Goal: Task Accomplishment & Management: Manage account settings

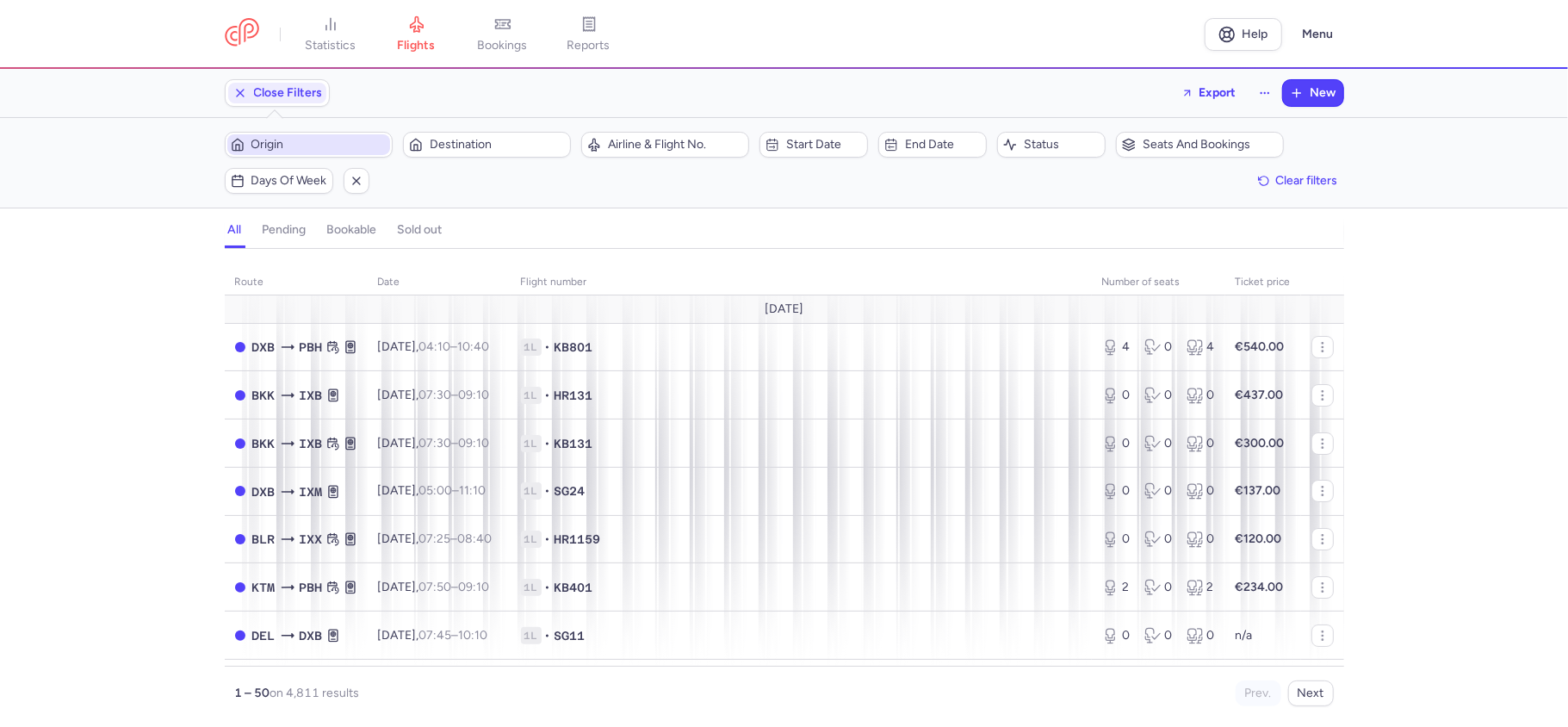
click at [312, 152] on span "Origin" at bounding box center [319, 145] width 135 height 14
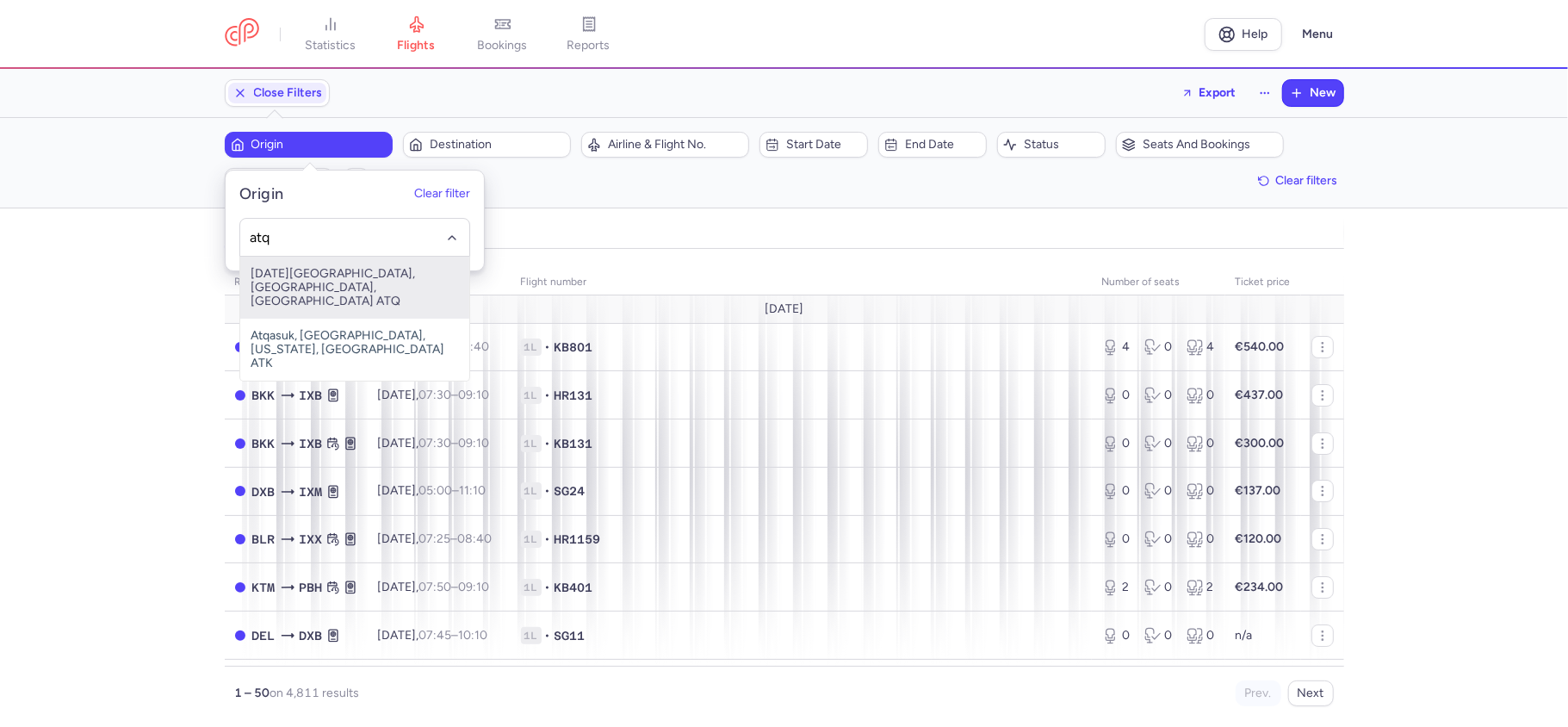
click at [351, 276] on span "[DATE][GEOGRAPHIC_DATA], [GEOGRAPHIC_DATA], [GEOGRAPHIC_DATA] ATQ" at bounding box center [354, 288] width 229 height 62
type input "atq"
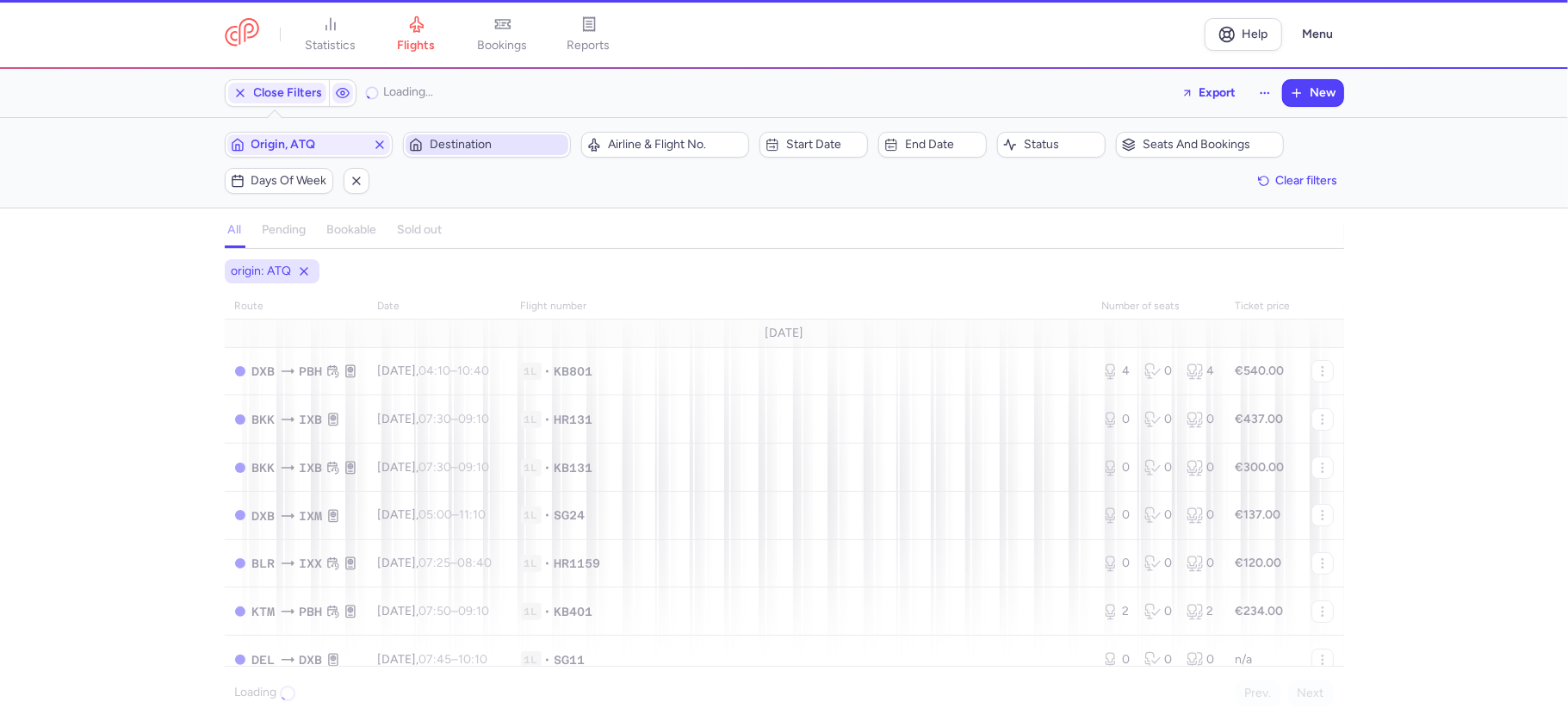
click at [464, 149] on span "Destination" at bounding box center [497, 145] width 135 height 14
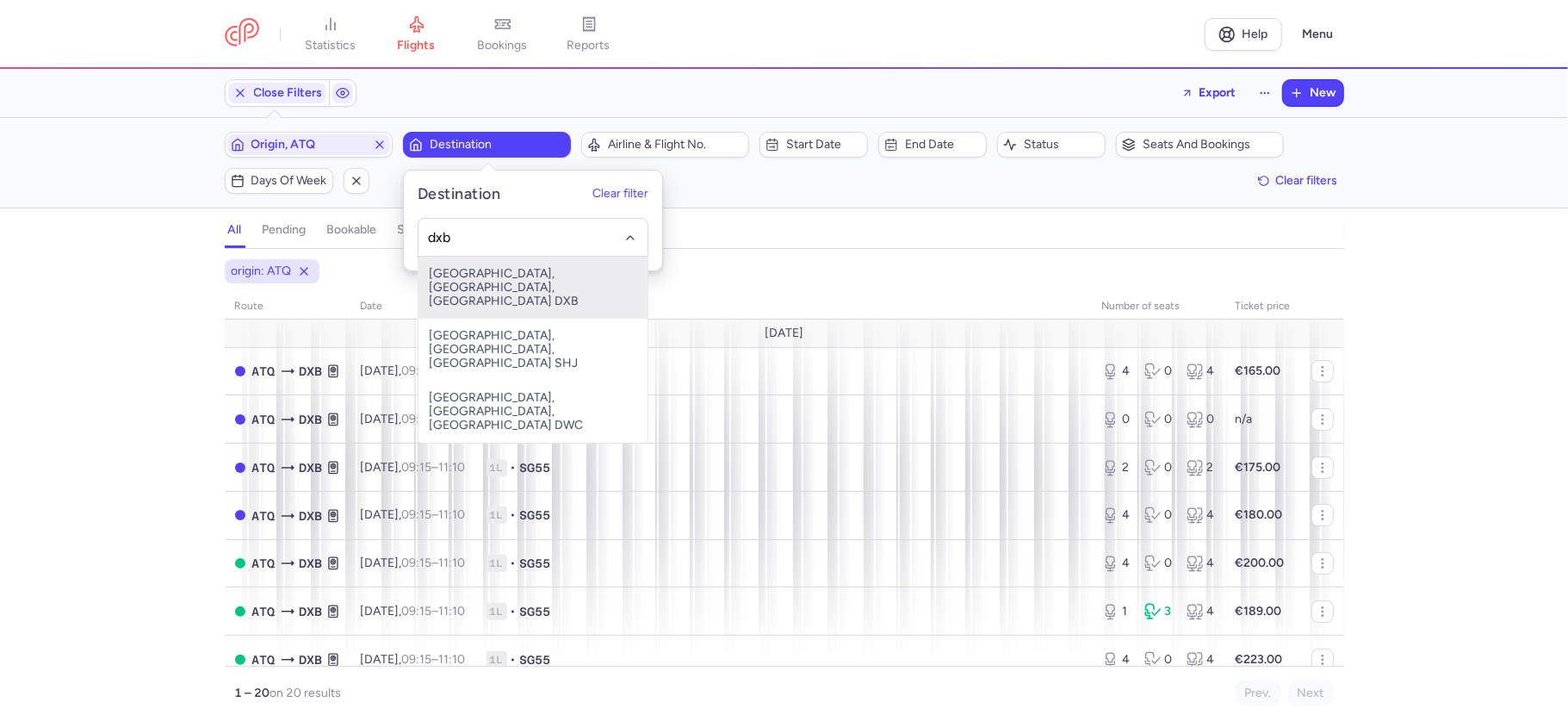
click at [487, 273] on span "[GEOGRAPHIC_DATA], [GEOGRAPHIC_DATA], [GEOGRAPHIC_DATA] DXB" at bounding box center [532, 288] width 229 height 62
type input "dxb"
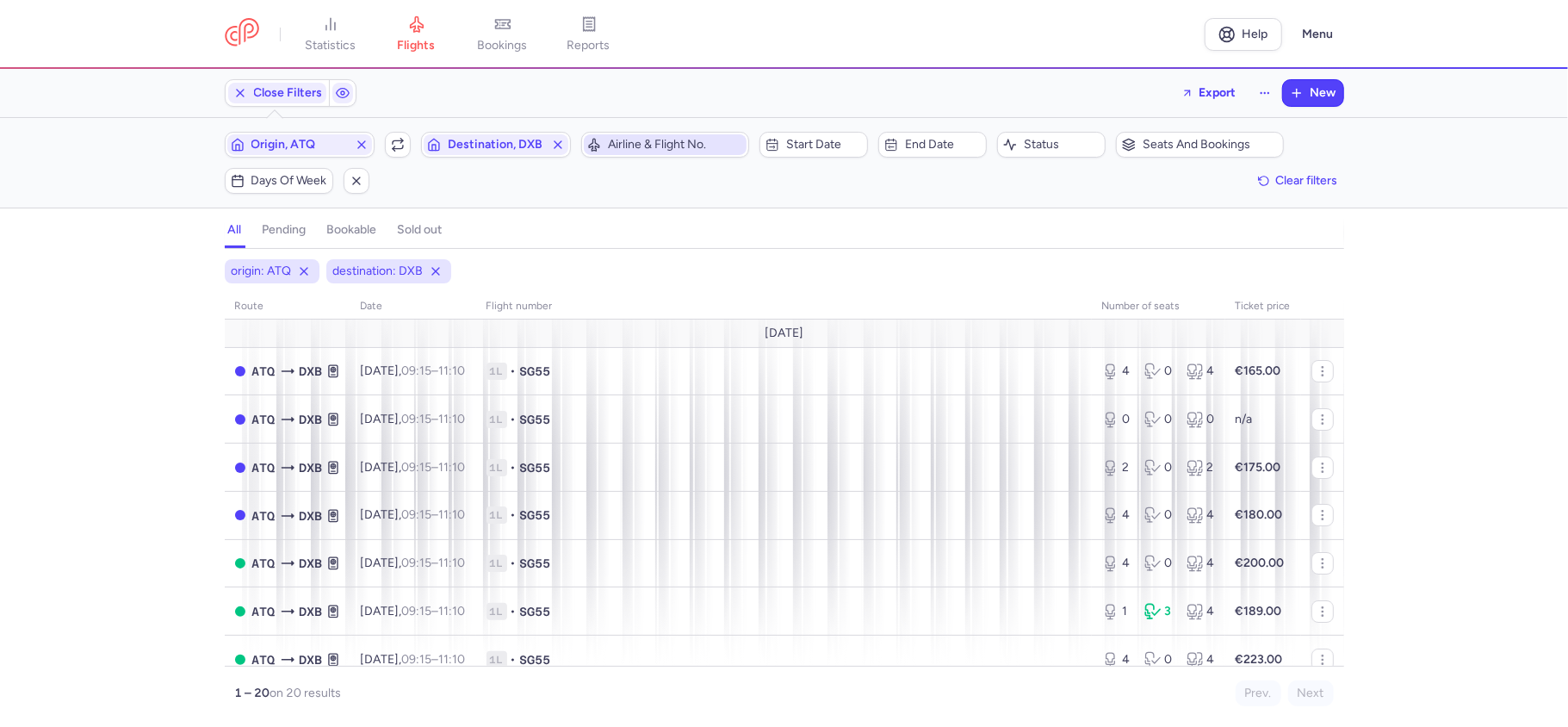
click at [648, 149] on span "Airline & Flight No." at bounding box center [675, 145] width 135 height 14
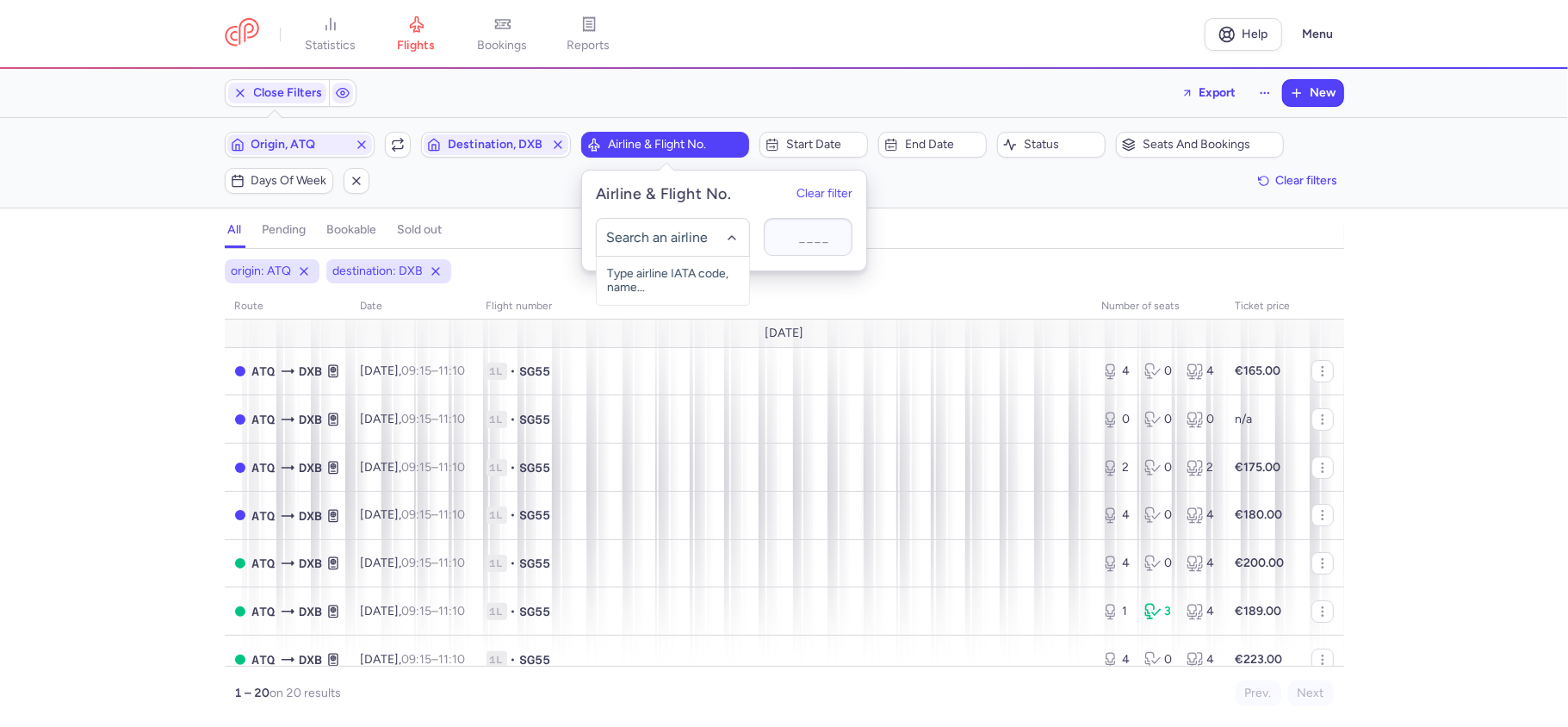
click at [1027, 188] on div "Origin, ATQ Include return Destination, DXB Airline & Flight No. Start date End…" at bounding box center [785, 163] width 1119 height 62
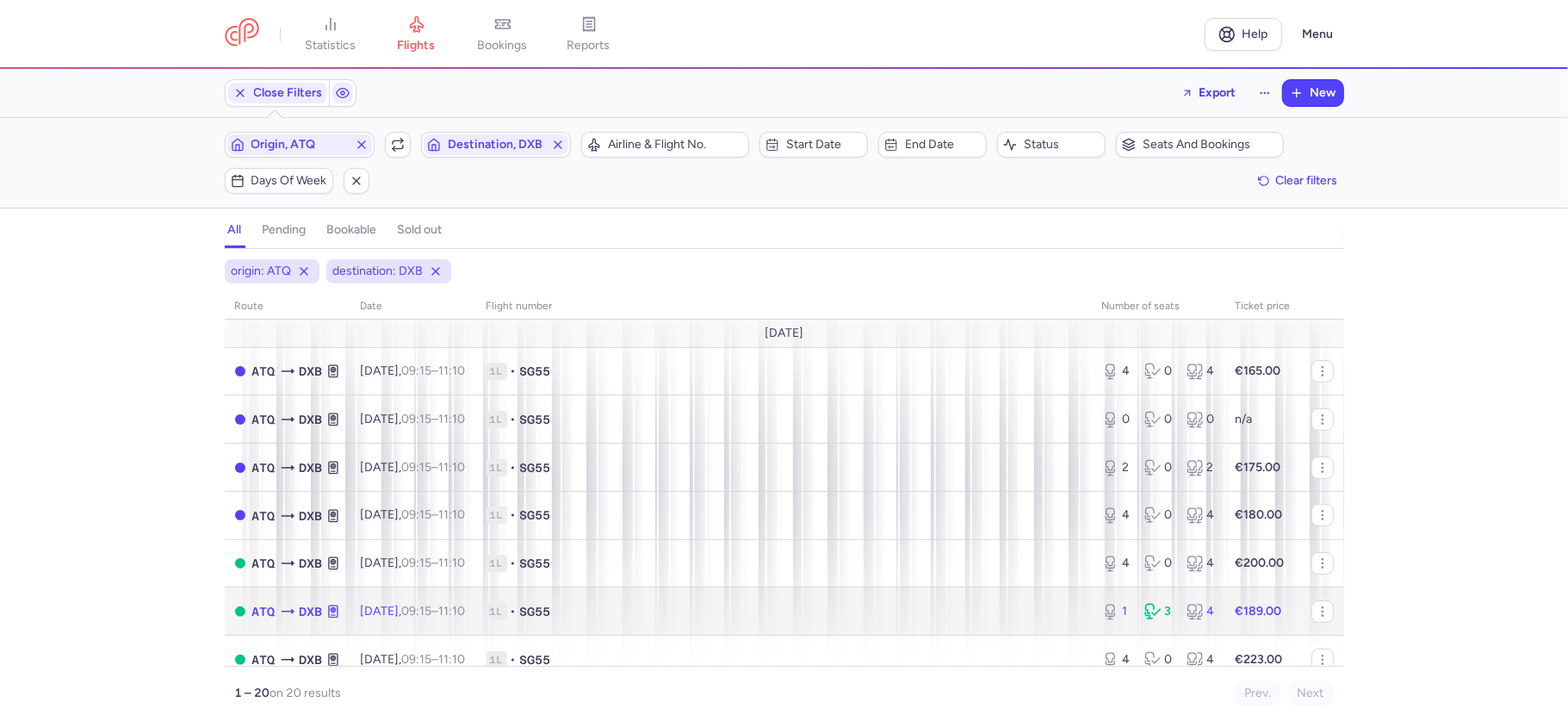
click at [1147, 622] on div "1 3 4" at bounding box center [1157, 611] width 126 height 31
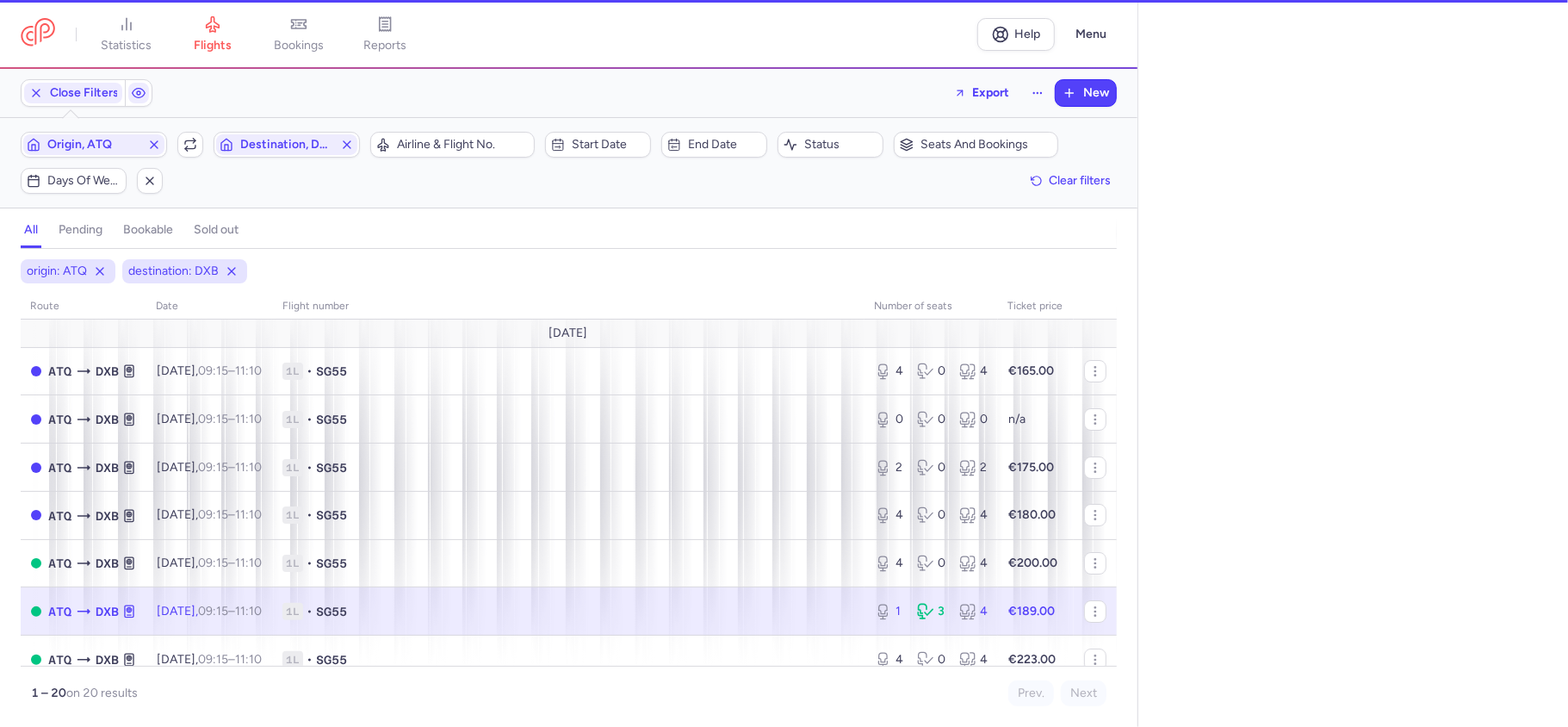
select select "days"
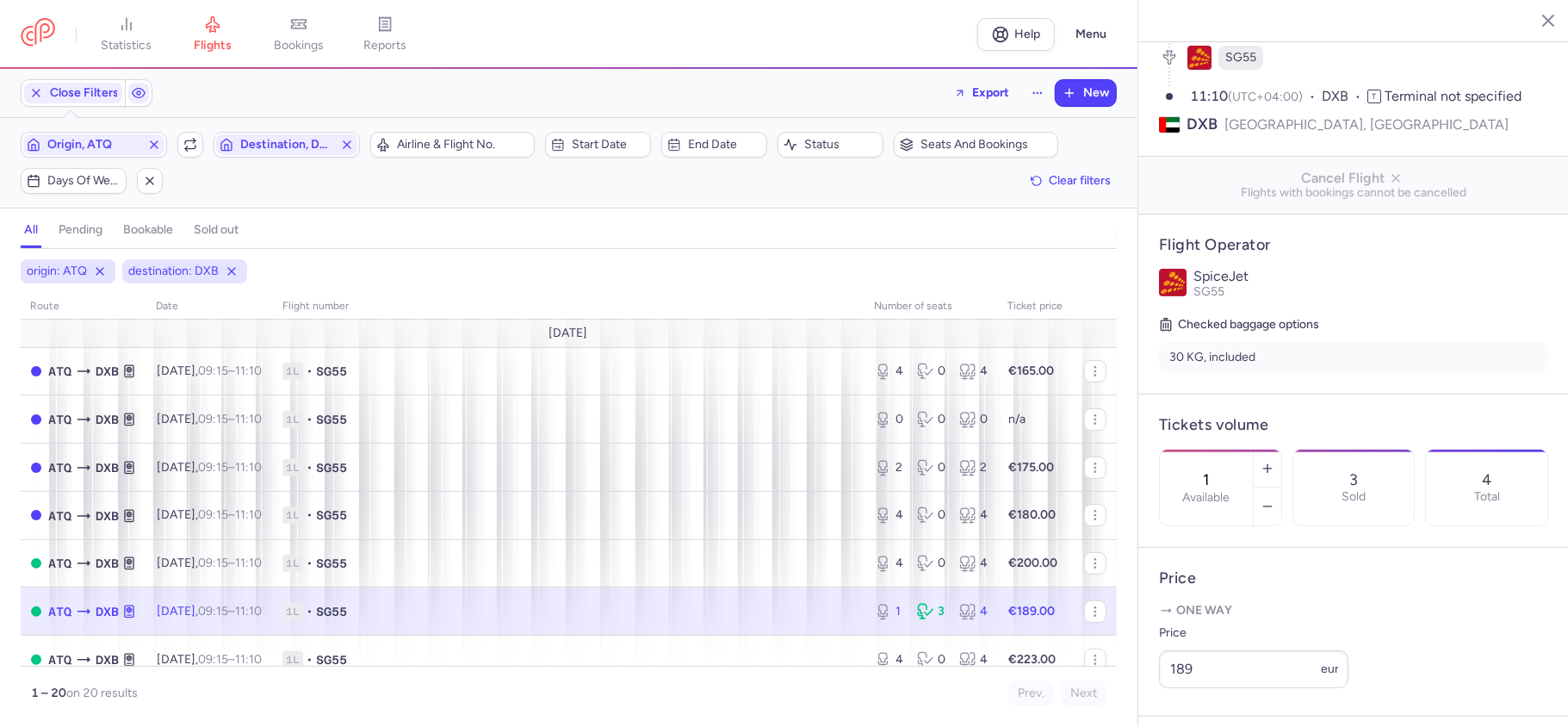
scroll to position [345, 0]
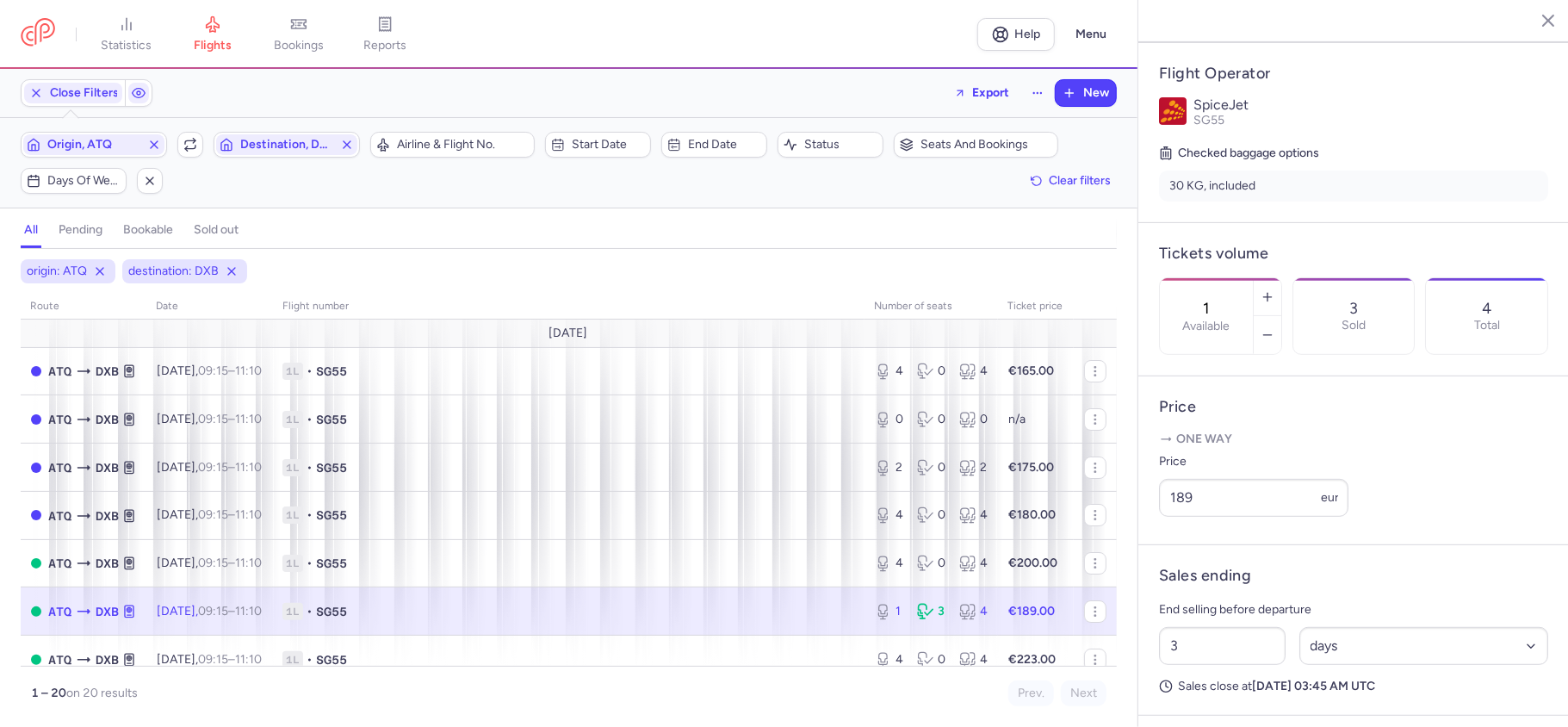
drag, startPoint x: 1248, startPoint y: 239, endPoint x: 1206, endPoint y: 250, distance: 43.4
click at [1206, 278] on div "1 Available" at bounding box center [1205, 316] width 93 height 76
click at [1196, 682] on button "Save changes" at bounding box center [1216, 693] width 115 height 38
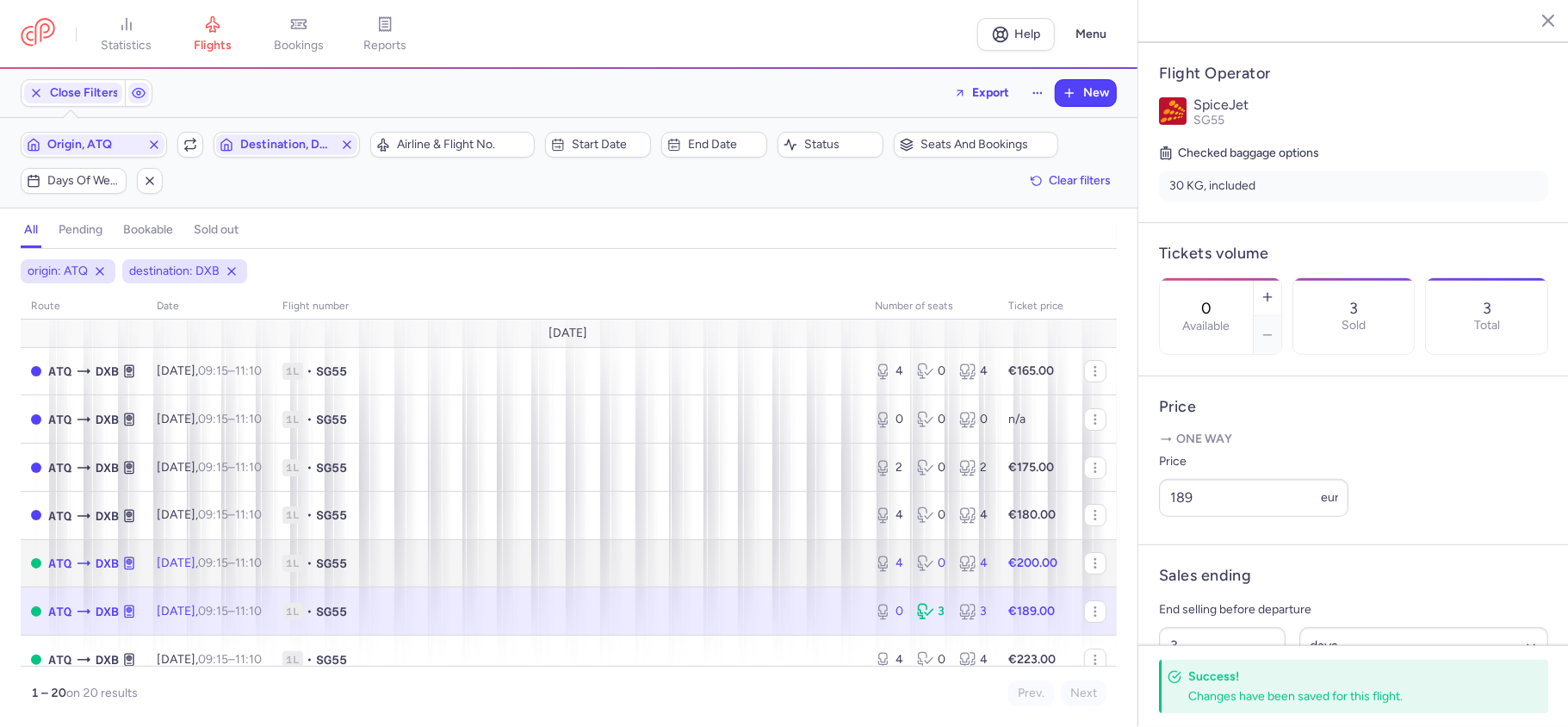
click at [930, 575] on div "4 0 4" at bounding box center [931, 563] width 126 height 31
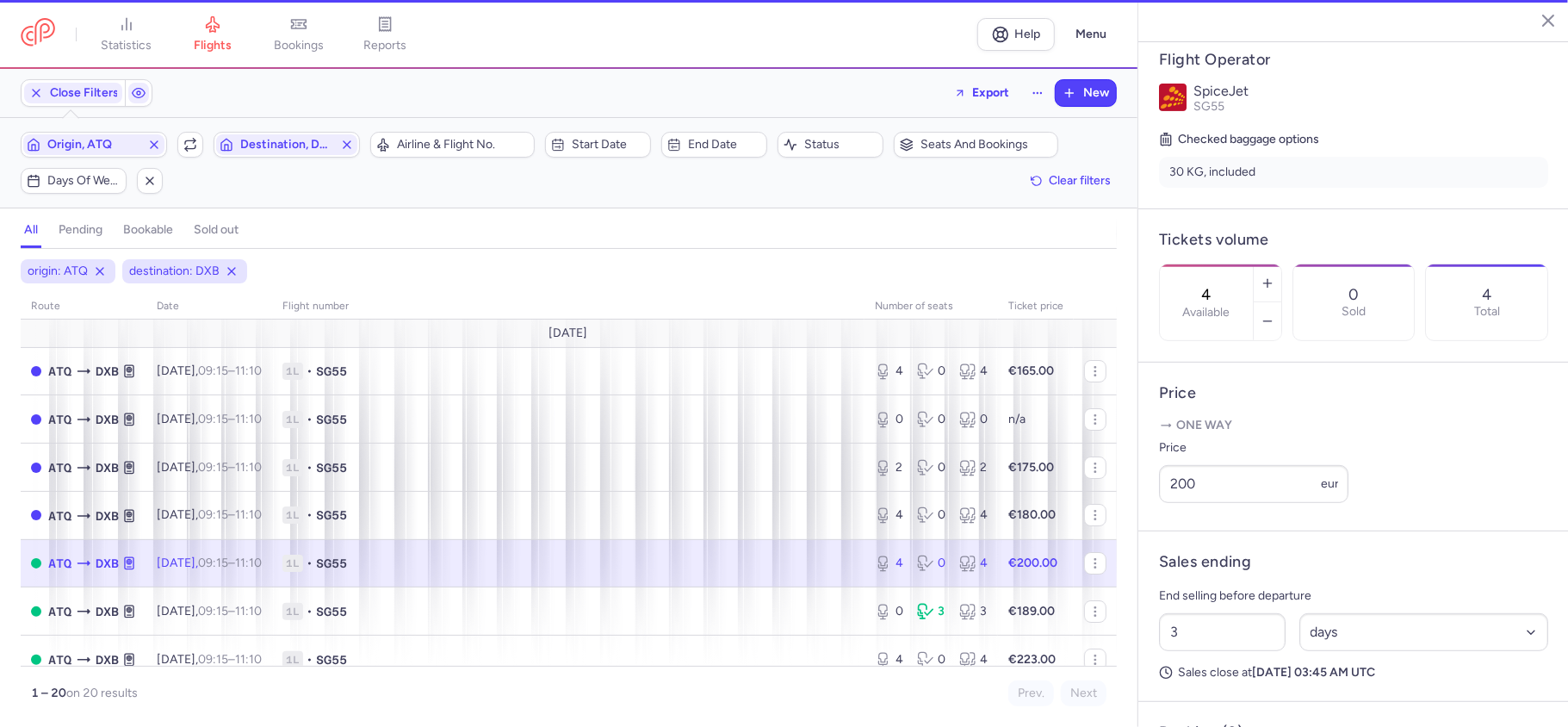
scroll to position [330, 0]
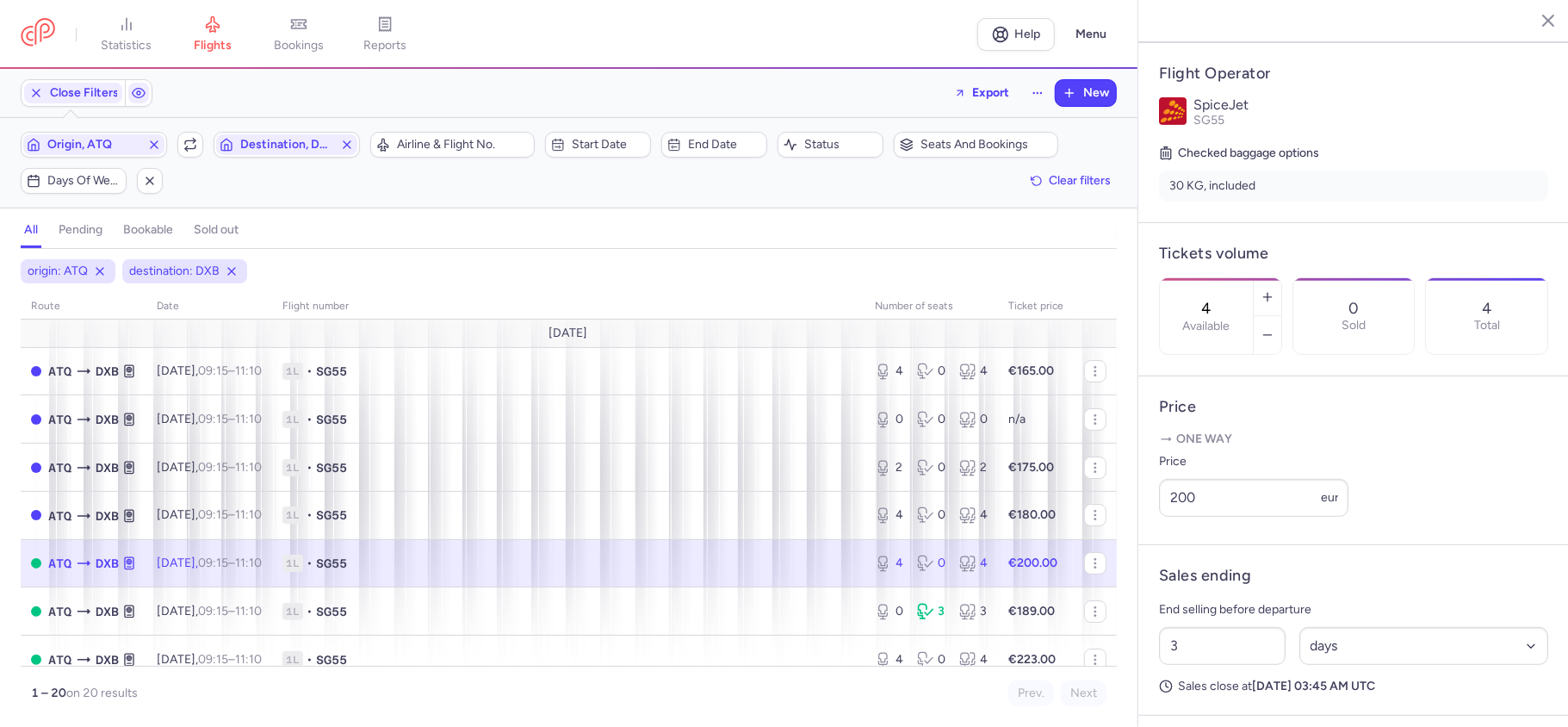
drag, startPoint x: 1254, startPoint y: 248, endPoint x: 1227, endPoint y: 256, distance: 28.2
click at [1227, 299] on input "4" at bounding box center [1206, 307] width 41 height 19
type input "0"
click at [1206, 682] on button "Save changes" at bounding box center [1216, 693] width 115 height 38
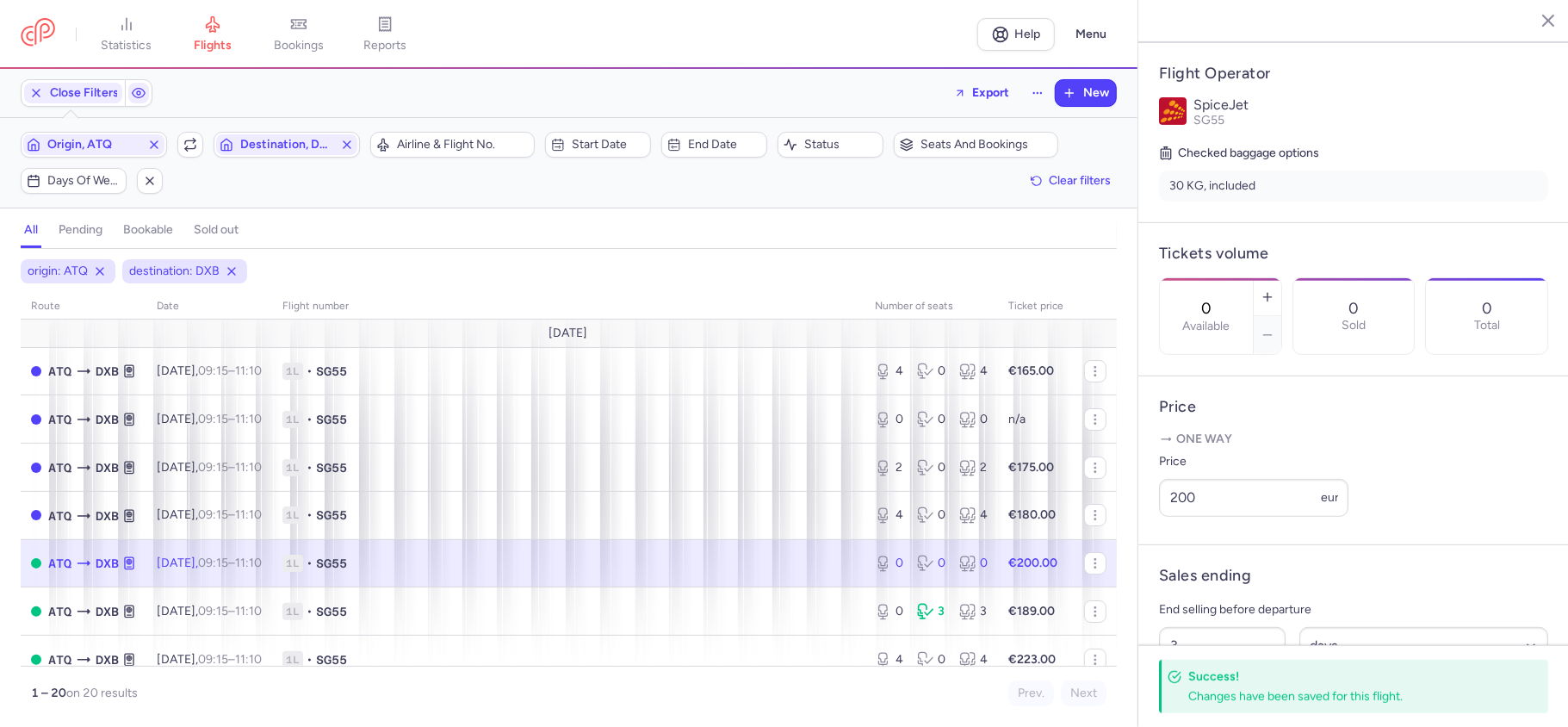
click at [1536, 20] on line "button" at bounding box center [1535, 20] width 9 height 9
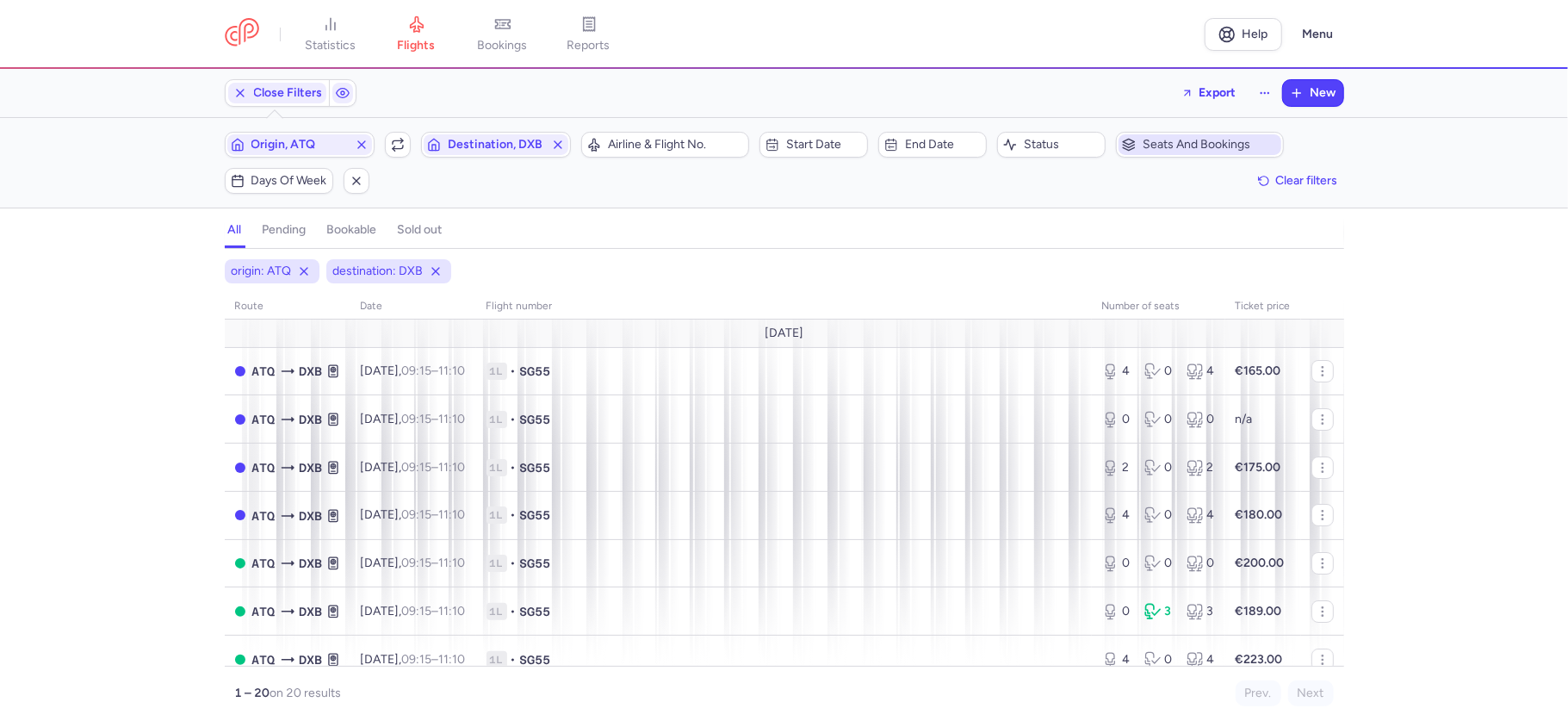
click at [1233, 135] on span "Seats and bookings" at bounding box center [1200, 144] width 162 height 20
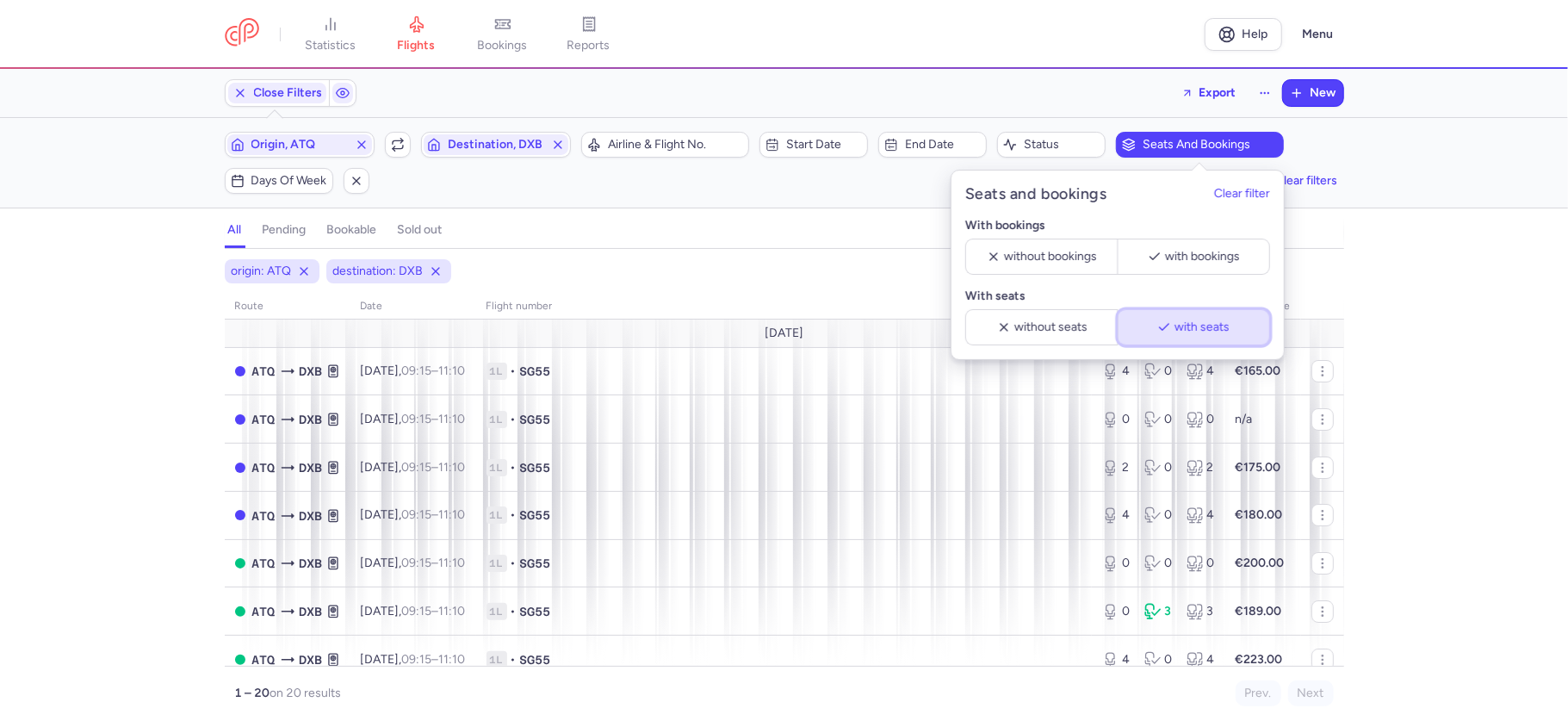
click at [1158, 329] on polyline "button" at bounding box center [1163, 327] width 10 height 6
click at [648, 190] on div "Origin, ATQ Include return Destination, DXB Airline & Flight No. Start date End…" at bounding box center [785, 163] width 1119 height 62
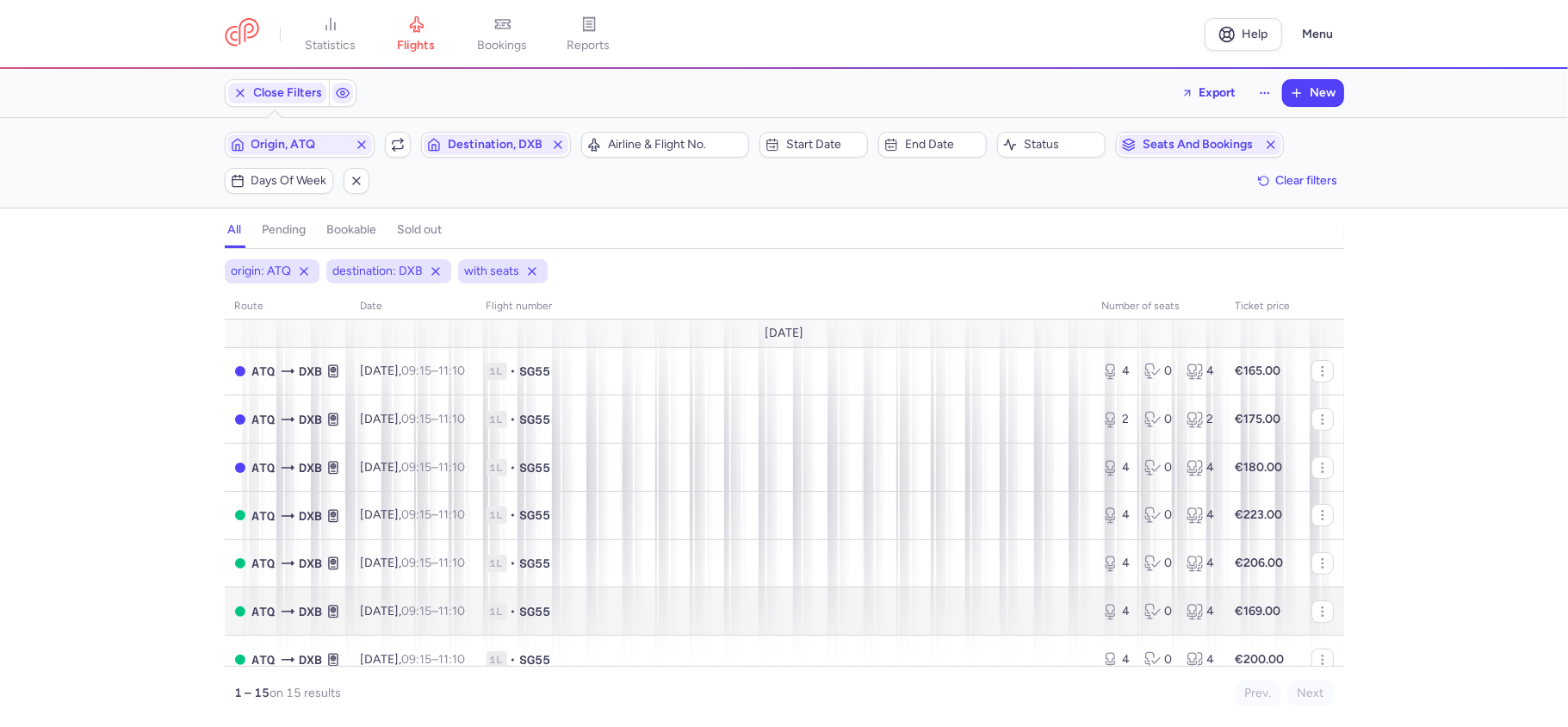
scroll to position [115, 0]
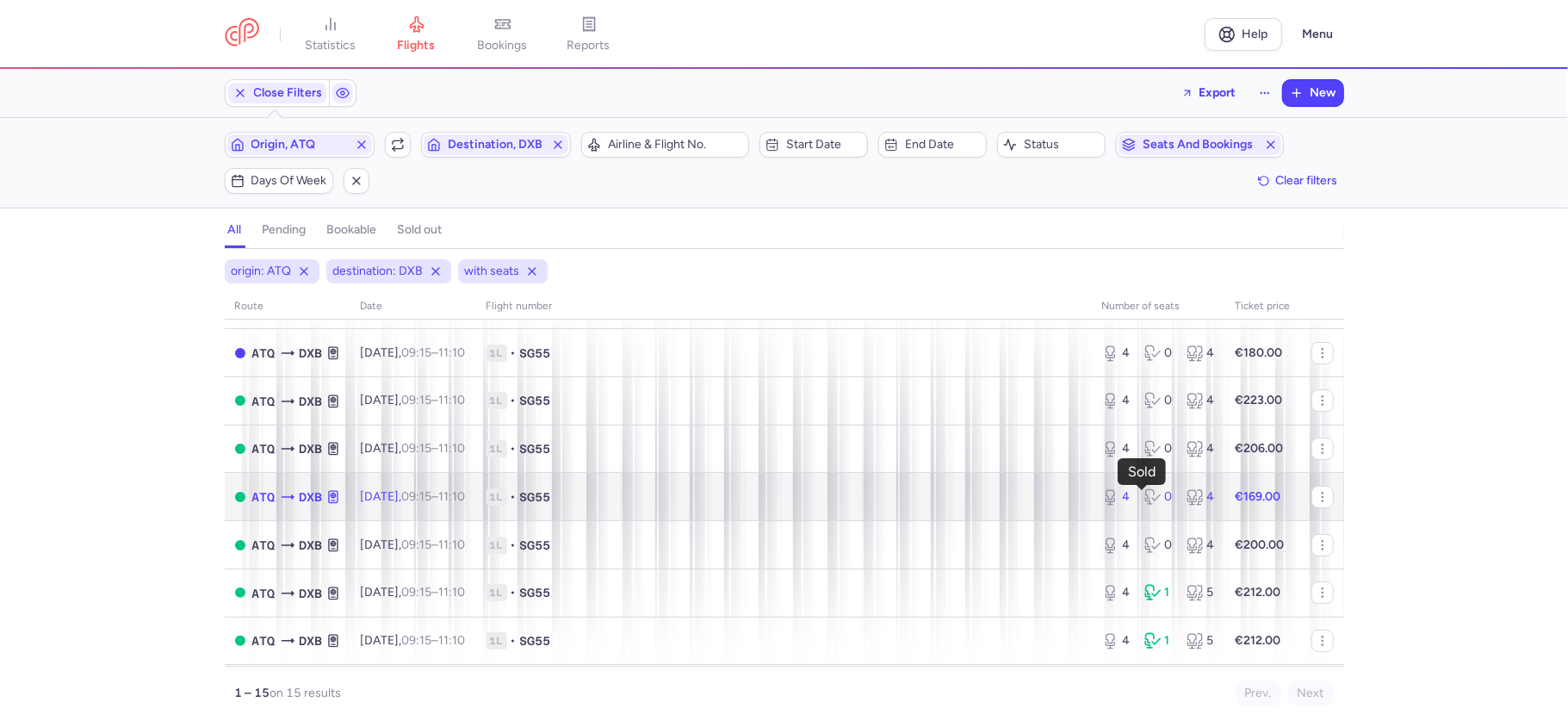
click at [1144, 502] on icon at bounding box center [1153, 497] width 18 height 18
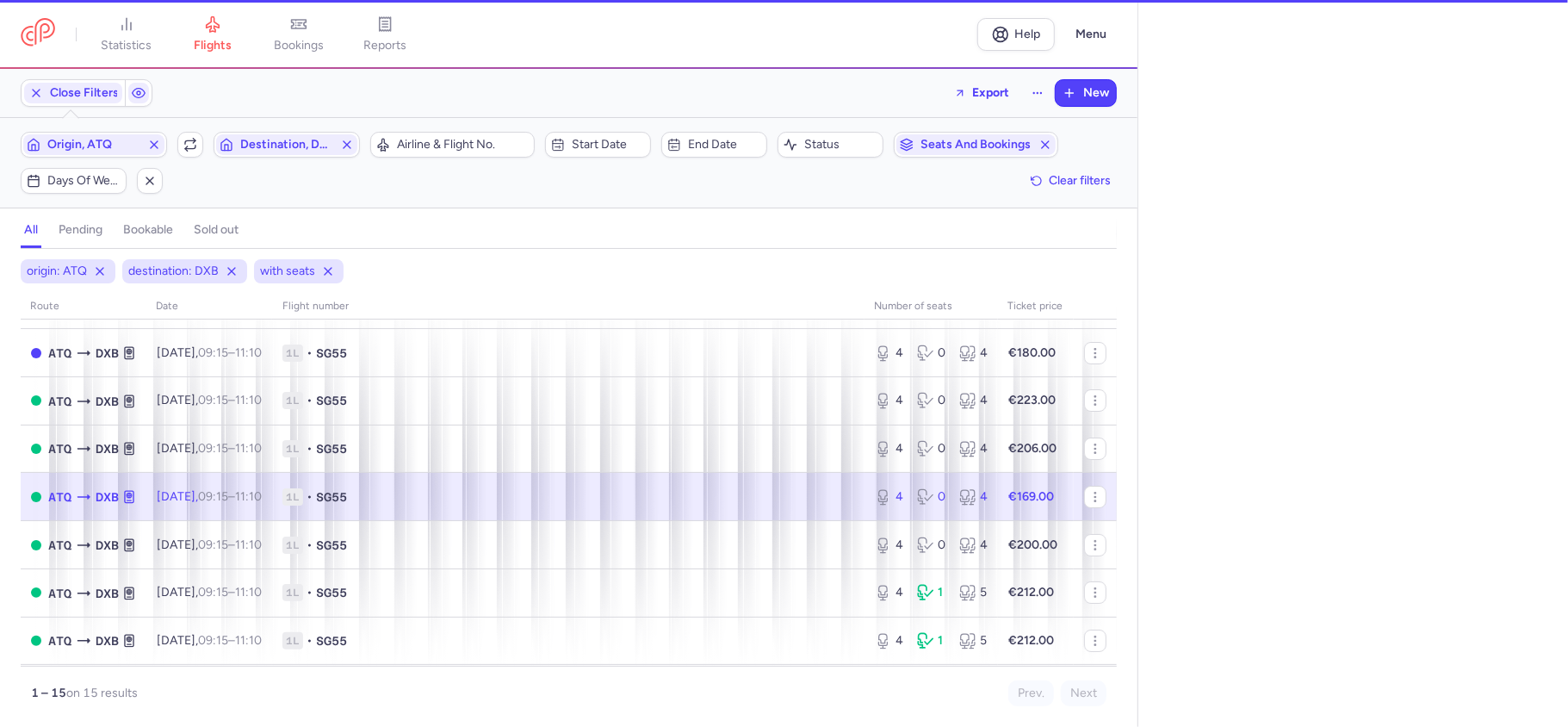
select select "days"
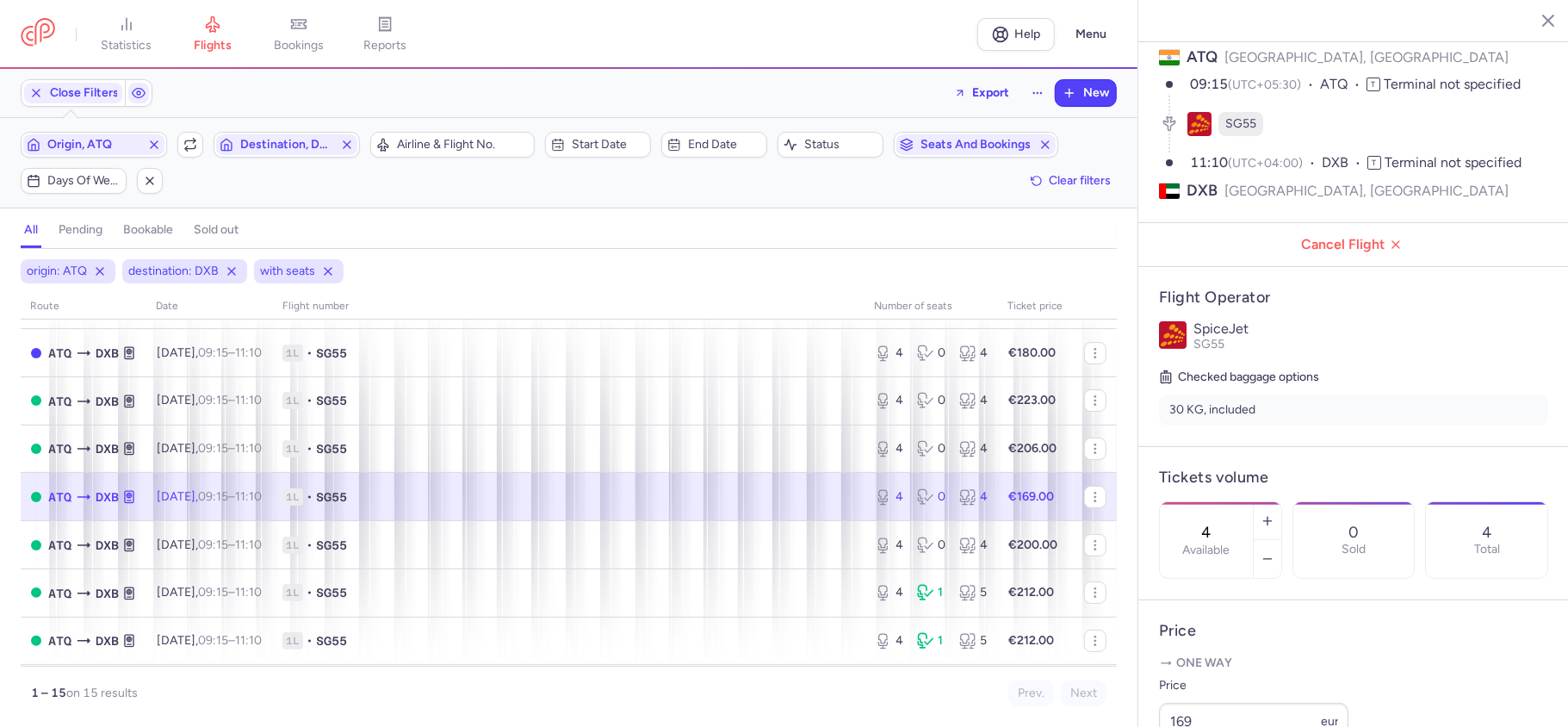
scroll to position [229, 0]
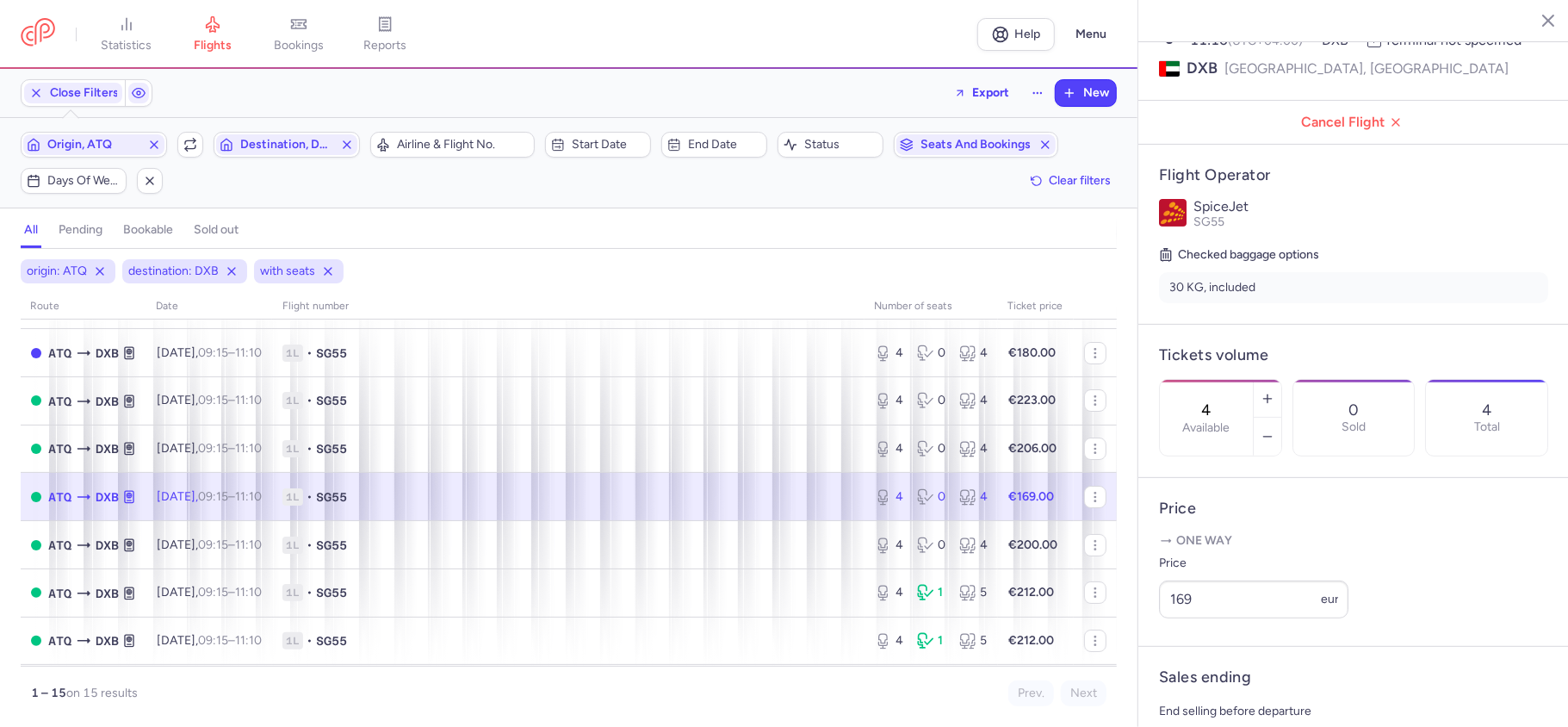
drag, startPoint x: 1238, startPoint y: 352, endPoint x: 1216, endPoint y: 357, distance: 22.6
click at [1216, 400] on input "4" at bounding box center [1206, 409] width 41 height 19
click at [1227, 689] on span "Save changes" at bounding box center [1216, 693] width 86 height 16
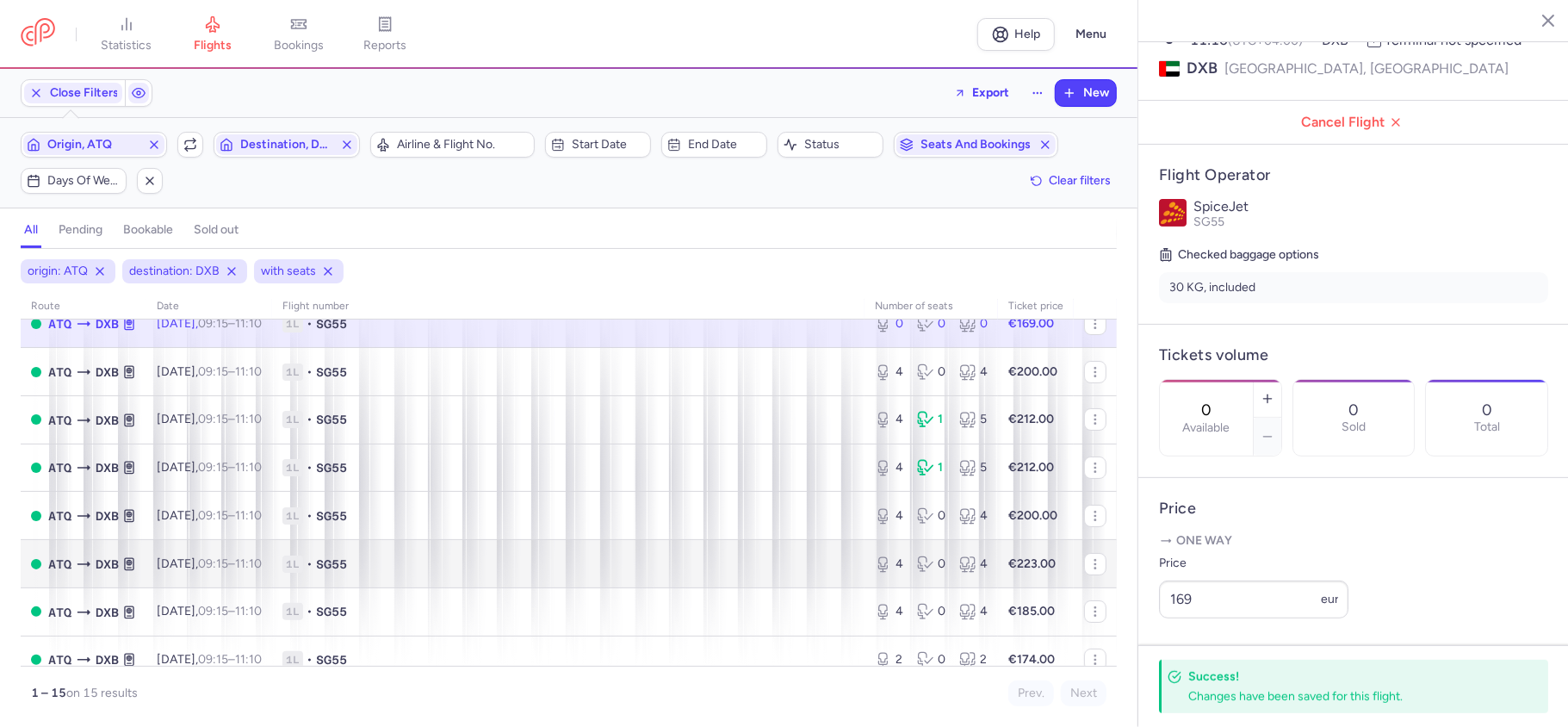
scroll to position [403, 0]
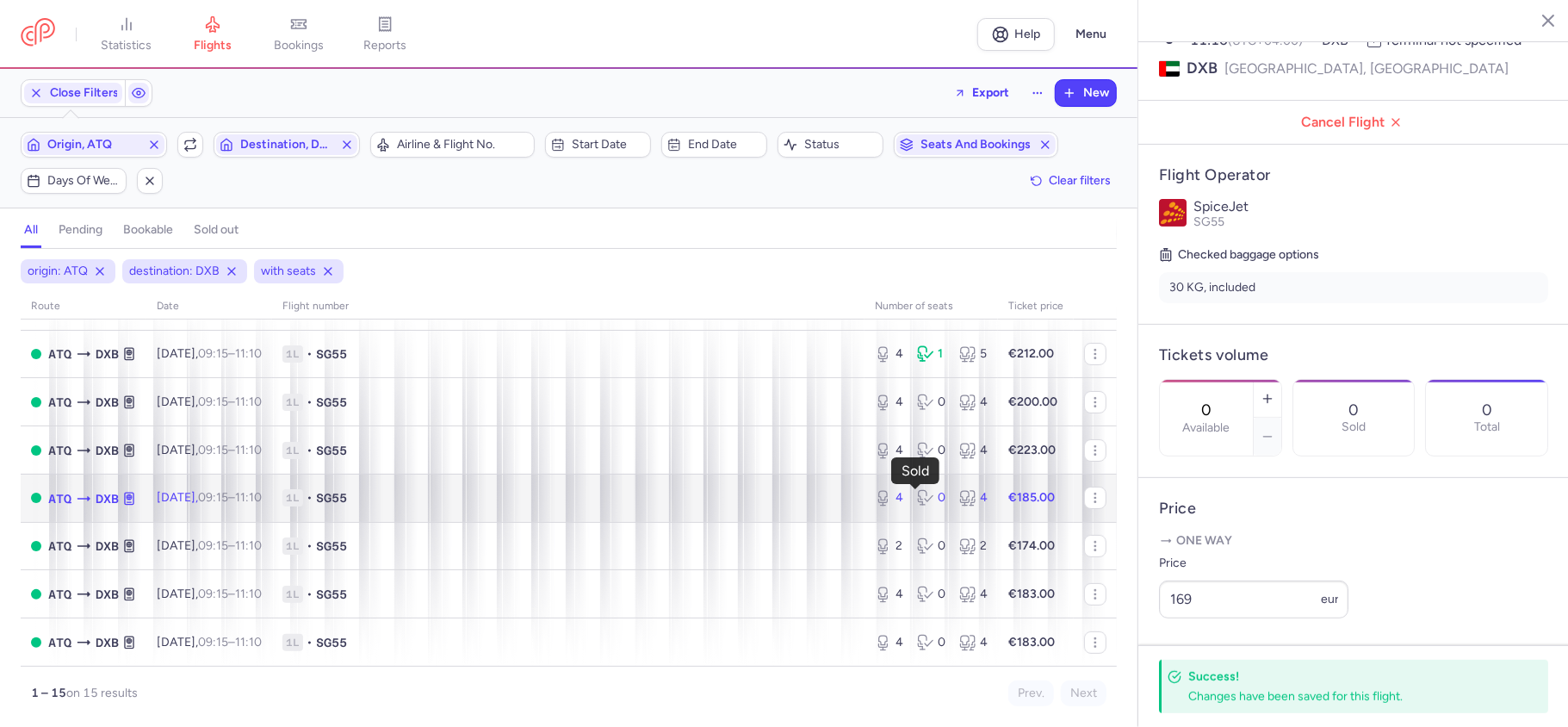
click at [928, 503] on div "0" at bounding box center [931, 498] width 28 height 18
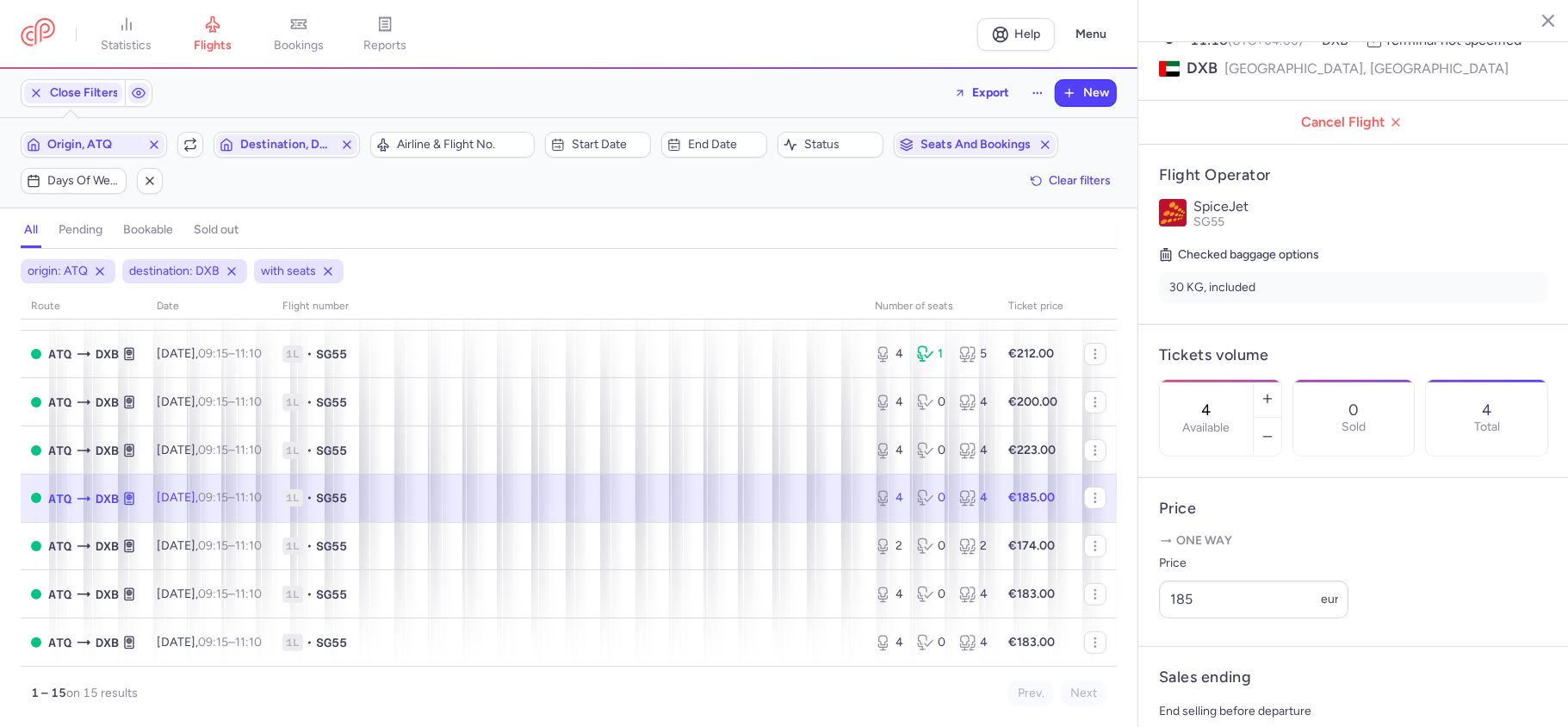
click at [928, 504] on div "0" at bounding box center [931, 498] width 28 height 18
drag, startPoint x: 1251, startPoint y: 355, endPoint x: 1210, endPoint y: 350, distance: 41.3
click at [1210, 380] on div "4 Available" at bounding box center [1205, 418] width 93 height 76
drag, startPoint x: 1259, startPoint y: 345, endPoint x: 1199, endPoint y: 353, distance: 60.5
click at [1199, 380] on div "0 Available" at bounding box center [1205, 418] width 93 height 76
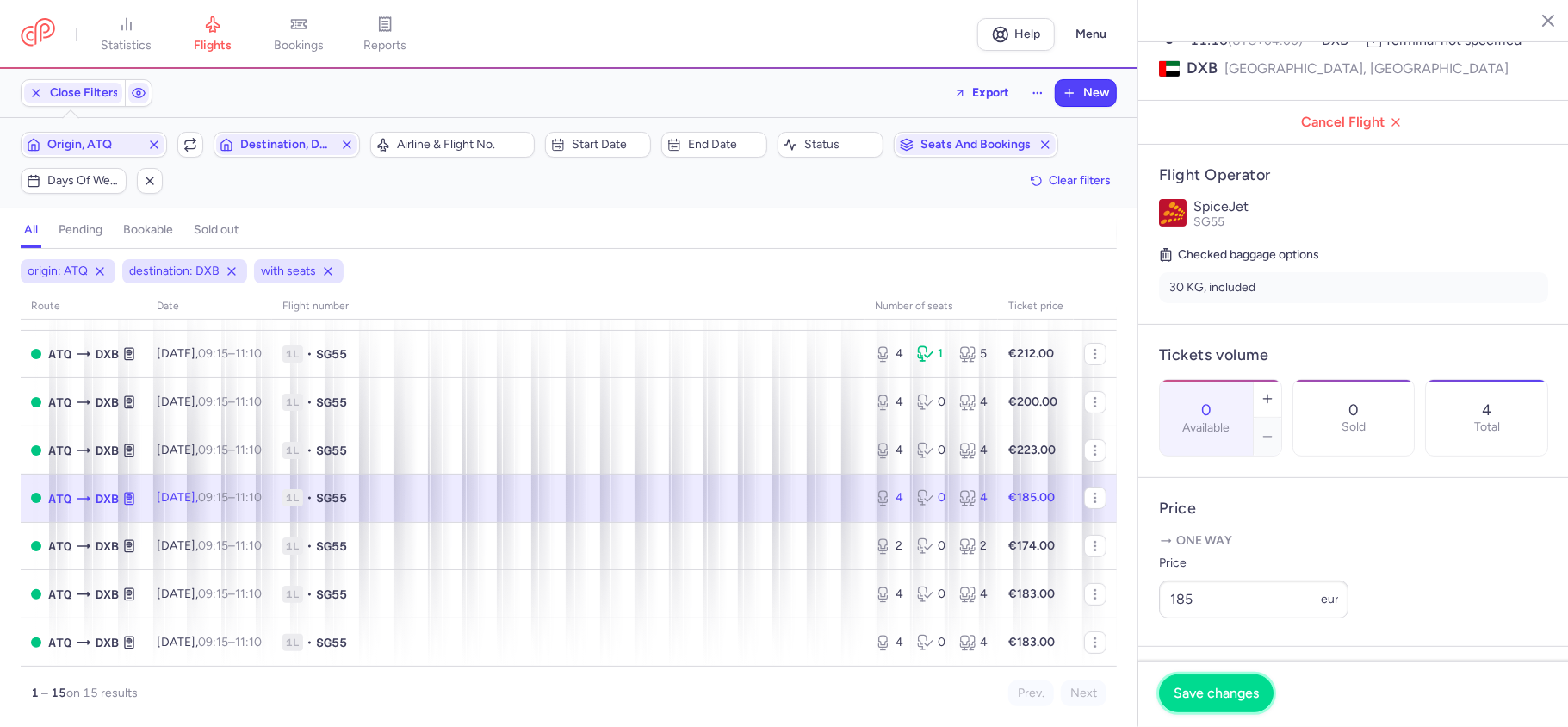
click at [1198, 693] on span "Save changes" at bounding box center [1216, 693] width 86 height 16
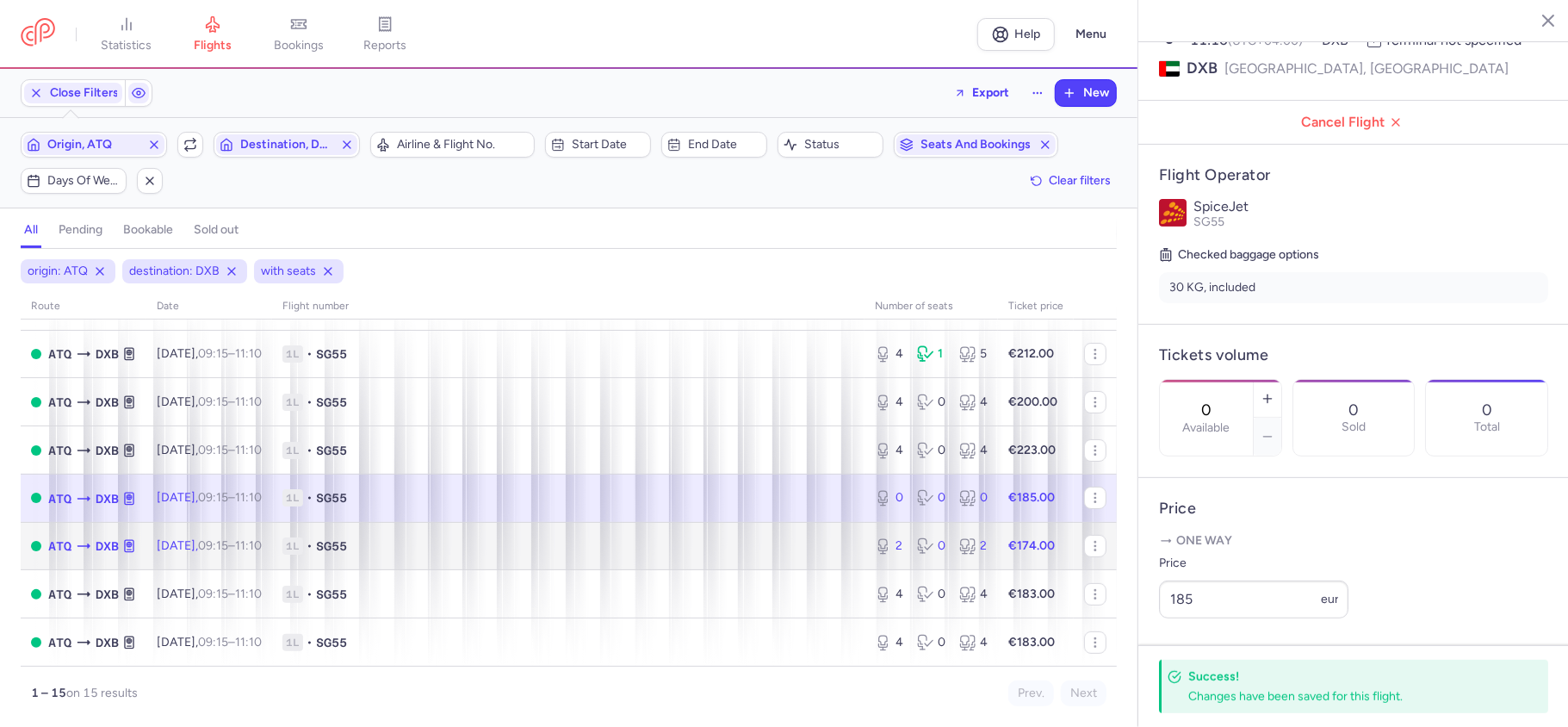
click at [924, 556] on div "2 0 2" at bounding box center [931, 546] width 126 height 31
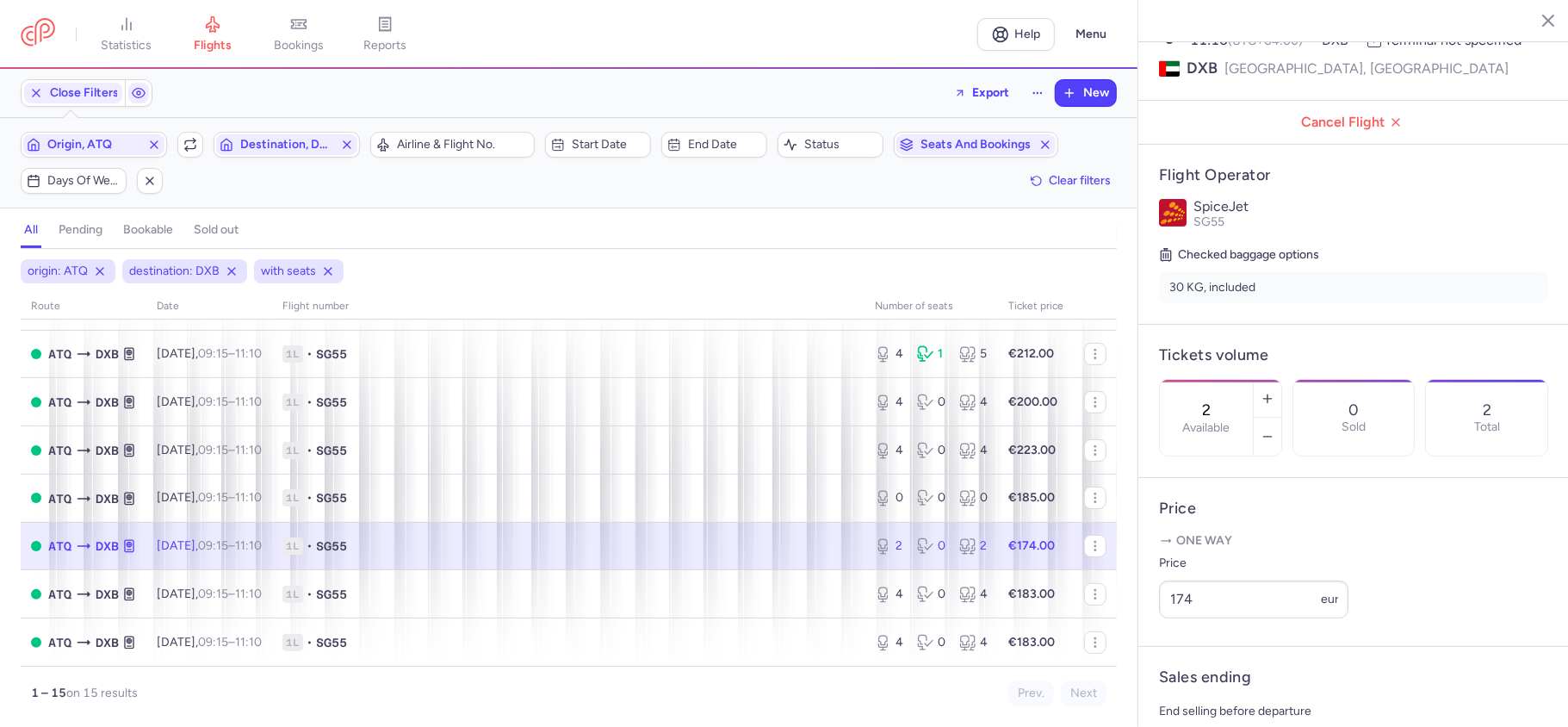
drag, startPoint x: 1247, startPoint y: 343, endPoint x: 1188, endPoint y: 352, distance: 59.7
click at [1188, 380] on div "2 Available" at bounding box center [1205, 418] width 93 height 76
paste input "0"
click at [1233, 693] on span "Save changes" at bounding box center [1216, 693] width 86 height 16
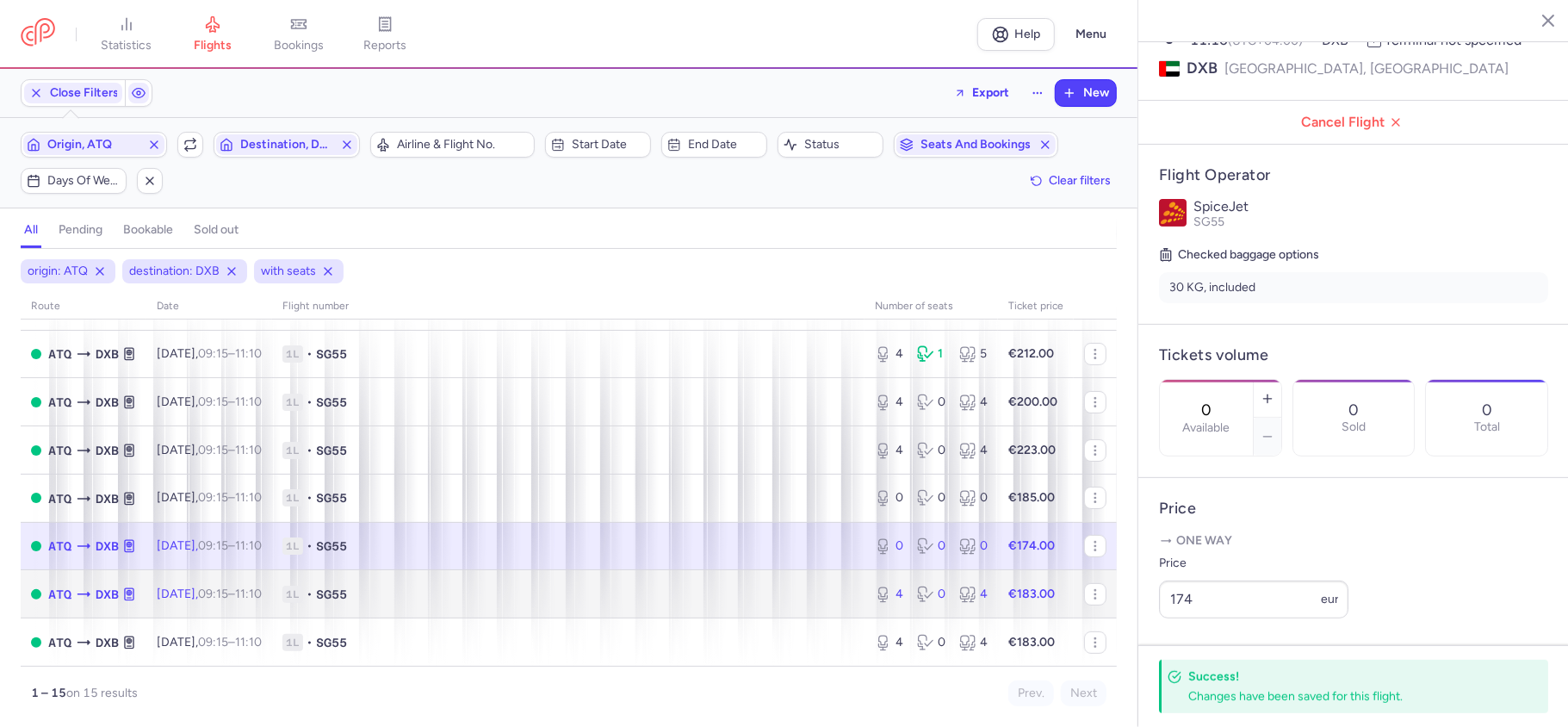
click at [934, 605] on div "4 0 4" at bounding box center [931, 594] width 126 height 31
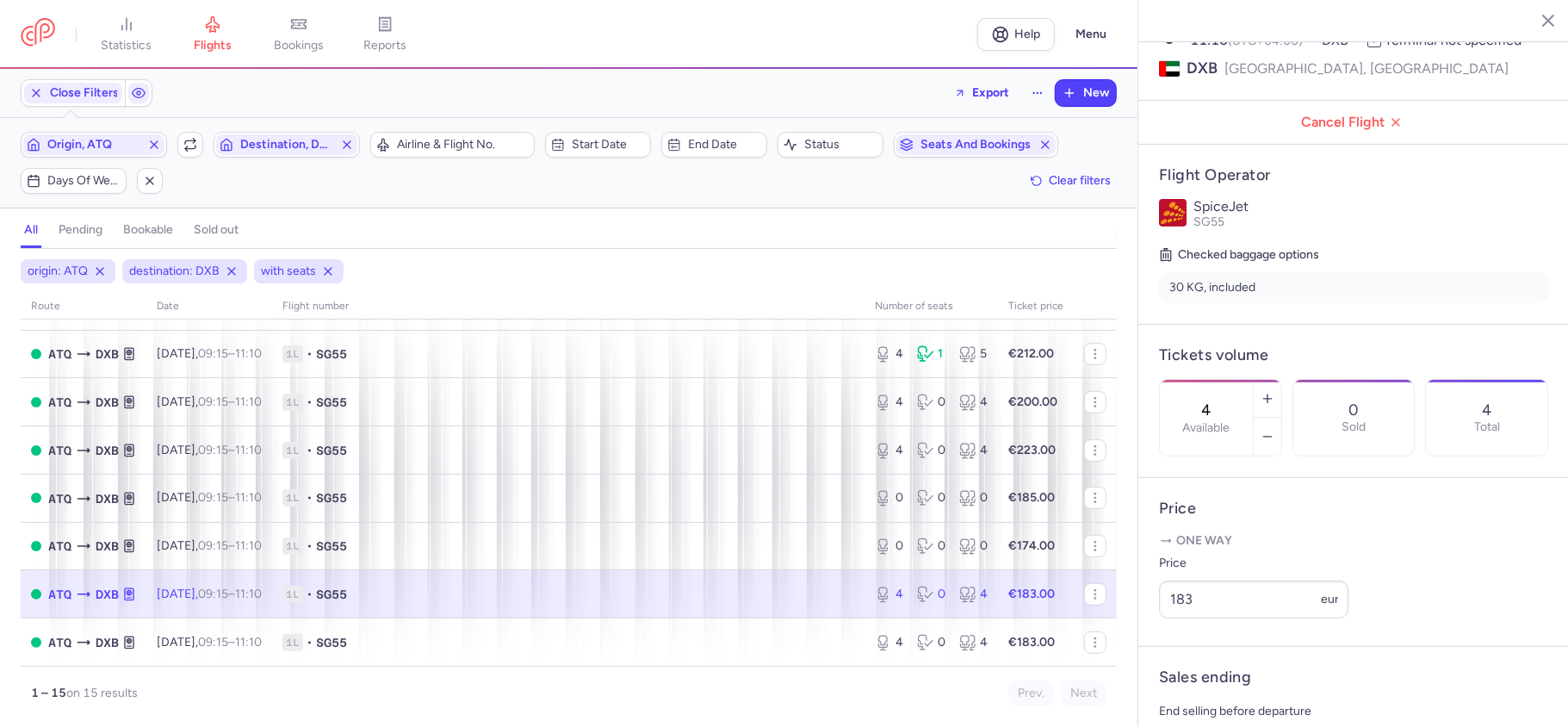
drag, startPoint x: 1240, startPoint y: 346, endPoint x: 1219, endPoint y: 346, distance: 21.0
click at [1219, 400] on input "4" at bounding box center [1206, 409] width 41 height 19
paste input "0"
click at [1221, 697] on span "Save changes" at bounding box center [1216, 693] width 86 height 16
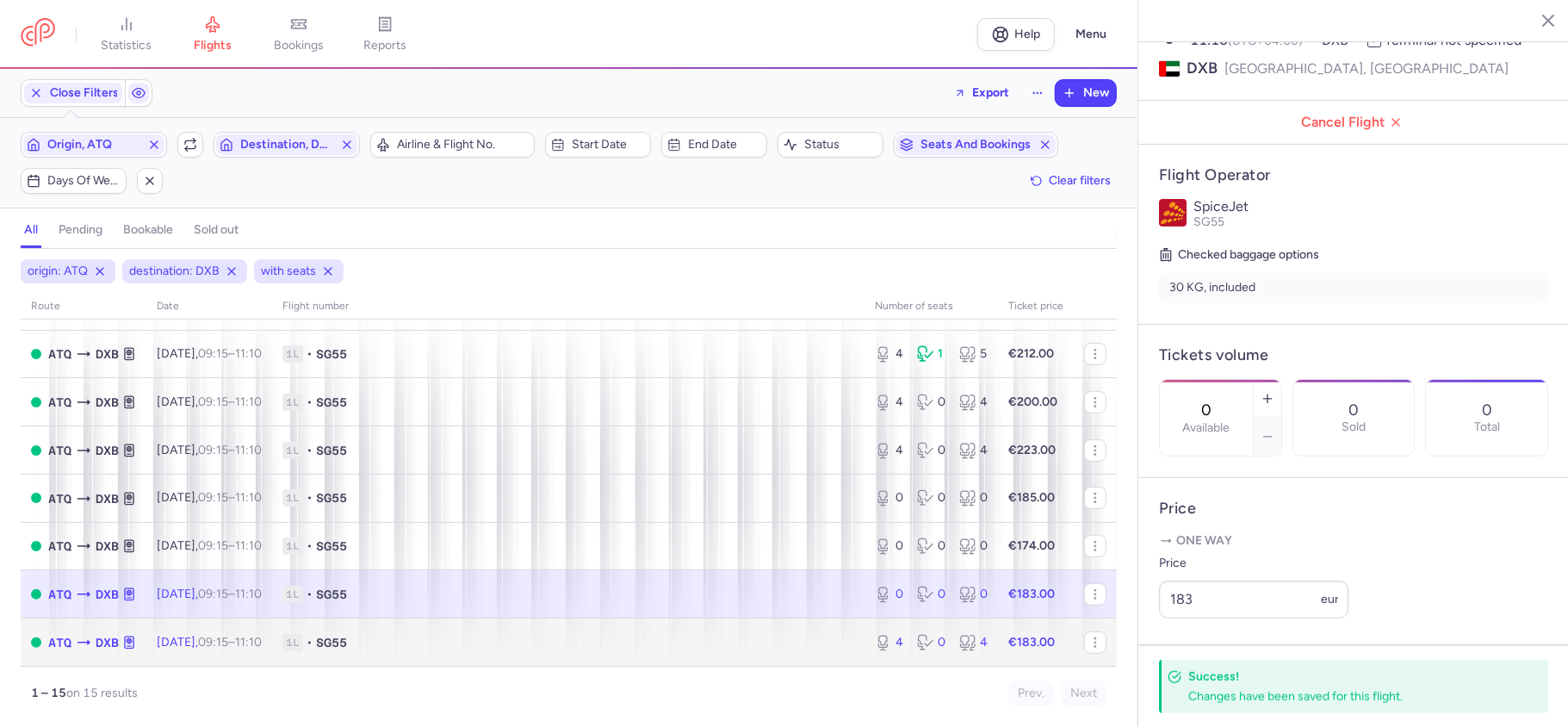
click at [923, 651] on div "4 0 4" at bounding box center [931, 642] width 126 height 31
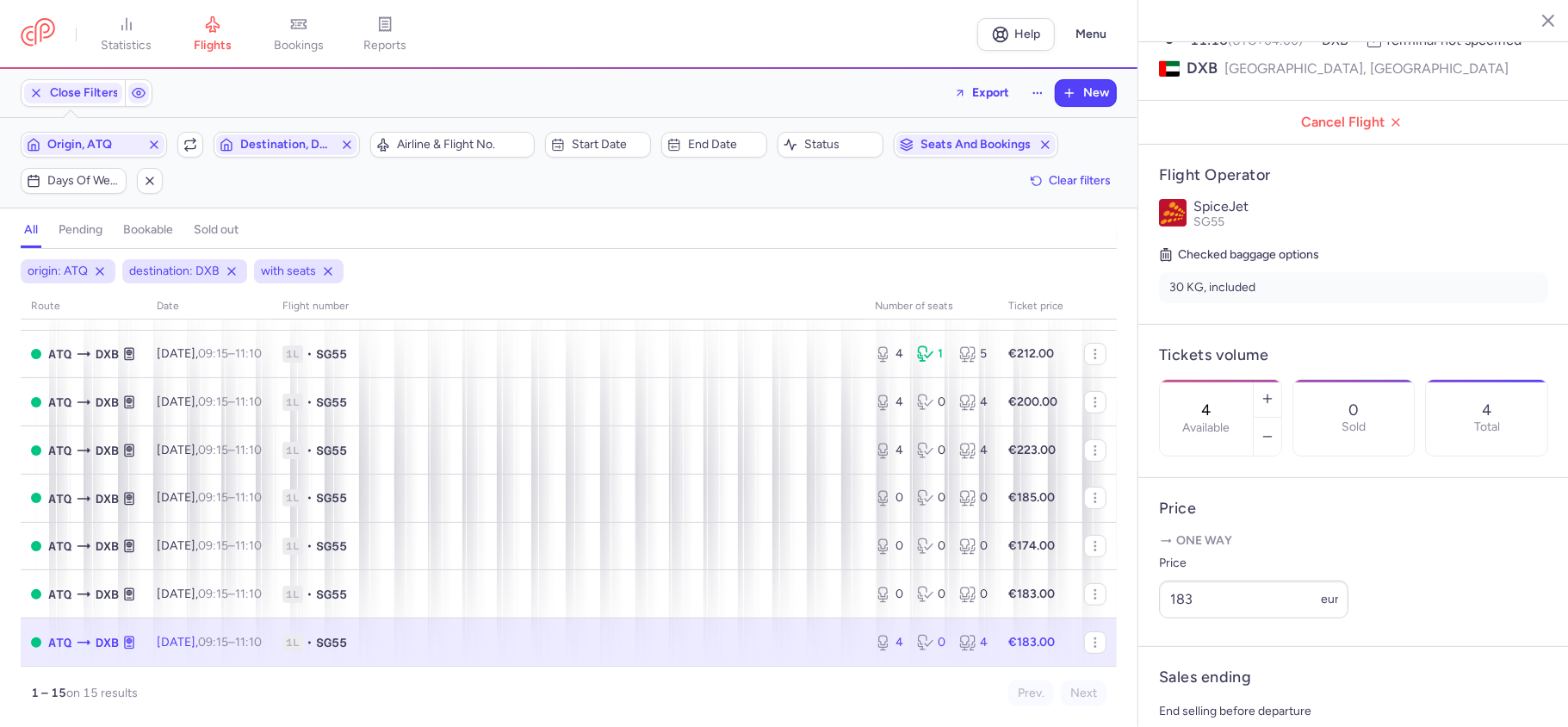
click at [1227, 400] on input "4" at bounding box center [1206, 409] width 41 height 19
type input "0"
click at [1230, 685] on span "Save changes" at bounding box center [1216, 693] width 86 height 16
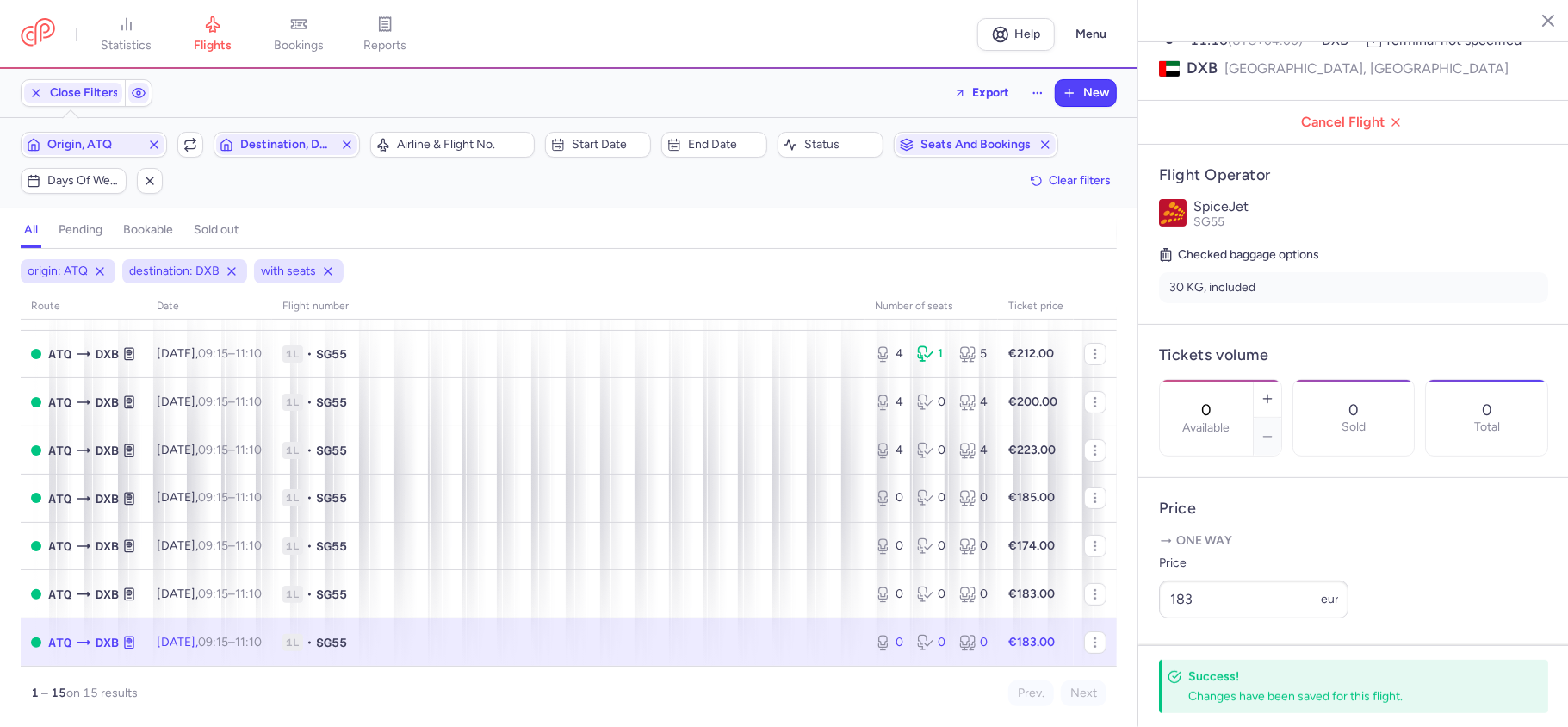
click at [1538, 25] on icon "button" at bounding box center [1535, 20] width 18 height 18
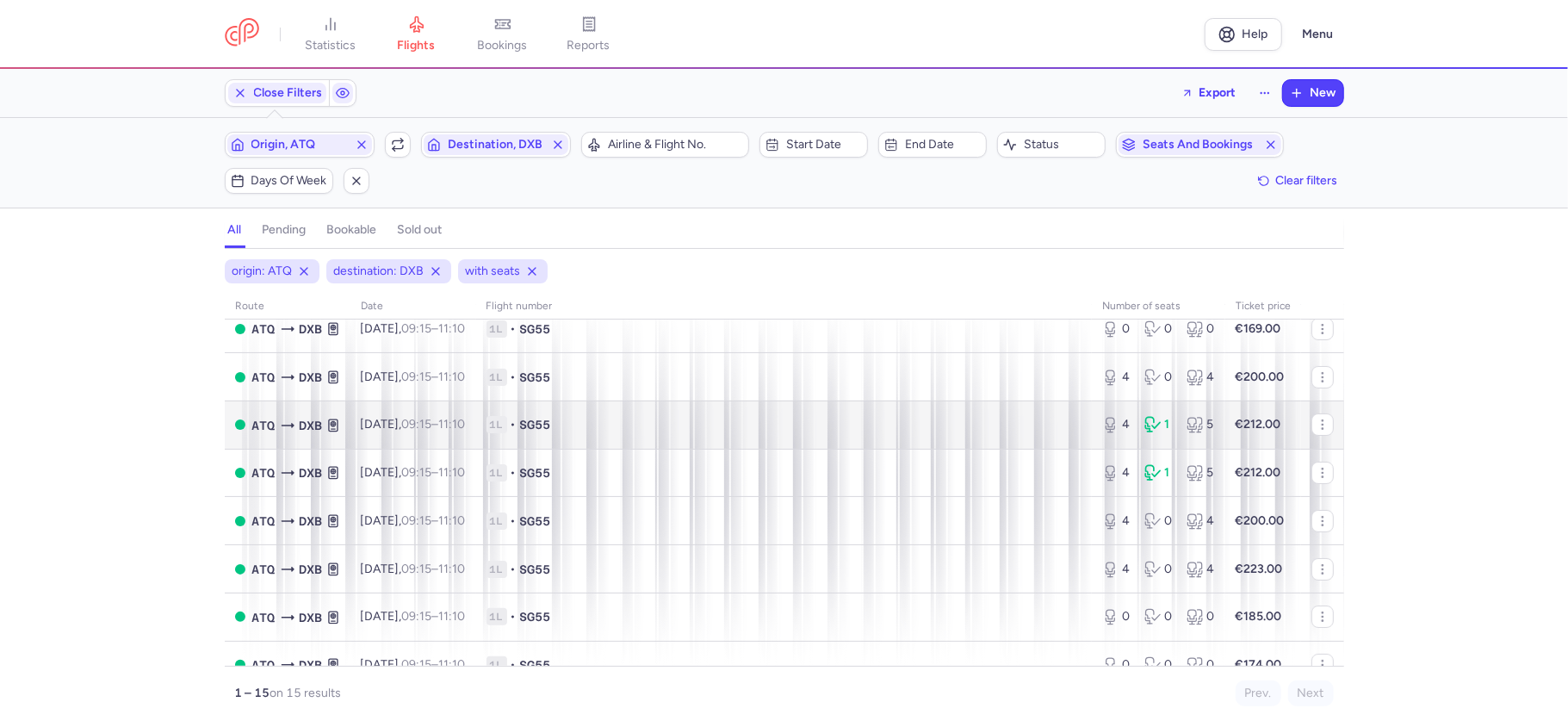
scroll to position [288, 0]
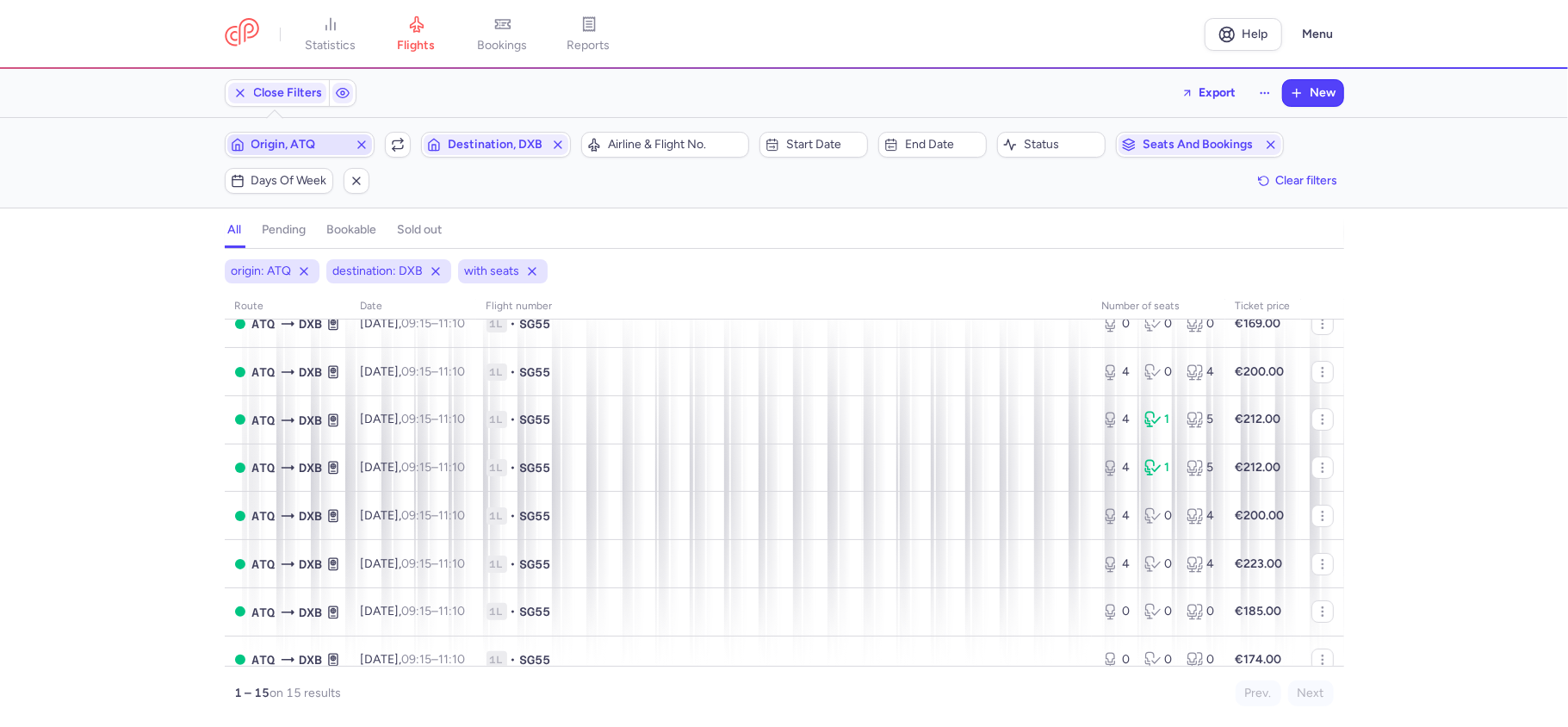
click at [306, 145] on span "Origin, ATQ" at bounding box center [299, 145] width 96 height 14
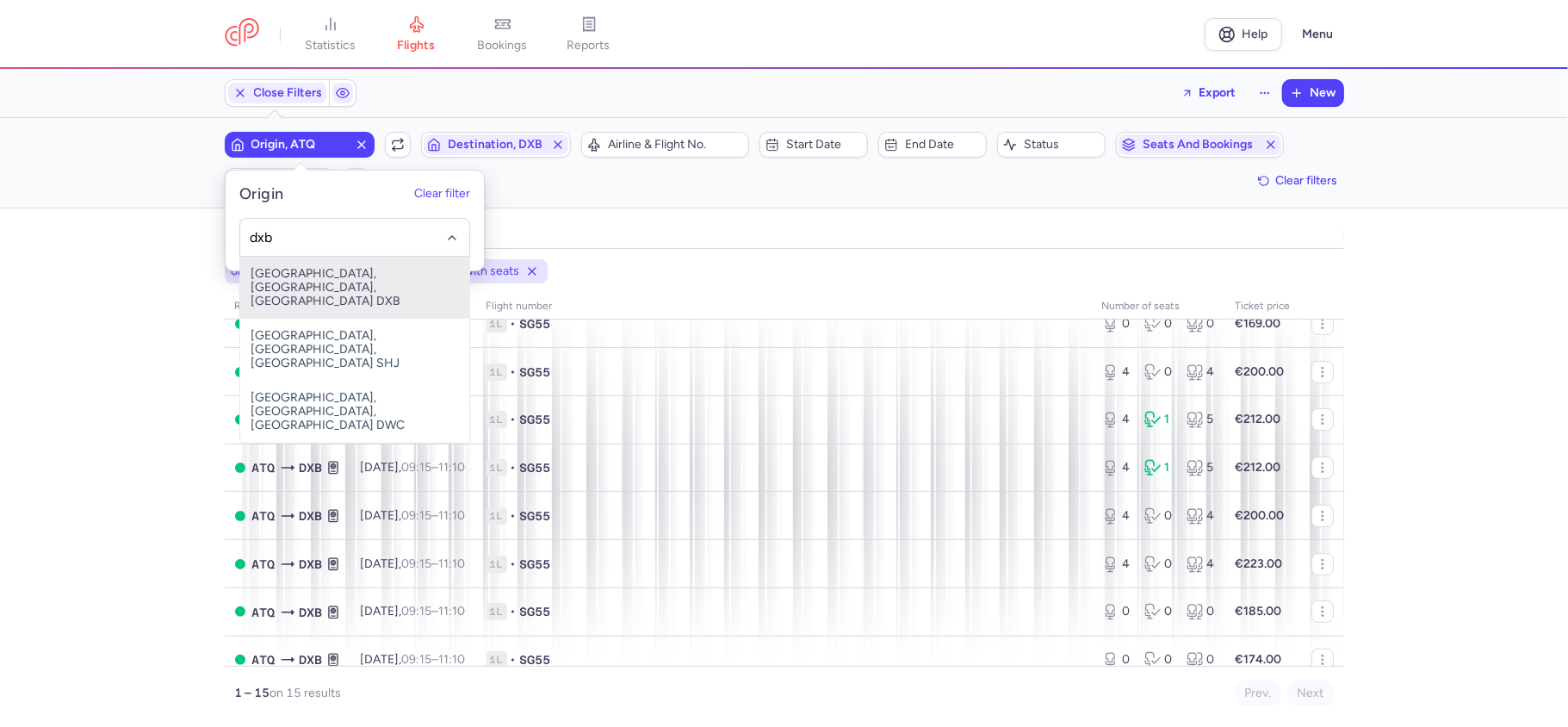
click at [356, 279] on span "[GEOGRAPHIC_DATA], [GEOGRAPHIC_DATA], [GEOGRAPHIC_DATA] DXB" at bounding box center [354, 288] width 229 height 62
type input "dxb"
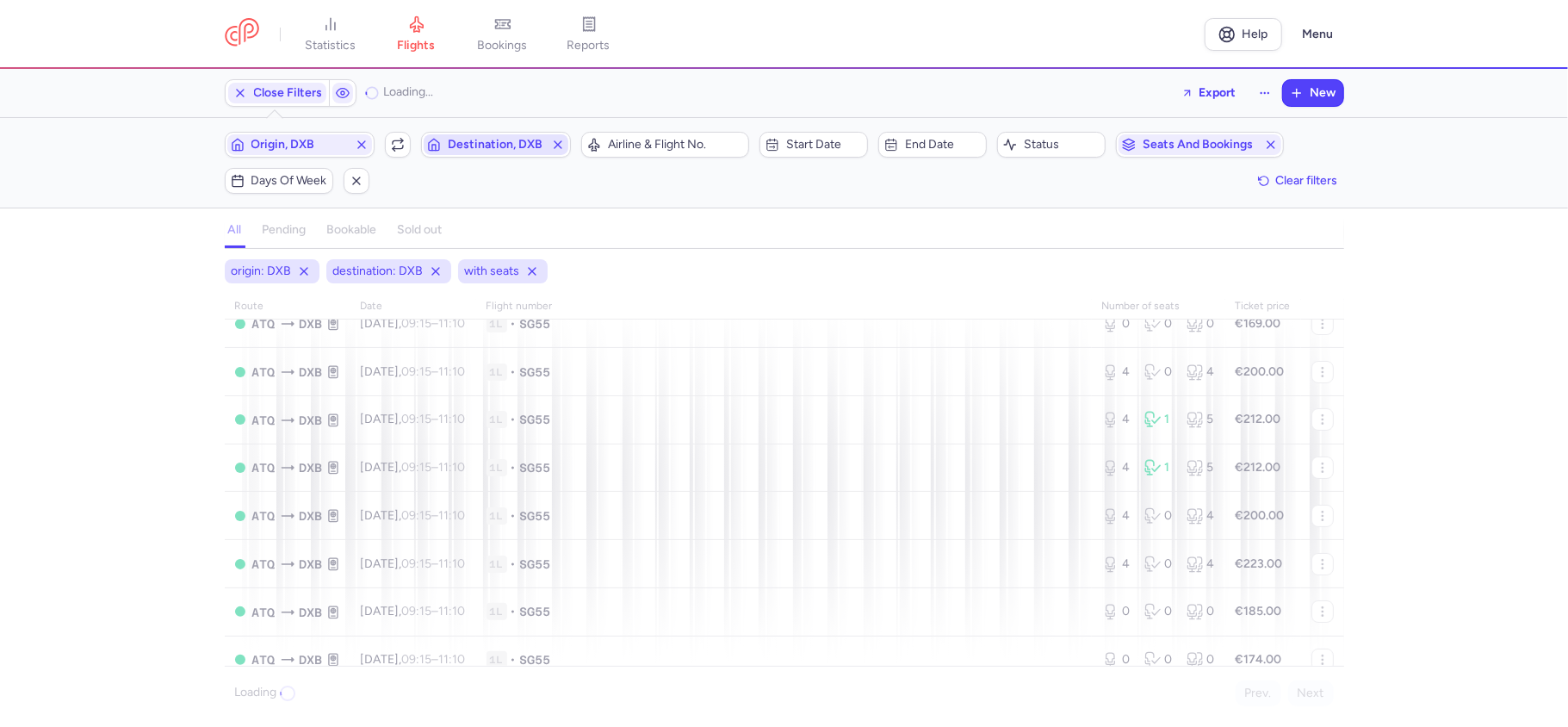
click at [489, 154] on span "Destination, DXB" at bounding box center [496, 144] width 145 height 20
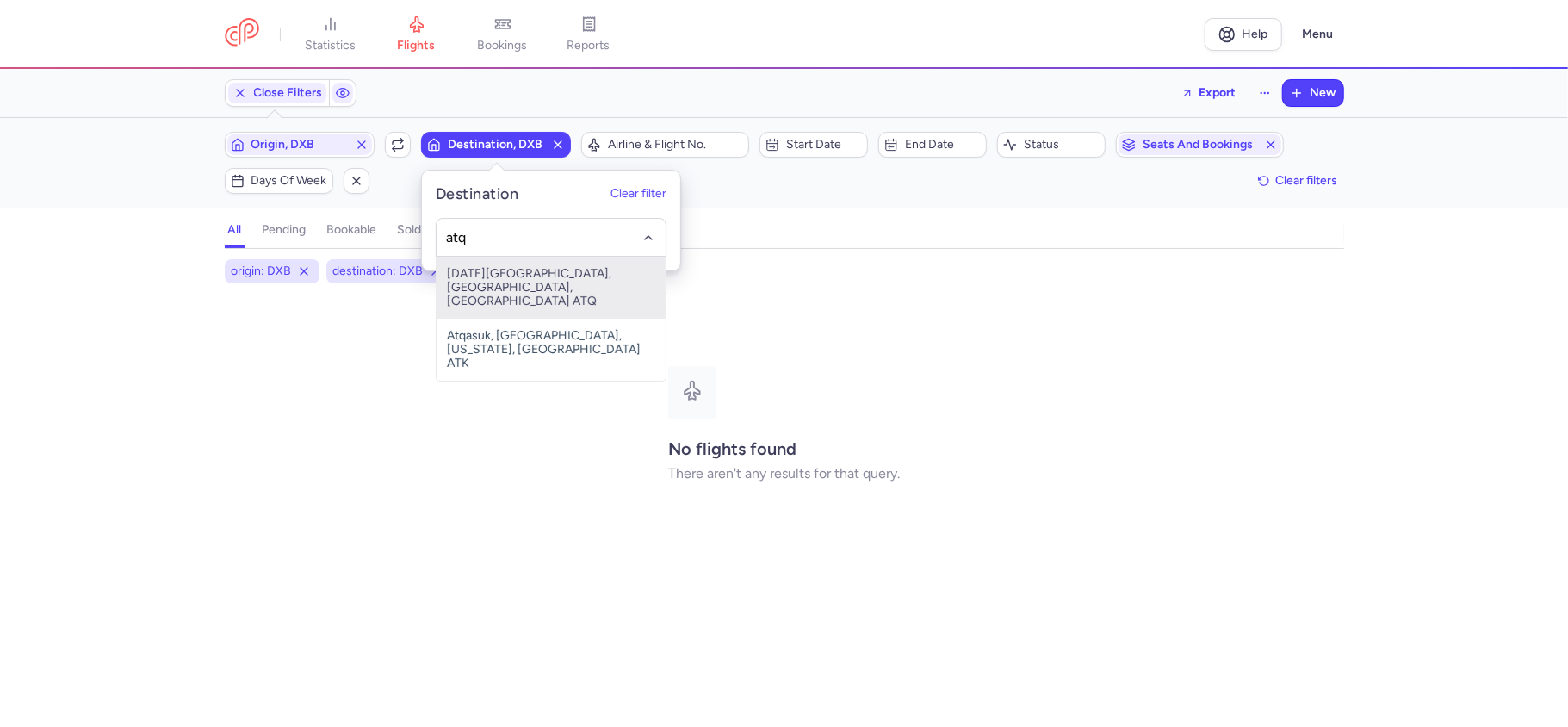
click at [546, 273] on span "[DATE][GEOGRAPHIC_DATA], [GEOGRAPHIC_DATA], [GEOGRAPHIC_DATA] ATQ" at bounding box center [550, 288] width 229 height 62
type input "atq"
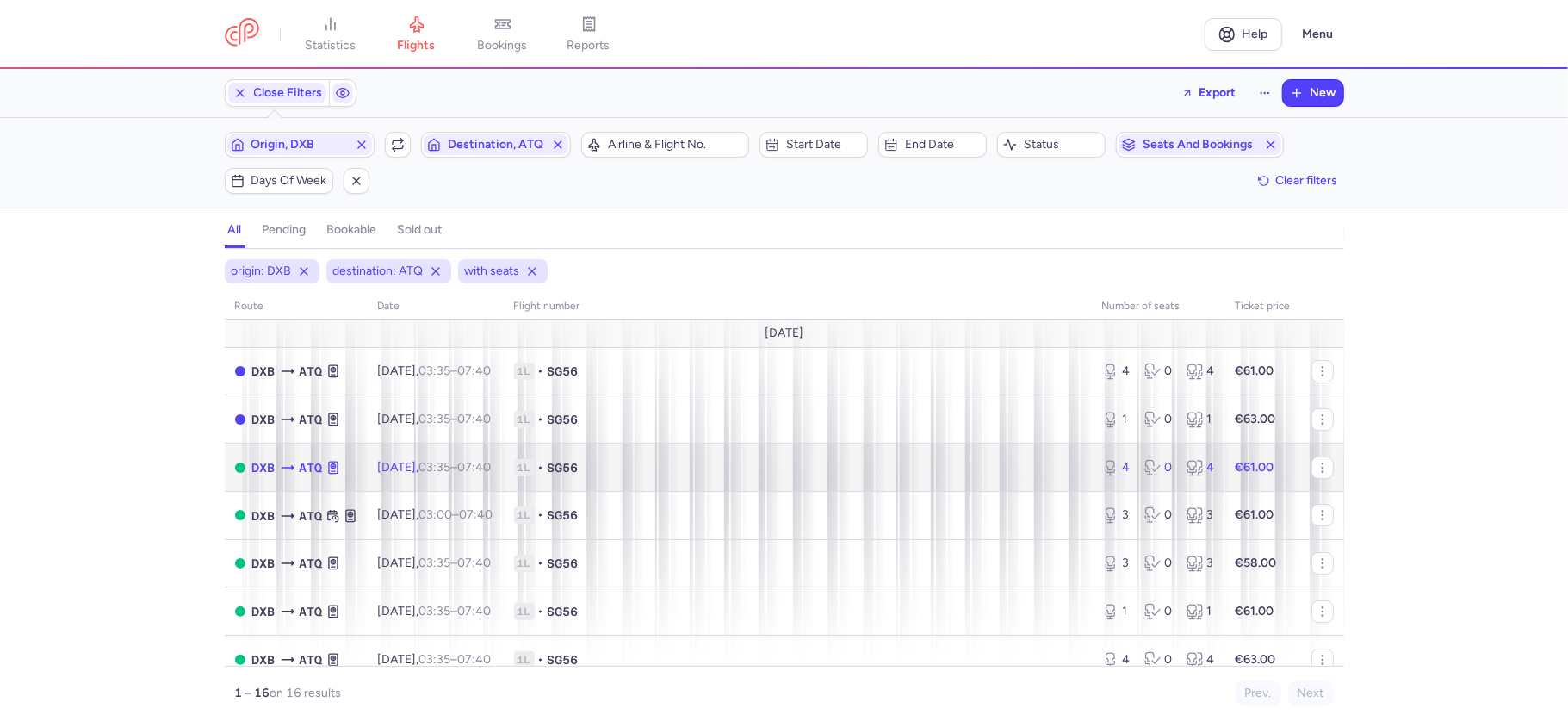
click at [1158, 466] on div "4 0 4" at bounding box center [1157, 467] width 126 height 31
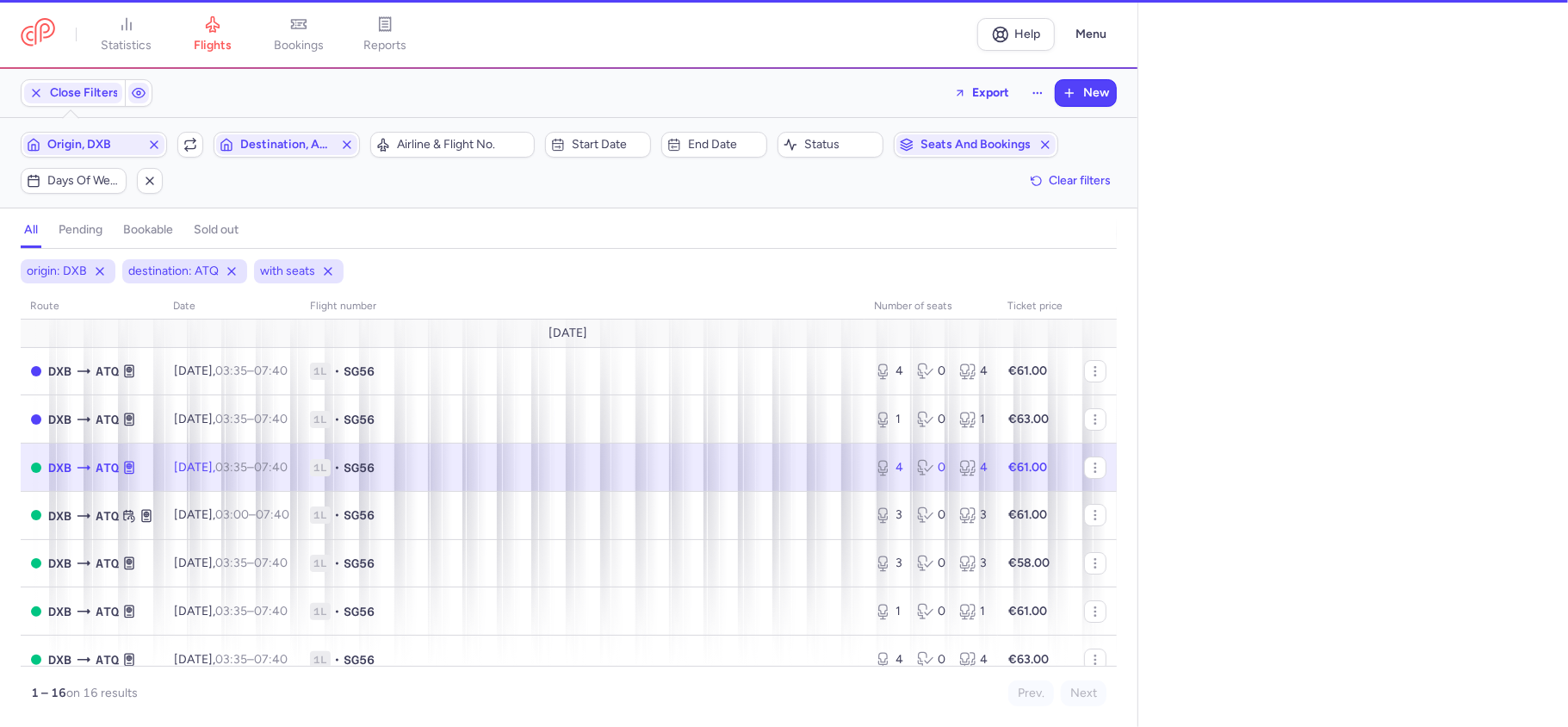
select select "days"
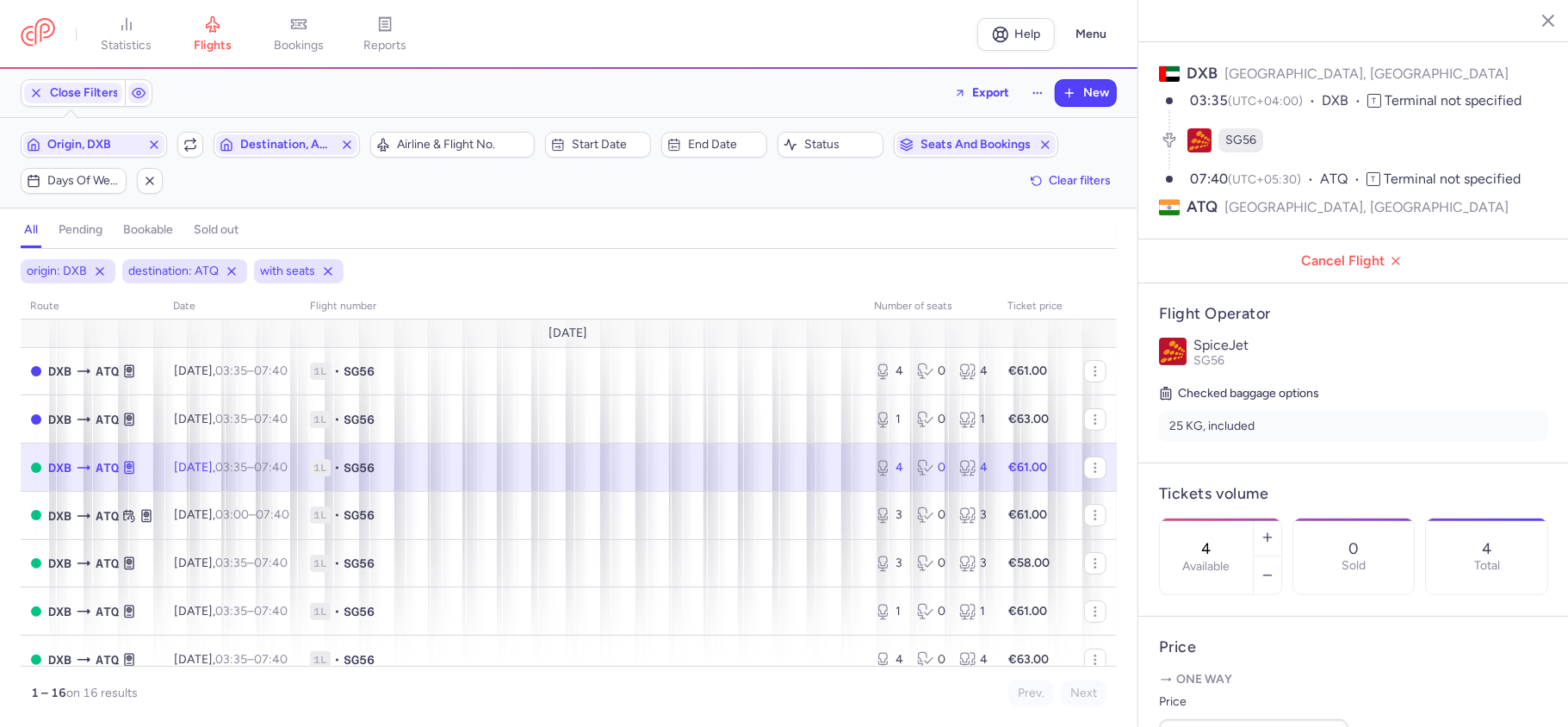
scroll to position [229, 0]
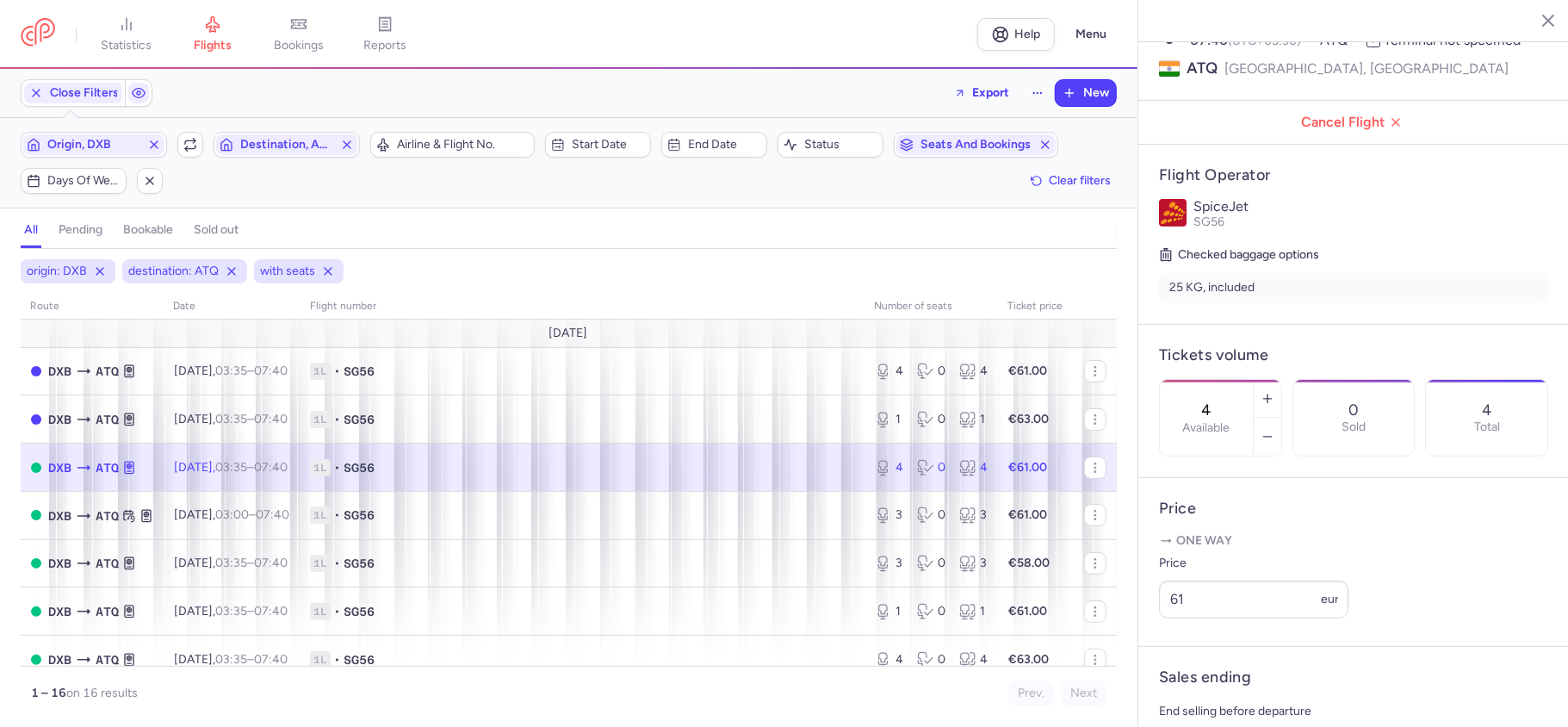
drag, startPoint x: 1248, startPoint y: 345, endPoint x: 1225, endPoint y: 349, distance: 23.3
click at [1225, 400] on input "4" at bounding box center [1206, 409] width 41 height 19
drag, startPoint x: 1248, startPoint y: 353, endPoint x: 1210, endPoint y: 357, distance: 38.2
click at [1210, 380] on div "0 Available" at bounding box center [1205, 418] width 93 height 76
click at [1227, 691] on span "Save changes" at bounding box center [1216, 693] width 86 height 16
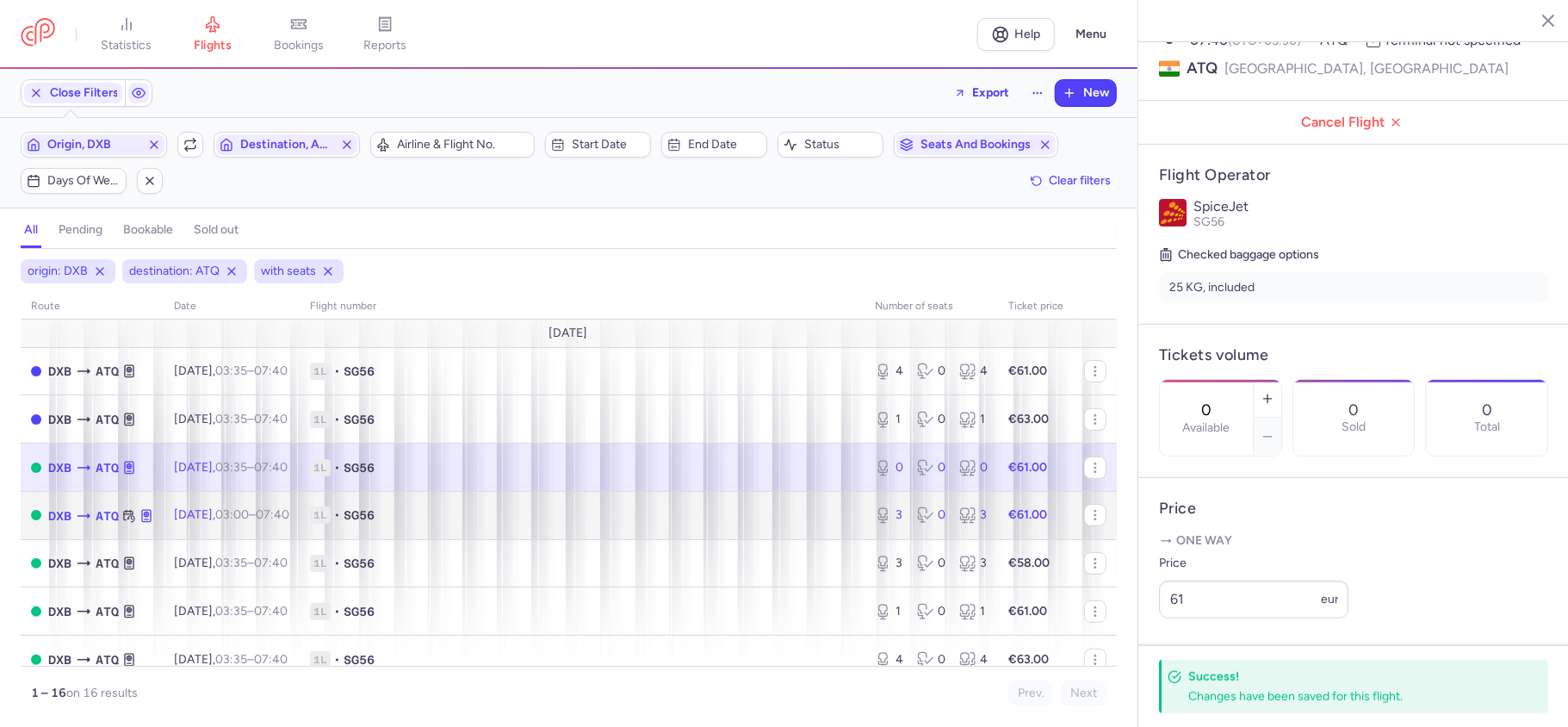
click at [935, 531] on div "3 0 3" at bounding box center [931, 515] width 126 height 31
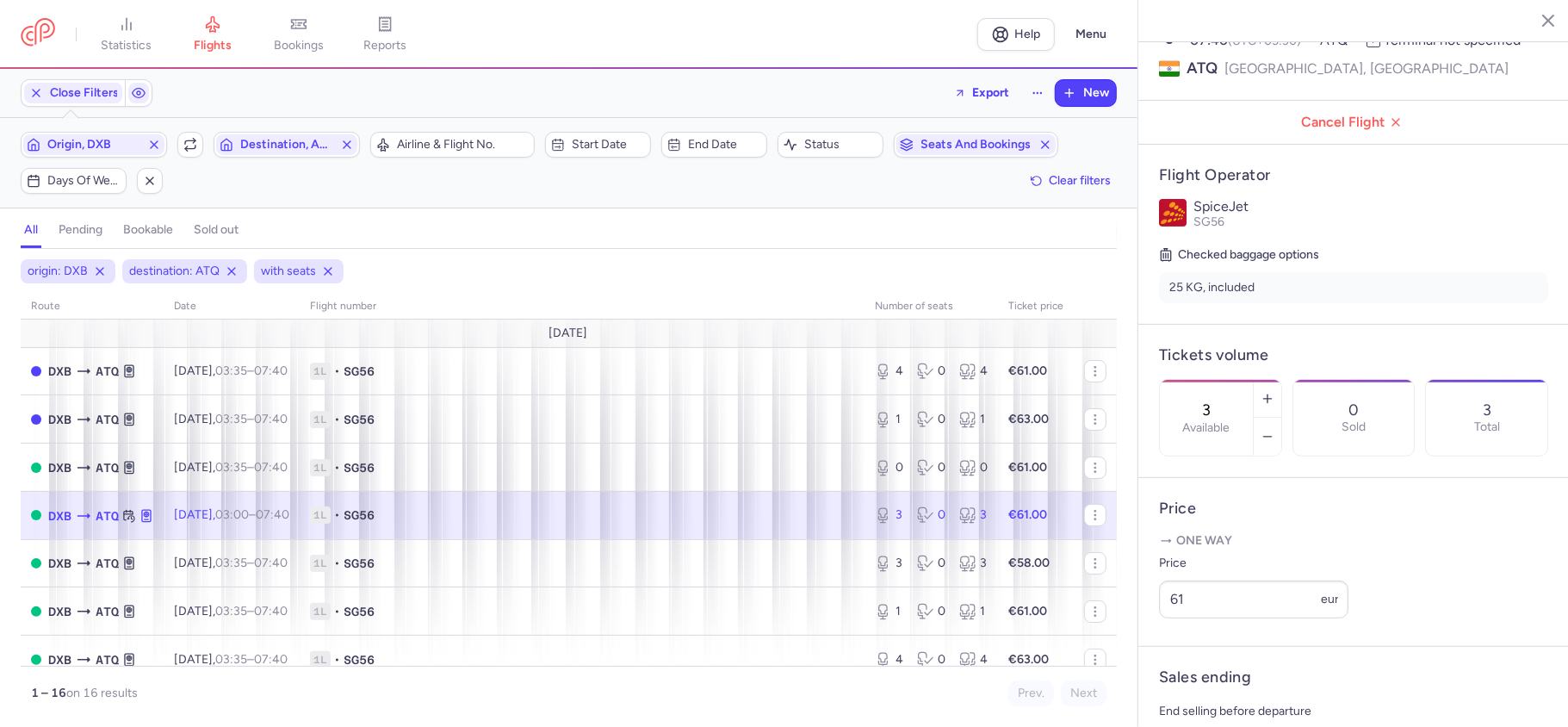
drag, startPoint x: 1258, startPoint y: 345, endPoint x: 1210, endPoint y: 346, distance: 48.0
click at [1210, 380] on div "3 Available" at bounding box center [1205, 418] width 93 height 76
paste input "0"
click at [1210, 700] on button "Save changes" at bounding box center [1216, 693] width 115 height 38
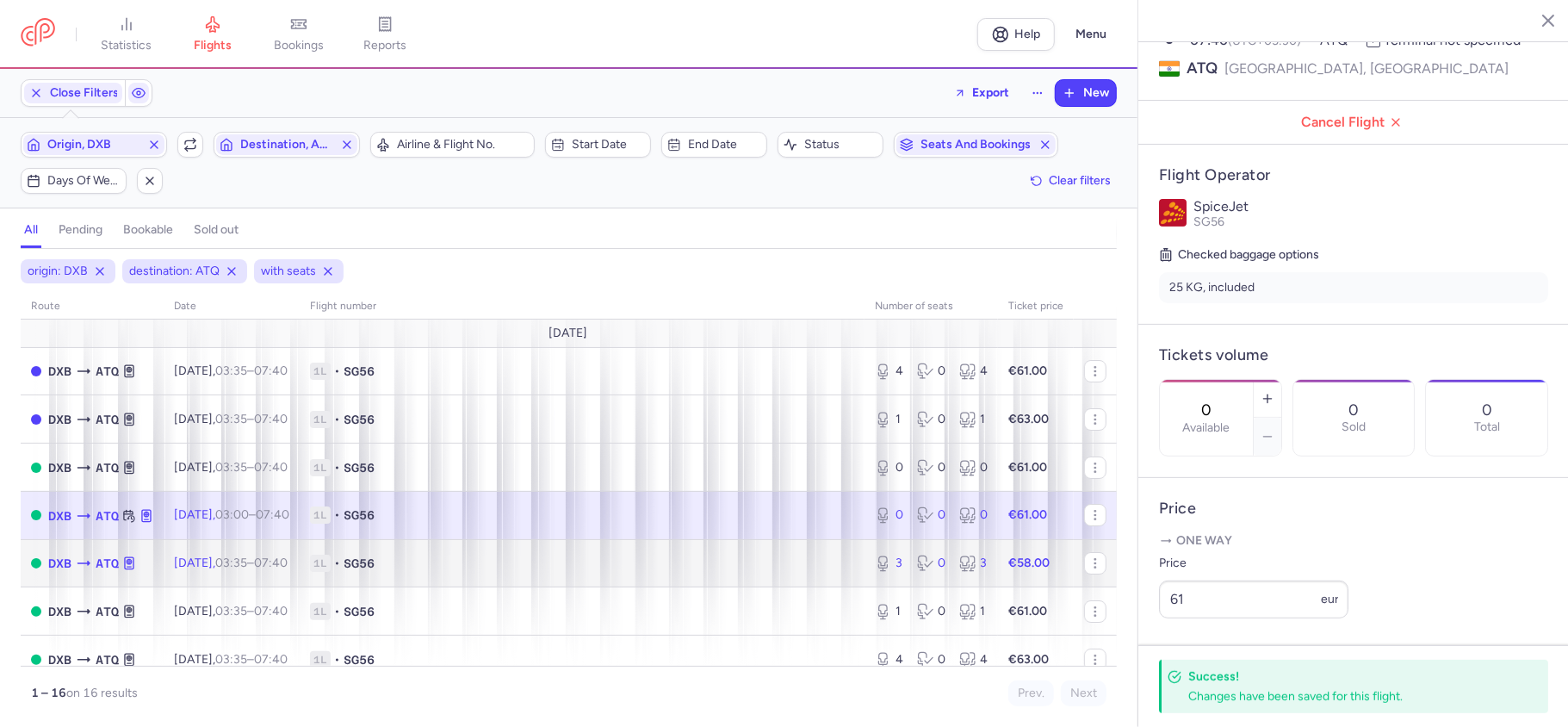
click at [907, 582] on td "3 0 3" at bounding box center [931, 563] width 133 height 49
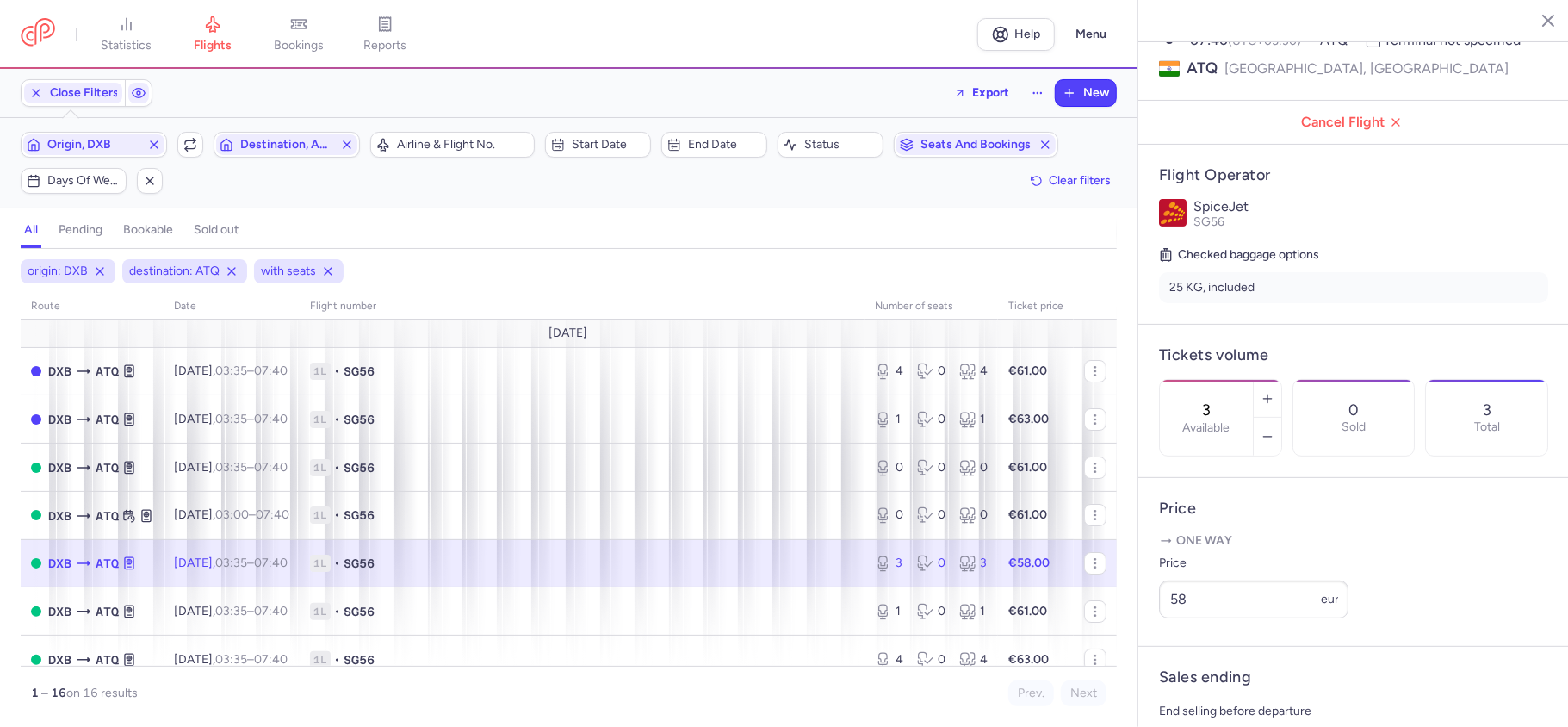
drag, startPoint x: 1265, startPoint y: 341, endPoint x: 1214, endPoint y: 352, distance: 52.2
click at [1214, 380] on div "3 Available" at bounding box center [1205, 418] width 93 height 76
paste input "0"
click at [1223, 686] on span "Save changes" at bounding box center [1216, 693] width 86 height 16
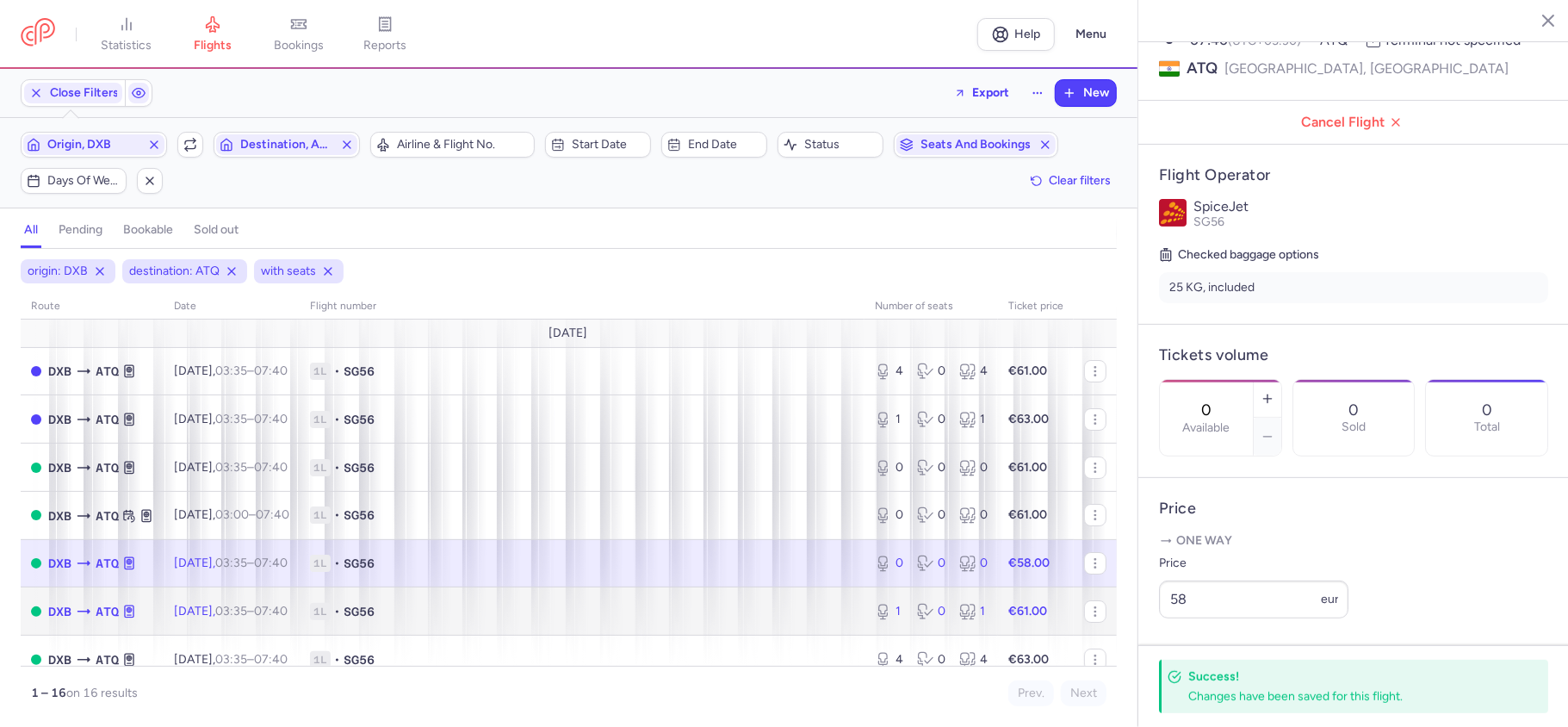
click at [921, 625] on div "1 0 1" at bounding box center [931, 611] width 126 height 31
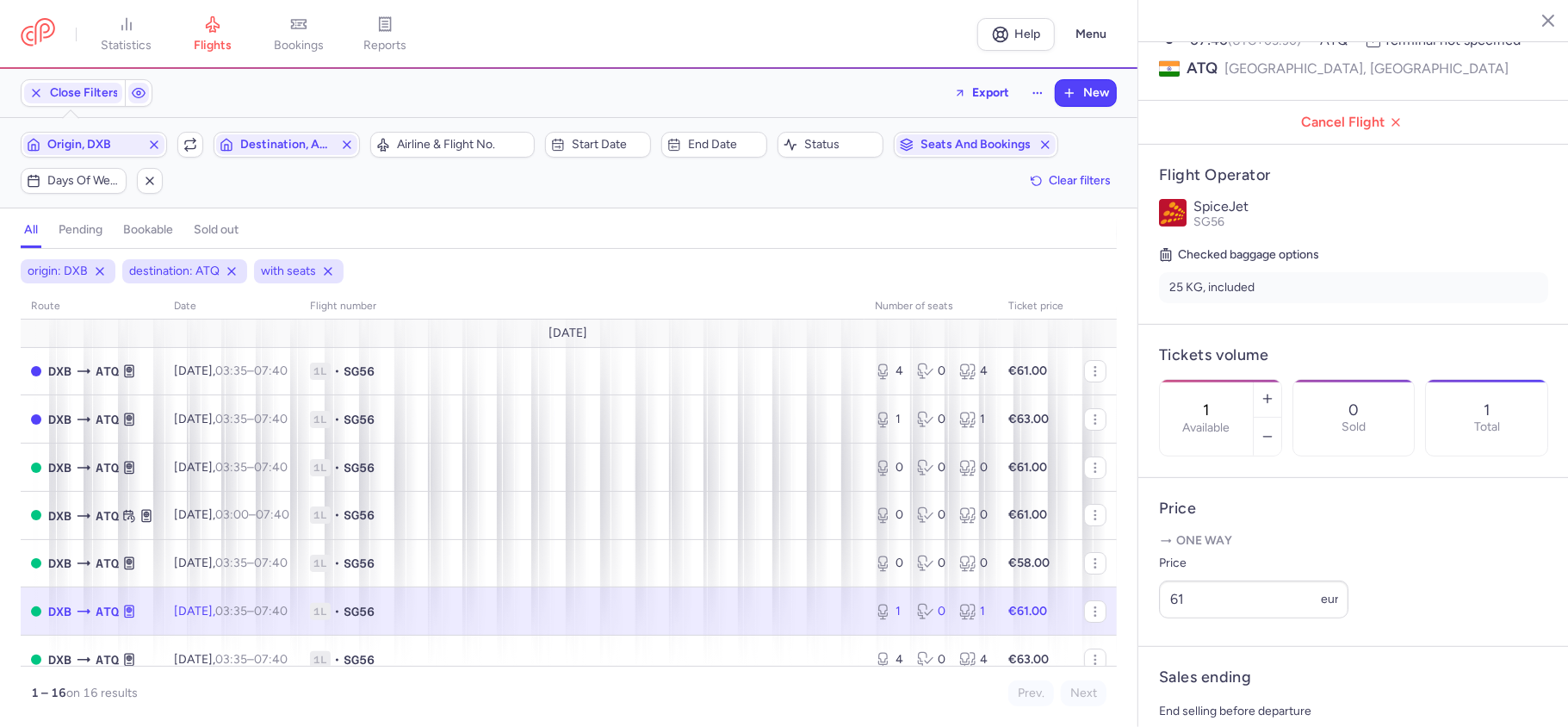
drag, startPoint x: 1238, startPoint y: 343, endPoint x: 1186, endPoint y: 353, distance: 53.0
click at [1186, 380] on div "1 Available" at bounding box center [1205, 418] width 93 height 76
paste input "0"
click at [1217, 690] on span "Save changes" at bounding box center [1216, 693] width 86 height 16
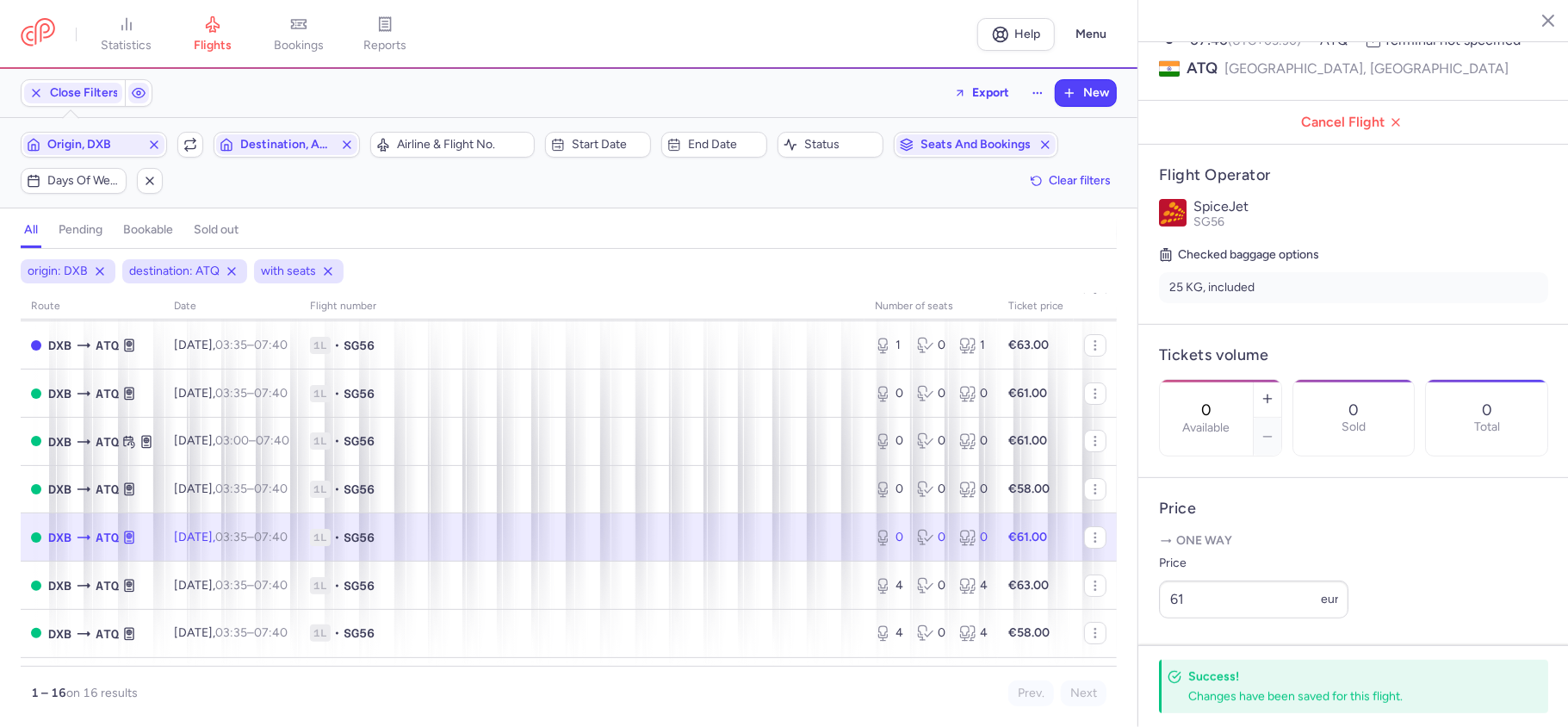
scroll to position [115, 0]
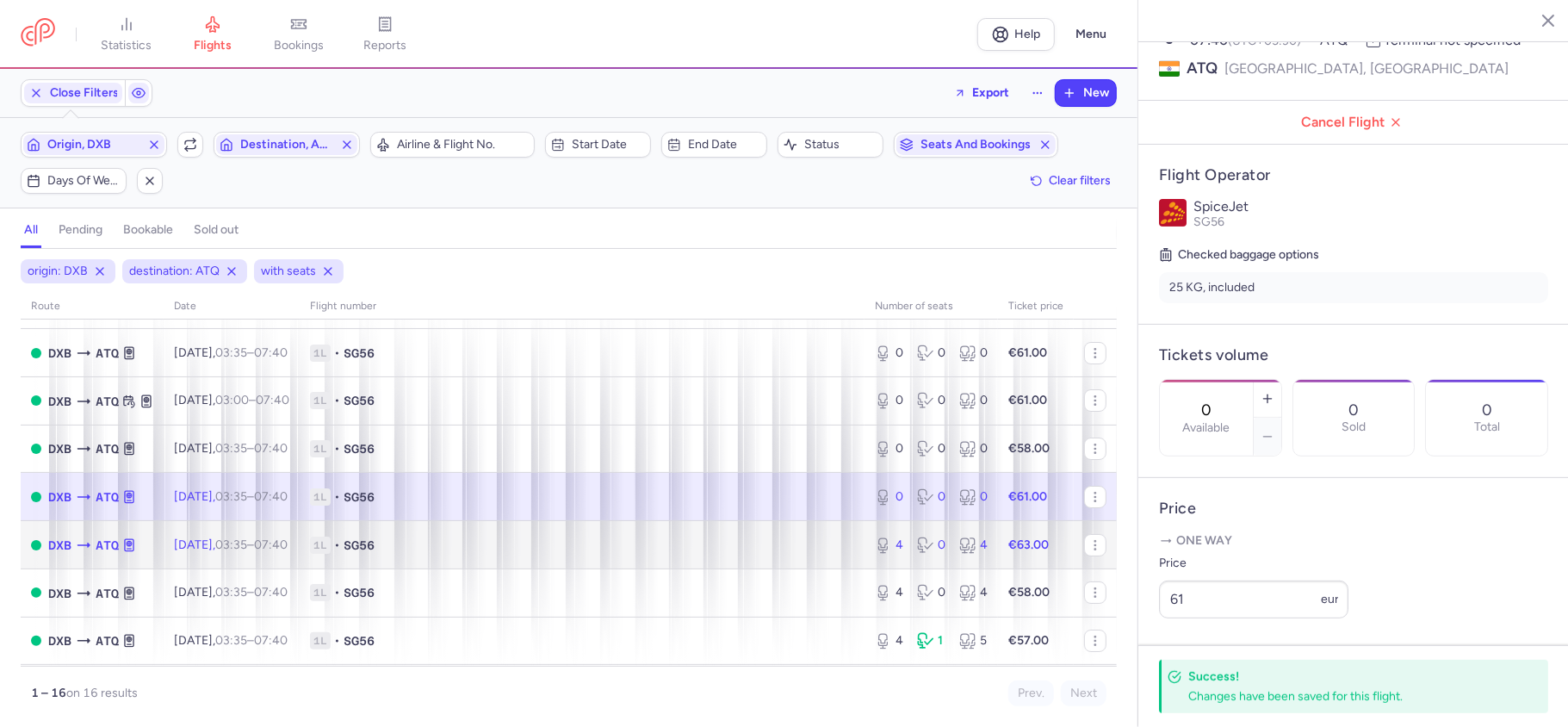
click at [961, 558] on div "4 0 4" at bounding box center [931, 545] width 126 height 31
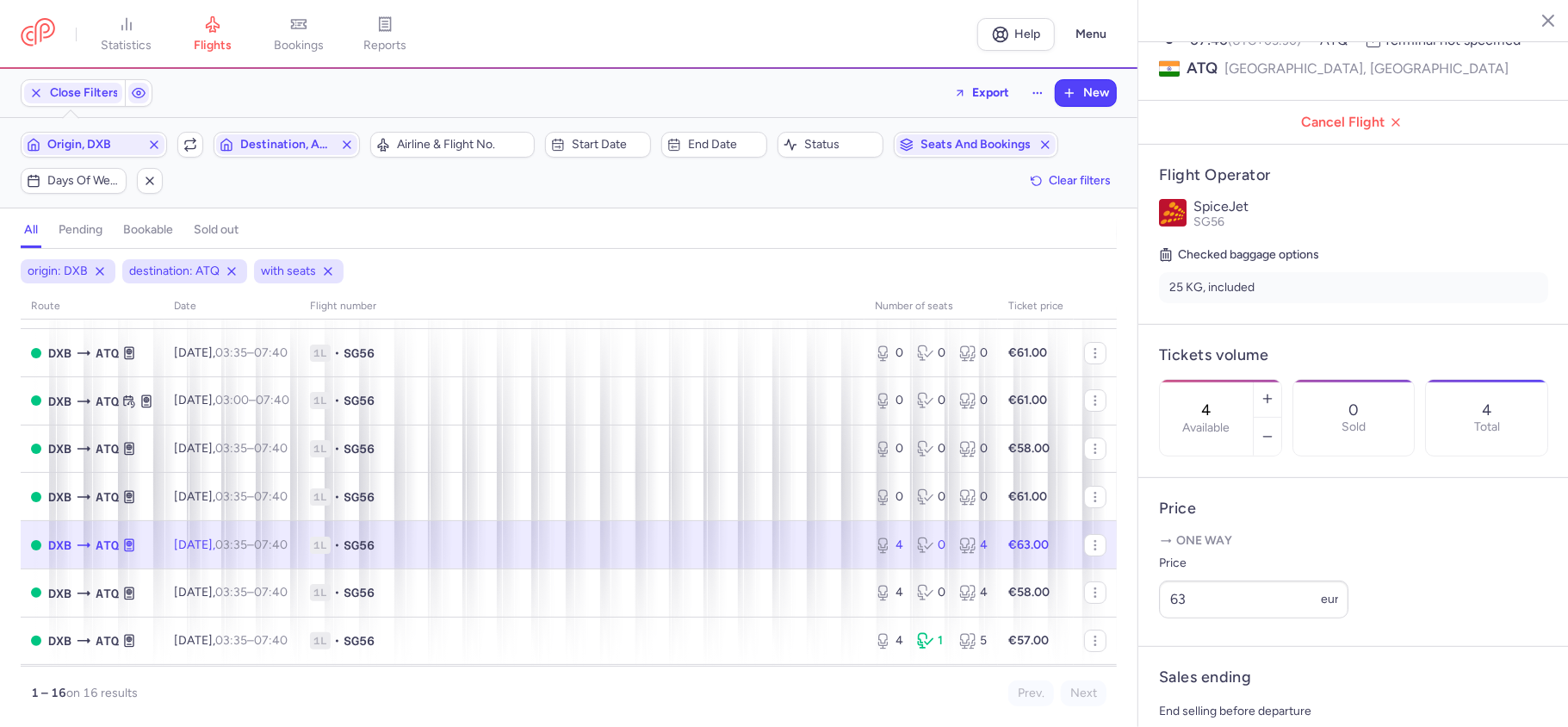
drag, startPoint x: 1244, startPoint y: 356, endPoint x: 1212, endPoint y: 353, distance: 32.1
click at [1212, 380] on div "4 Available" at bounding box center [1205, 418] width 93 height 76
paste input "0"
click at [1209, 693] on span "Save changes" at bounding box center [1216, 693] width 86 height 16
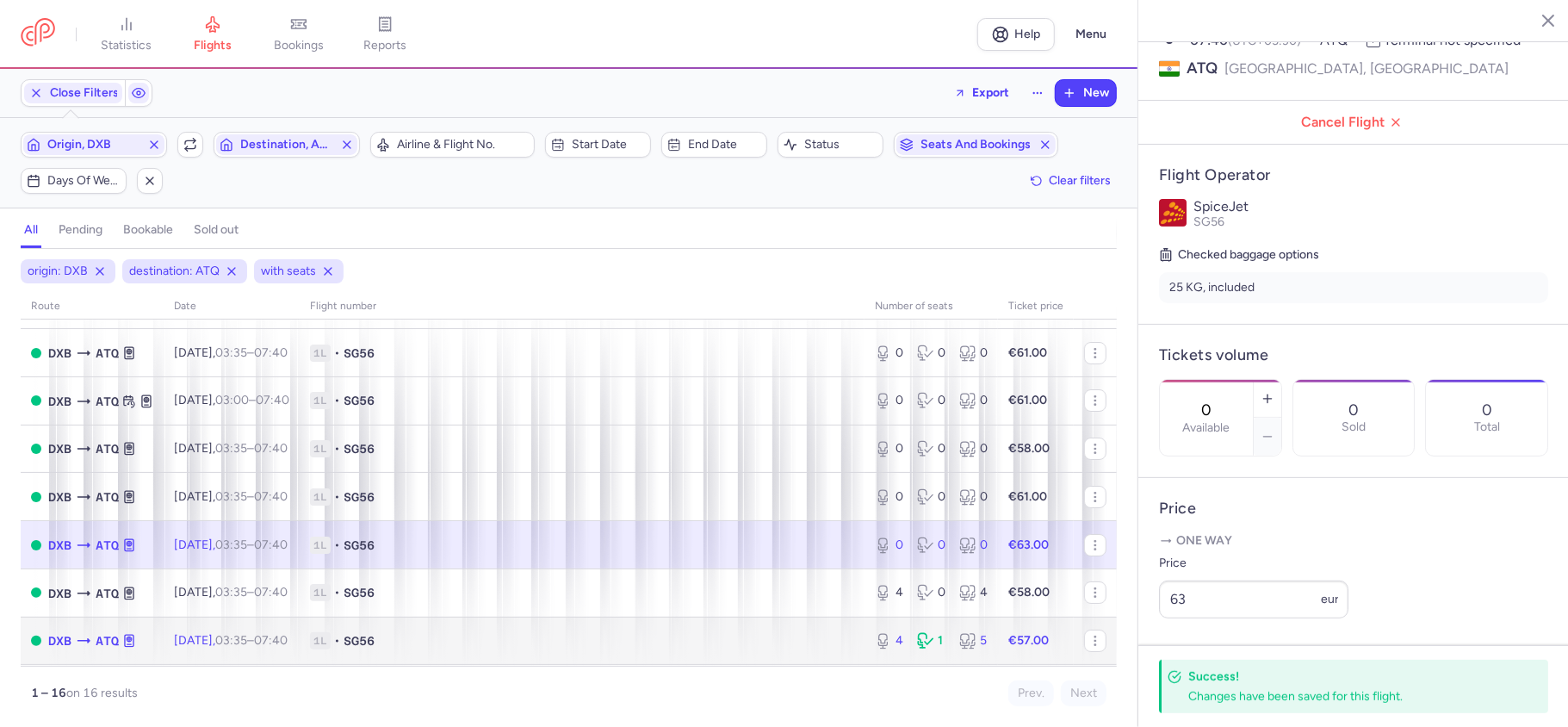
click at [919, 652] on div "4 1 5" at bounding box center [931, 640] width 126 height 31
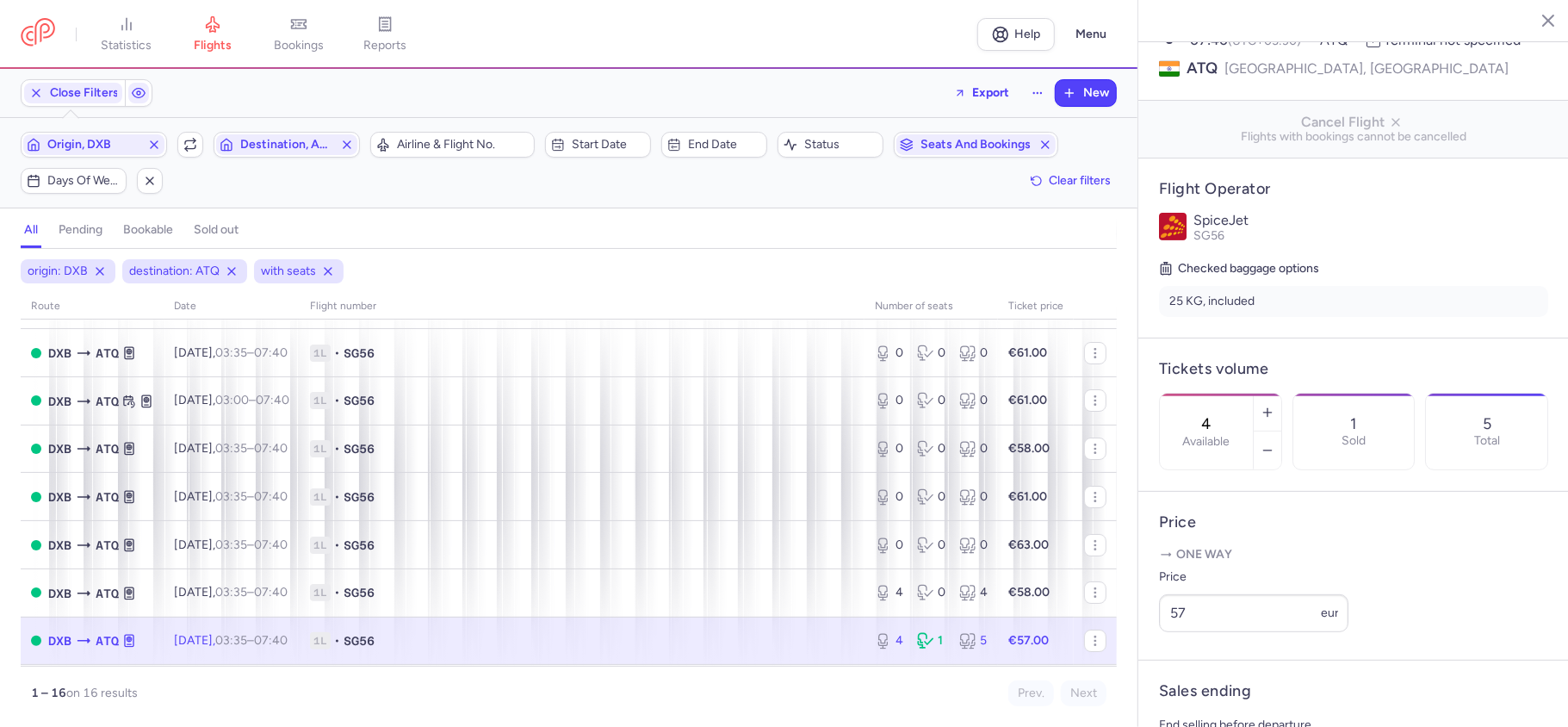
drag, startPoint x: 1224, startPoint y: 360, endPoint x: 1198, endPoint y: 360, distance: 26.0
click at [1198, 394] on div "4 Available" at bounding box center [1205, 432] width 93 height 76
paste input "0"
click at [1209, 701] on button "Save changes" at bounding box center [1216, 693] width 115 height 38
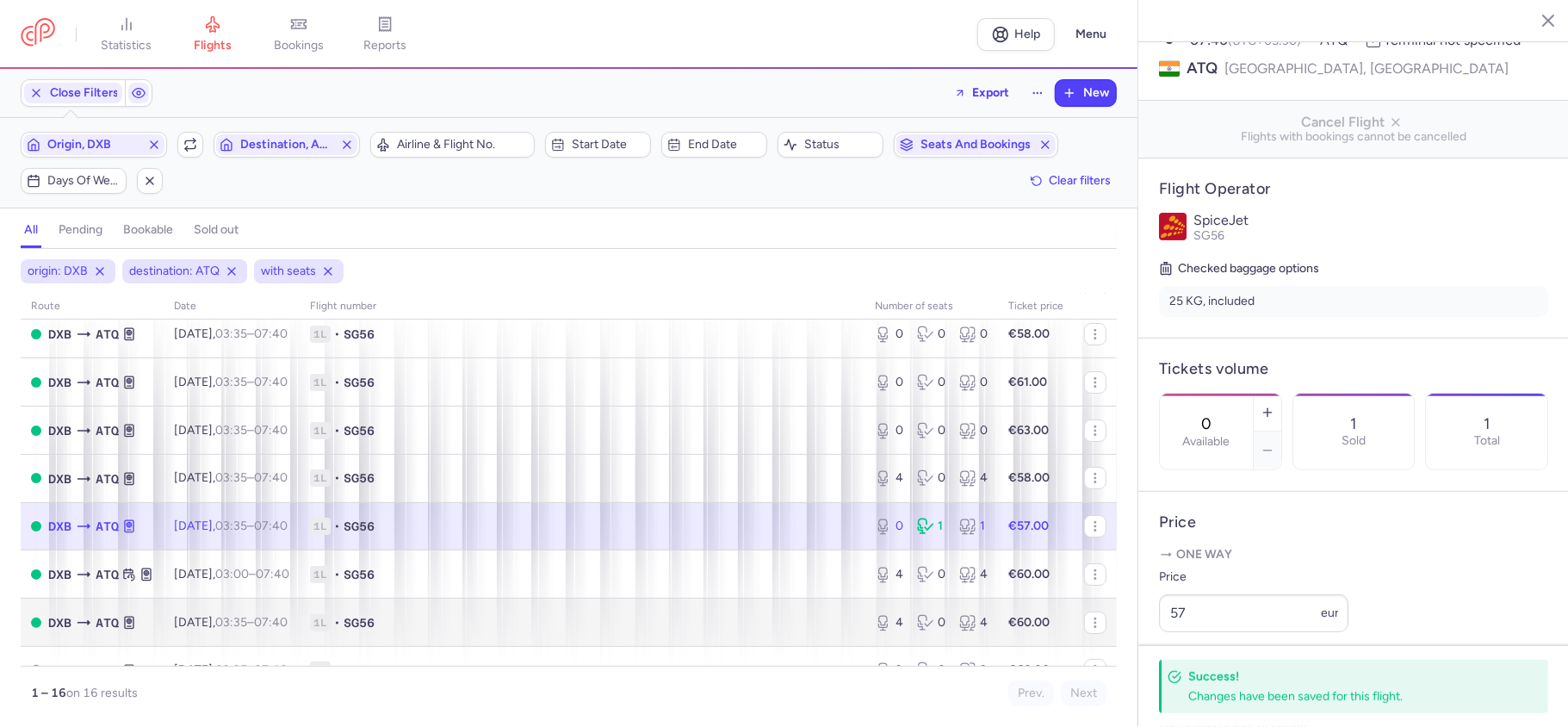
scroll to position [345, 0]
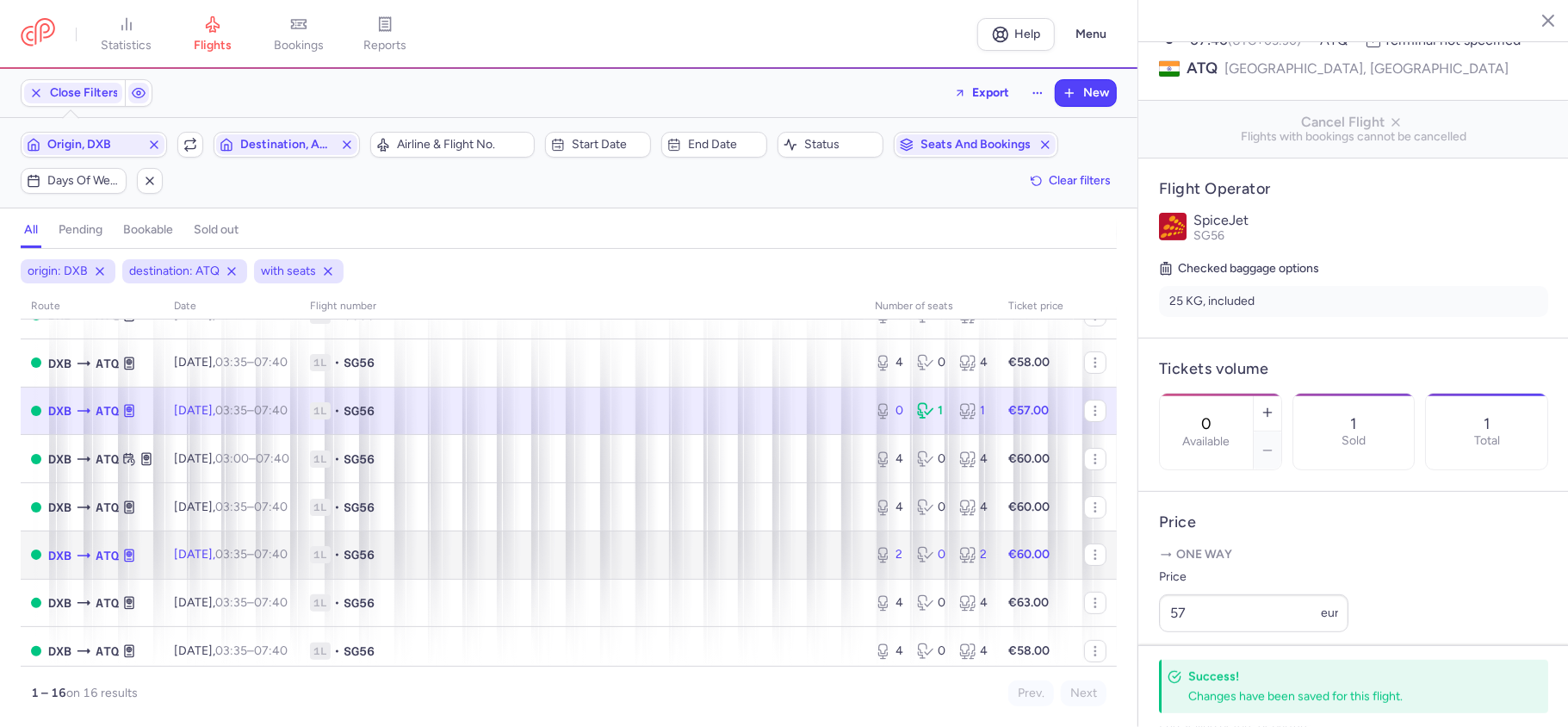
click at [910, 567] on div "2 0 2" at bounding box center [931, 554] width 126 height 31
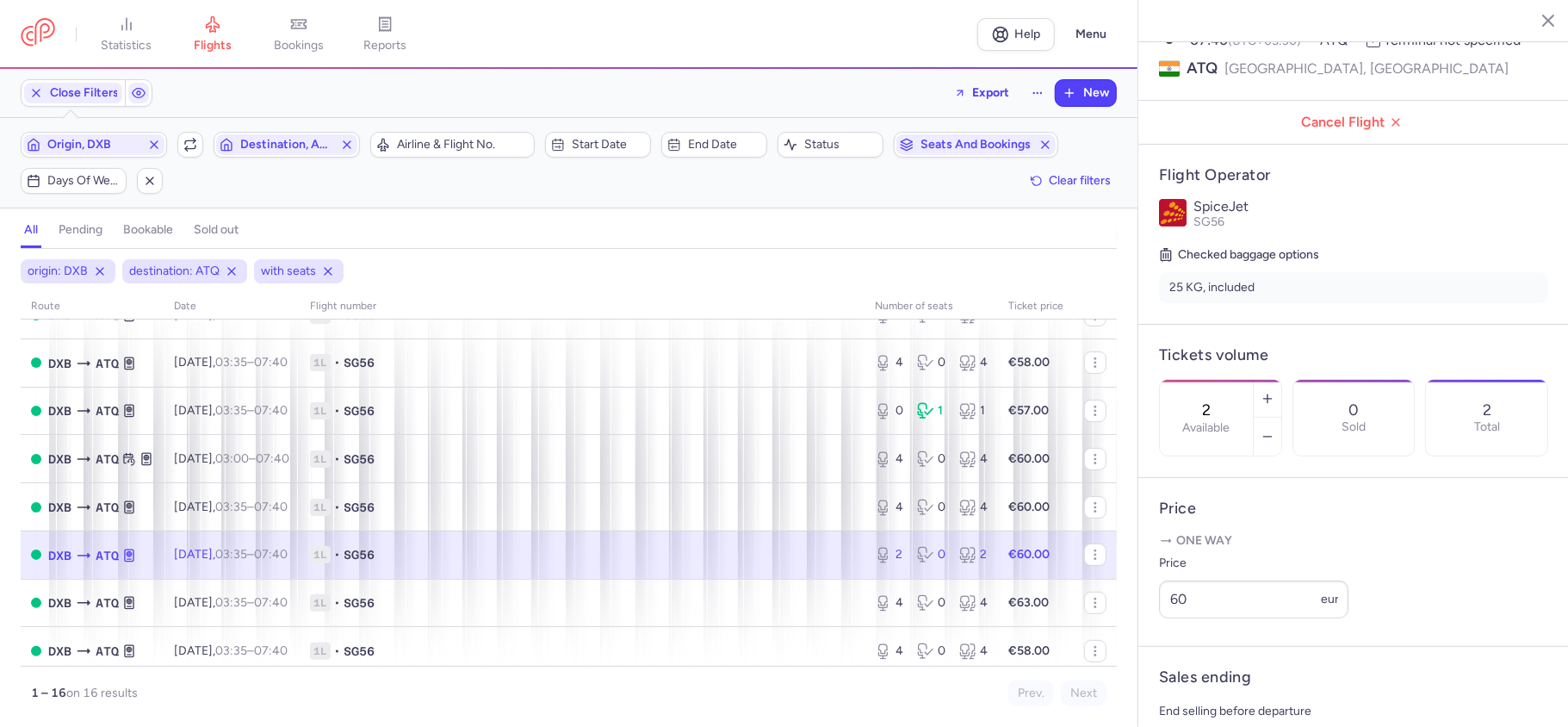
drag, startPoint x: 1247, startPoint y: 355, endPoint x: 1195, endPoint y: 348, distance: 52.5
click at [1195, 380] on div "2 Available" at bounding box center [1205, 418] width 93 height 76
paste input "0"
click at [1217, 693] on span "Save changes" at bounding box center [1216, 693] width 86 height 16
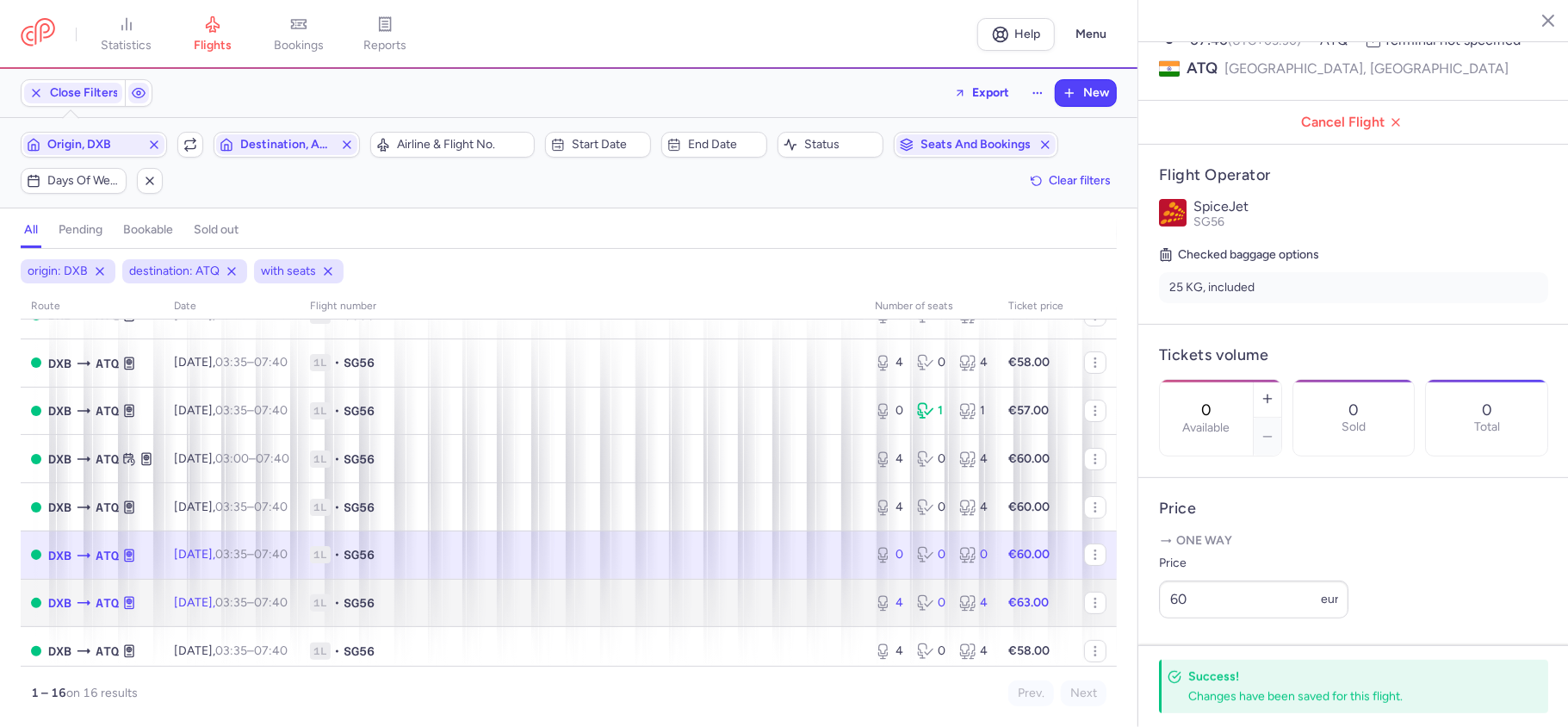
click at [909, 622] on td "4 0 4" at bounding box center [931, 602] width 133 height 49
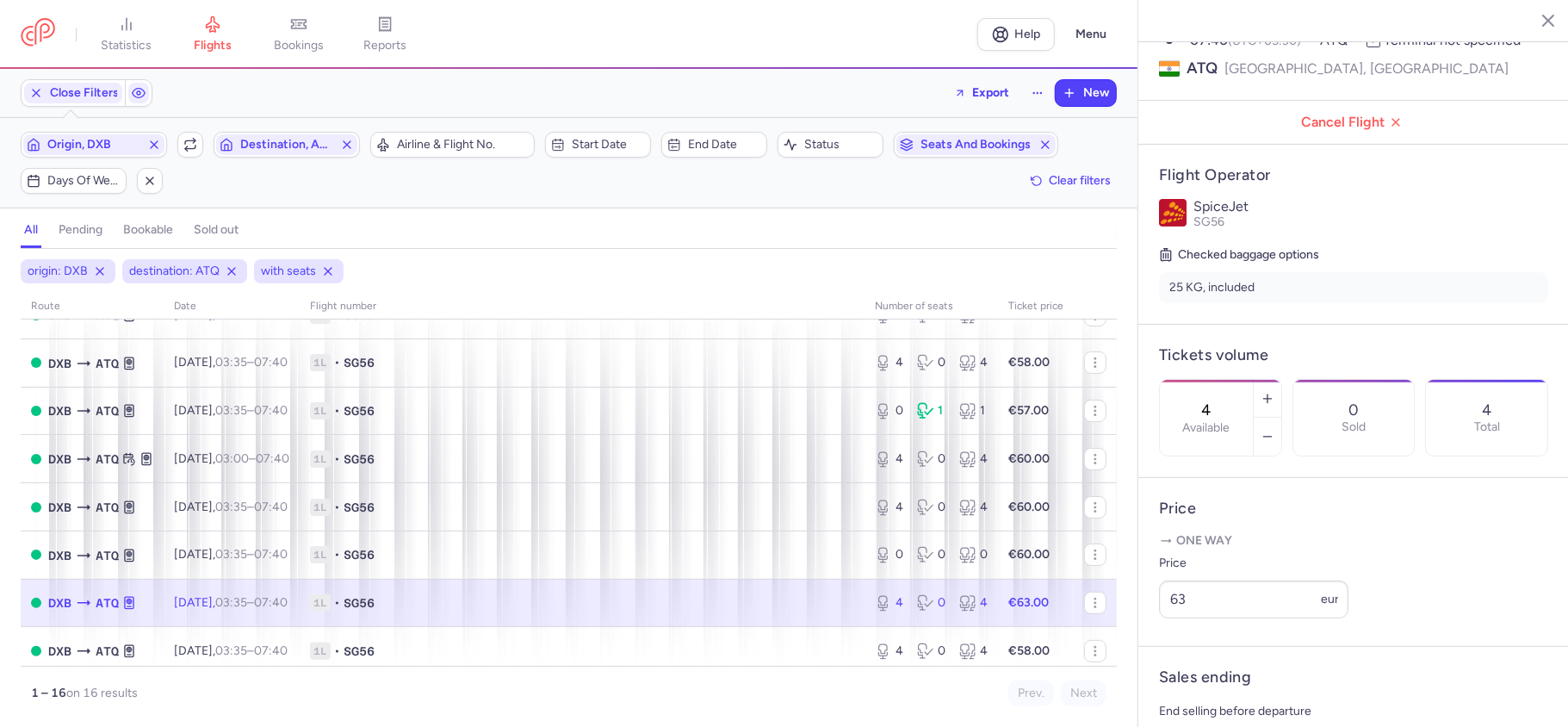
drag, startPoint x: 1243, startPoint y: 349, endPoint x: 1214, endPoint y: 348, distance: 29.0
click at [1214, 400] on input "4" at bounding box center [1206, 409] width 41 height 19
paste input "0"
click at [1200, 693] on span "Save changes" at bounding box center [1216, 693] width 86 height 16
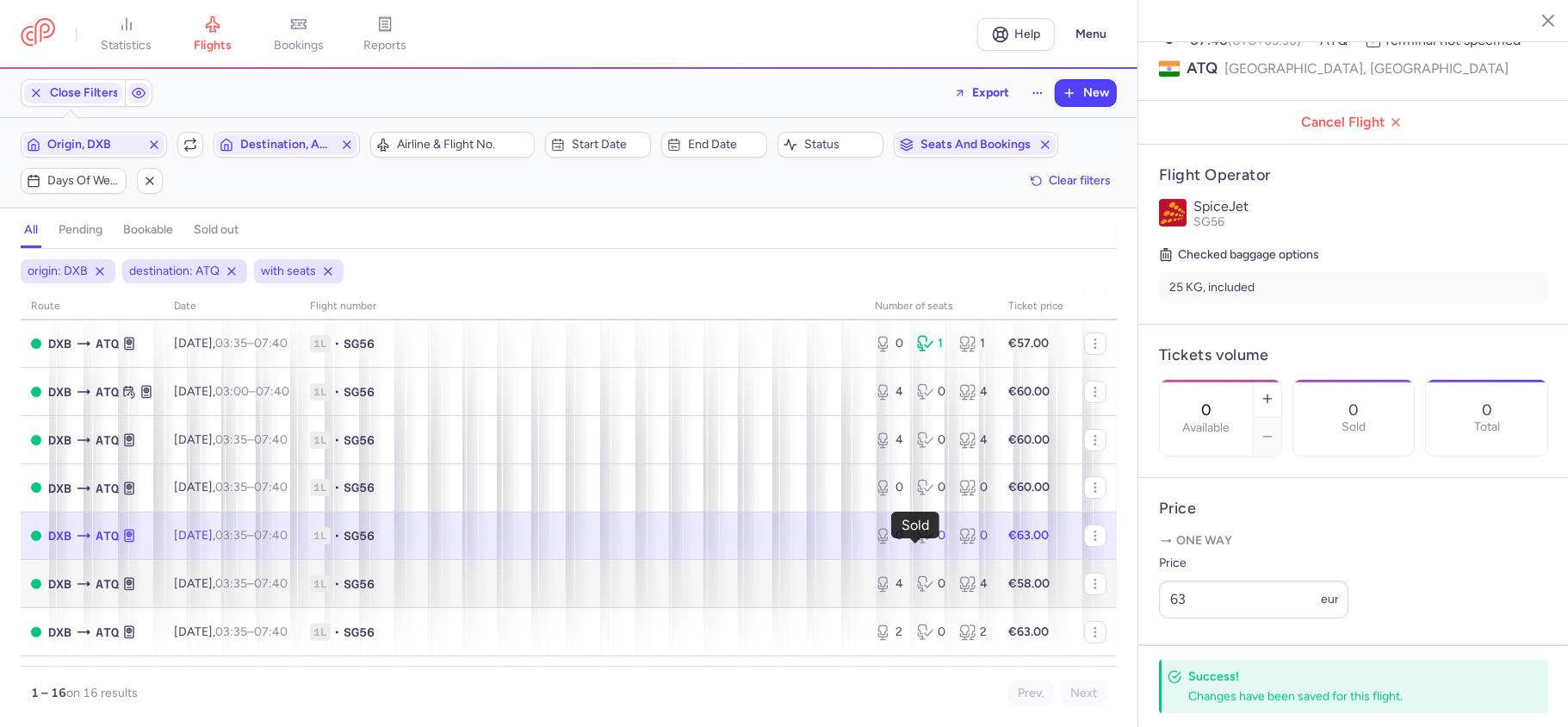
scroll to position [450, 0]
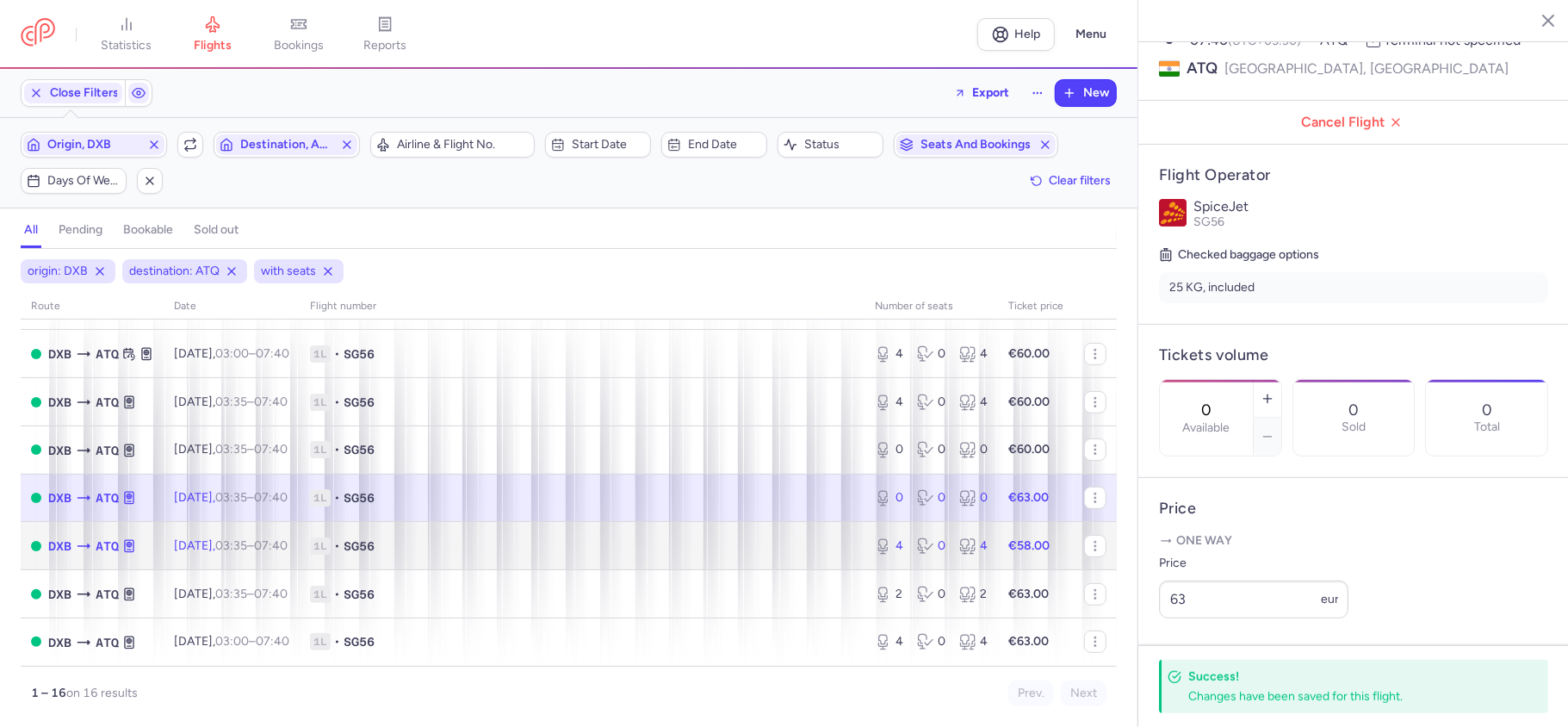
click at [919, 562] on td "4 0 4" at bounding box center [931, 546] width 133 height 49
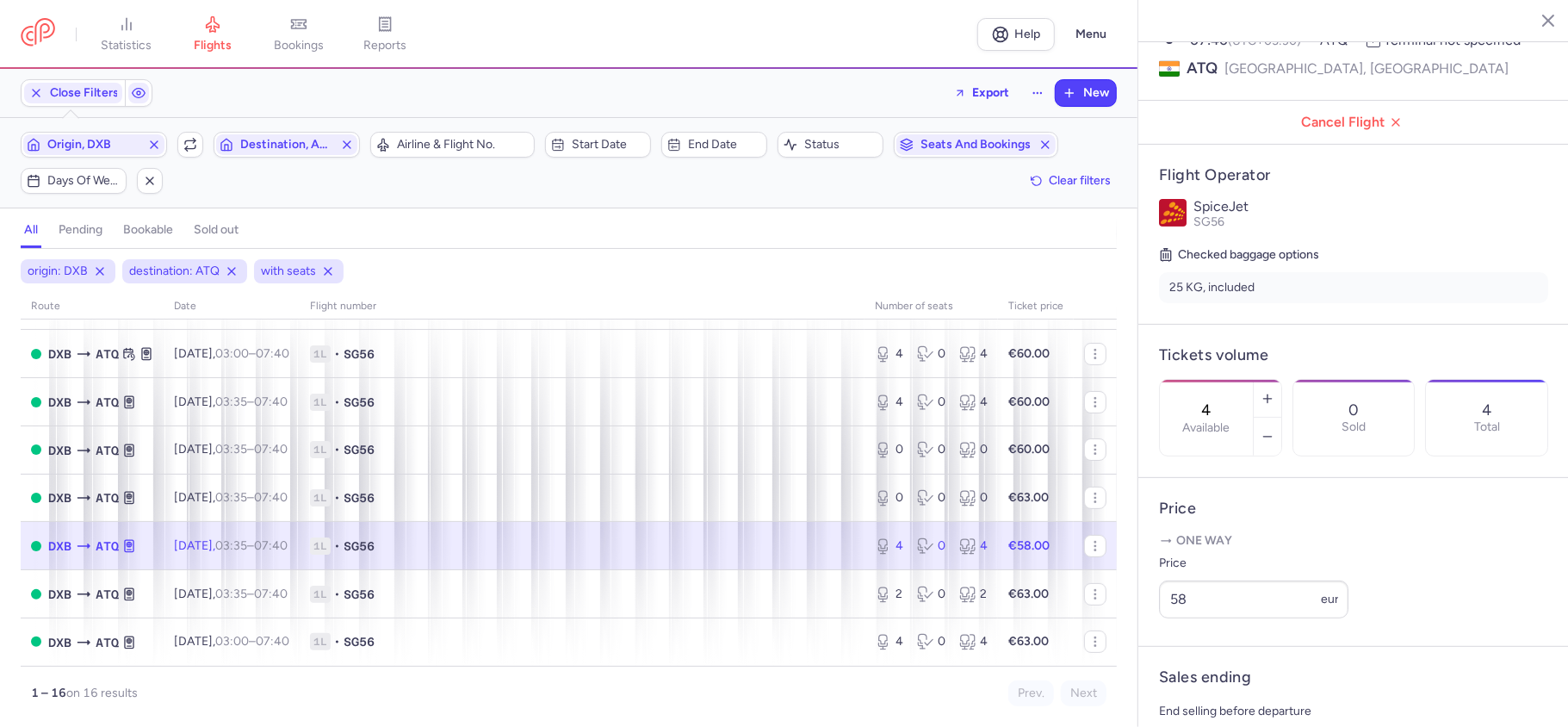
drag, startPoint x: 1248, startPoint y: 346, endPoint x: 1210, endPoint y: 346, distance: 38.0
click at [1210, 380] on div "4 Available" at bounding box center [1205, 418] width 93 height 76
paste input "0"
click at [1202, 697] on span "Save changes" at bounding box center [1216, 693] width 86 height 16
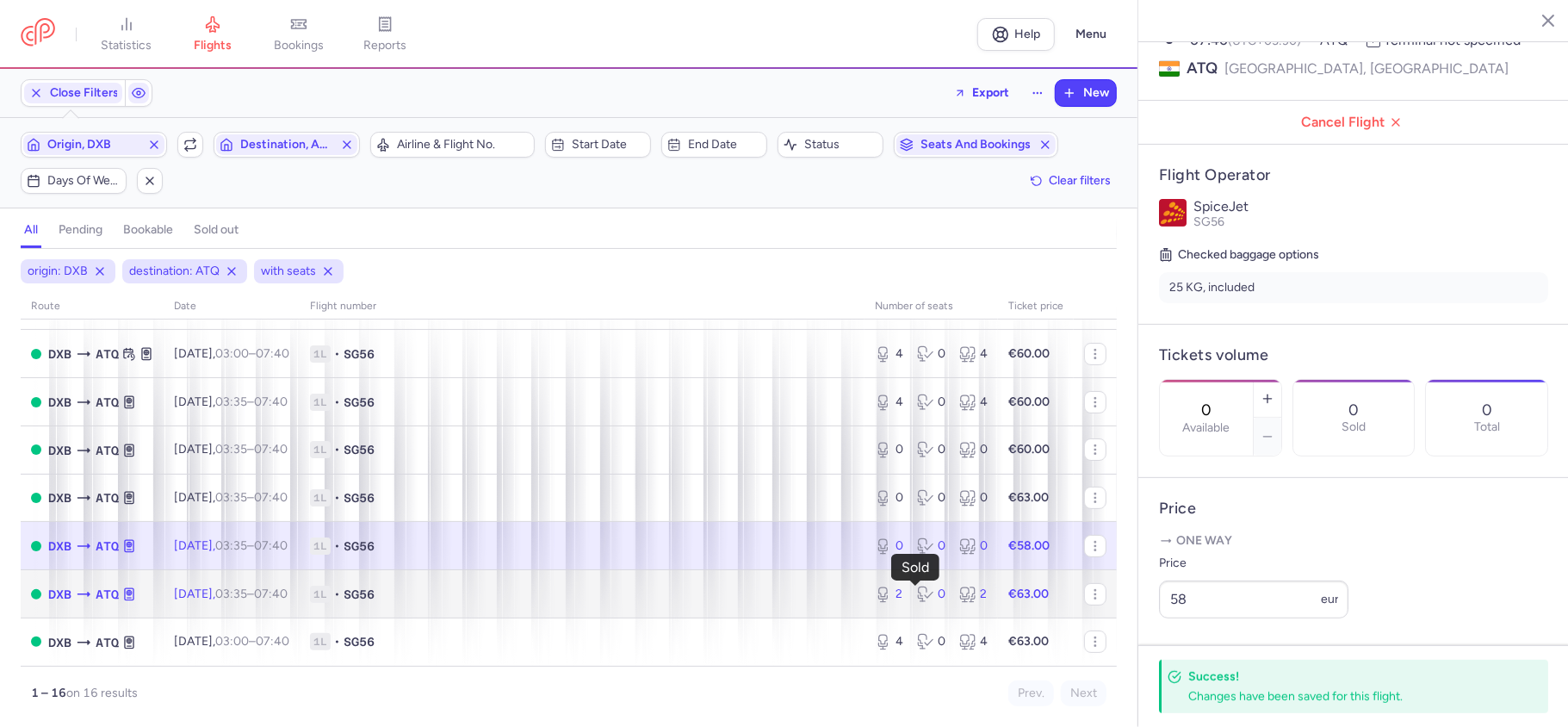
click at [928, 602] on div "0" at bounding box center [931, 594] width 28 height 18
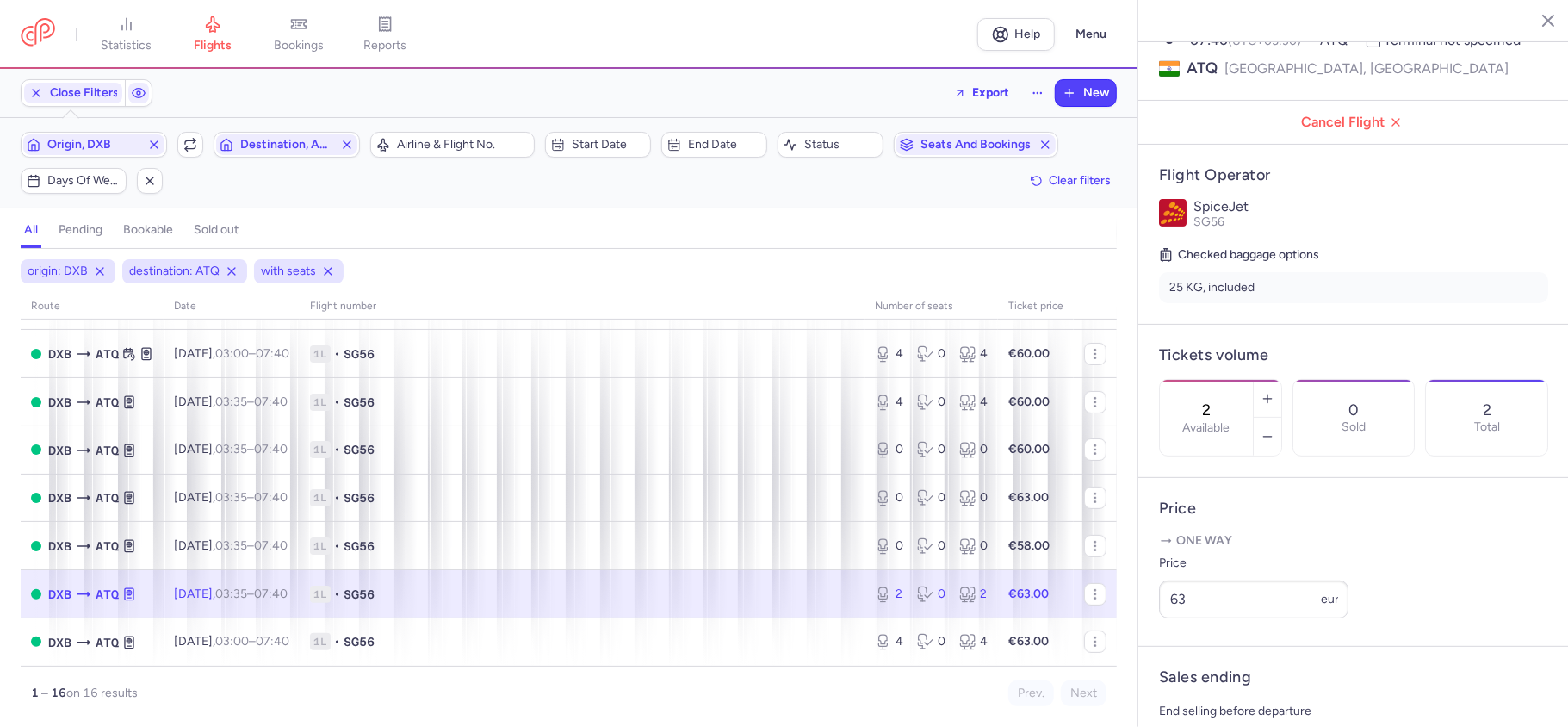
drag, startPoint x: 1248, startPoint y: 355, endPoint x: 1213, endPoint y: 353, distance: 35.1
click at [1210, 380] on div "2 Available" at bounding box center [1205, 418] width 93 height 76
paste input "0"
click at [1212, 697] on span "Save changes" at bounding box center [1216, 693] width 86 height 16
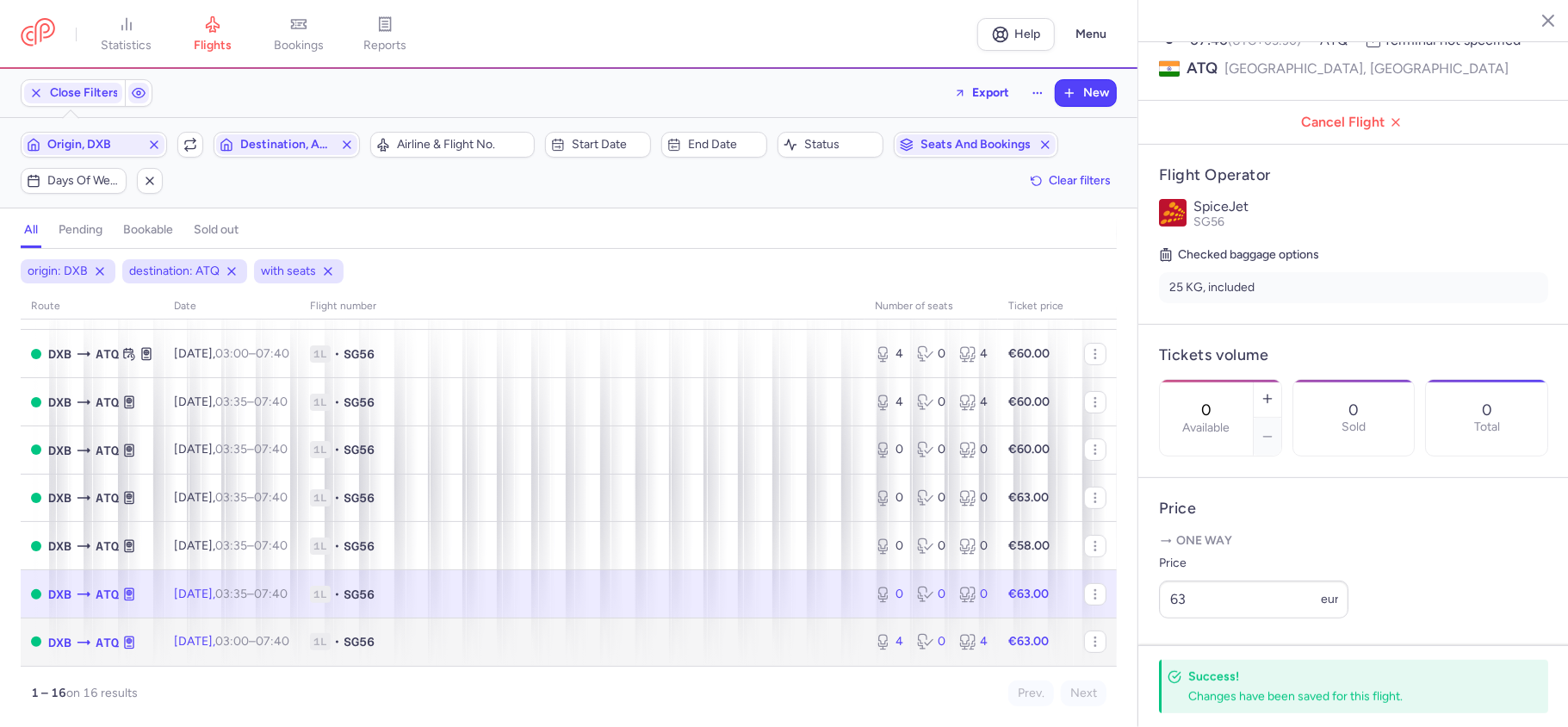
click at [926, 649] on div "0" at bounding box center [931, 642] width 28 height 18
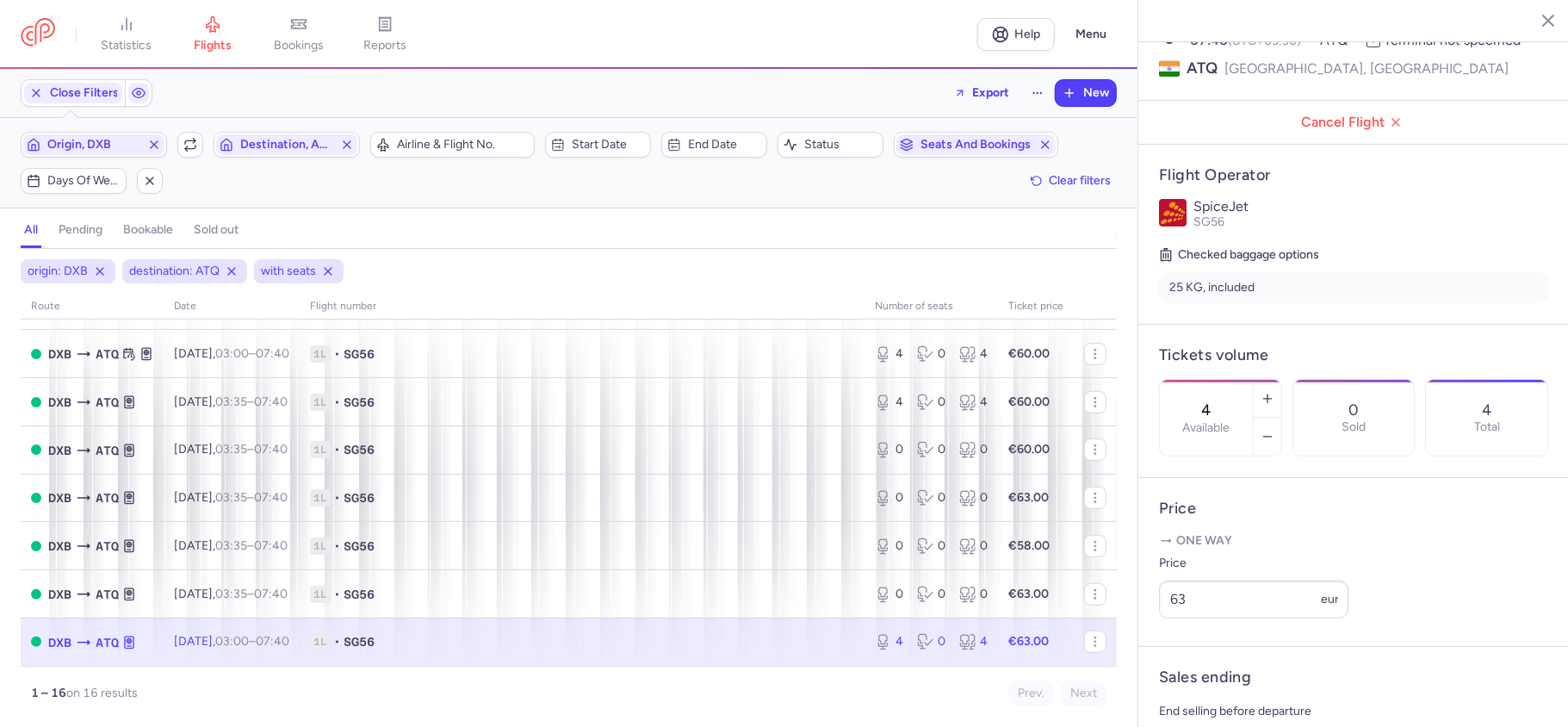
drag, startPoint x: 1248, startPoint y: 350, endPoint x: 1216, endPoint y: 345, distance: 32.4
click at [1216, 400] on input "4" at bounding box center [1206, 409] width 41 height 19
paste input "0"
type input "0"
click at [1220, 685] on span "Save changes" at bounding box center [1216, 693] width 86 height 16
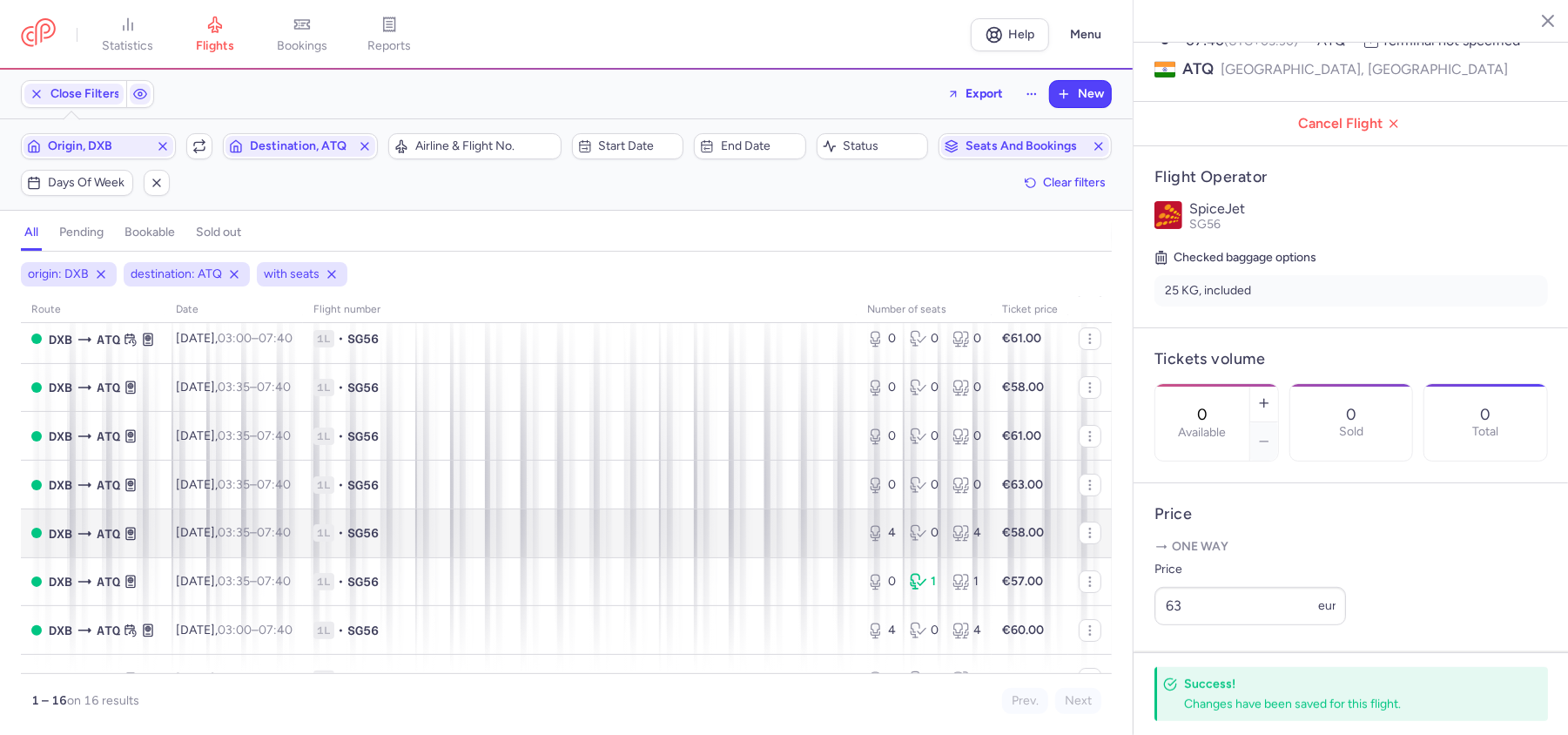
scroll to position [223, 0]
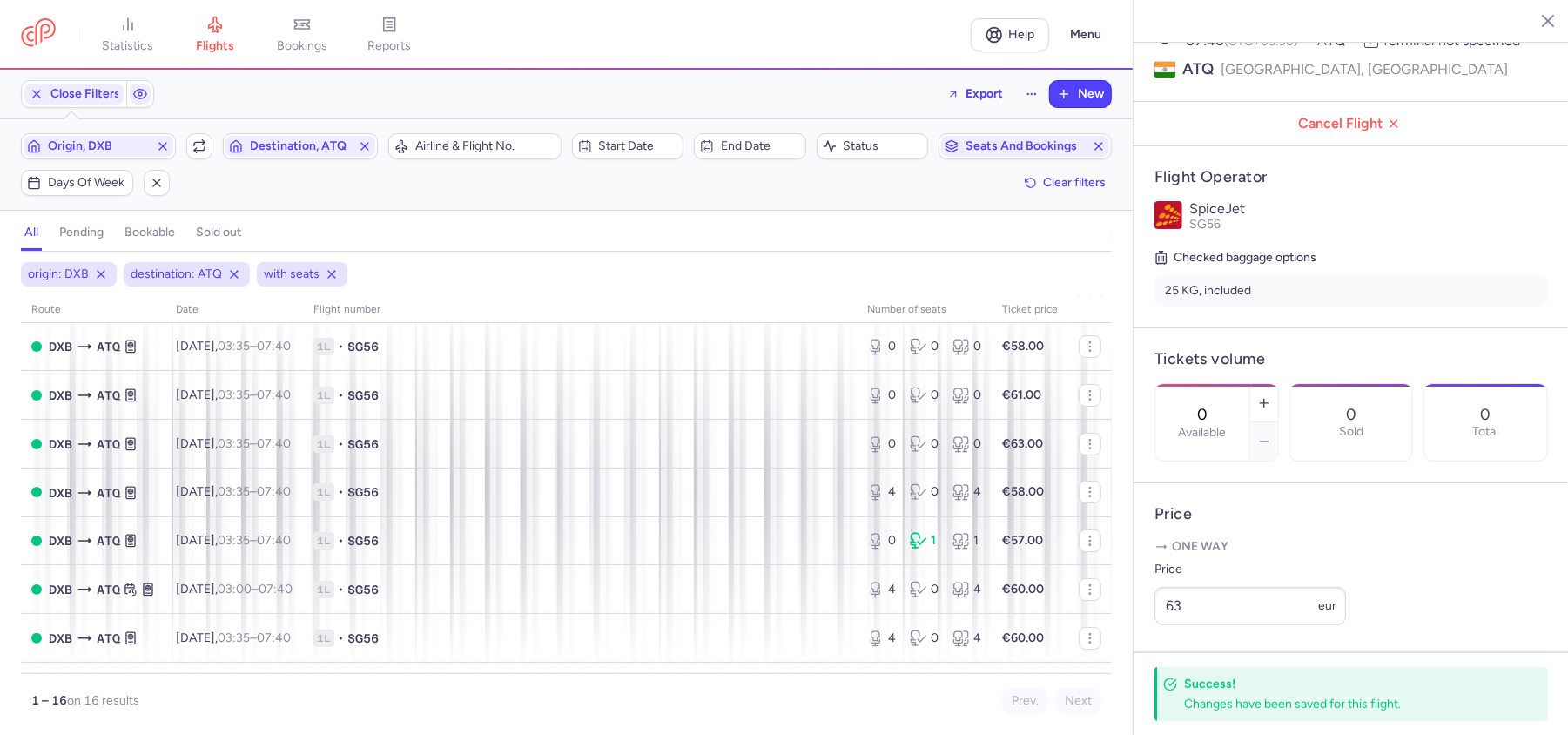
click at [1536, 21] on line "button" at bounding box center [1535, 21] width 9 height 9
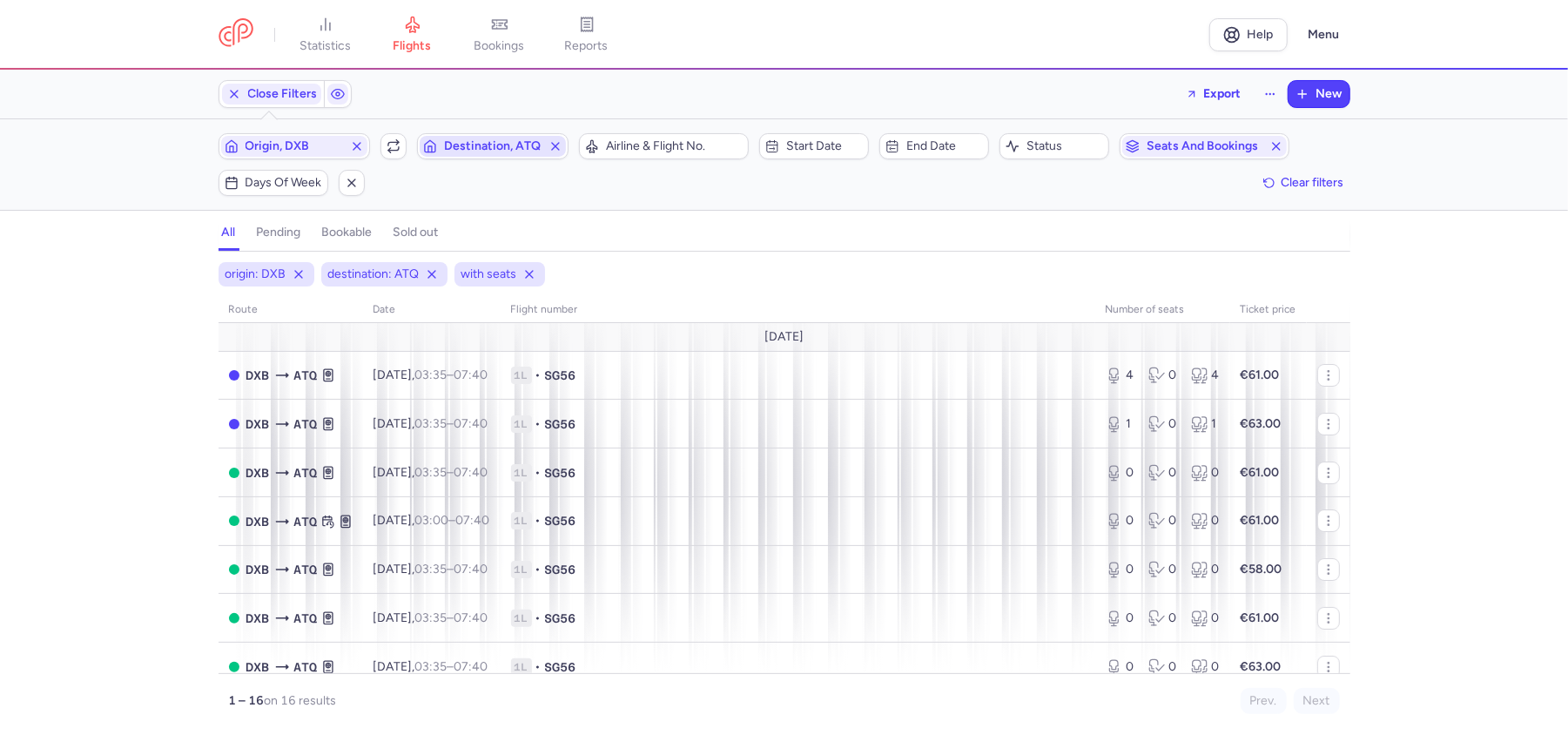
click at [450, 151] on span "Destination, ATQ" at bounding box center [492, 146] width 97 height 14
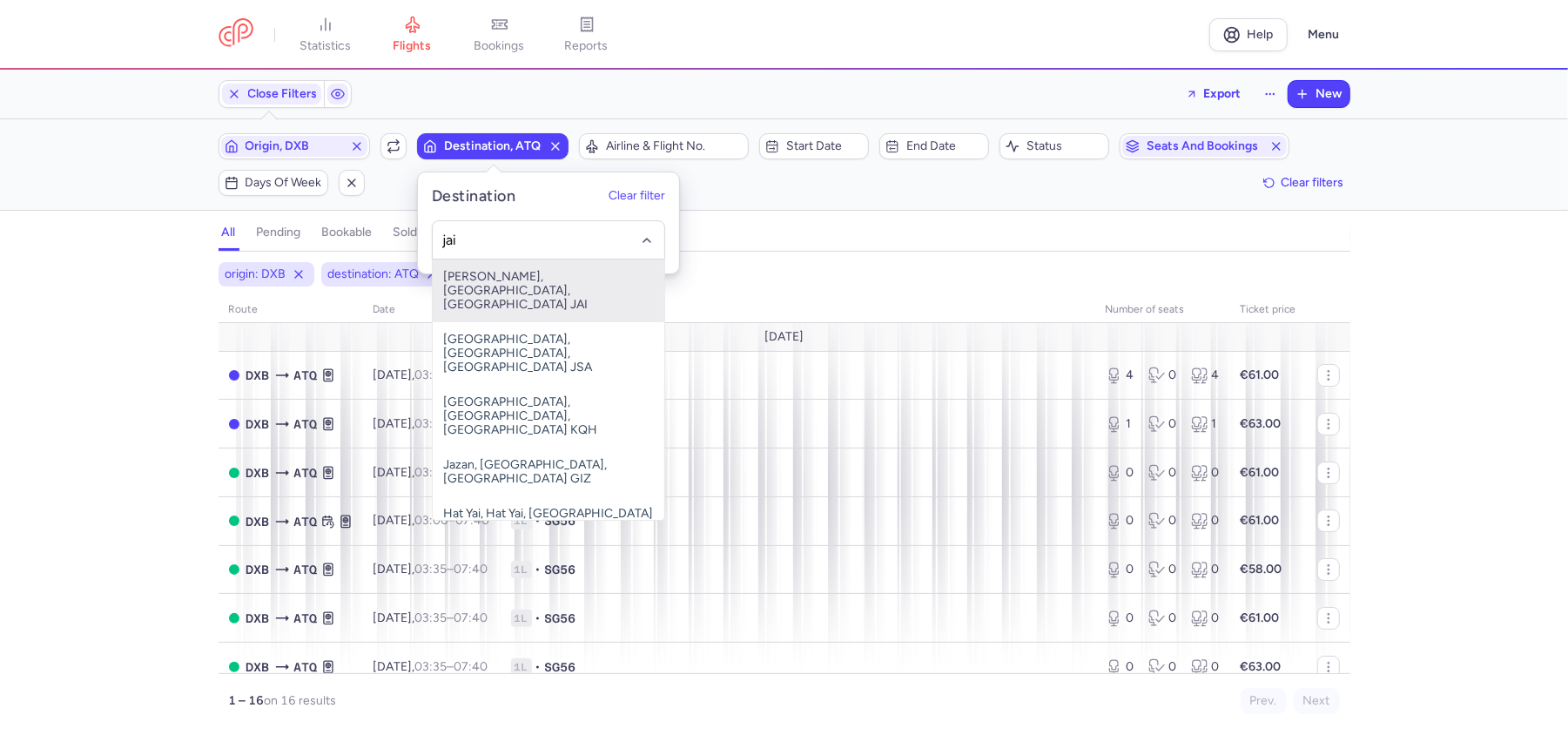
click at [521, 269] on span "[PERSON_NAME], [GEOGRAPHIC_DATA], [GEOGRAPHIC_DATA] JAI" at bounding box center [548, 291] width 231 height 63
type input "jai"
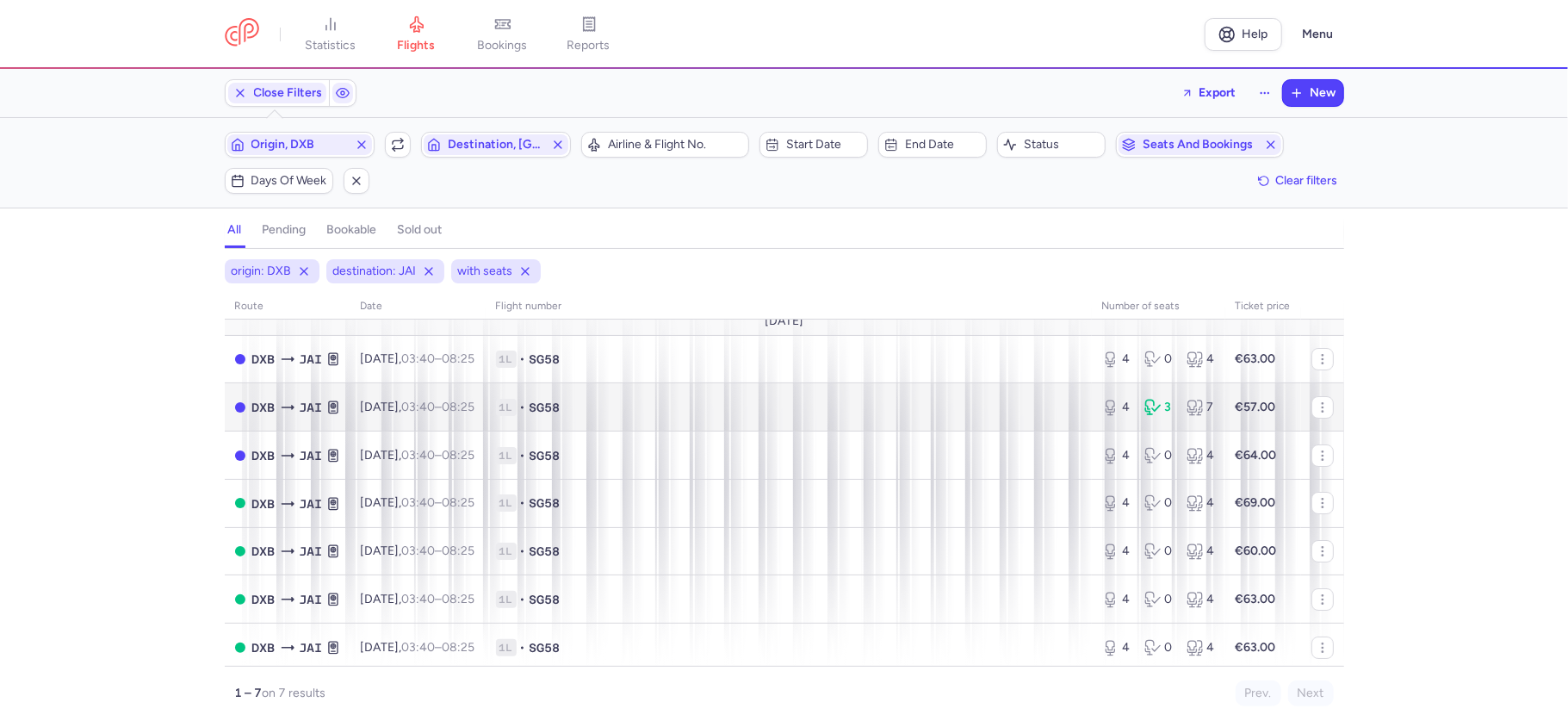
scroll to position [19, 0]
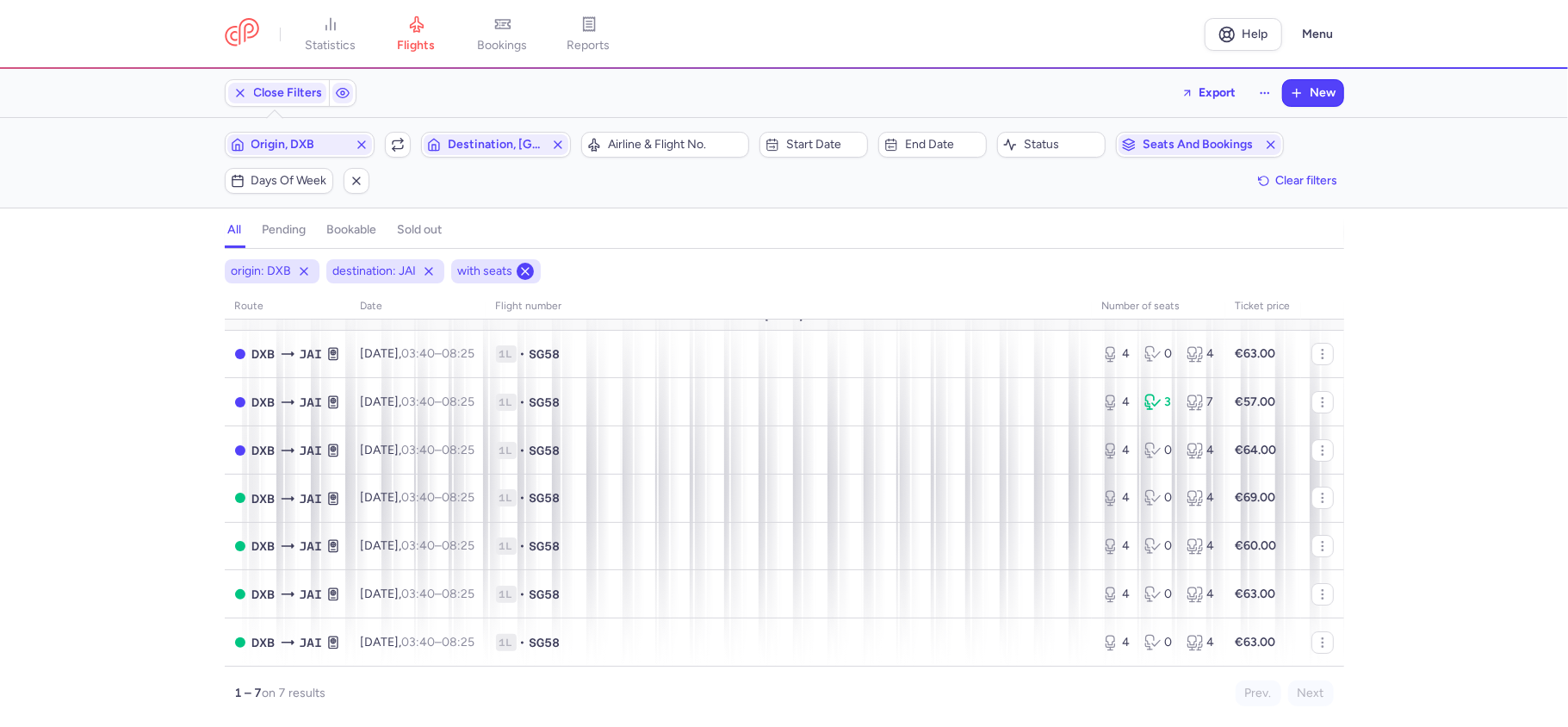
click at [524, 274] on line at bounding box center [525, 271] width 7 height 7
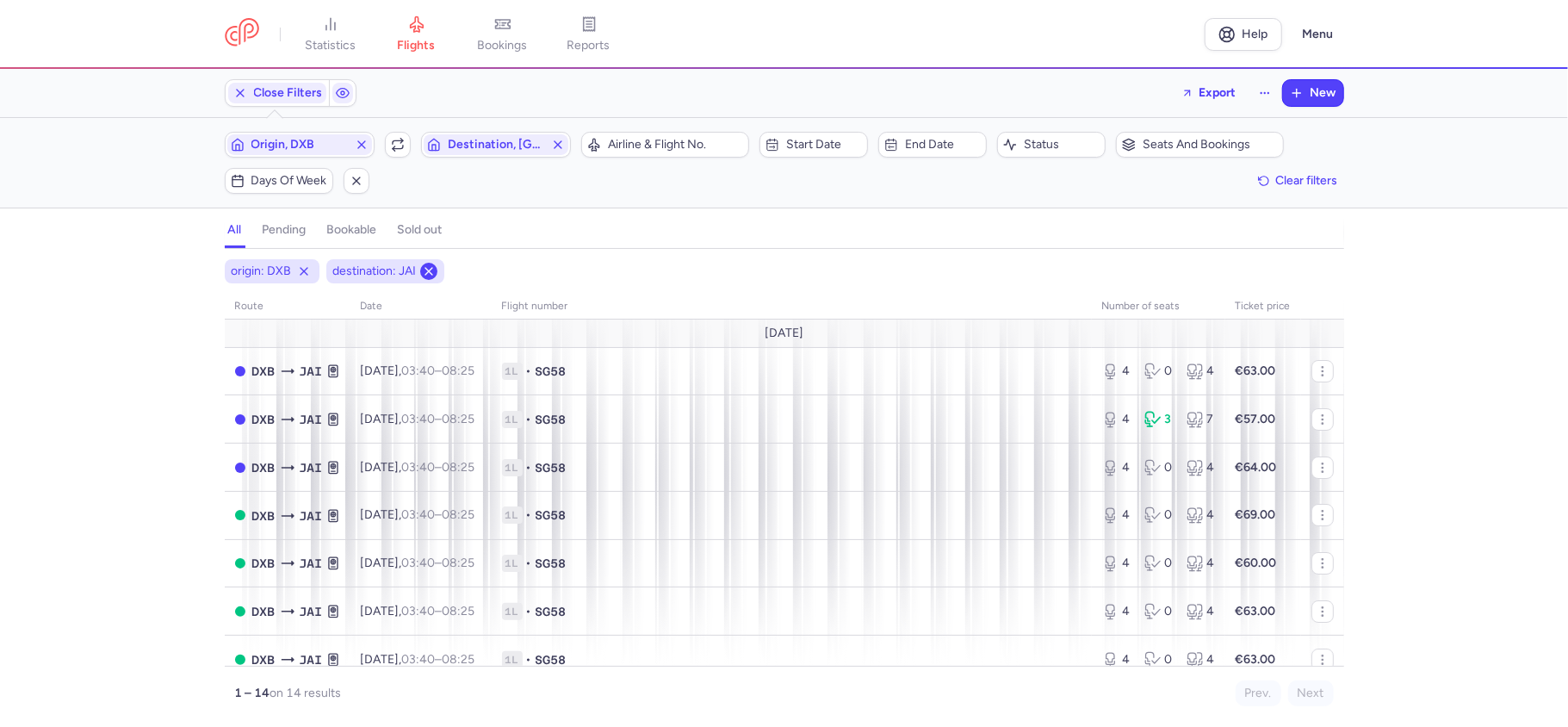
click at [429, 274] on line at bounding box center [429, 271] width 7 height 7
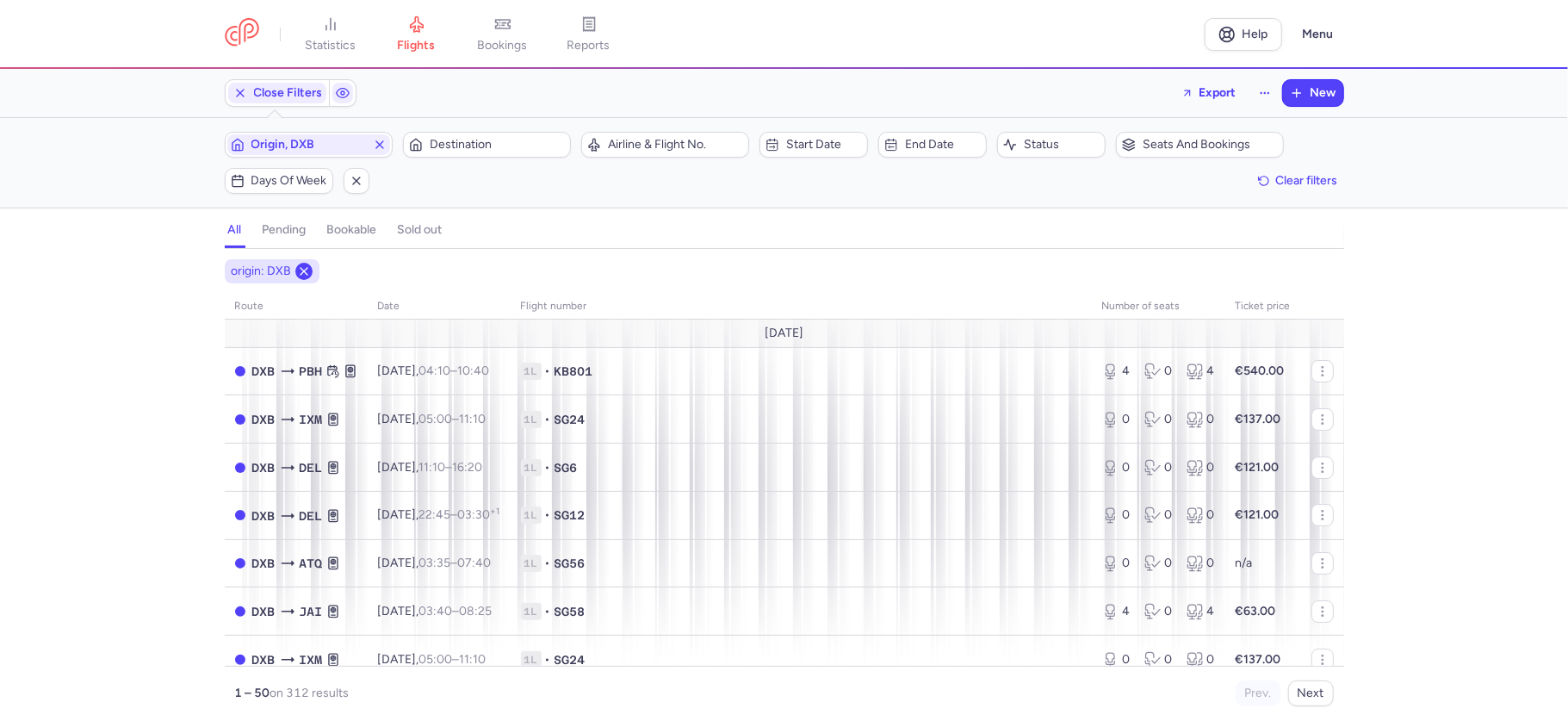
click at [297, 272] on icon at bounding box center [304, 271] width 14 height 14
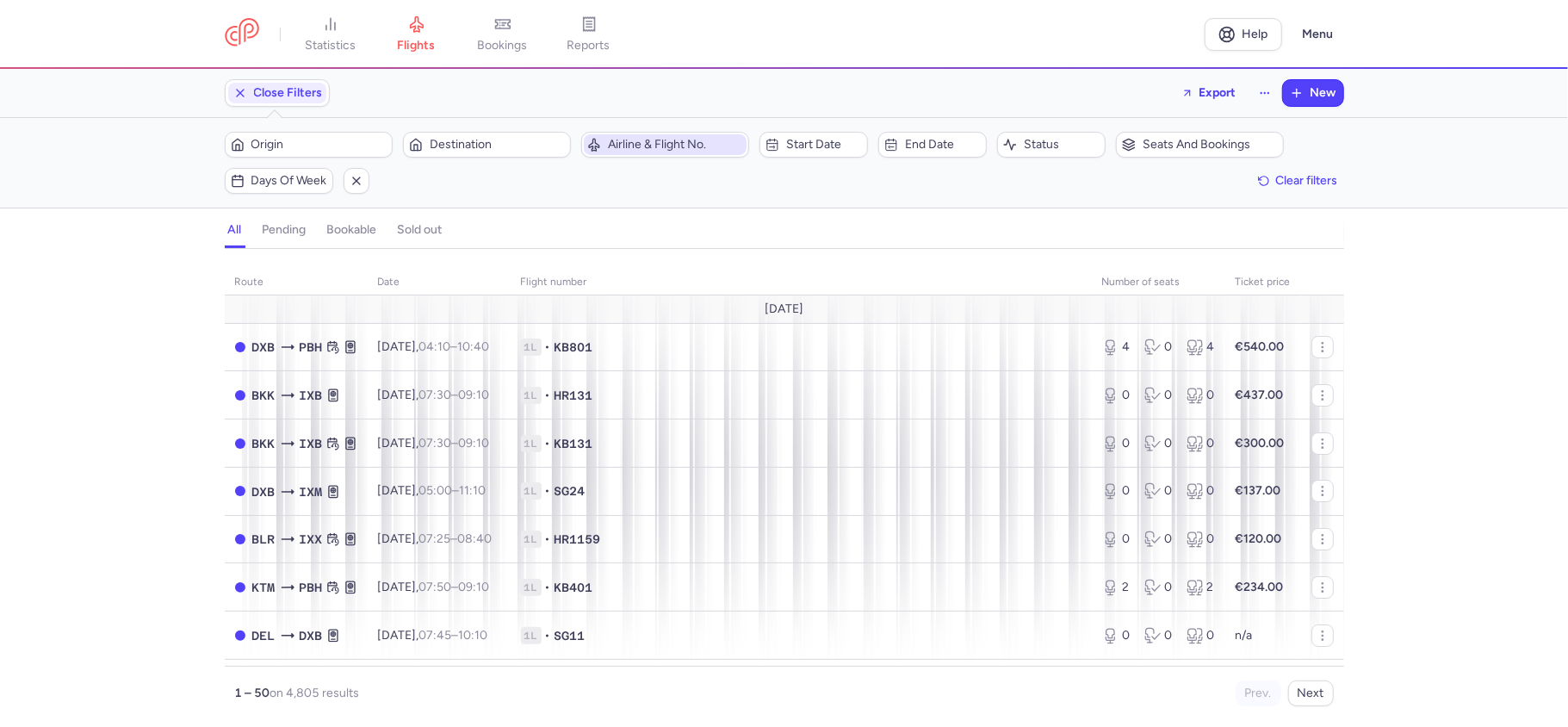
click at [651, 148] on span "Airline & Flight No." at bounding box center [675, 145] width 135 height 14
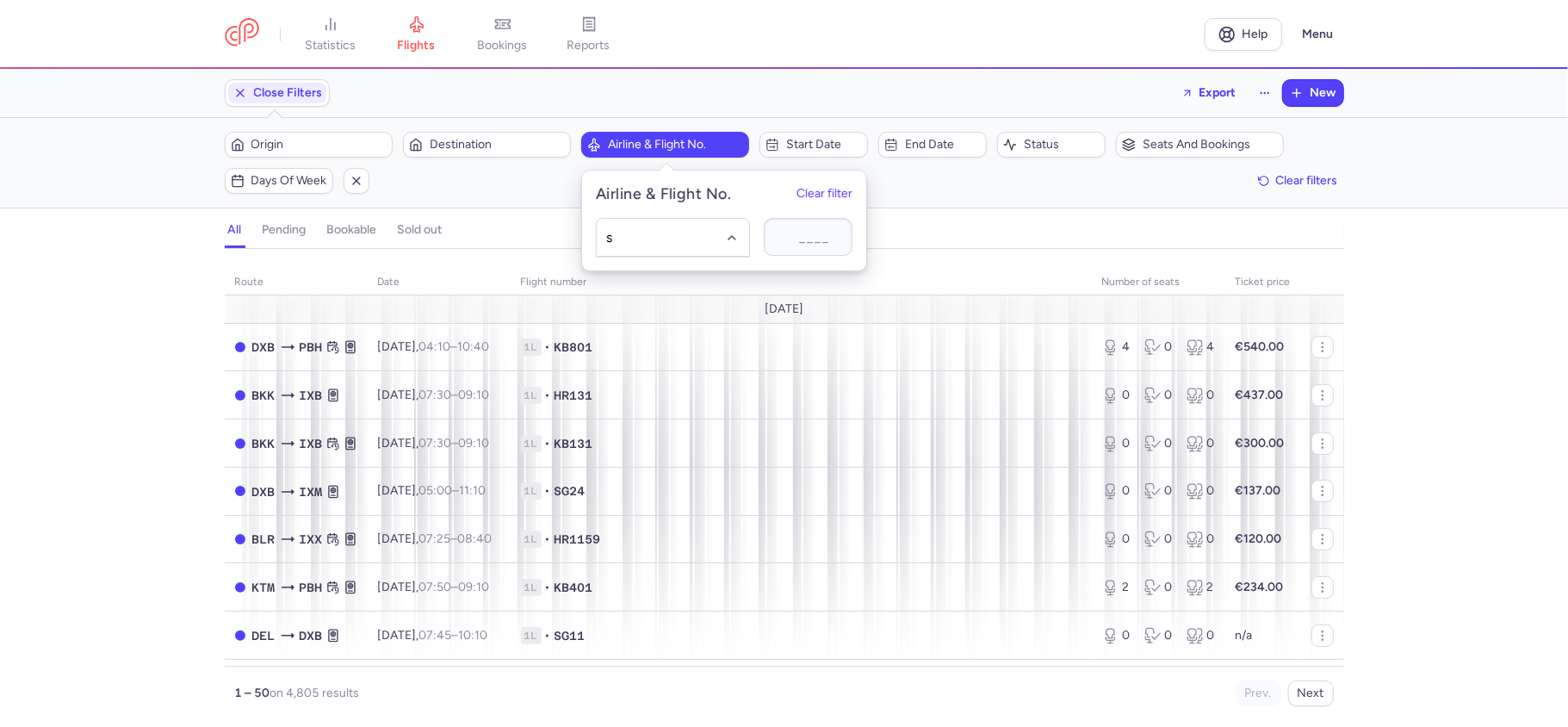
type input "sg"
click at [679, 279] on div "SpiceJet (SG)" at bounding box center [669, 276] width 76 height 14
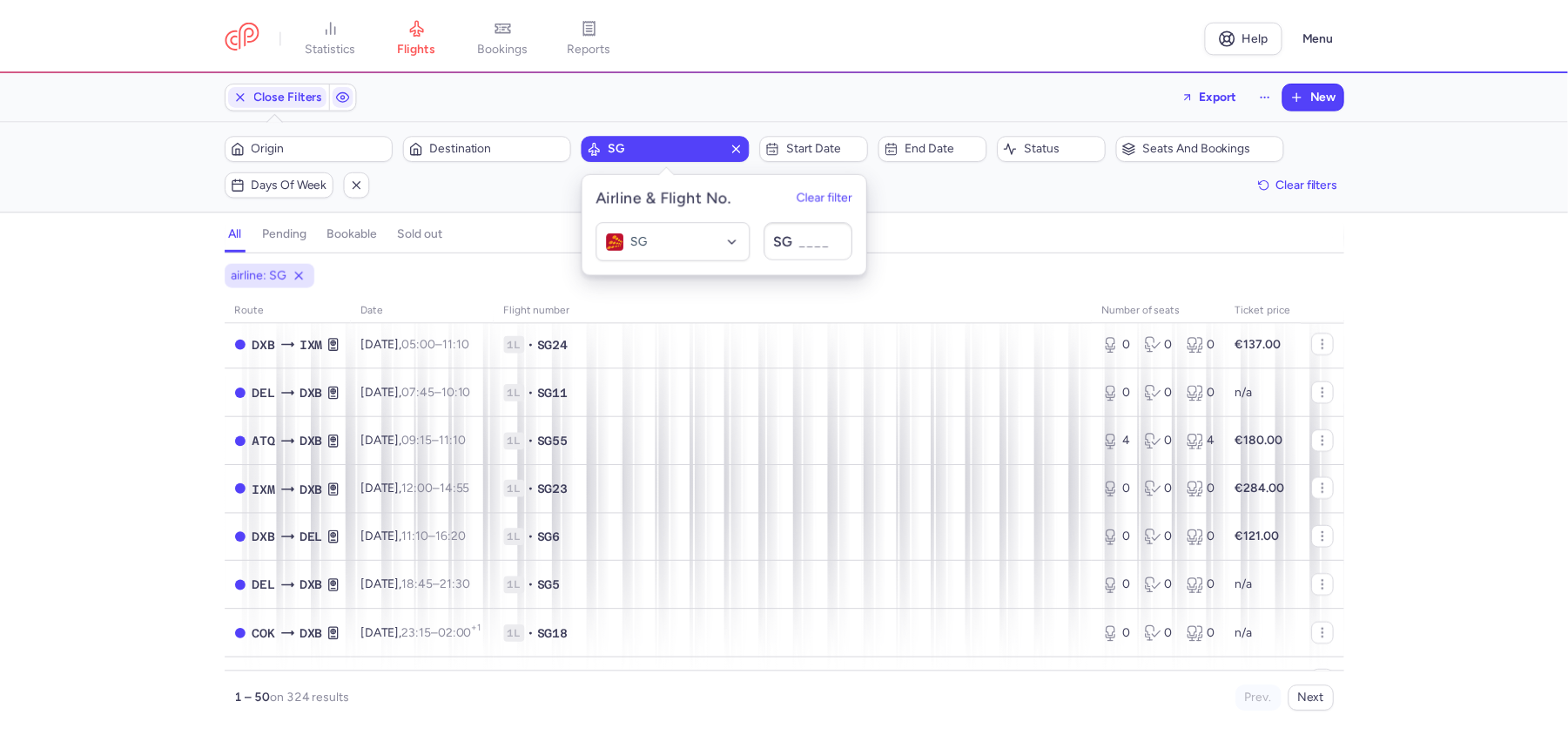
scroll to position [2101, 0]
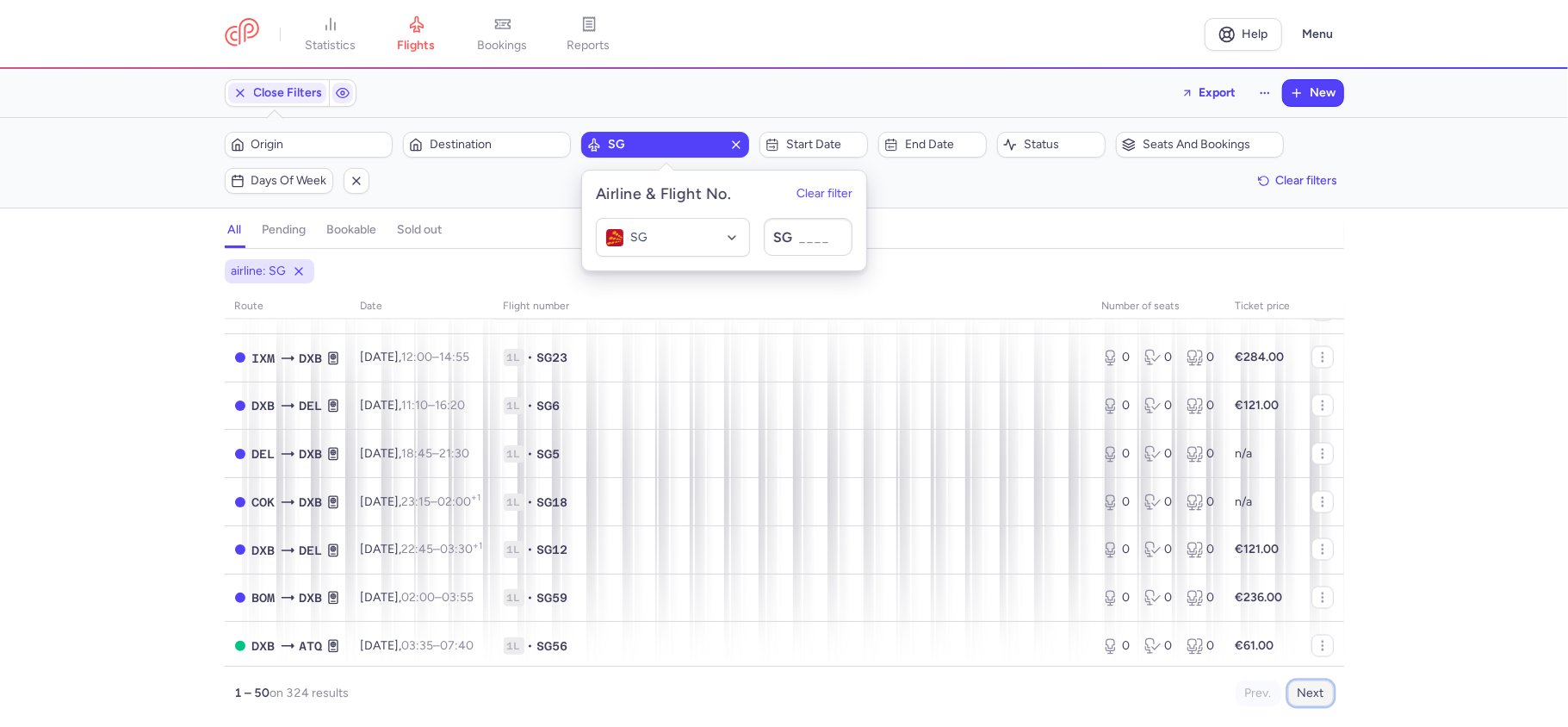
click at [1301, 693] on button "Next" at bounding box center [1311, 693] width 46 height 26
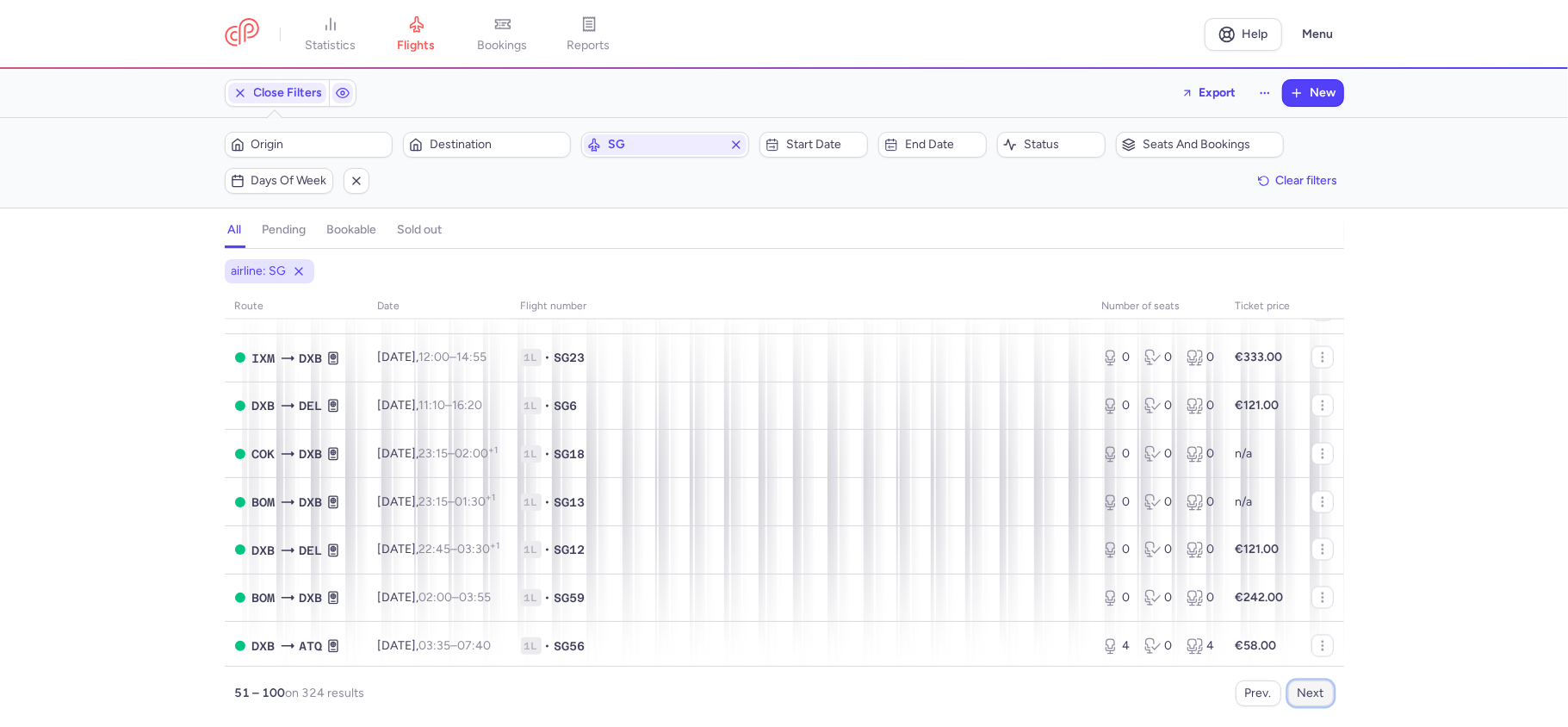
click at [1299, 693] on button "Next" at bounding box center [1311, 693] width 46 height 26
click at [1309, 690] on button "Next" at bounding box center [1311, 693] width 46 height 26
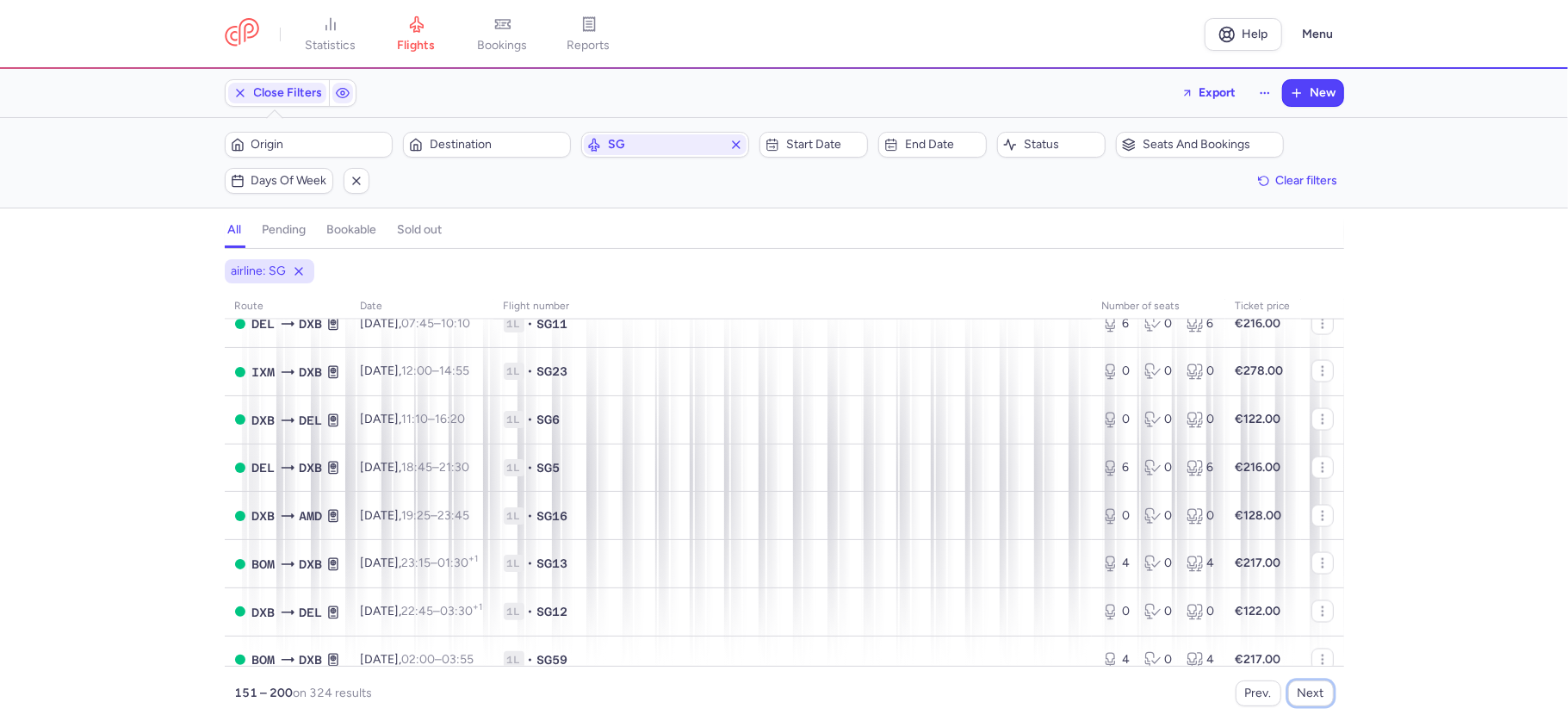
scroll to position [2107, 0]
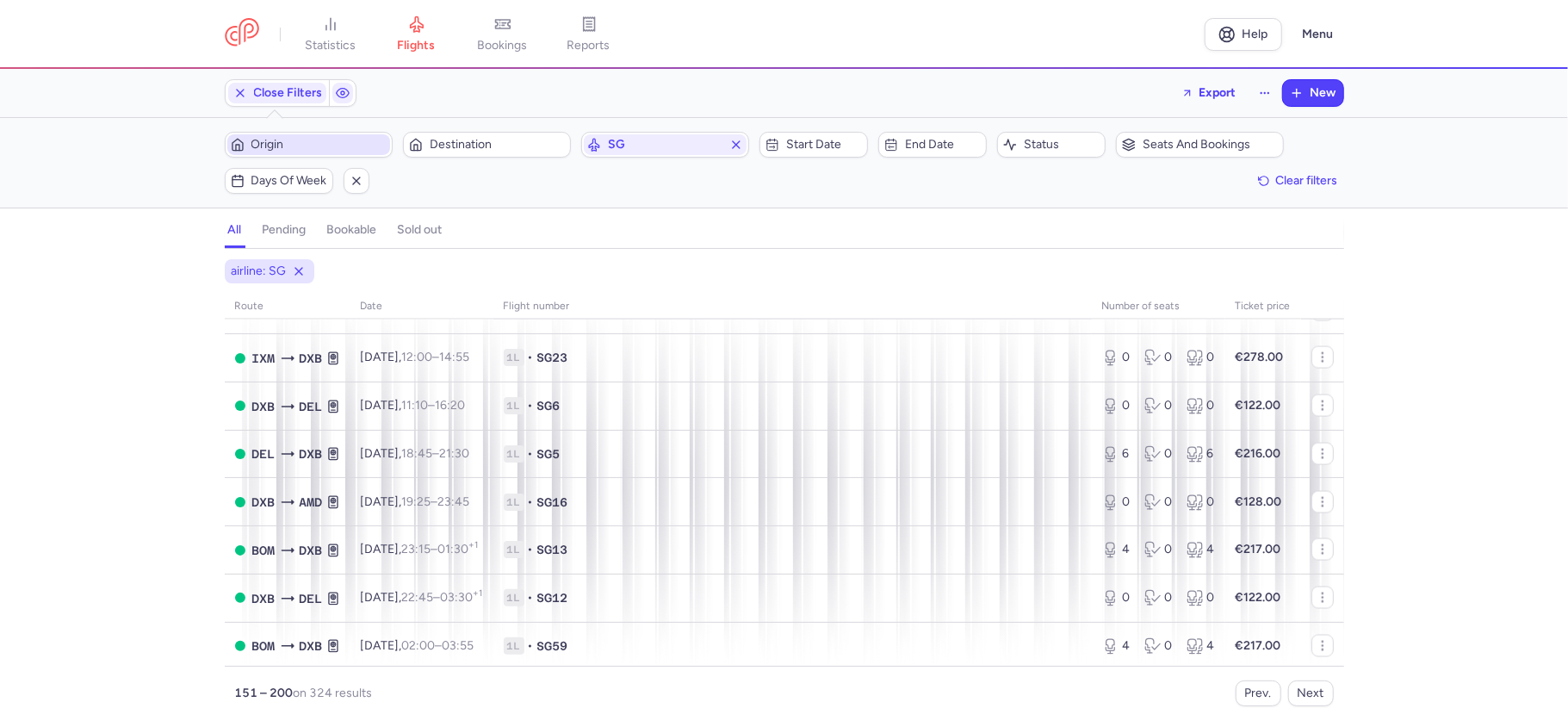
click at [281, 136] on span "Origin" at bounding box center [308, 144] width 162 height 20
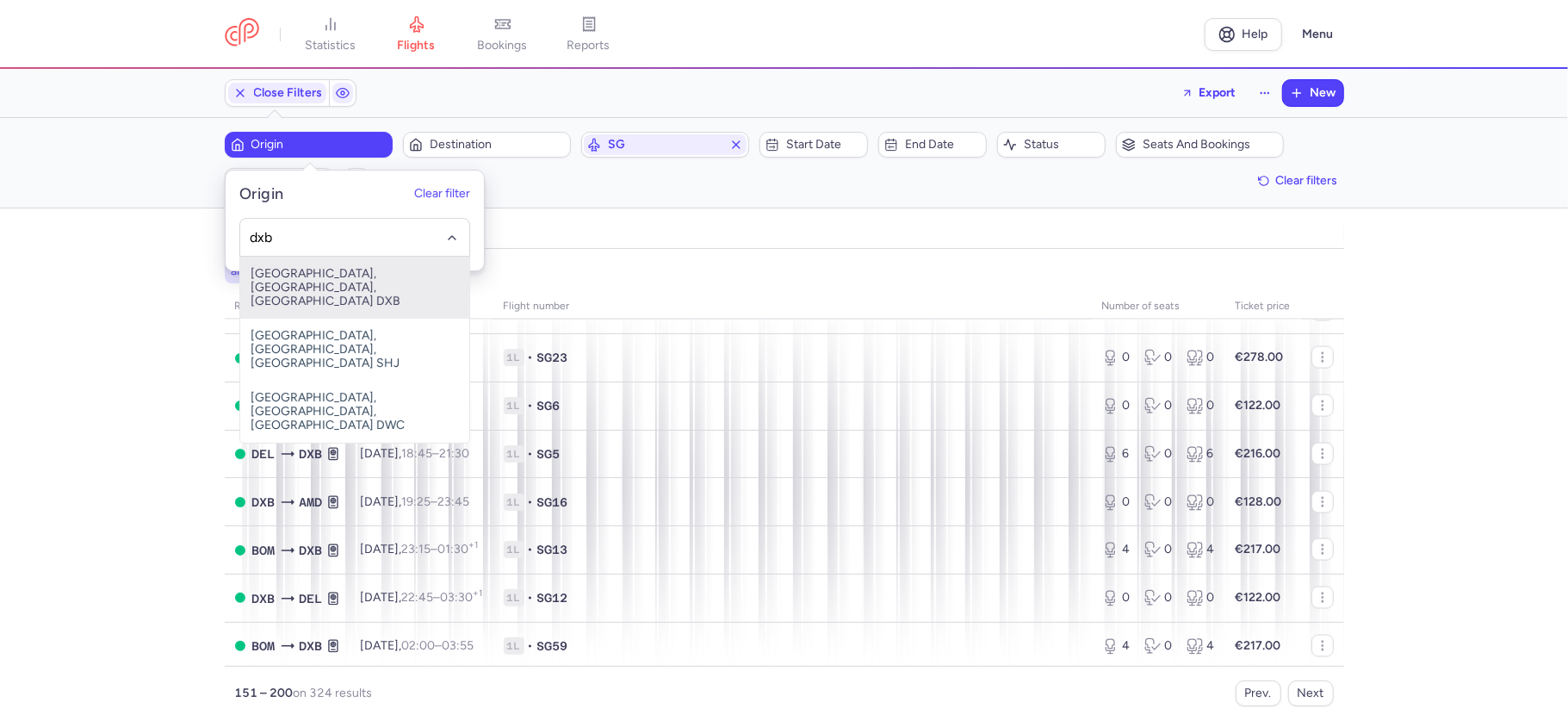
click at [380, 269] on span "[GEOGRAPHIC_DATA], [GEOGRAPHIC_DATA], [GEOGRAPHIC_DATA] DXB" at bounding box center [354, 288] width 229 height 62
type input "dxb"
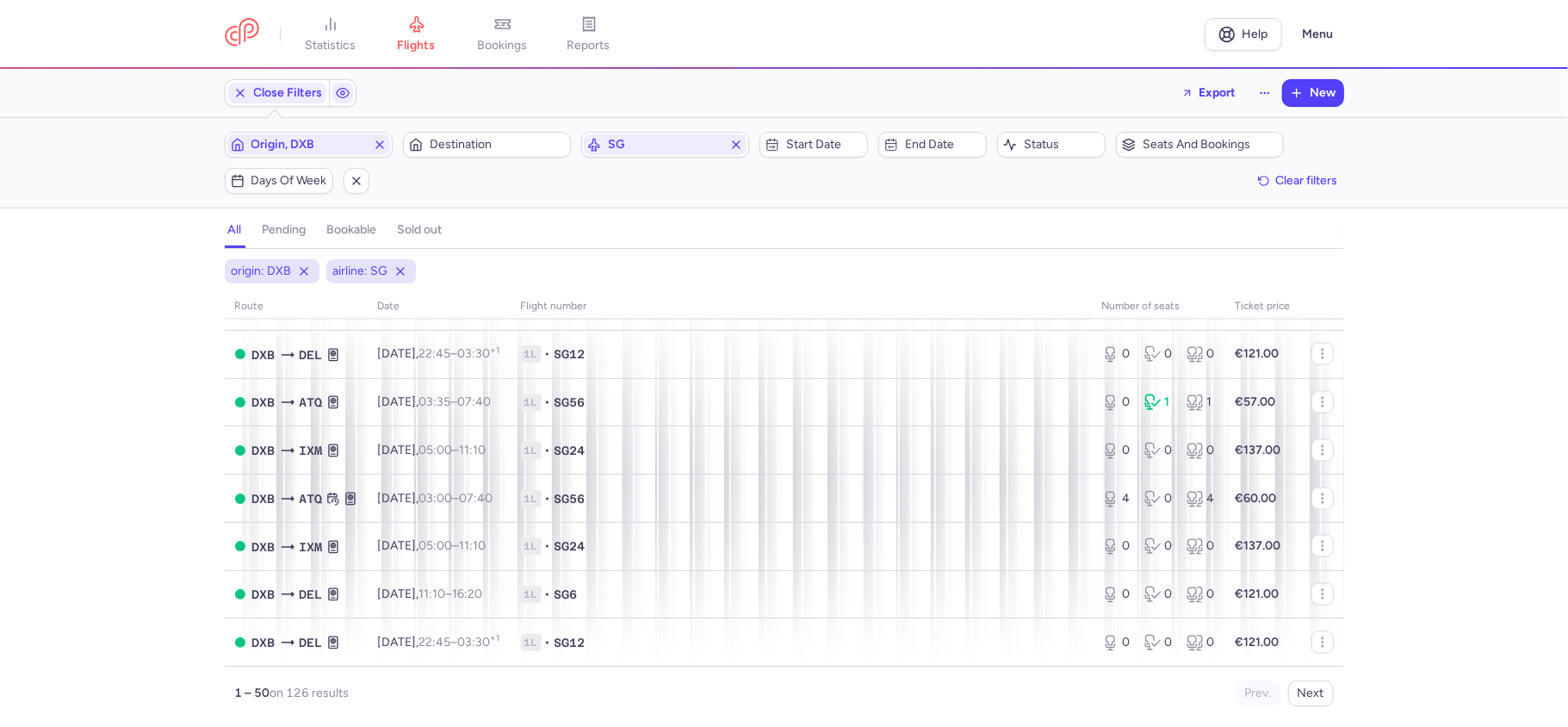
scroll to position [2079, 0]
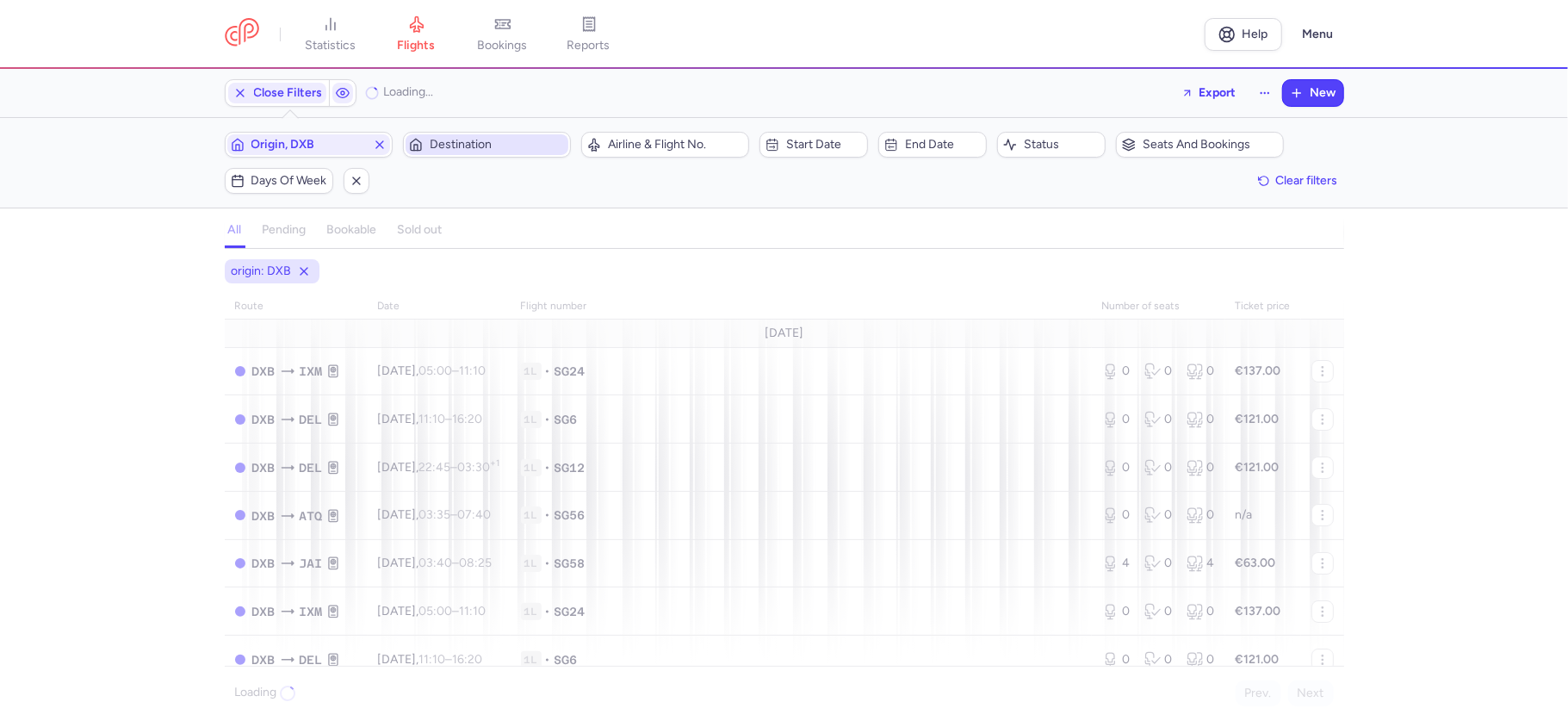
click at [475, 156] on button "Destination" at bounding box center [486, 144] width 168 height 26
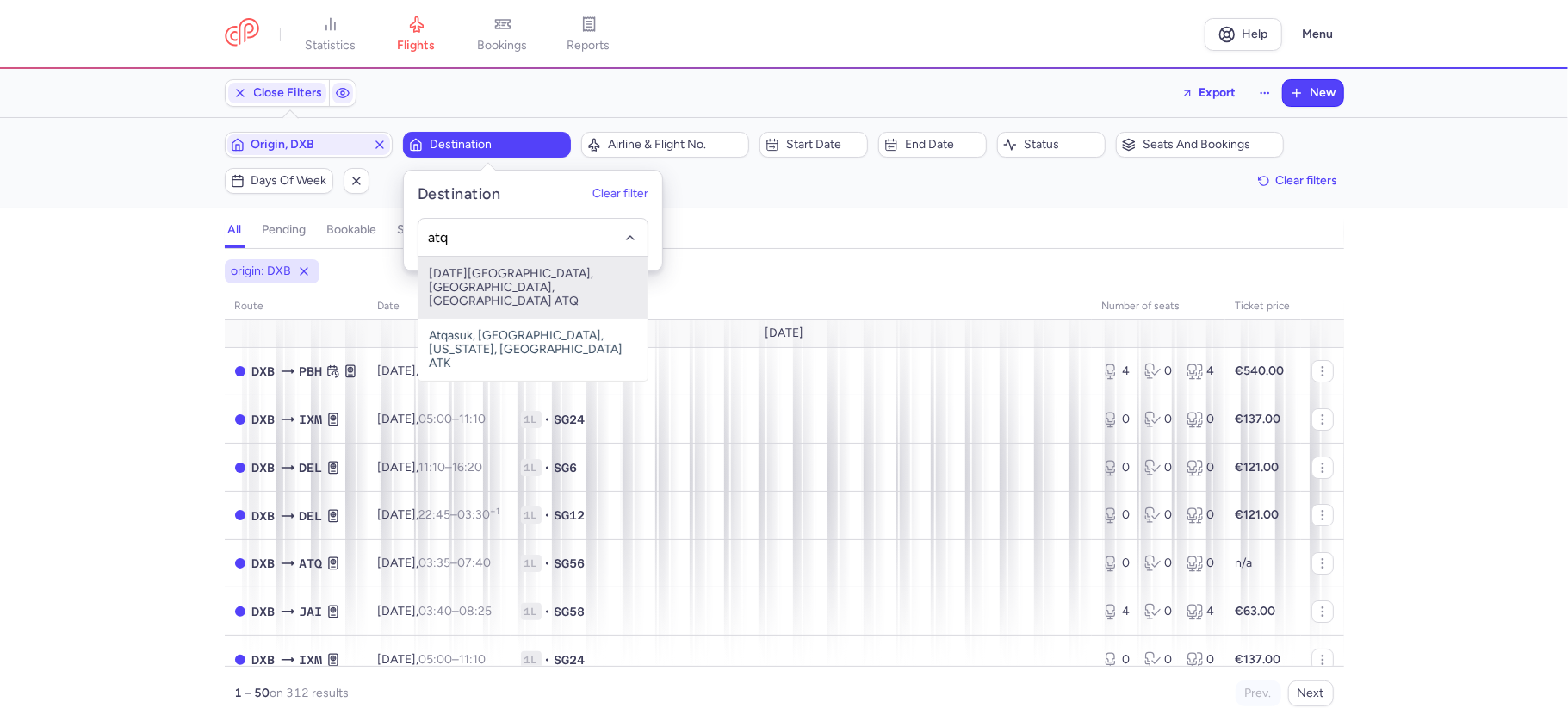
click at [515, 280] on span "[DATE][GEOGRAPHIC_DATA], [GEOGRAPHIC_DATA], [GEOGRAPHIC_DATA] ATQ" at bounding box center [532, 288] width 229 height 62
type input "atq"
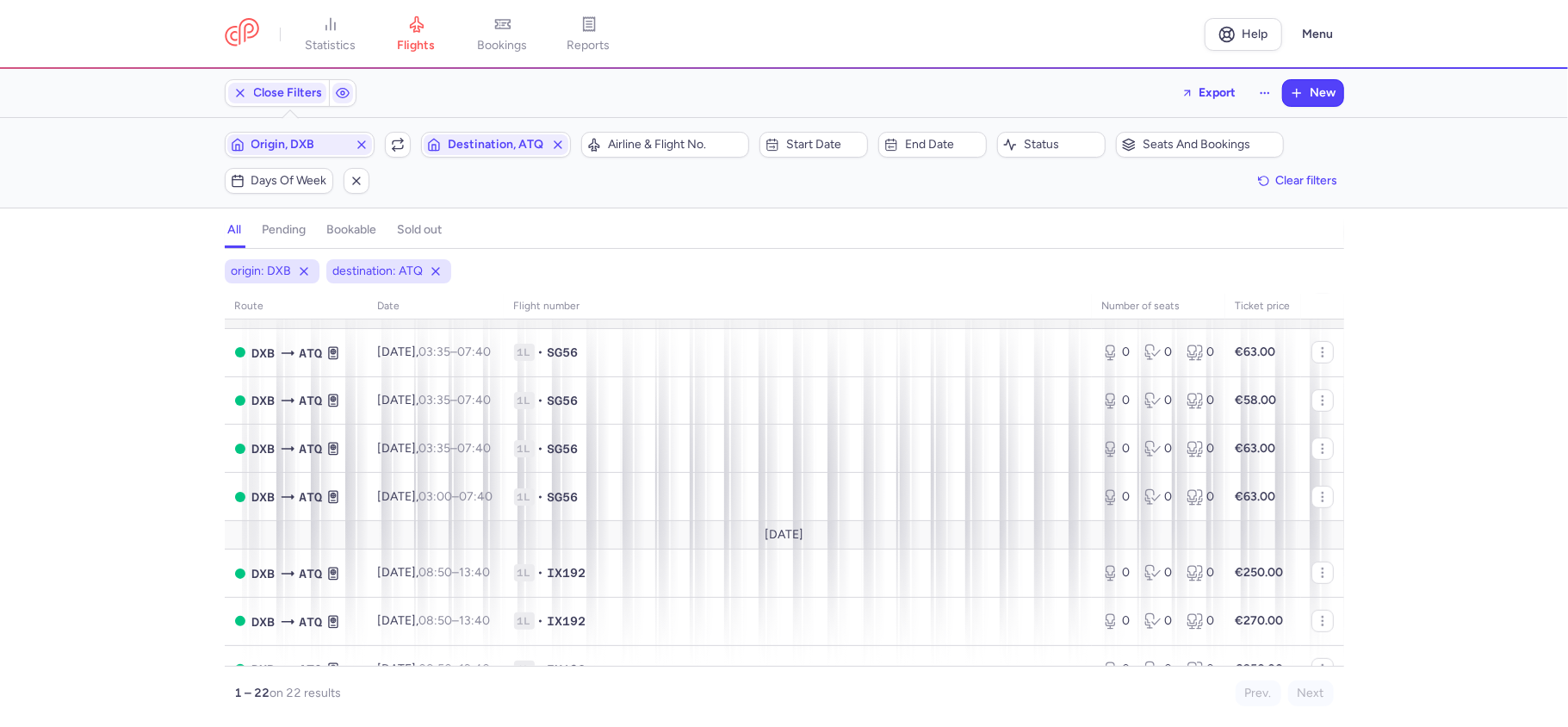
scroll to position [766, 0]
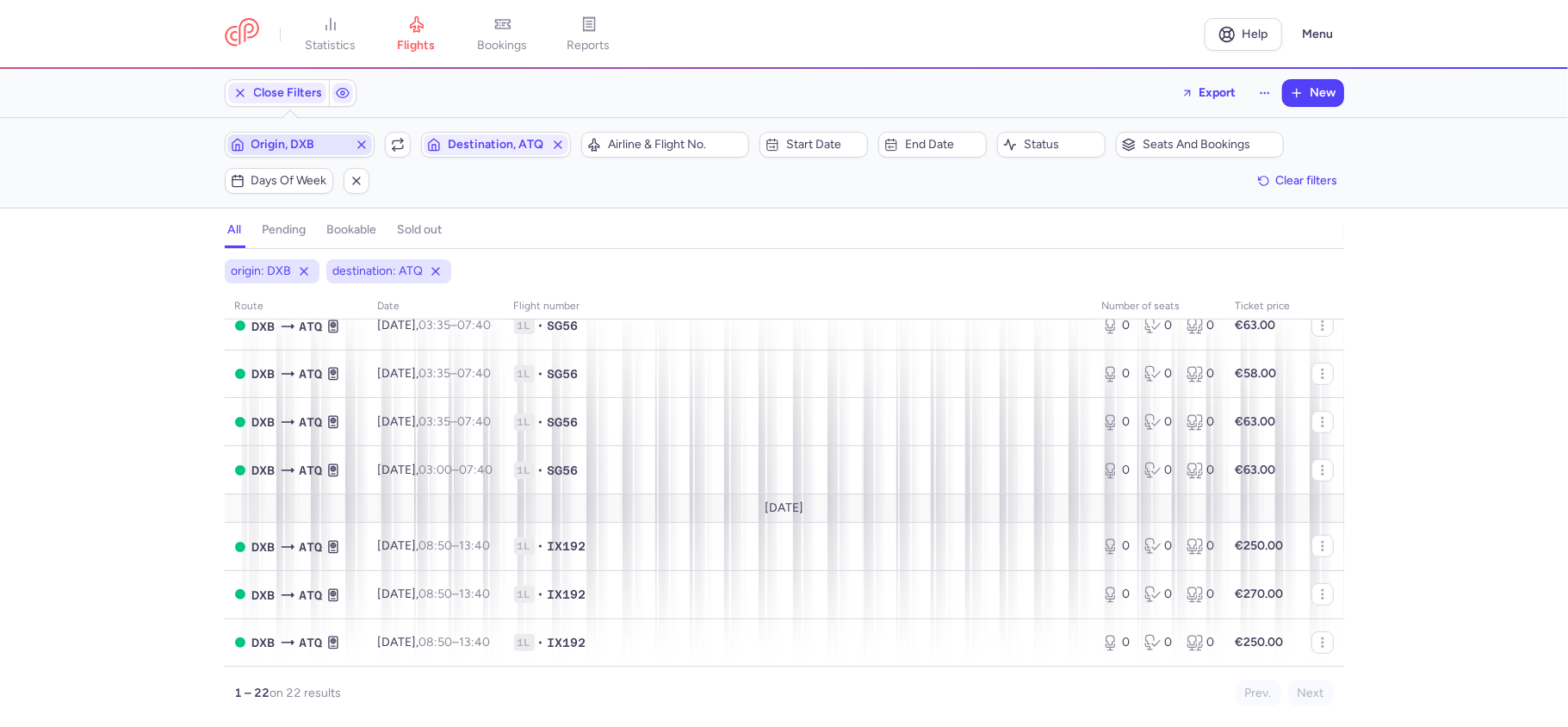
click at [315, 141] on span "Origin, DXB" at bounding box center [299, 145] width 96 height 14
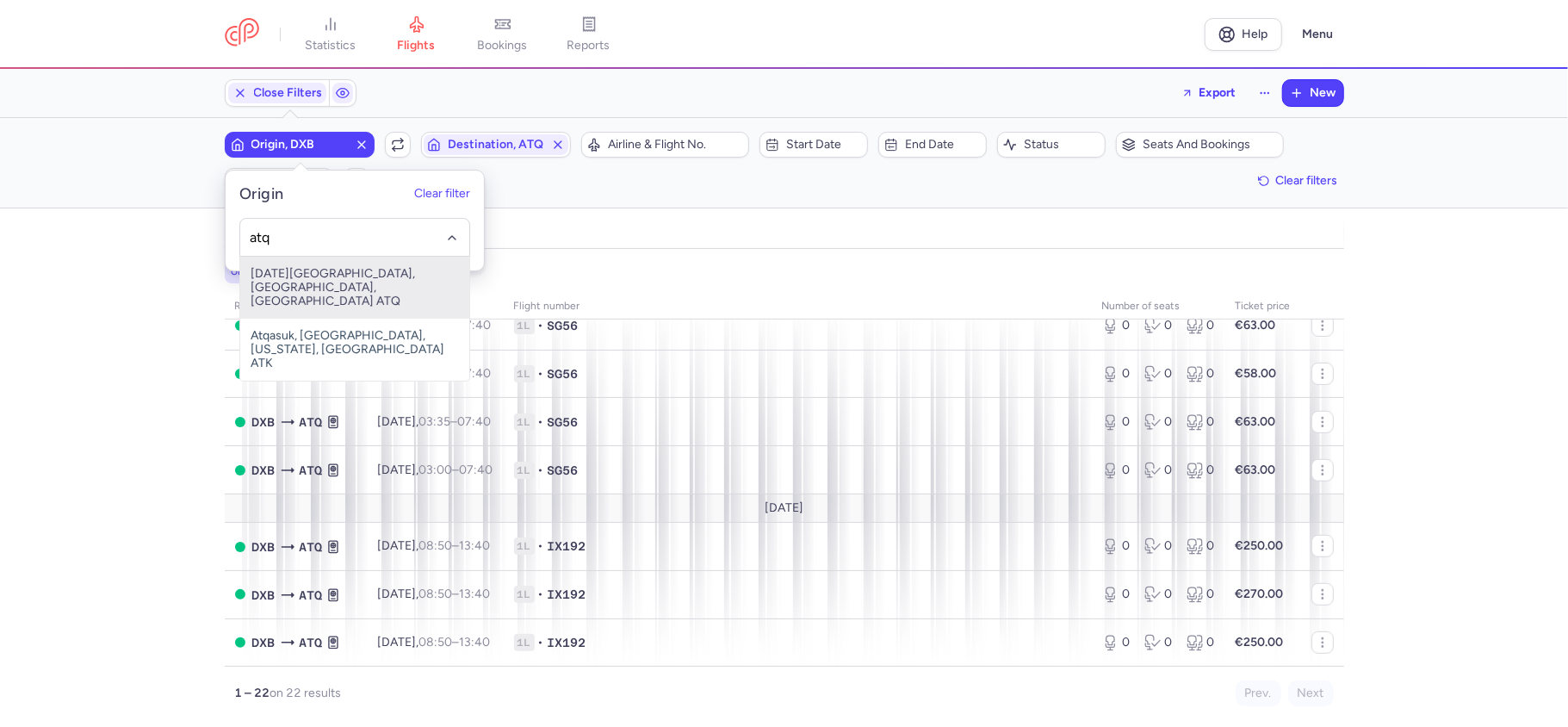
click at [381, 276] on span "[DATE][GEOGRAPHIC_DATA], [GEOGRAPHIC_DATA], [GEOGRAPHIC_DATA] ATQ" at bounding box center [354, 288] width 229 height 62
type input "atq"
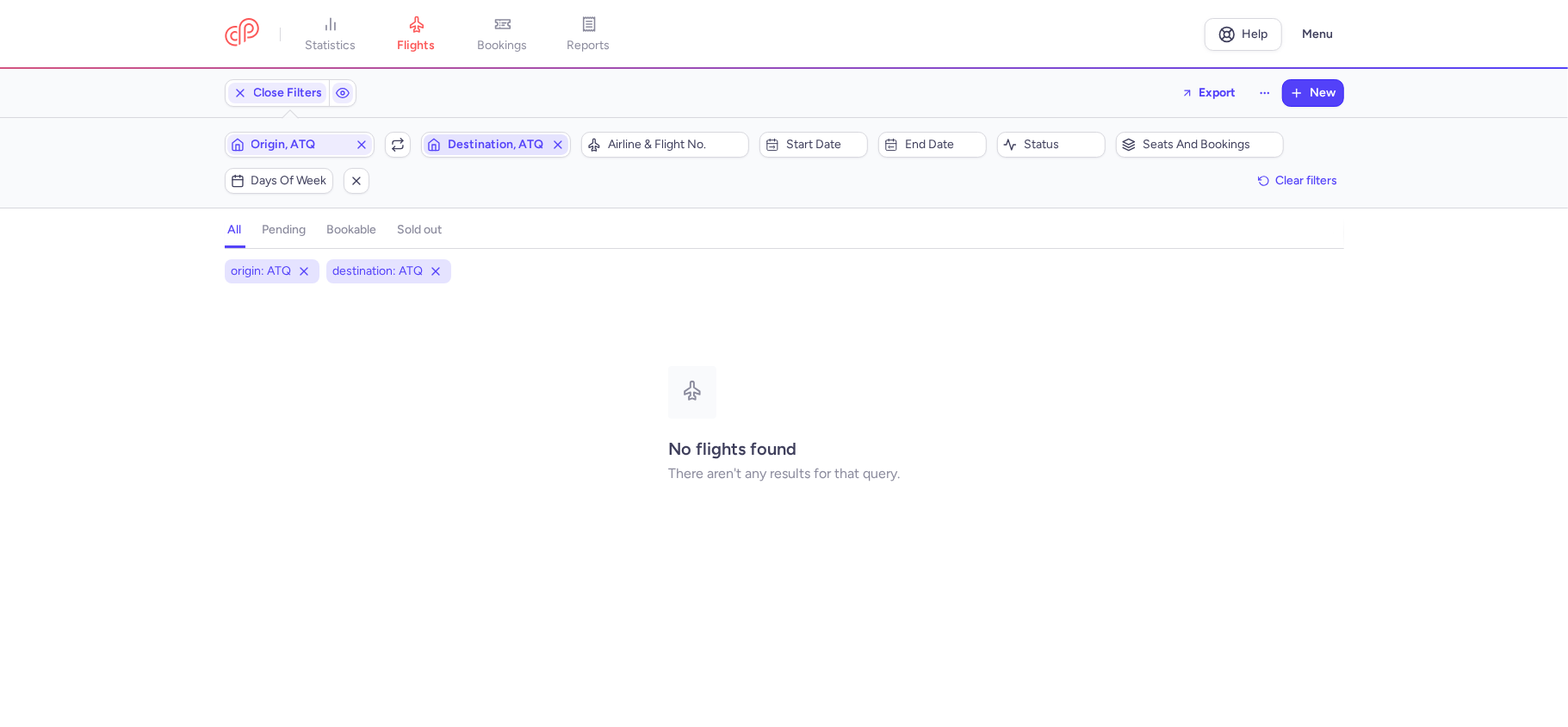
click at [473, 150] on span "Destination, ATQ" at bounding box center [495, 145] width 96 height 14
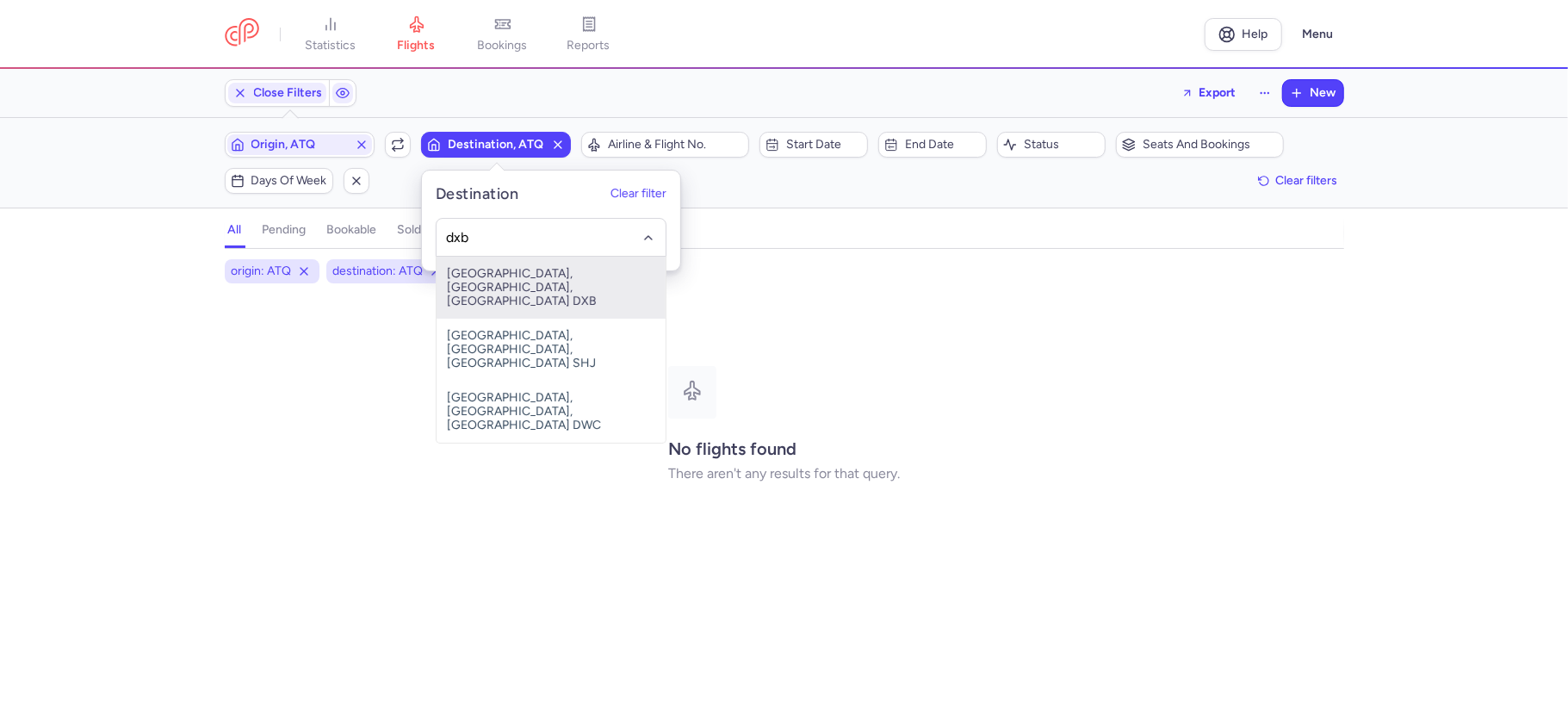
click at [560, 269] on span "[GEOGRAPHIC_DATA], [GEOGRAPHIC_DATA], [GEOGRAPHIC_DATA] DXB" at bounding box center [550, 288] width 229 height 62
type input "dxb"
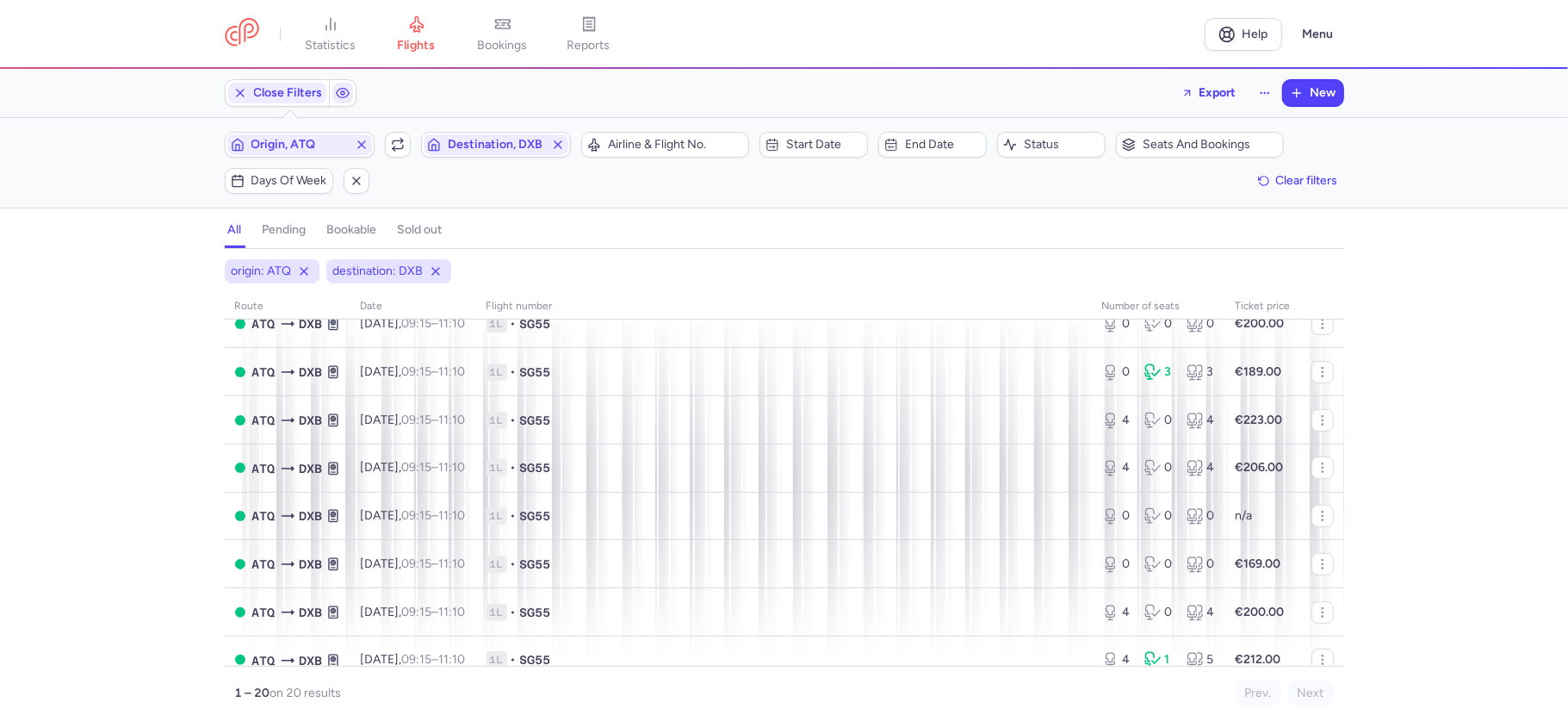
scroll to position [183, 0]
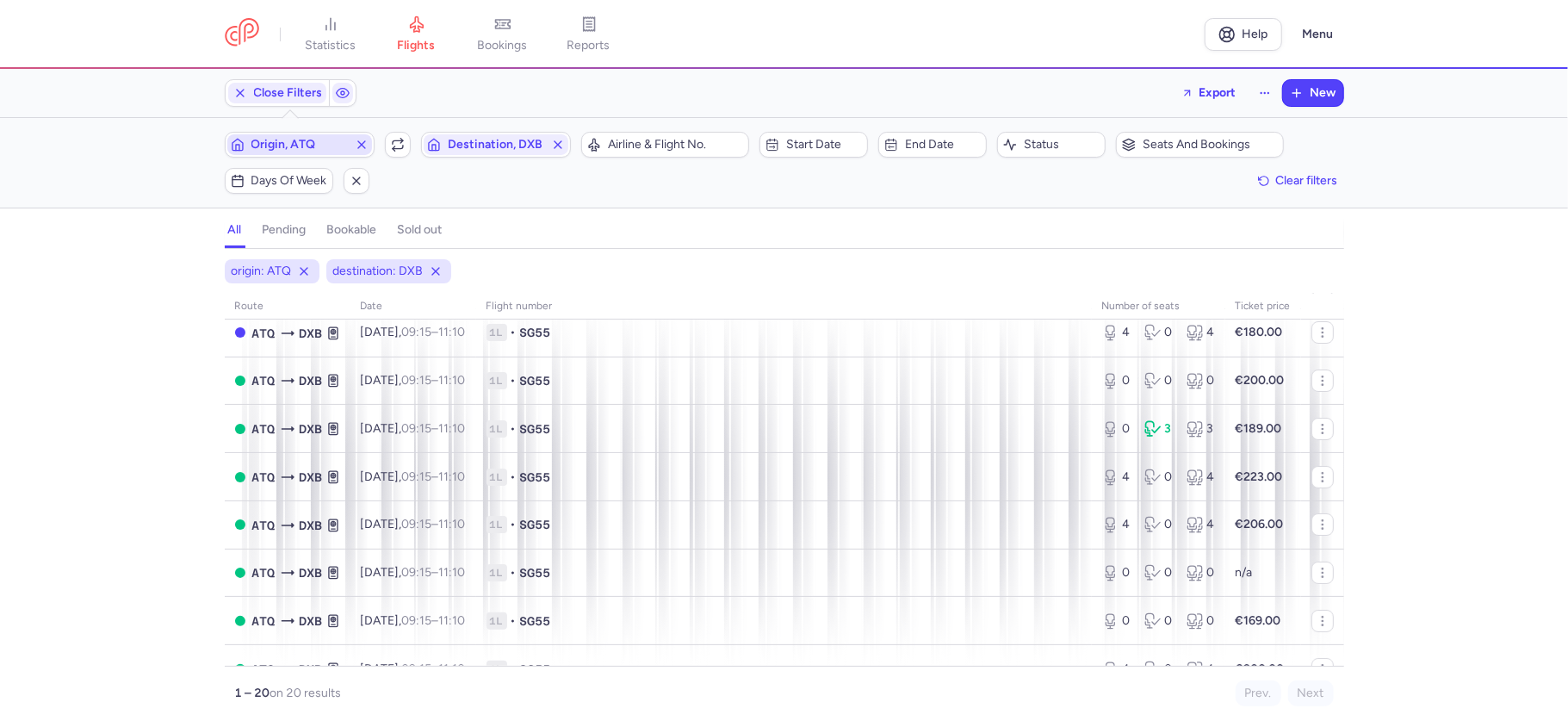
click at [335, 149] on span "Origin, ATQ" at bounding box center [299, 145] width 96 height 14
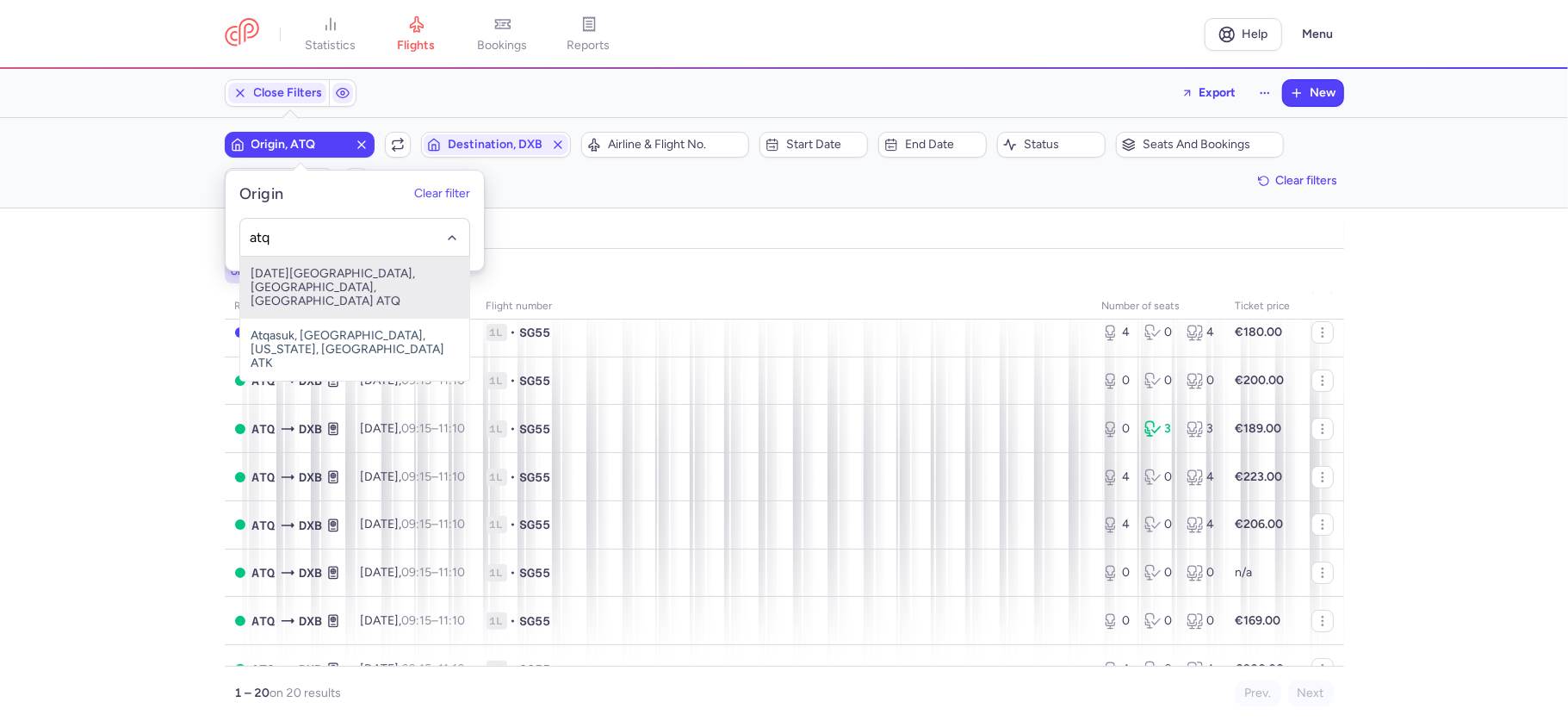
click at [358, 272] on span "[DATE][GEOGRAPHIC_DATA], [GEOGRAPHIC_DATA], [GEOGRAPHIC_DATA] ATQ" at bounding box center [354, 288] width 229 height 62
type input "atq"
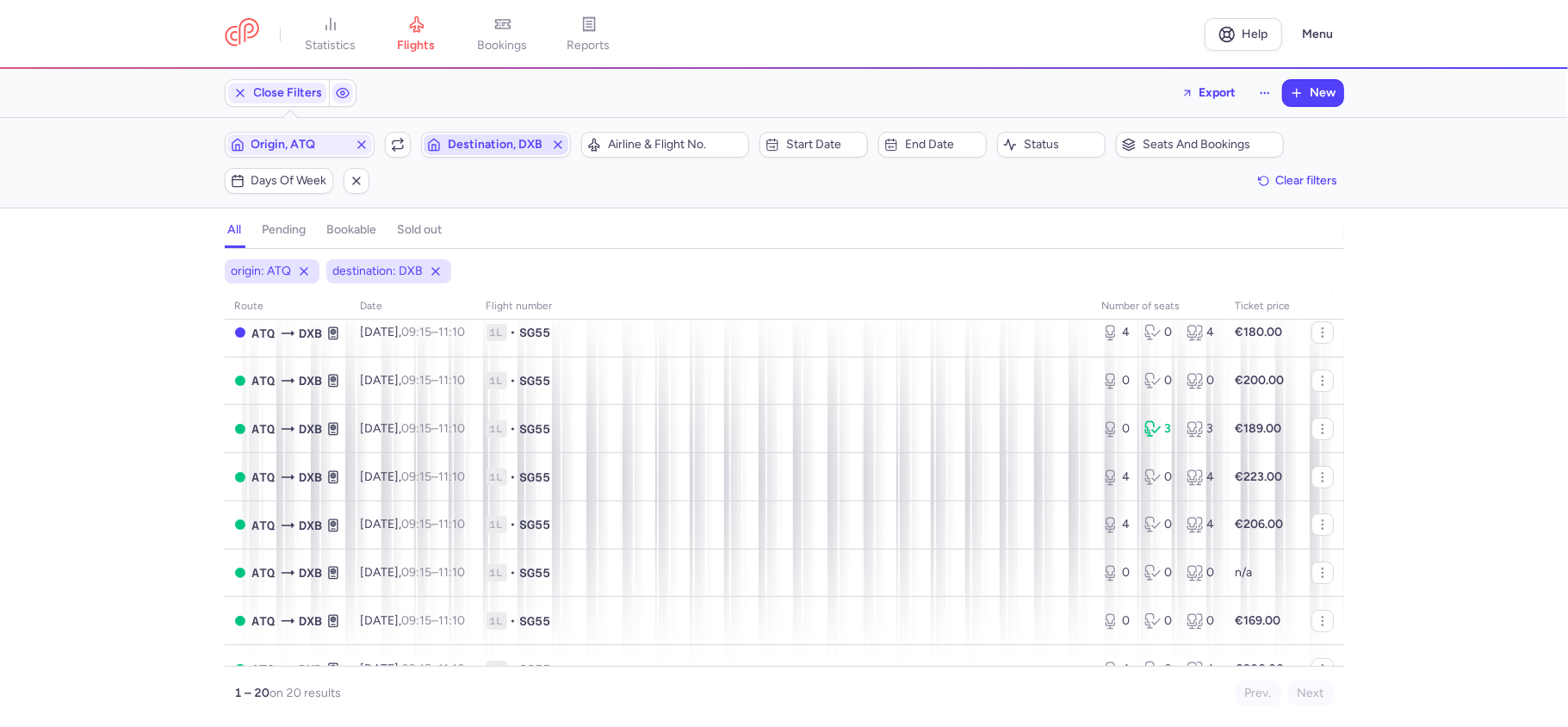
click at [483, 150] on span "Destination, DXB" at bounding box center [495, 145] width 96 height 14
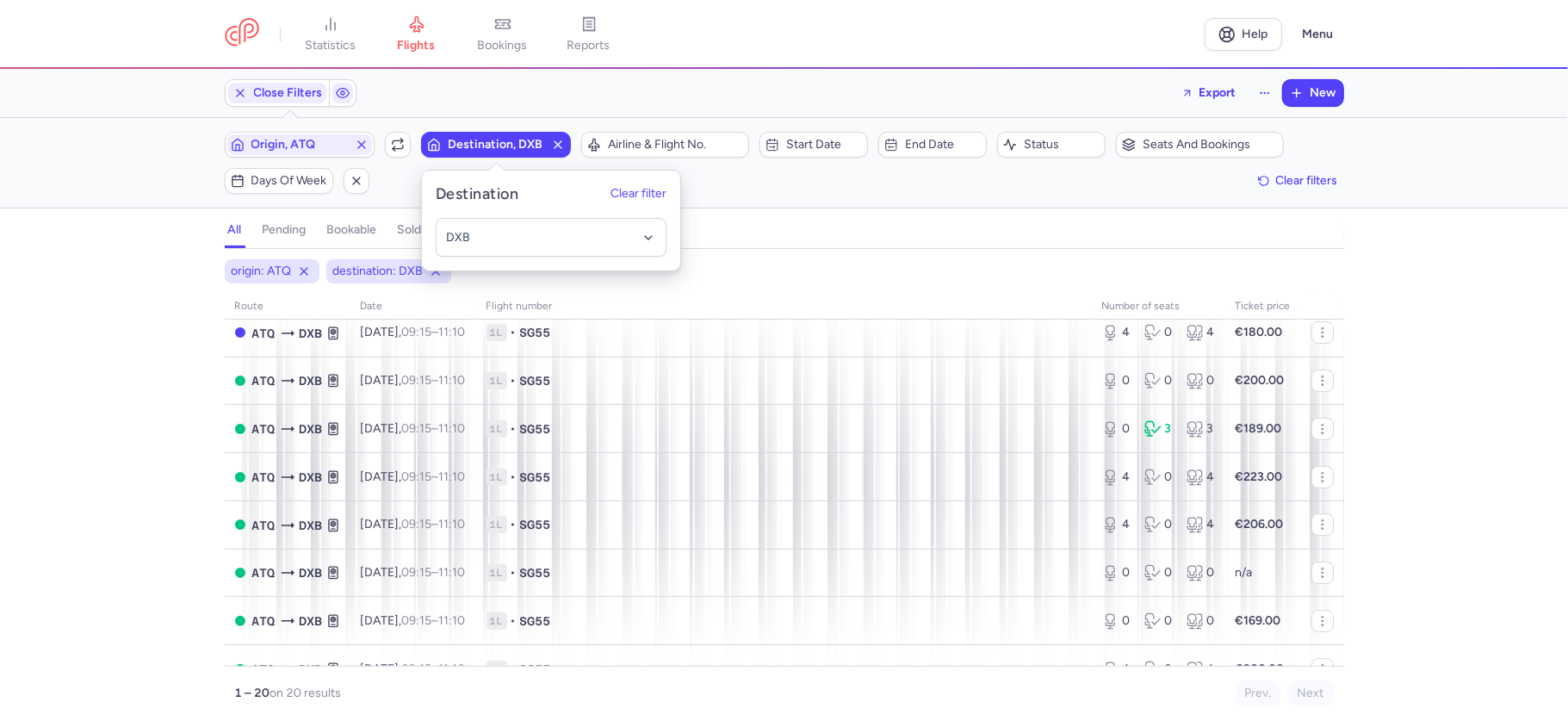
click at [866, 190] on div "Origin, ATQ Include return Destination, DXB Airline & Flight No. Start date End…" at bounding box center [785, 163] width 1119 height 62
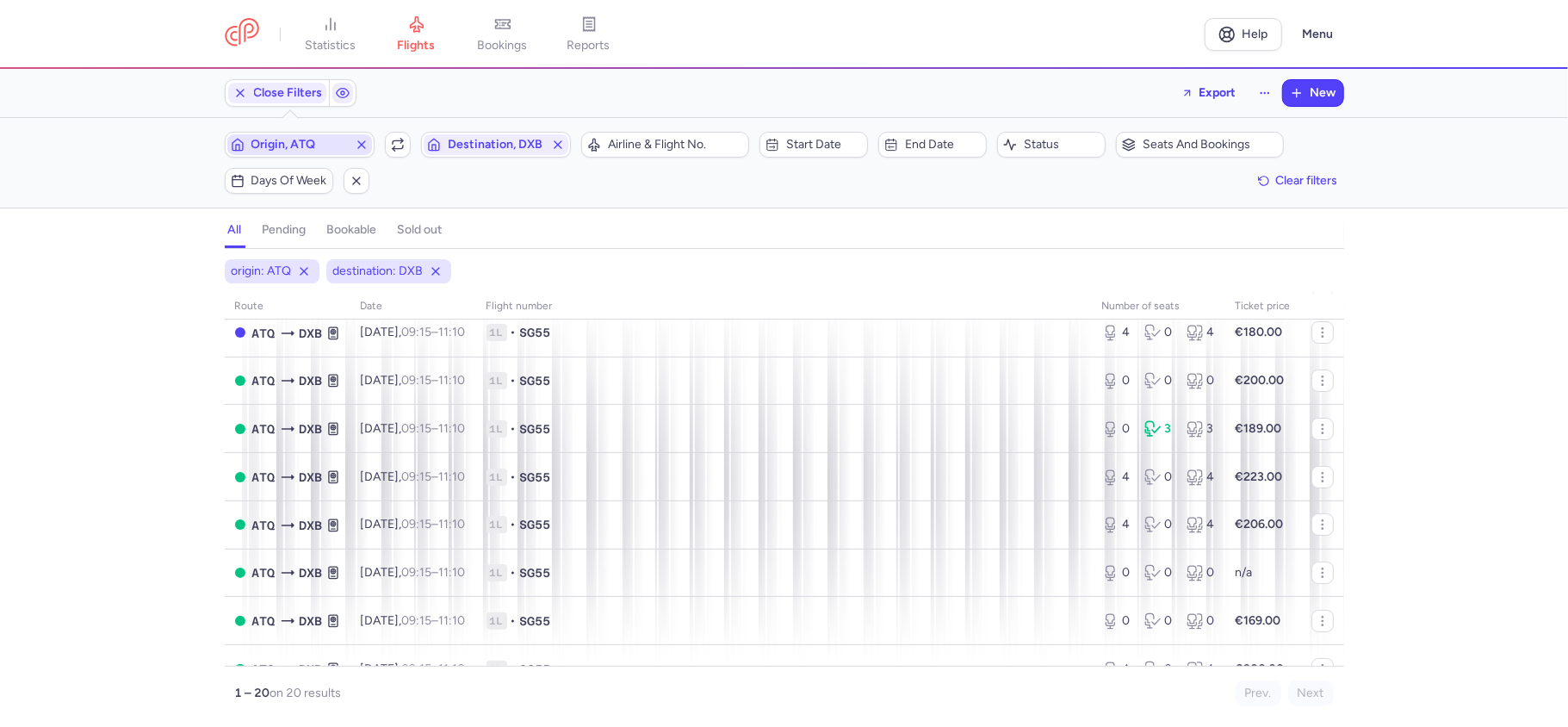
click at [320, 142] on span "Origin, ATQ" at bounding box center [299, 145] width 96 height 14
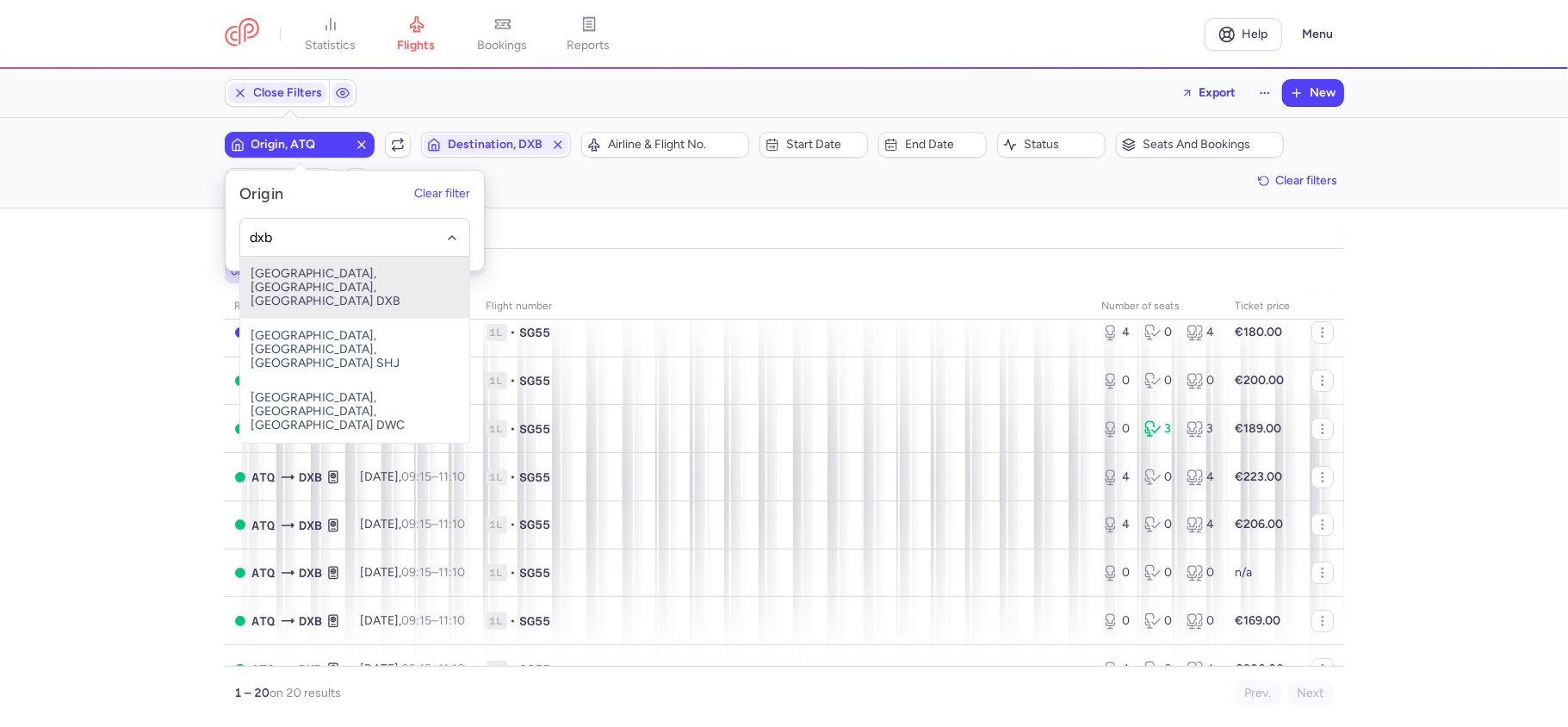
click at [338, 284] on span "[GEOGRAPHIC_DATA], [GEOGRAPHIC_DATA], [GEOGRAPHIC_DATA] DXB" at bounding box center [354, 288] width 229 height 62
type input "dxb"
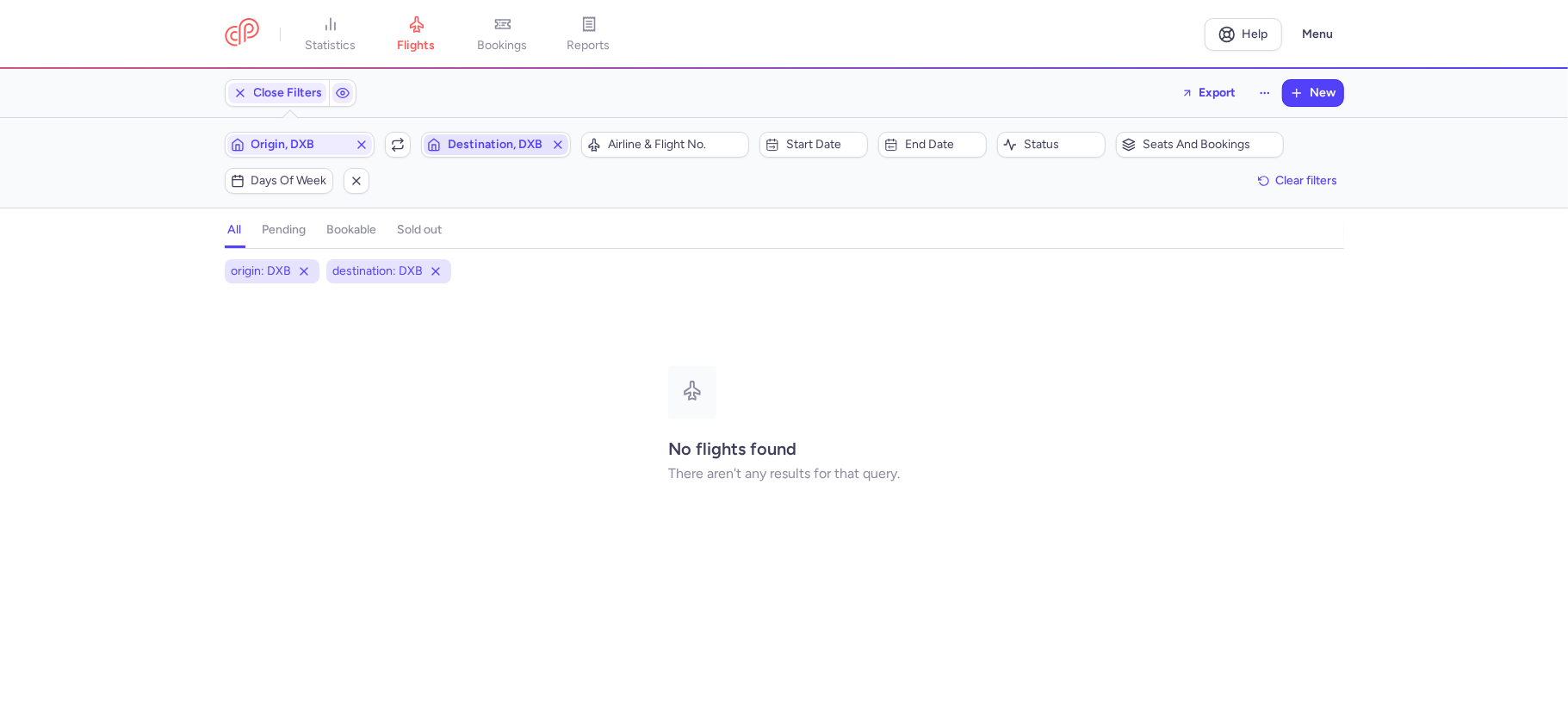
click at [471, 150] on span "Destination, DXB" at bounding box center [495, 145] width 96 height 14
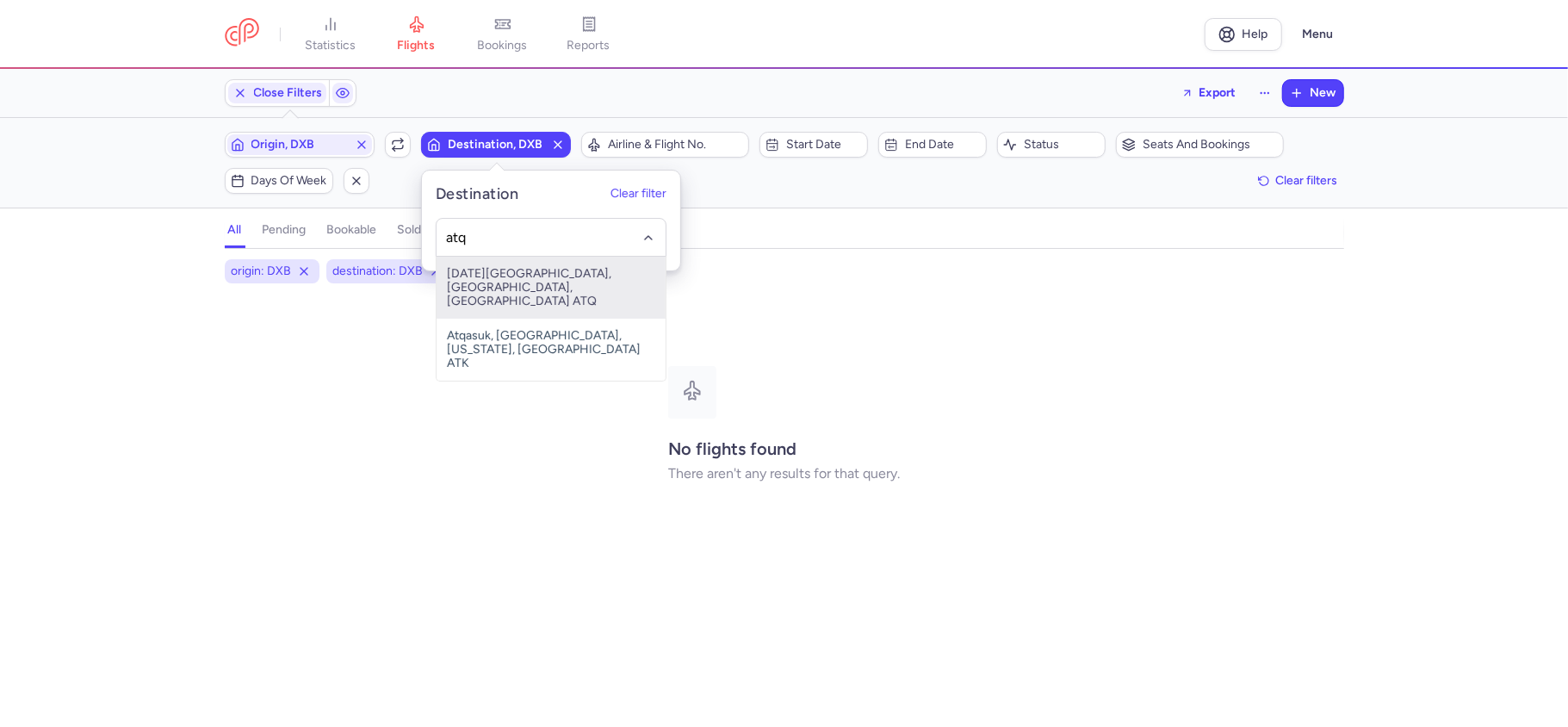
click at [540, 272] on span "[DATE][GEOGRAPHIC_DATA], [GEOGRAPHIC_DATA], [GEOGRAPHIC_DATA] ATQ" at bounding box center [550, 288] width 229 height 62
type input "atq"
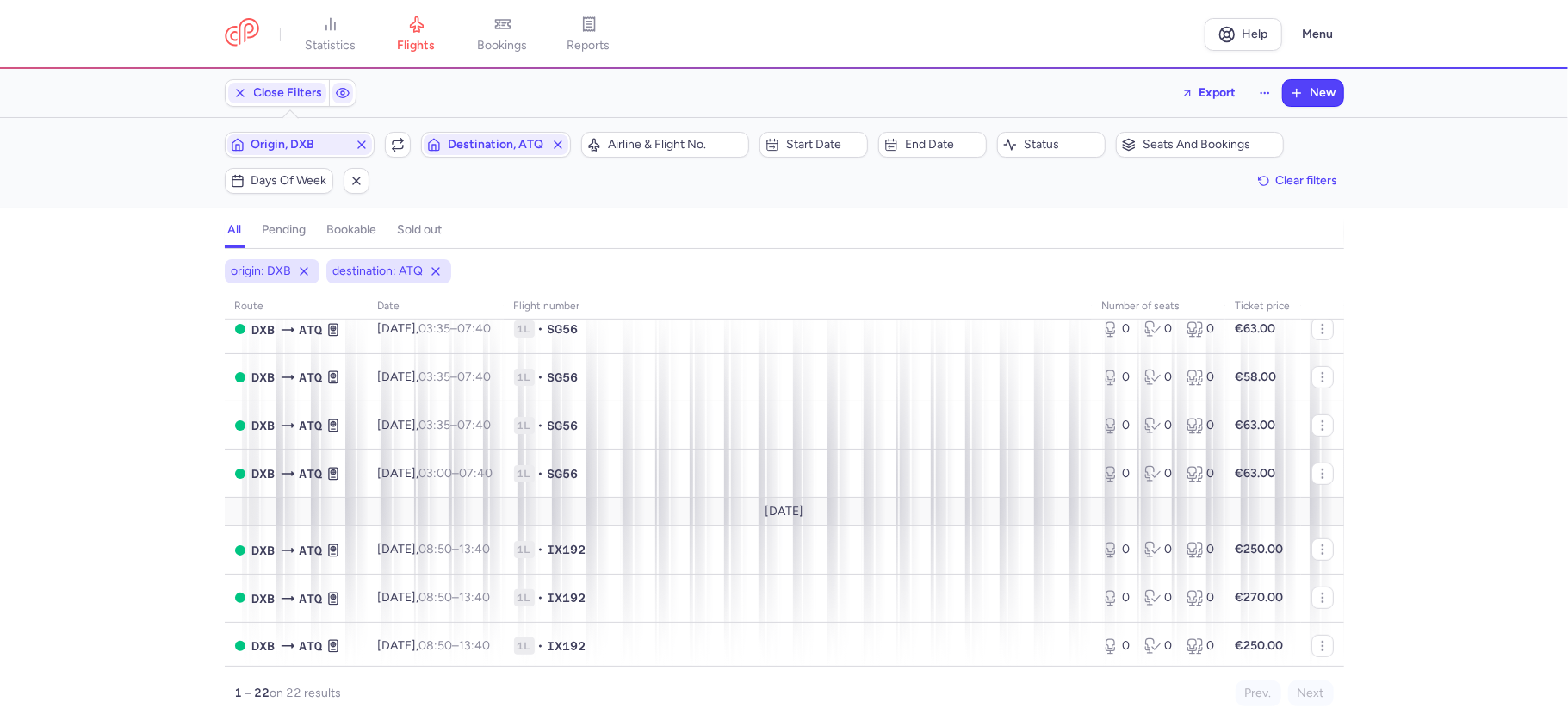
scroll to position [766, 0]
click at [305, 152] on span "Origin, DXB" at bounding box center [299, 145] width 96 height 14
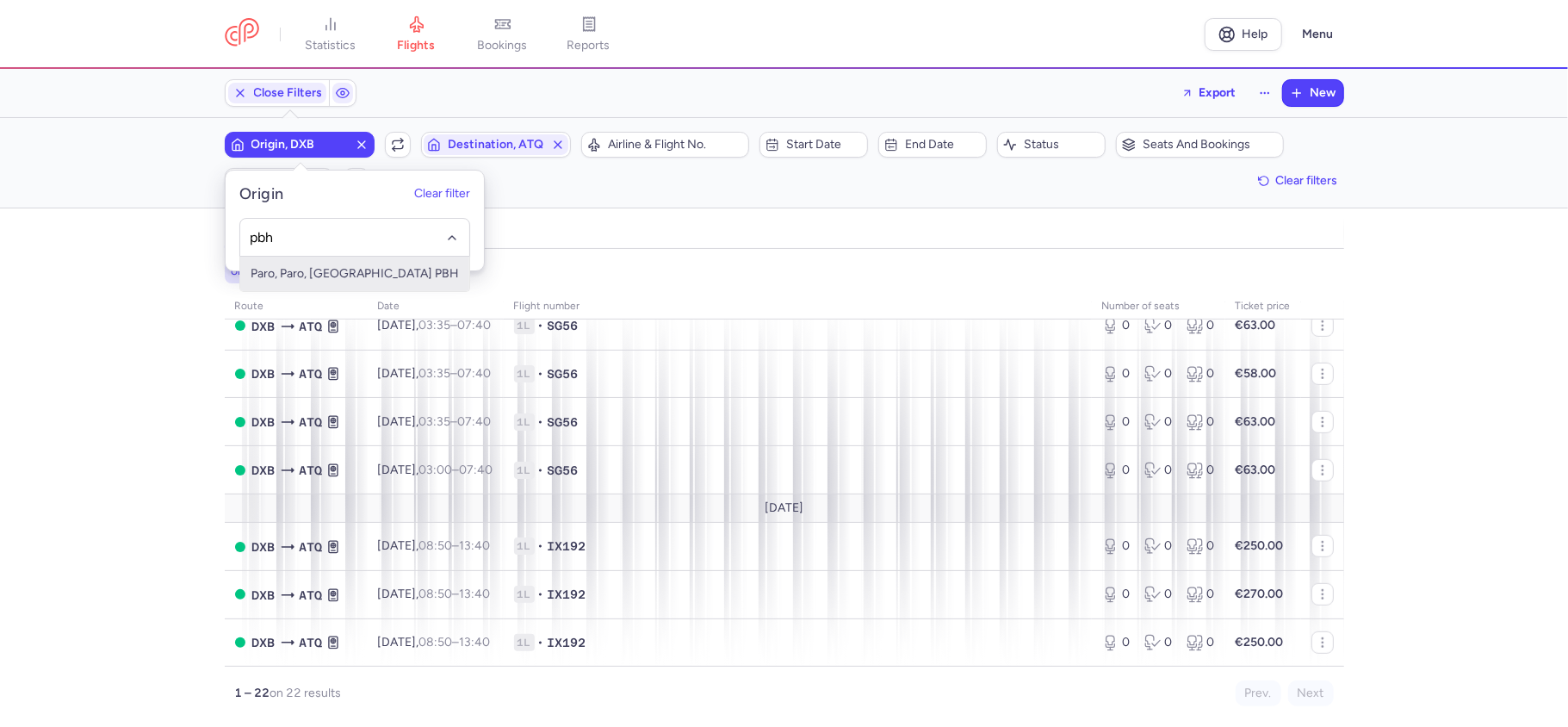
click at [348, 276] on span "Paro, Paro, Bhutan PBH" at bounding box center [354, 274] width 229 height 34
type input "pbh"
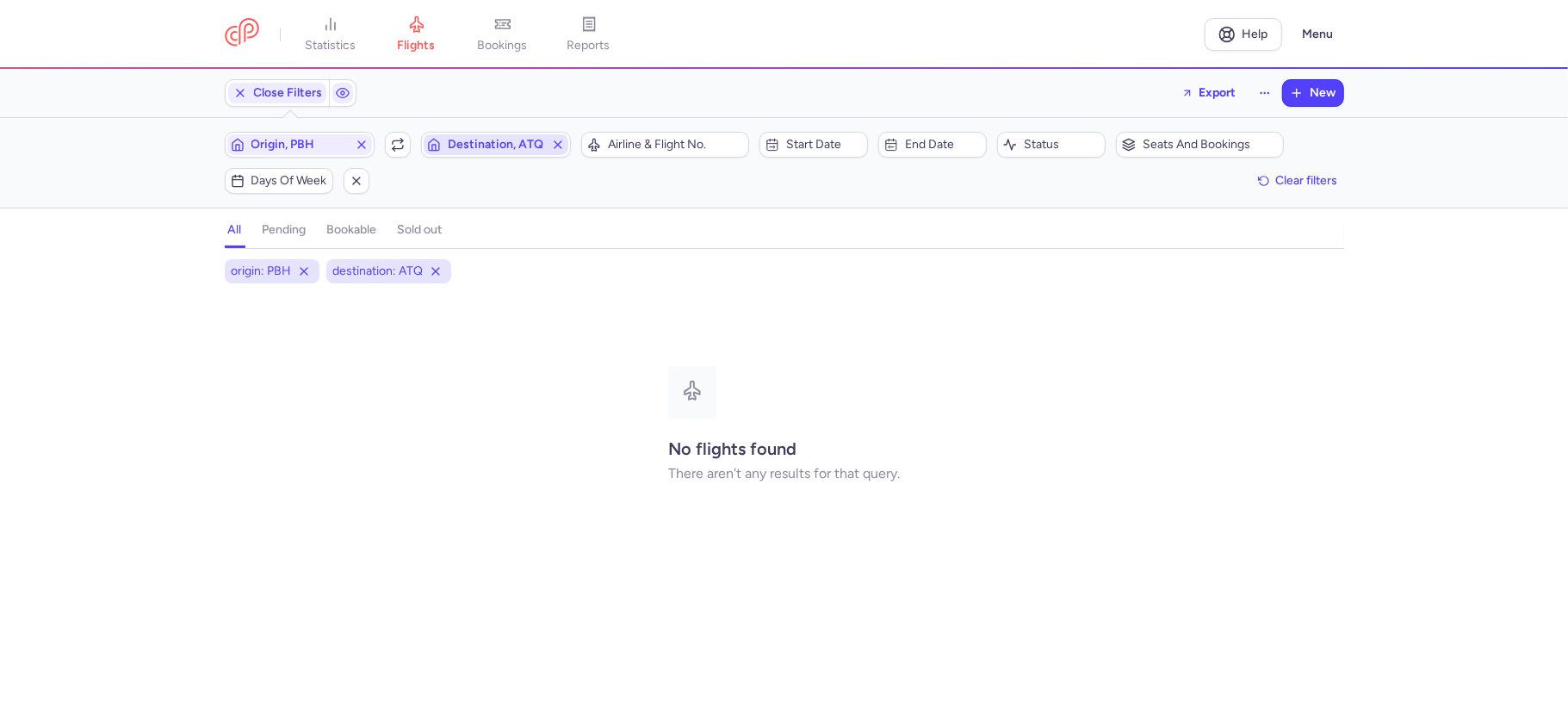
click at [480, 132] on button "Destination, ATQ" at bounding box center [496, 144] width 150 height 26
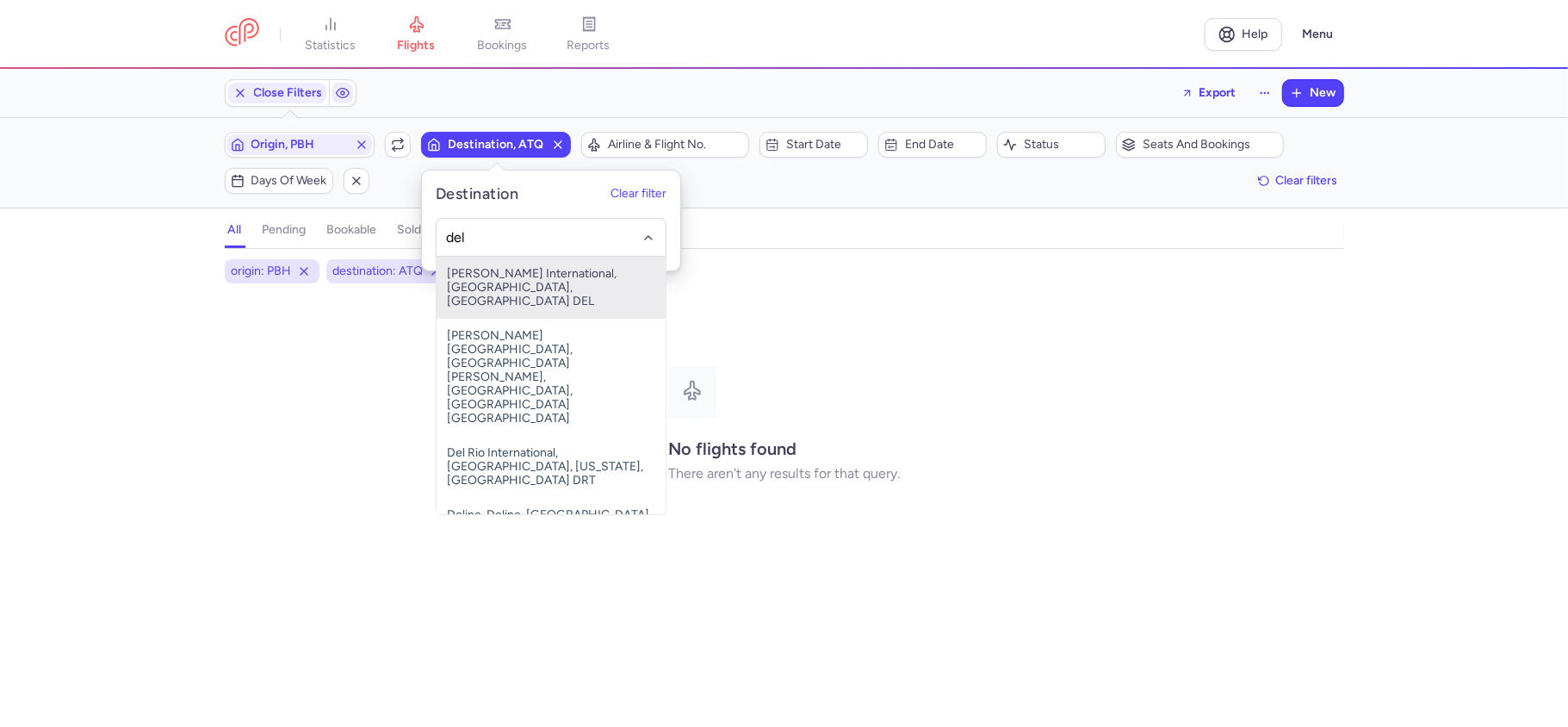
click at [555, 270] on span "Indira Gandhi International, New Delhi, India DEL" at bounding box center [550, 288] width 229 height 62
type input "del"
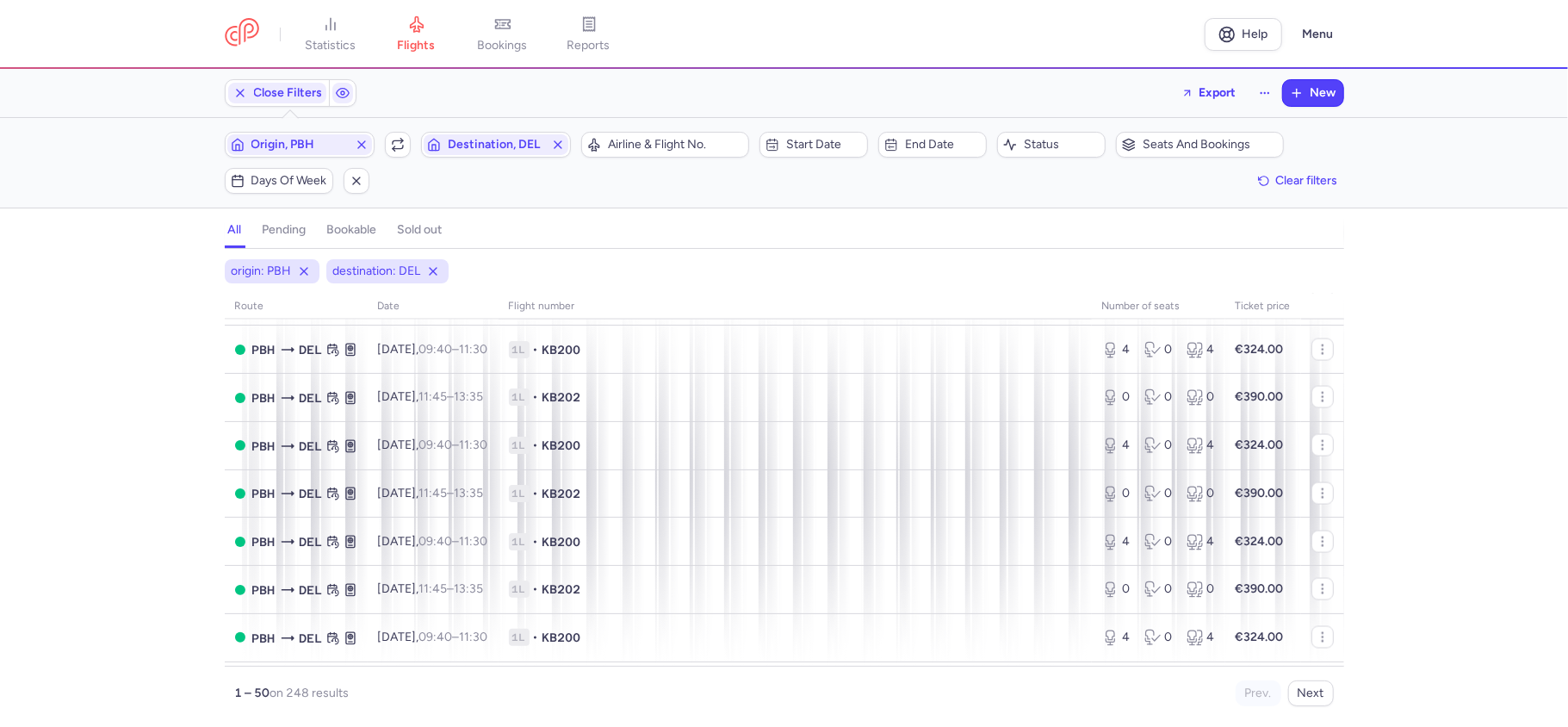
scroll to position [2107, 0]
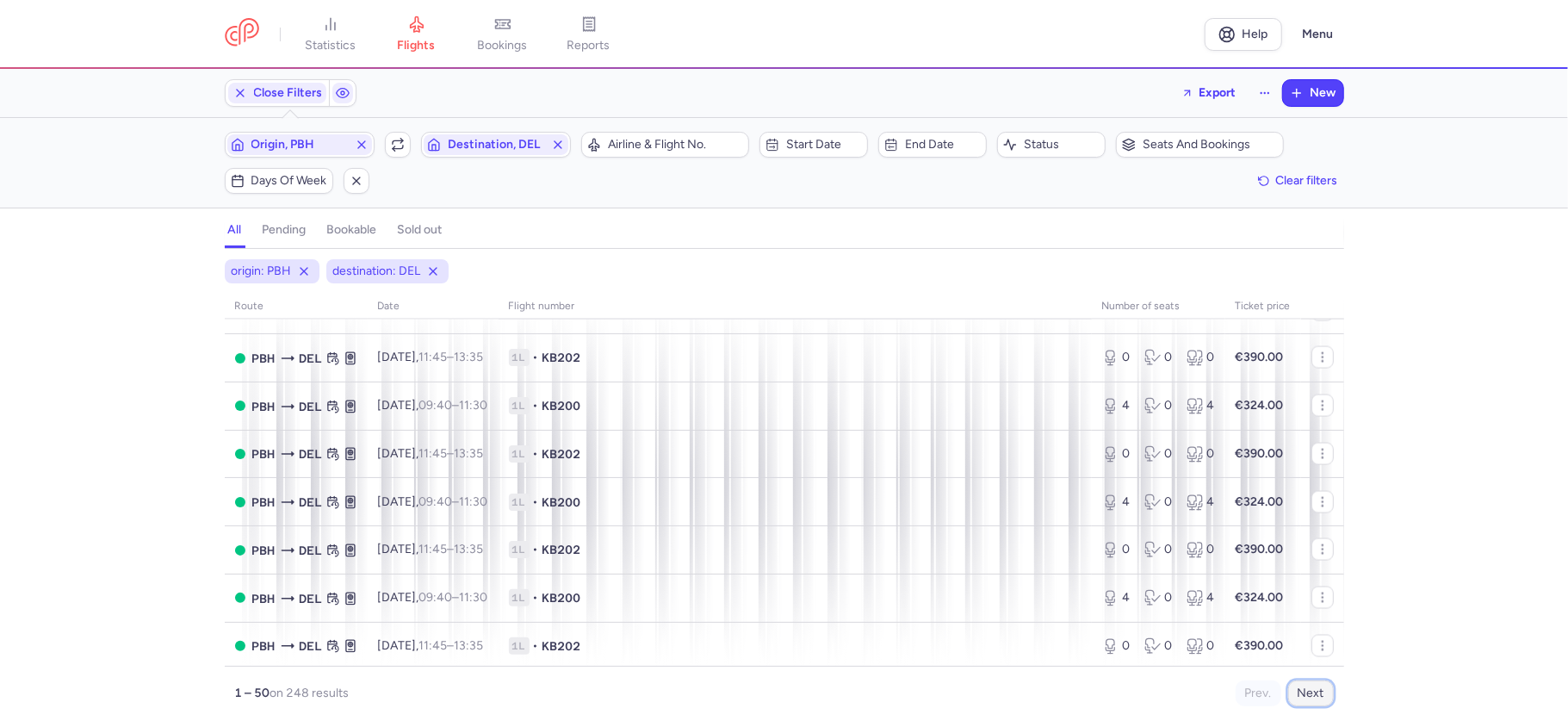
click at [1309, 693] on button "Next" at bounding box center [1311, 693] width 46 height 26
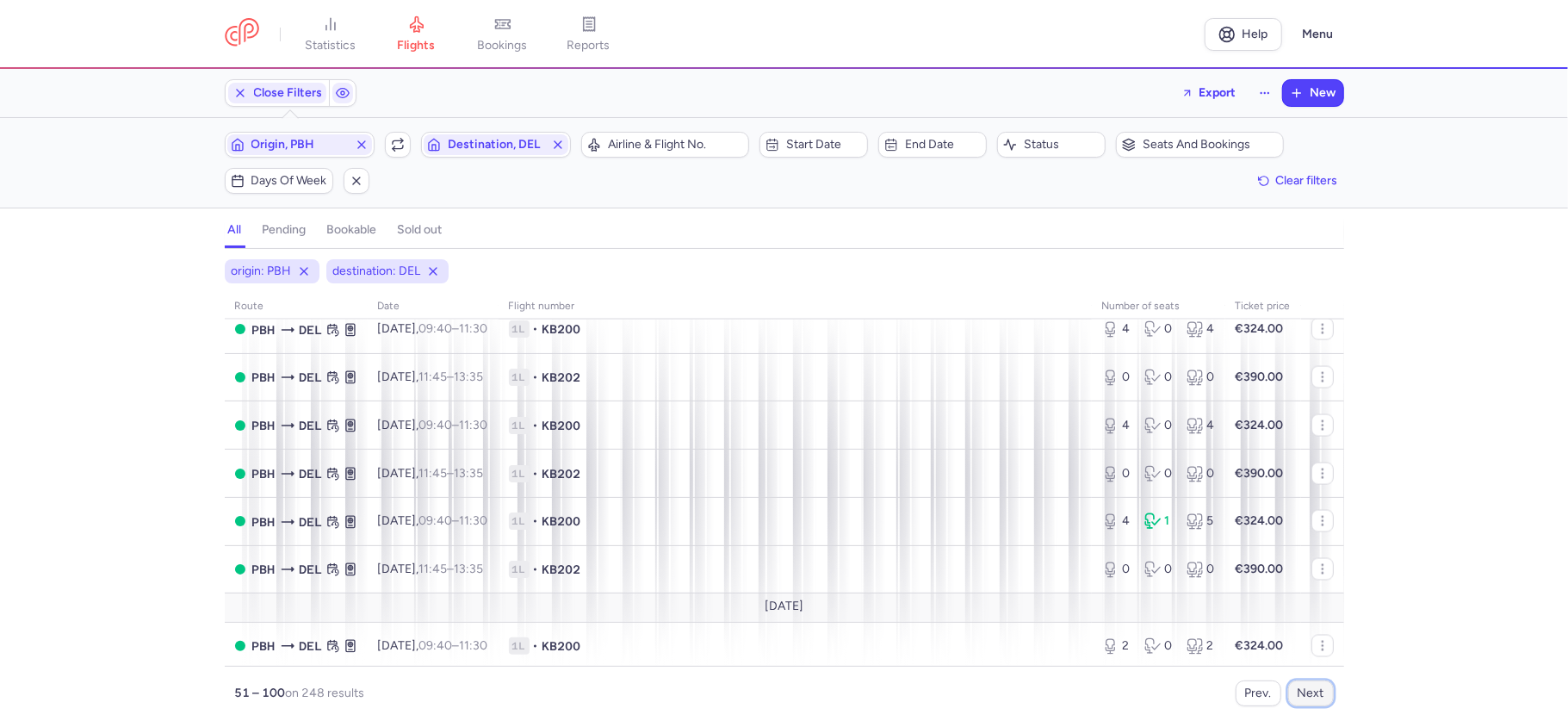
click at [1307, 698] on button "Next" at bounding box center [1311, 693] width 46 height 26
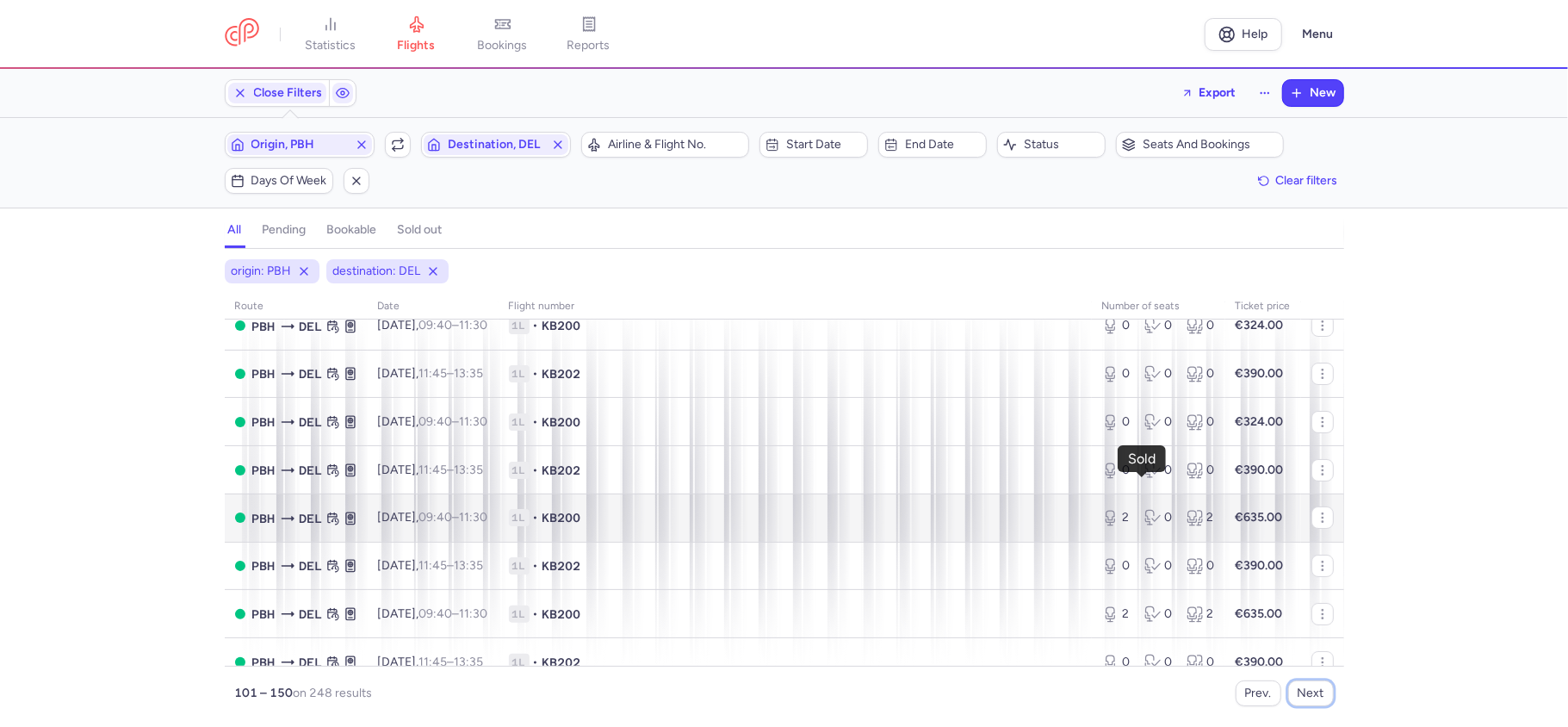
scroll to position [229, 0]
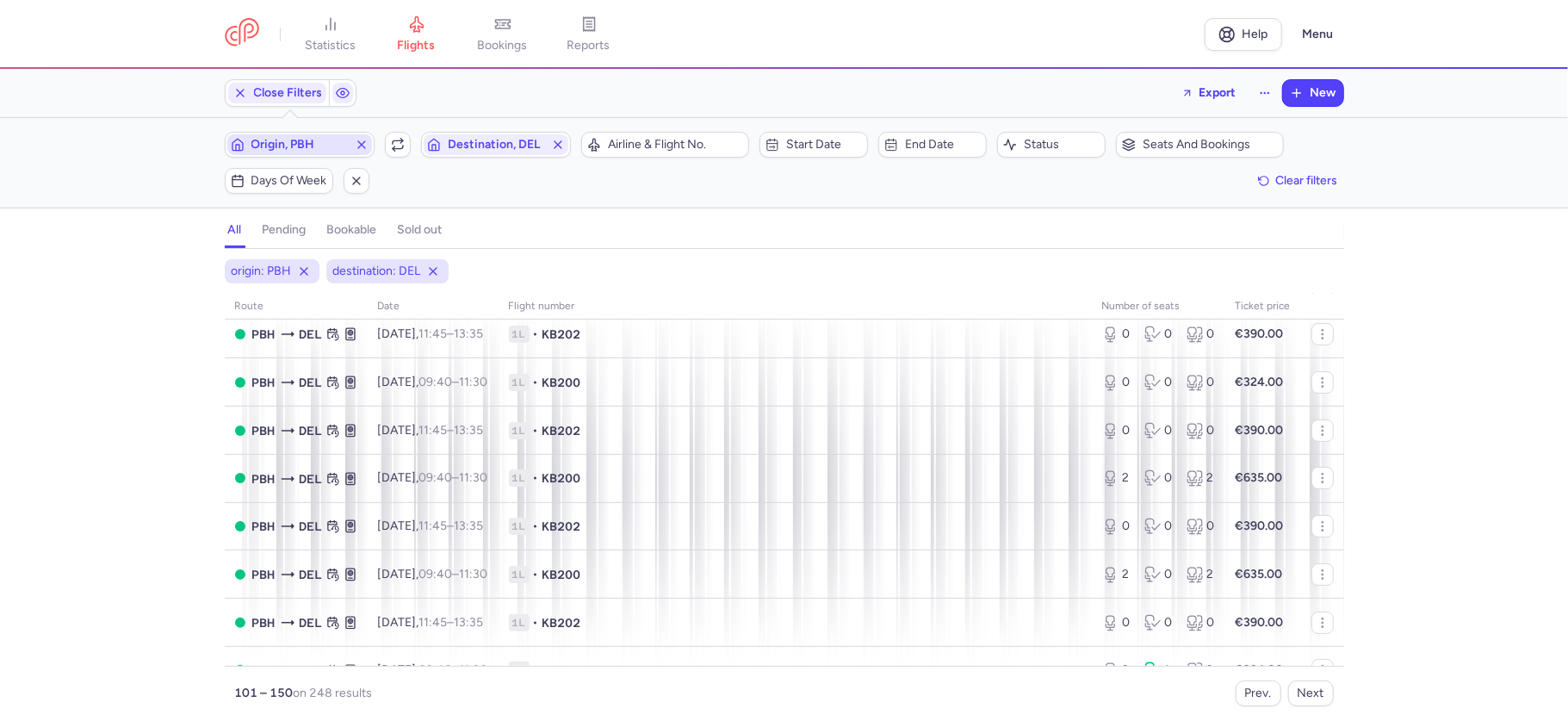
click at [306, 148] on span "Origin, PBH" at bounding box center [299, 145] width 96 height 14
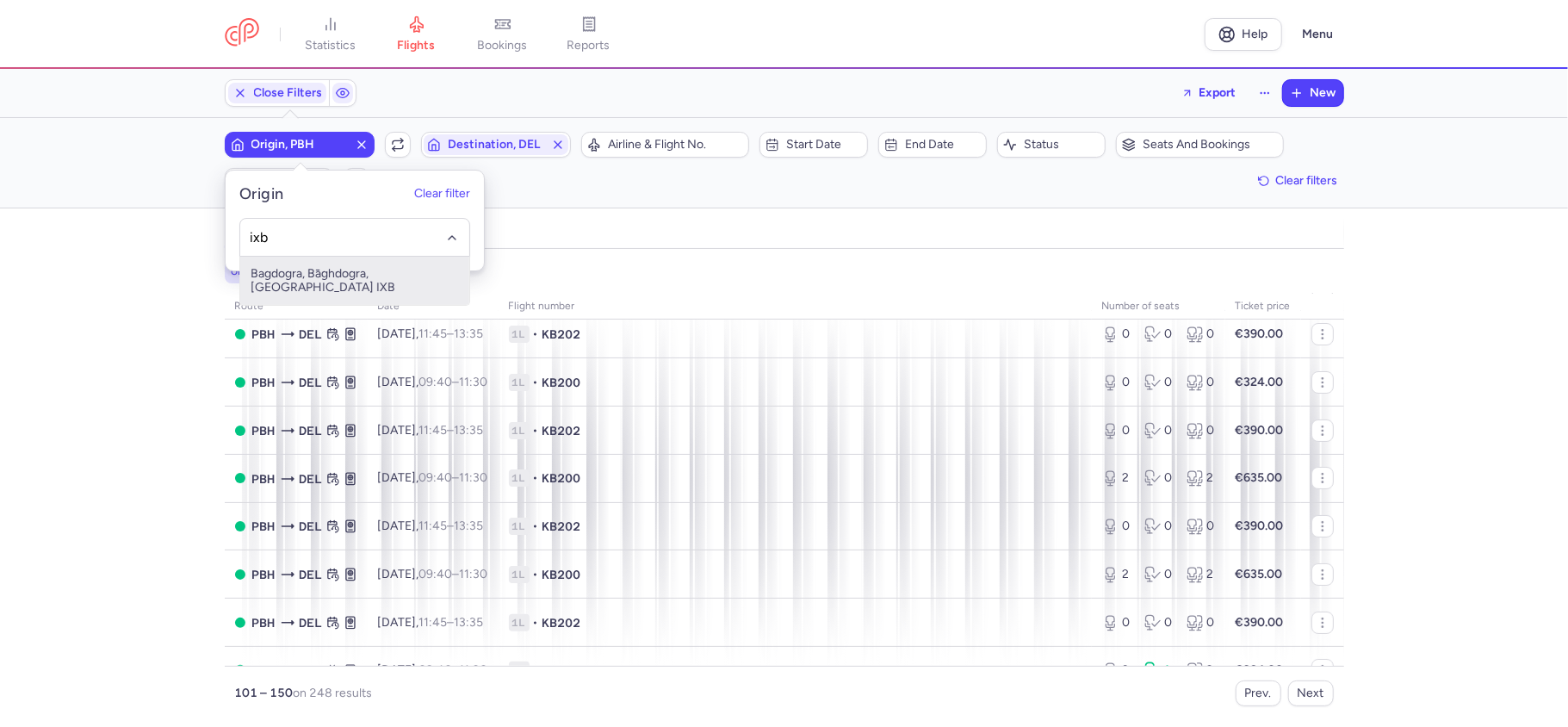
click at [358, 276] on span "Bagdogra, Bāghdogra, India IXB" at bounding box center [354, 281] width 229 height 49
type input "ixb"
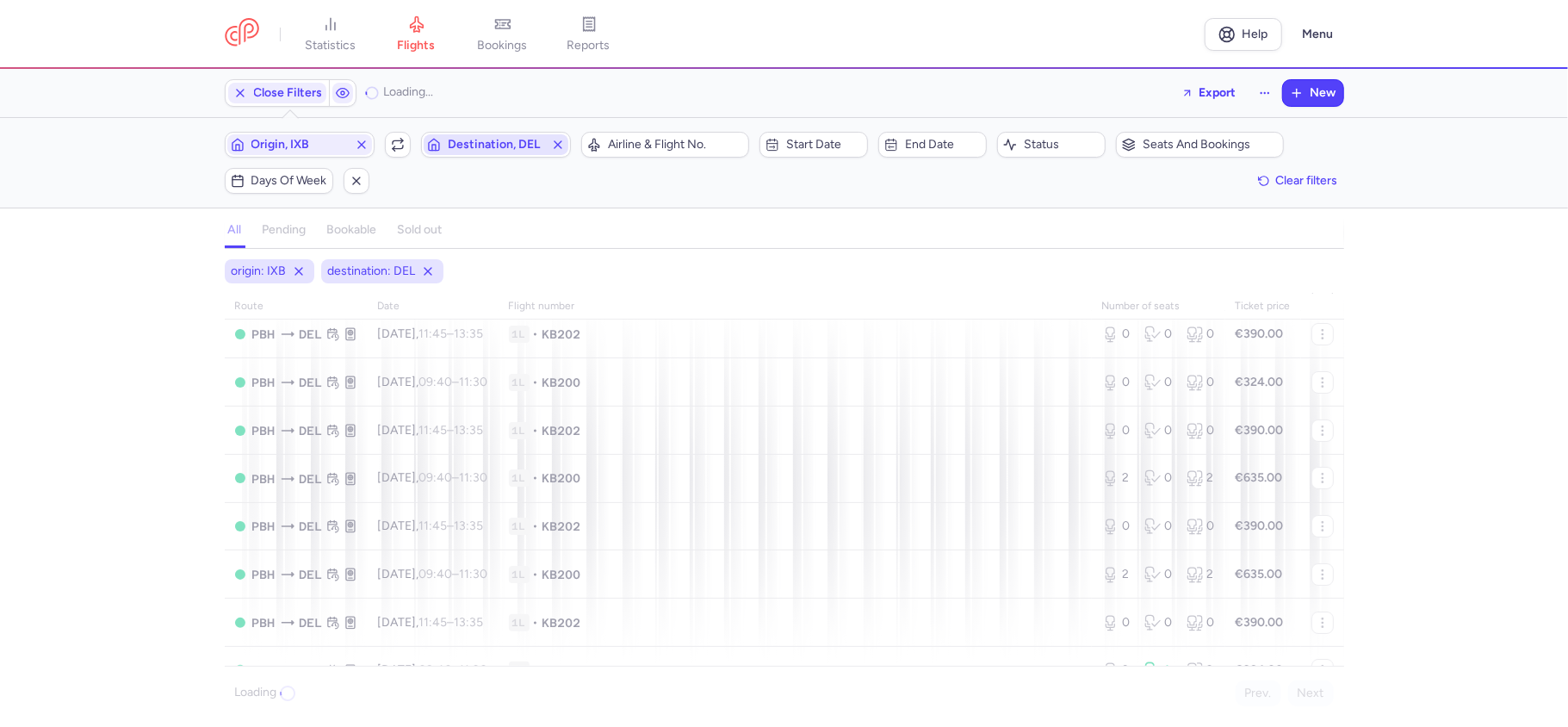
click at [513, 138] on span "Destination, DEL" at bounding box center [496, 144] width 145 height 20
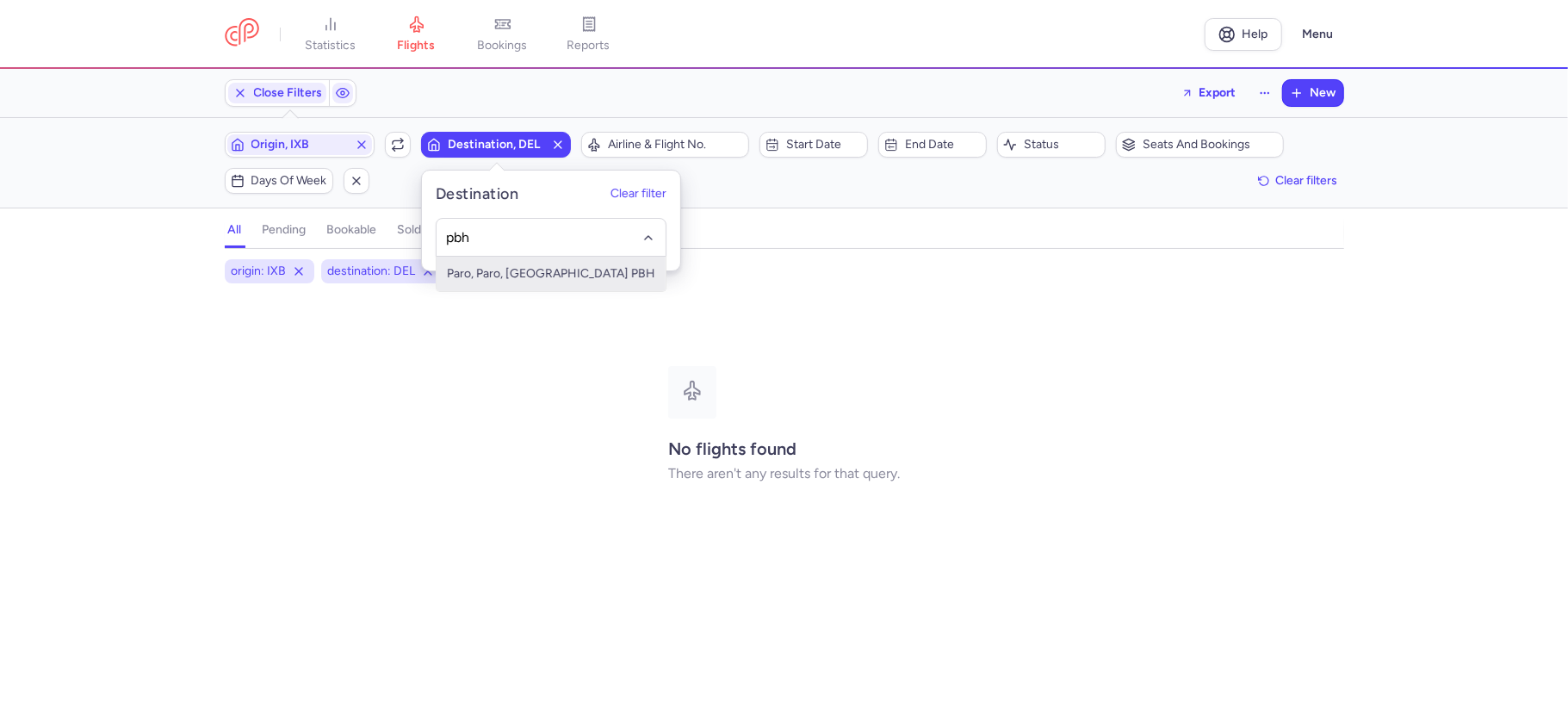
click at [579, 284] on span "Paro, Paro, Bhutan PBH" at bounding box center [550, 274] width 229 height 34
type input "pbh"
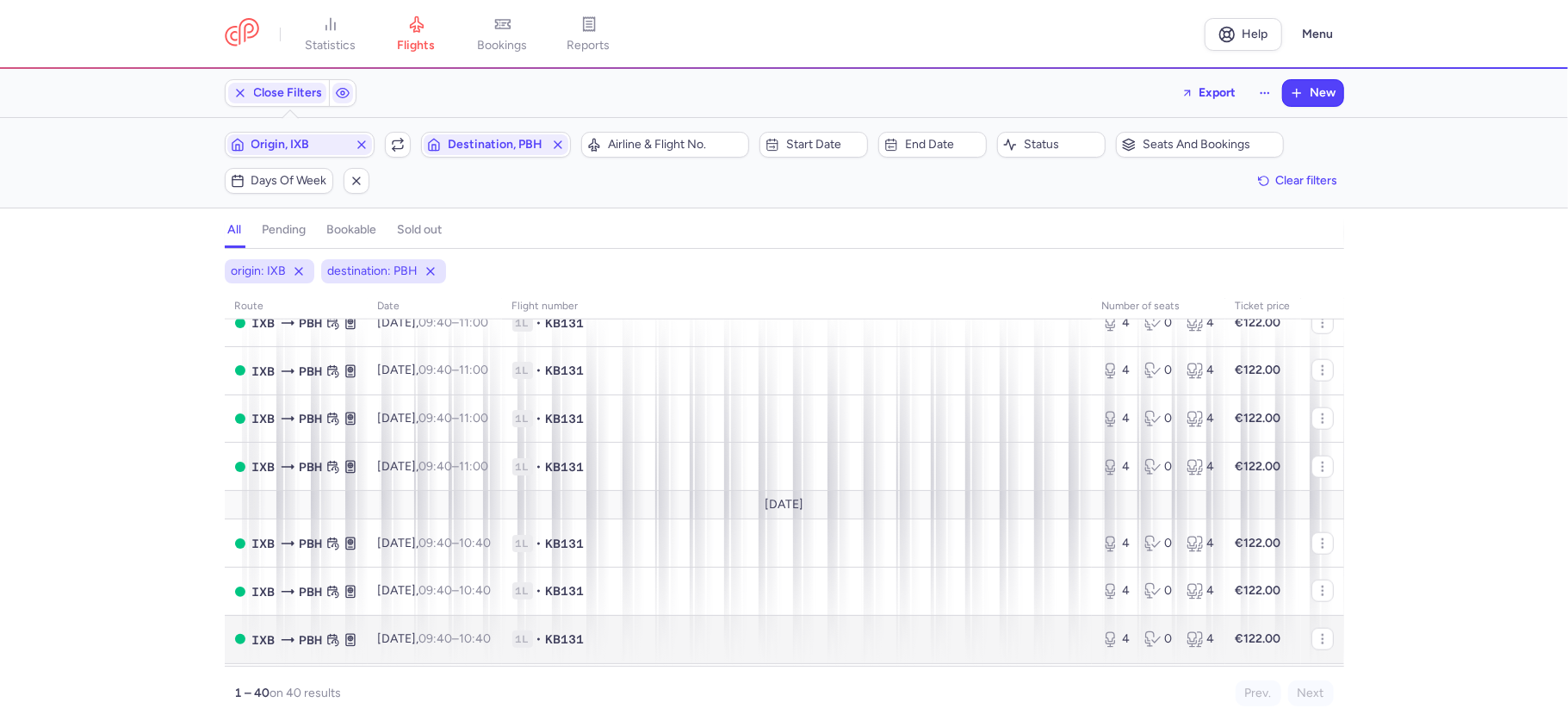
scroll to position [1378, 0]
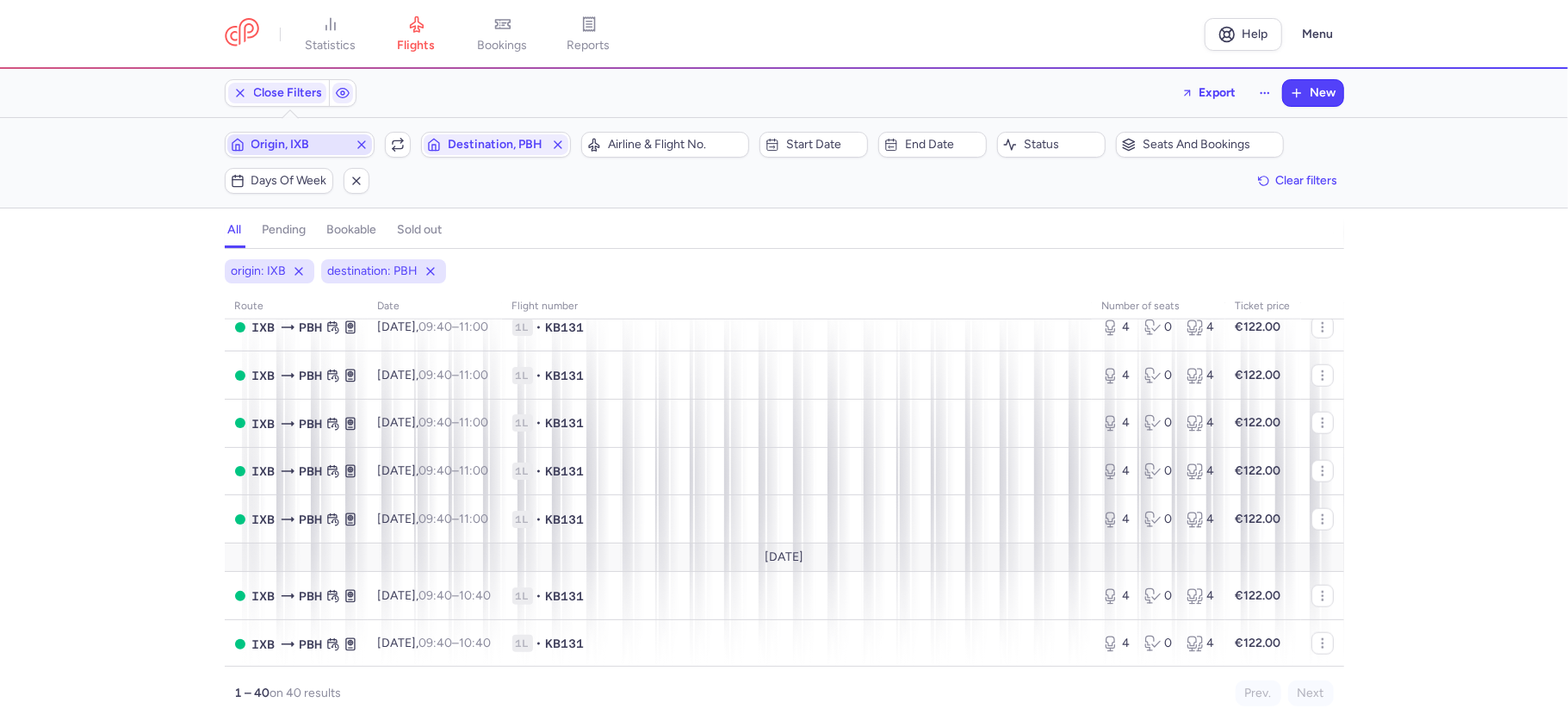
click at [363, 143] on line "button" at bounding box center [362, 145] width 7 height 7
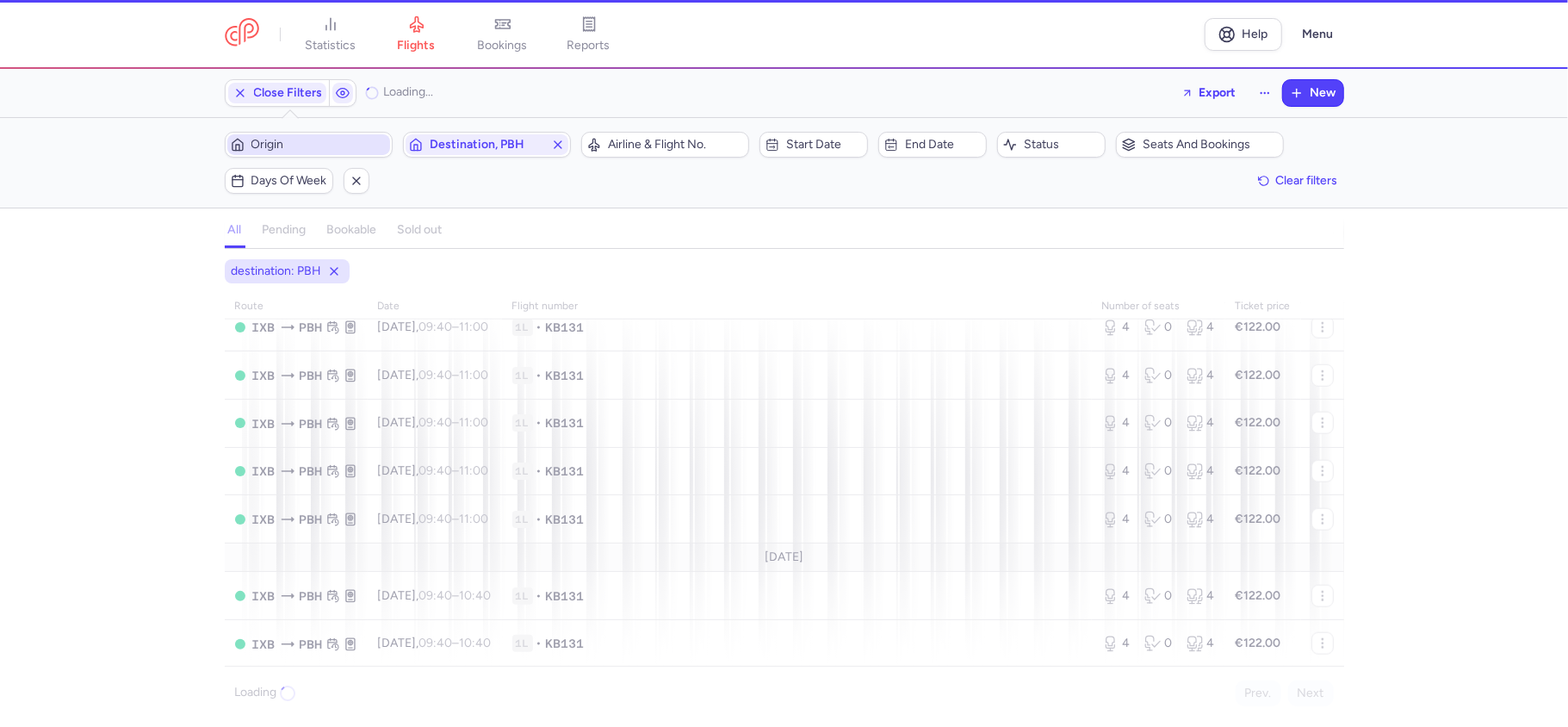
click at [322, 152] on span "Origin" at bounding box center [319, 145] width 135 height 14
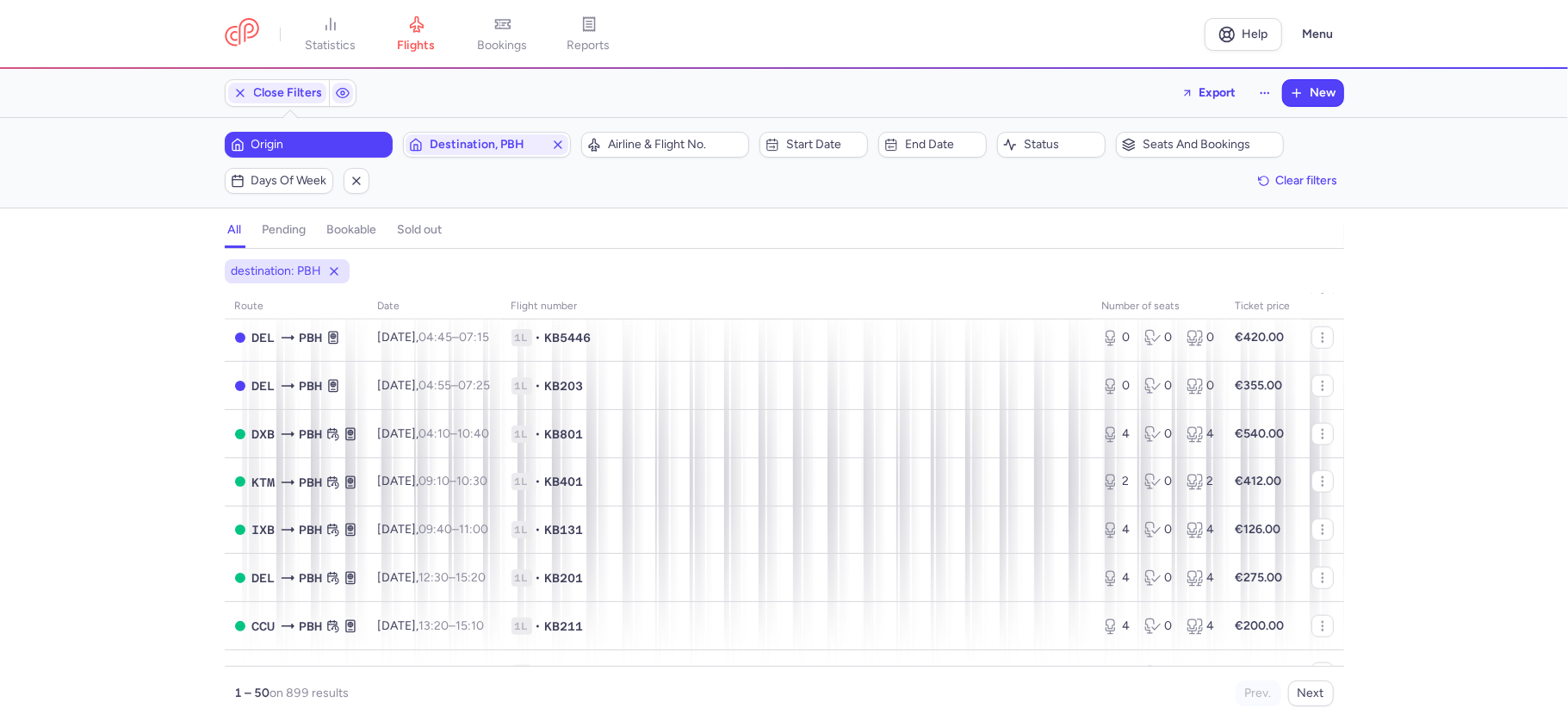
scroll to position [1435, 0]
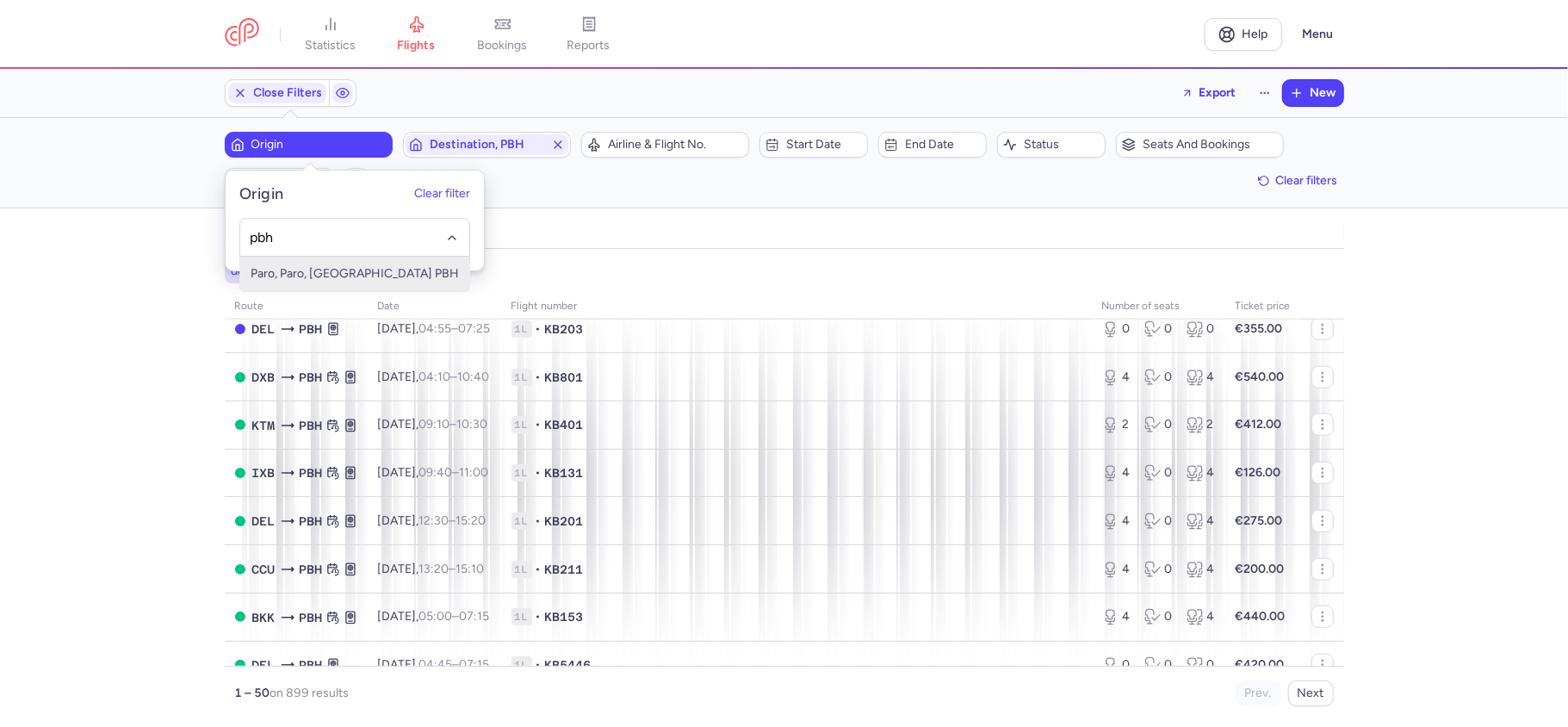
click at [366, 269] on span "Paro, Paro, Bhutan PBH" at bounding box center [354, 274] width 229 height 34
type input "pbh"
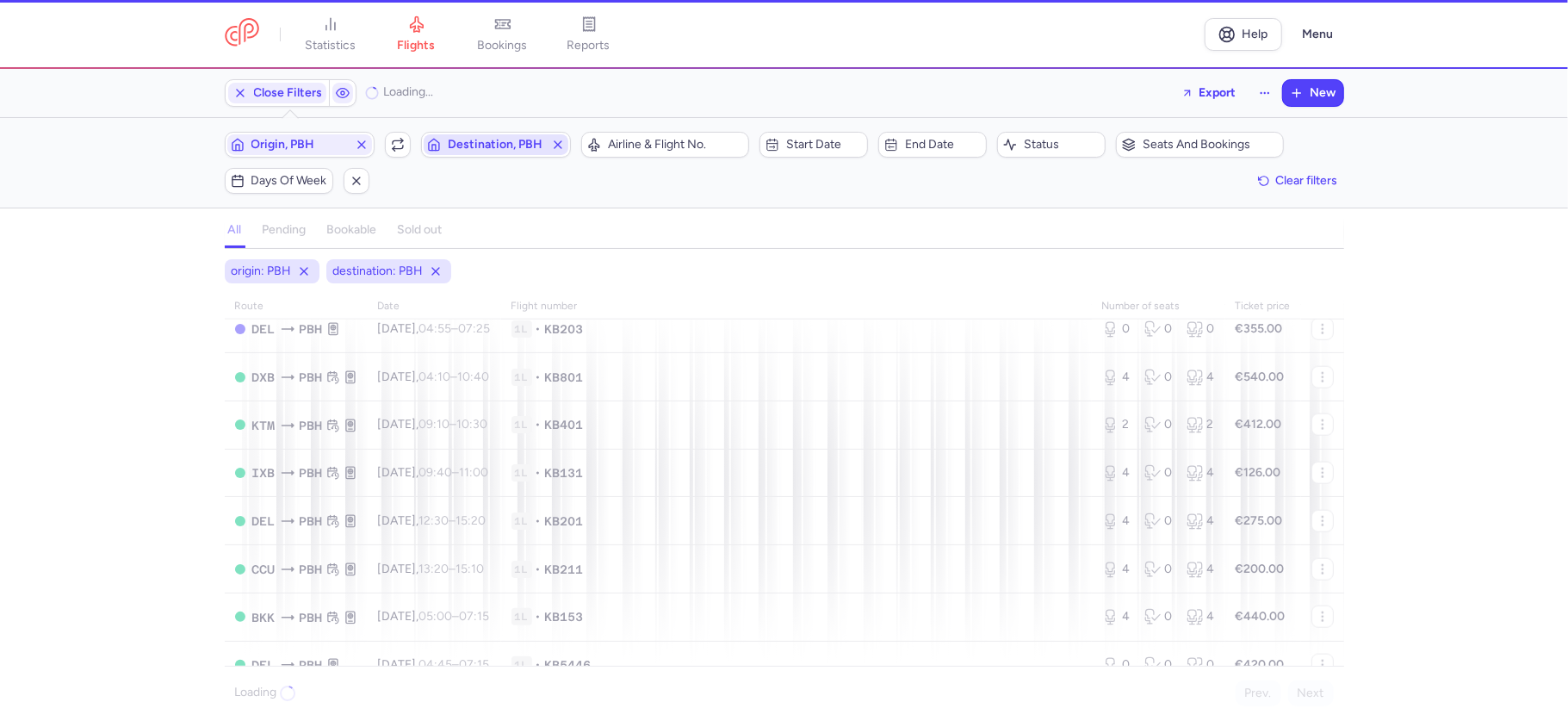
click at [490, 152] on span "Destination, PBH" at bounding box center [495, 145] width 96 height 14
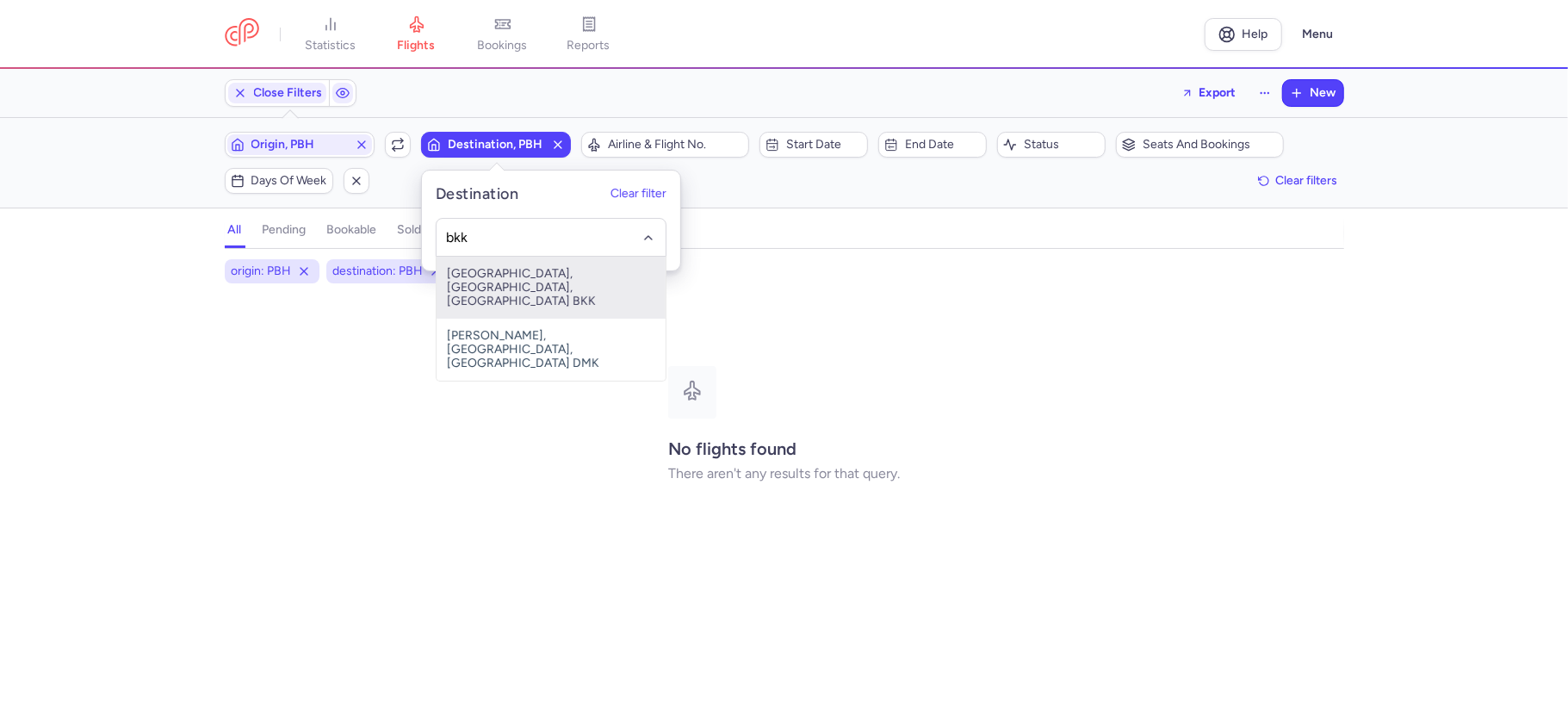
click at [517, 277] on span "Suvarnabhumi Airport, Bangkok, Thailand BKK" at bounding box center [550, 288] width 229 height 62
type input "bkk"
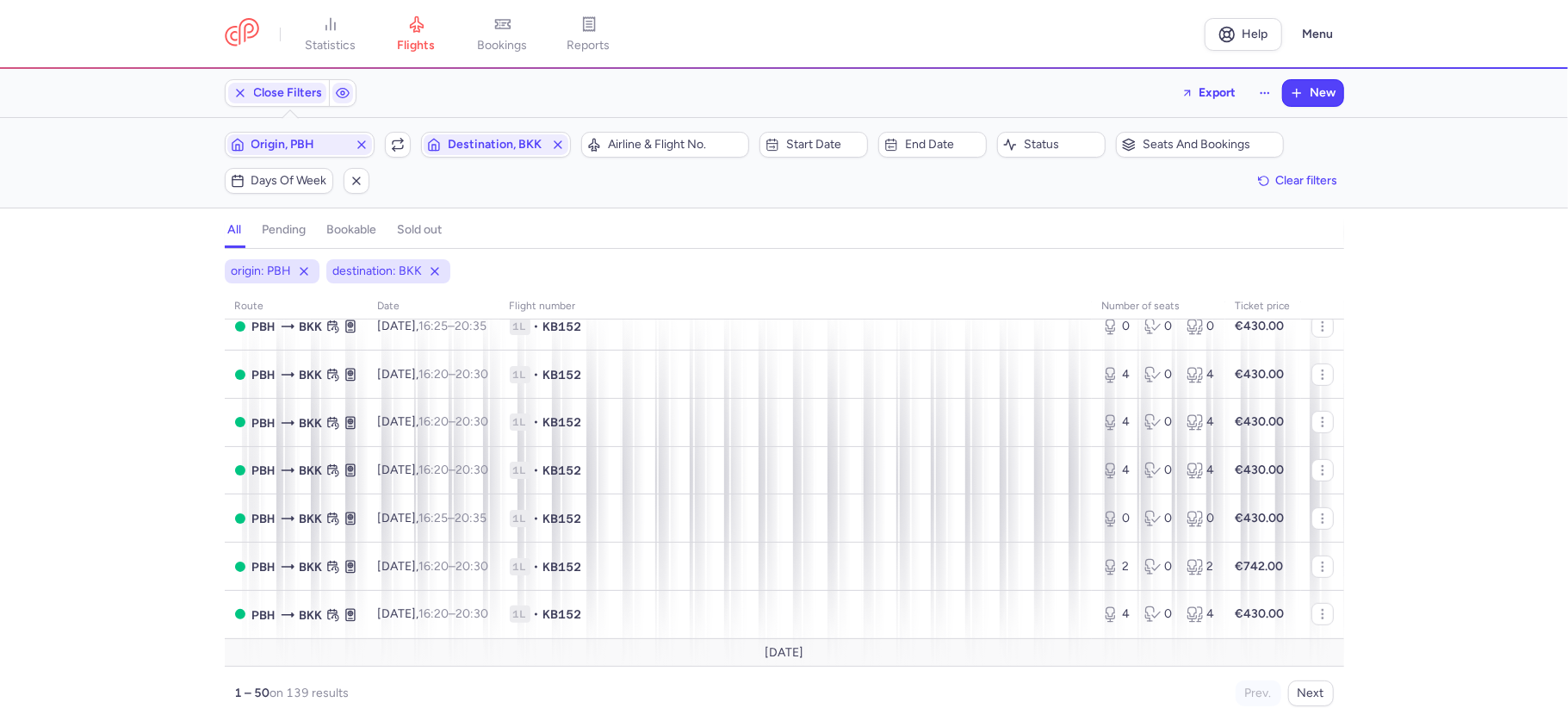
scroll to position [689, 0]
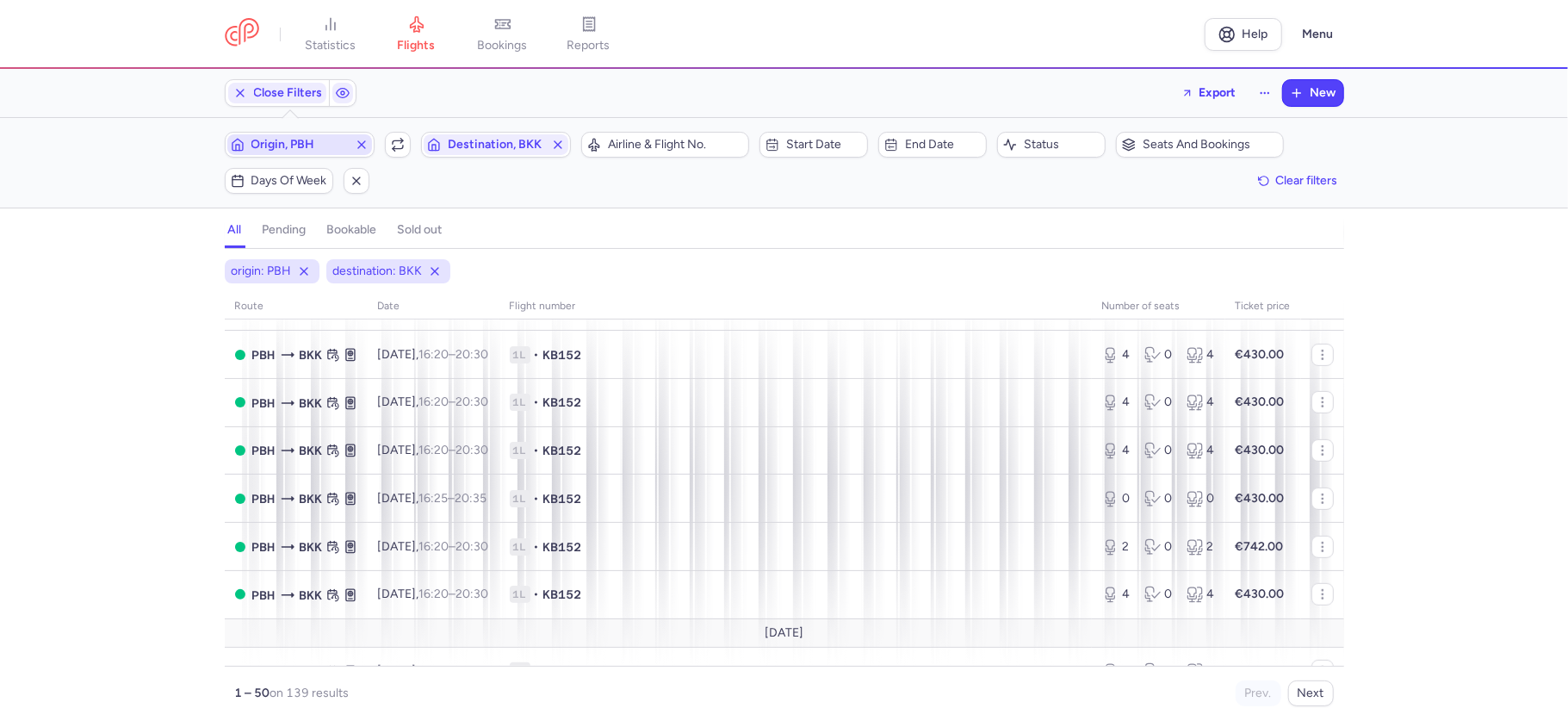
click at [283, 146] on span "Origin, PBH" at bounding box center [299, 145] width 96 height 14
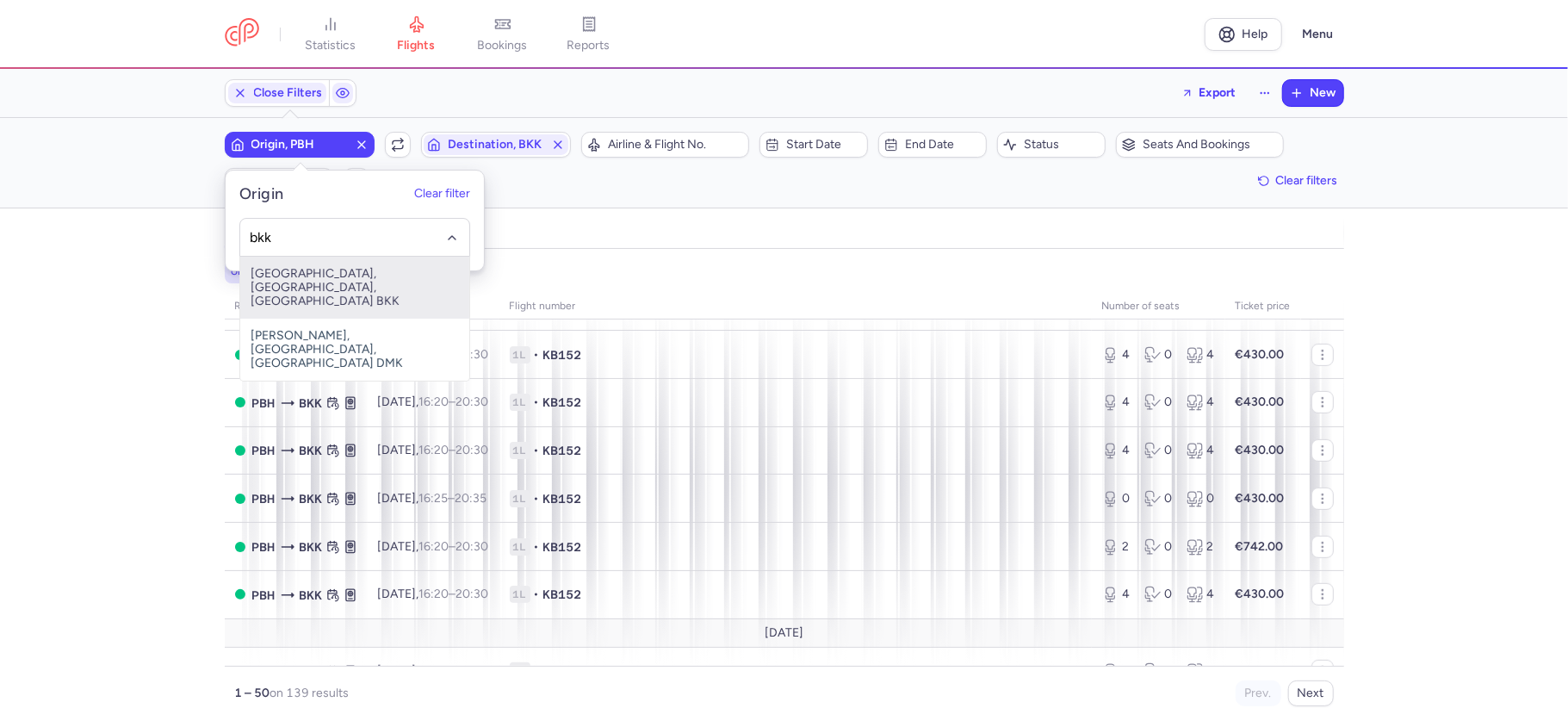
click at [304, 279] on span "Suvarnabhumi Airport, Bangkok, Thailand BKK" at bounding box center [354, 288] width 229 height 62
type input "bkk"
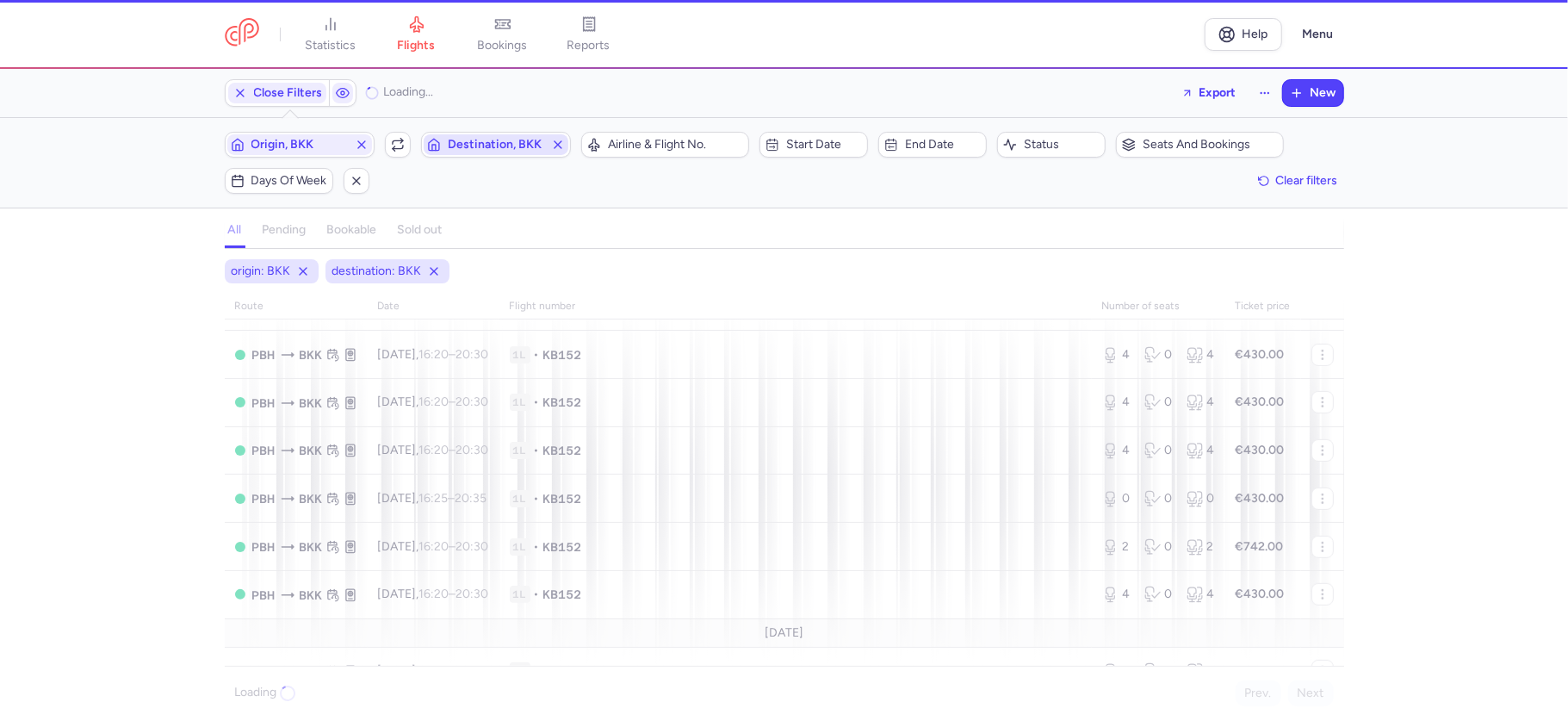
click at [479, 145] on span "Destination, BKK" at bounding box center [495, 145] width 96 height 14
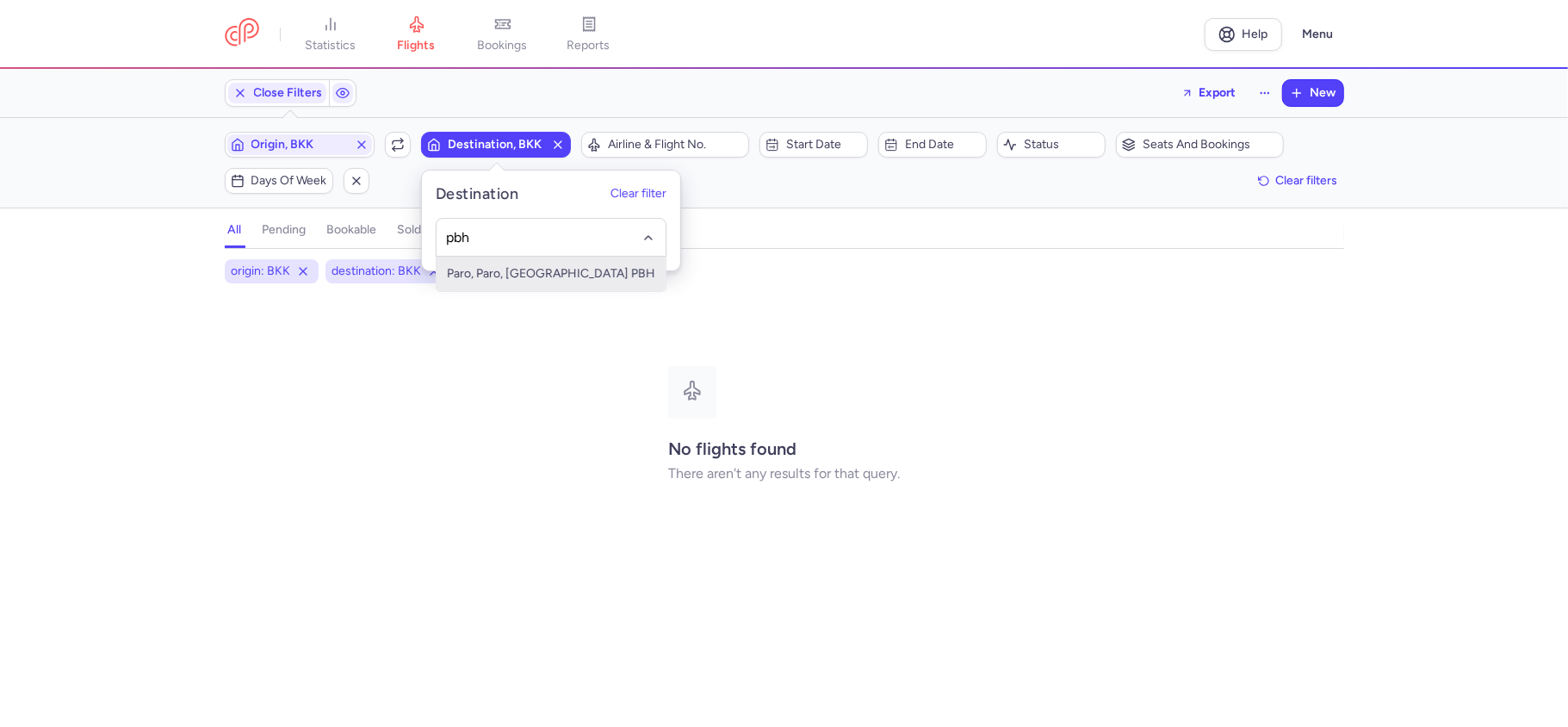
click at [559, 274] on span "Paro, Paro, Bhutan PBH" at bounding box center [550, 274] width 229 height 34
type input "pbh"
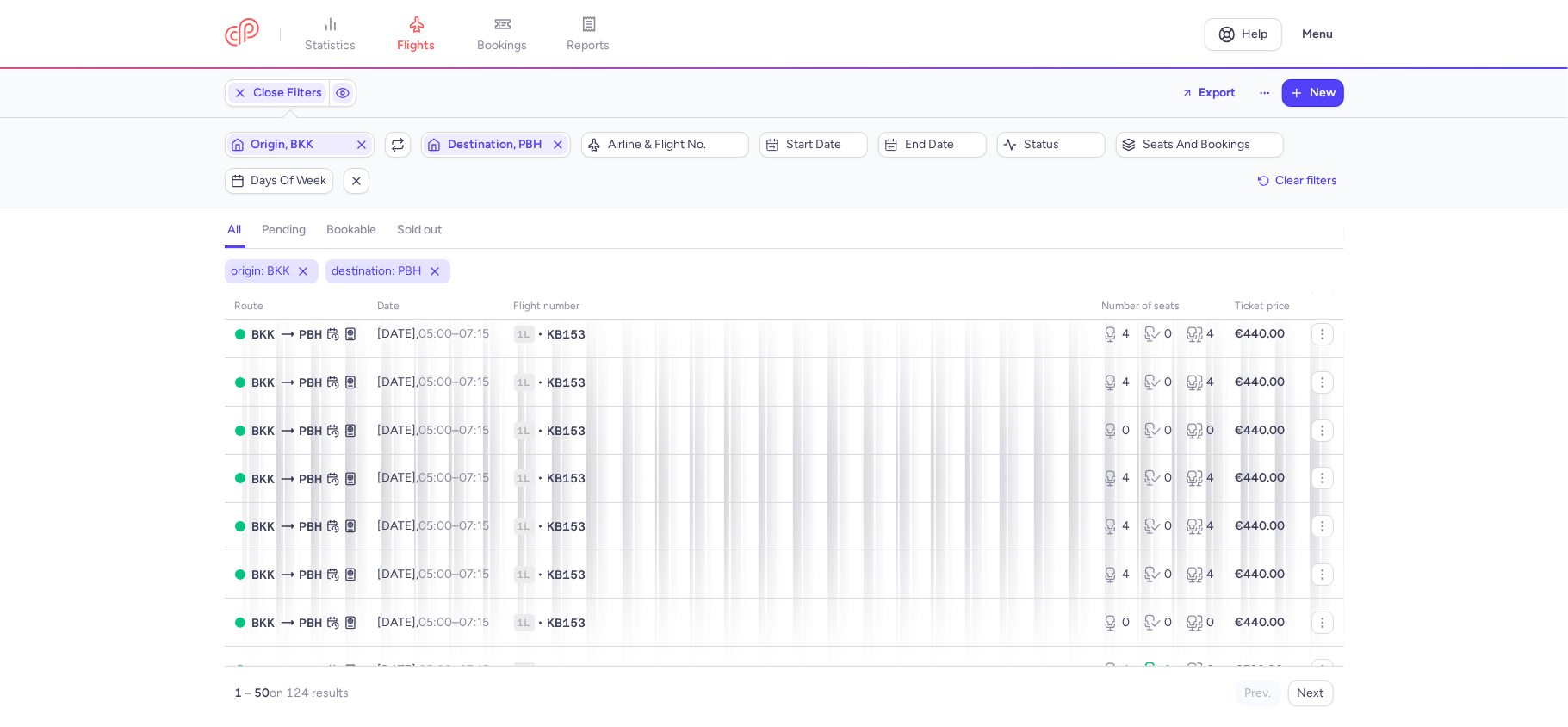
scroll to position [345, 0]
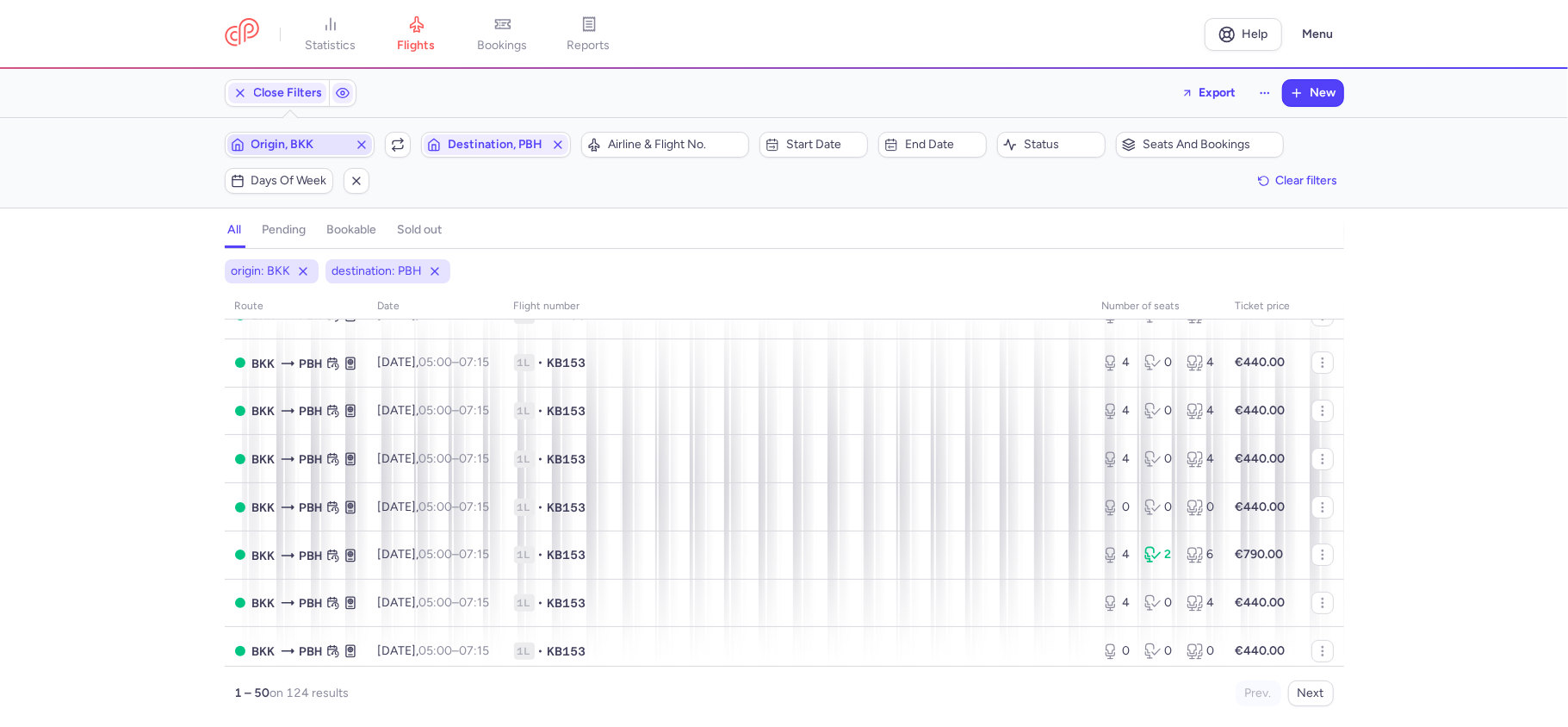
click at [298, 155] on span "Origin, BKK" at bounding box center [299, 144] width 145 height 20
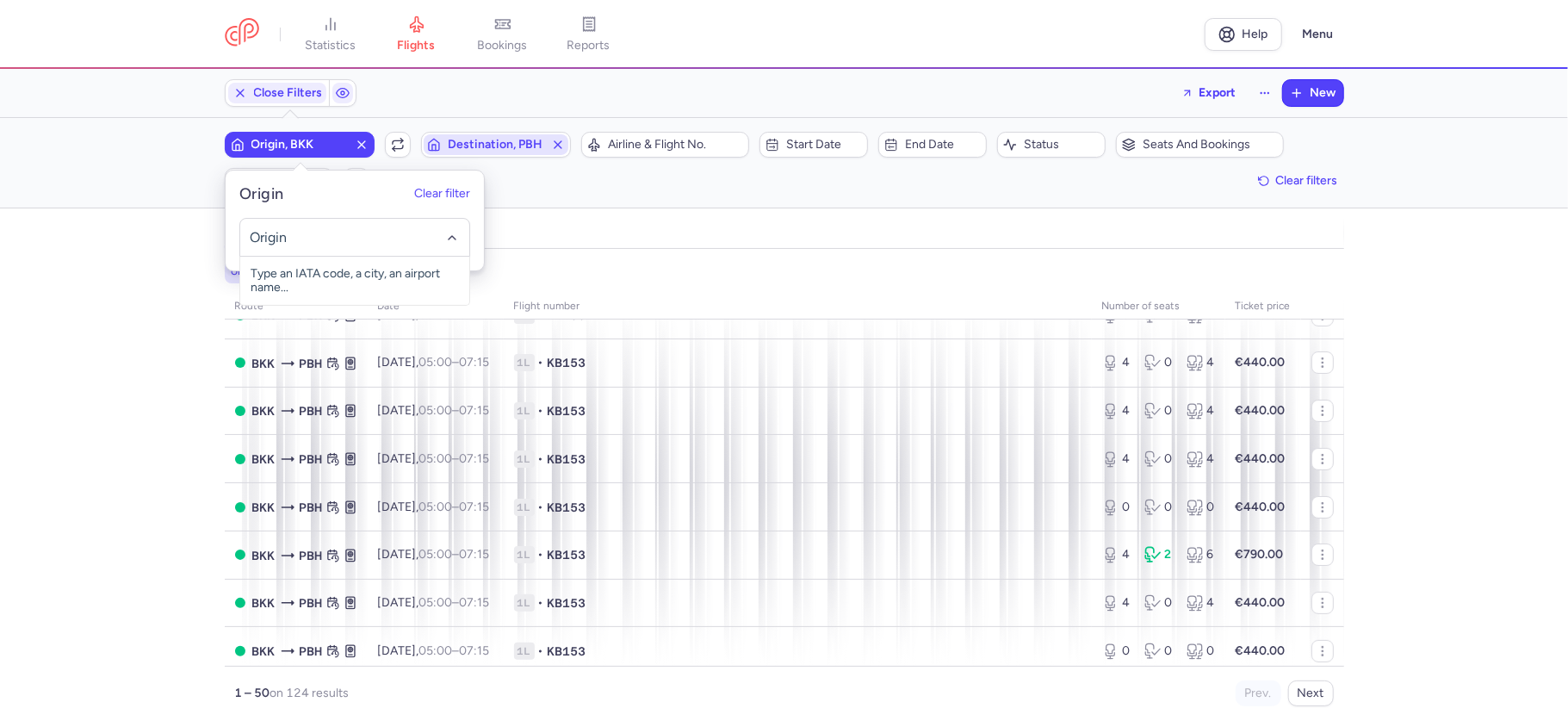
click at [482, 149] on span "Destination, PBH" at bounding box center [495, 145] width 96 height 14
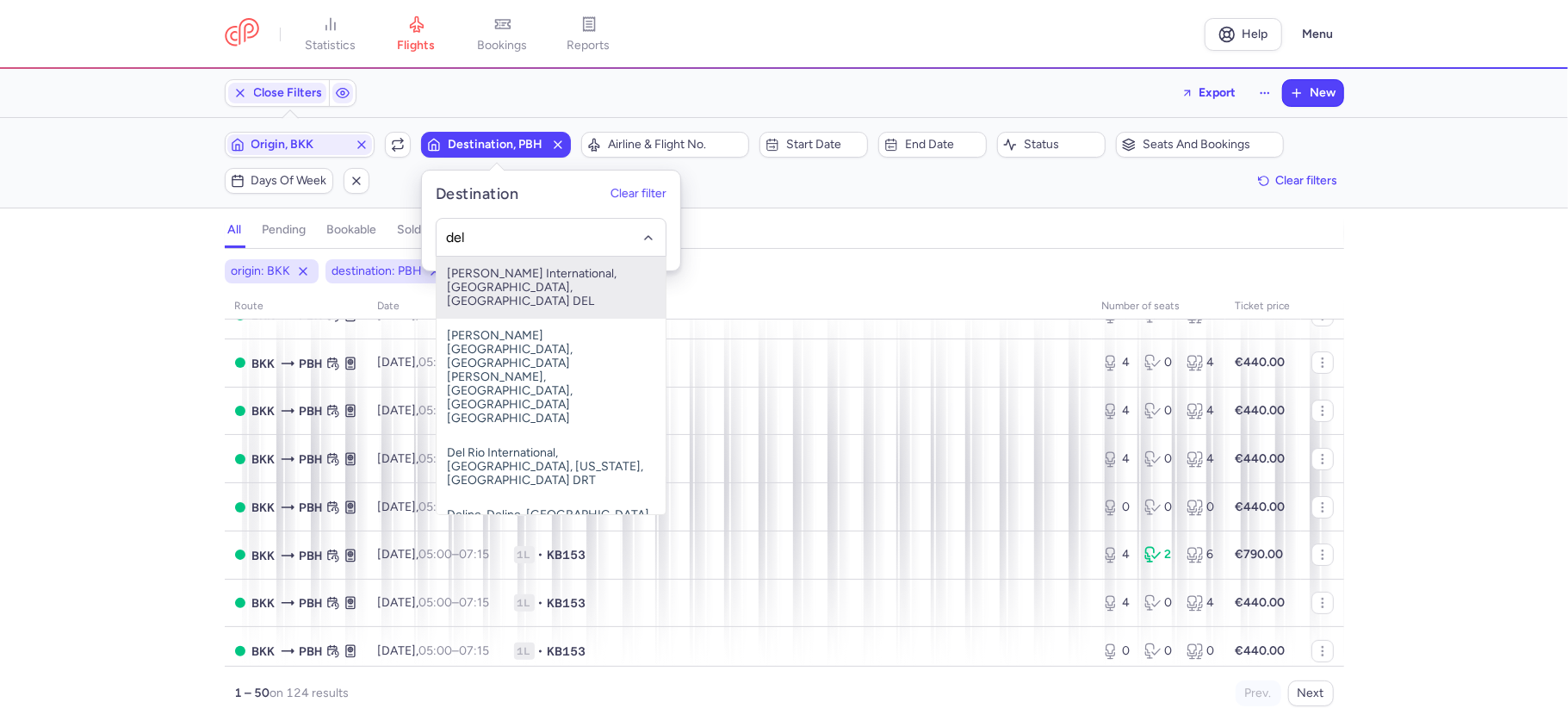
click at [525, 266] on span "Indira Gandhi International, New Delhi, India DEL" at bounding box center [550, 288] width 229 height 62
type input "del"
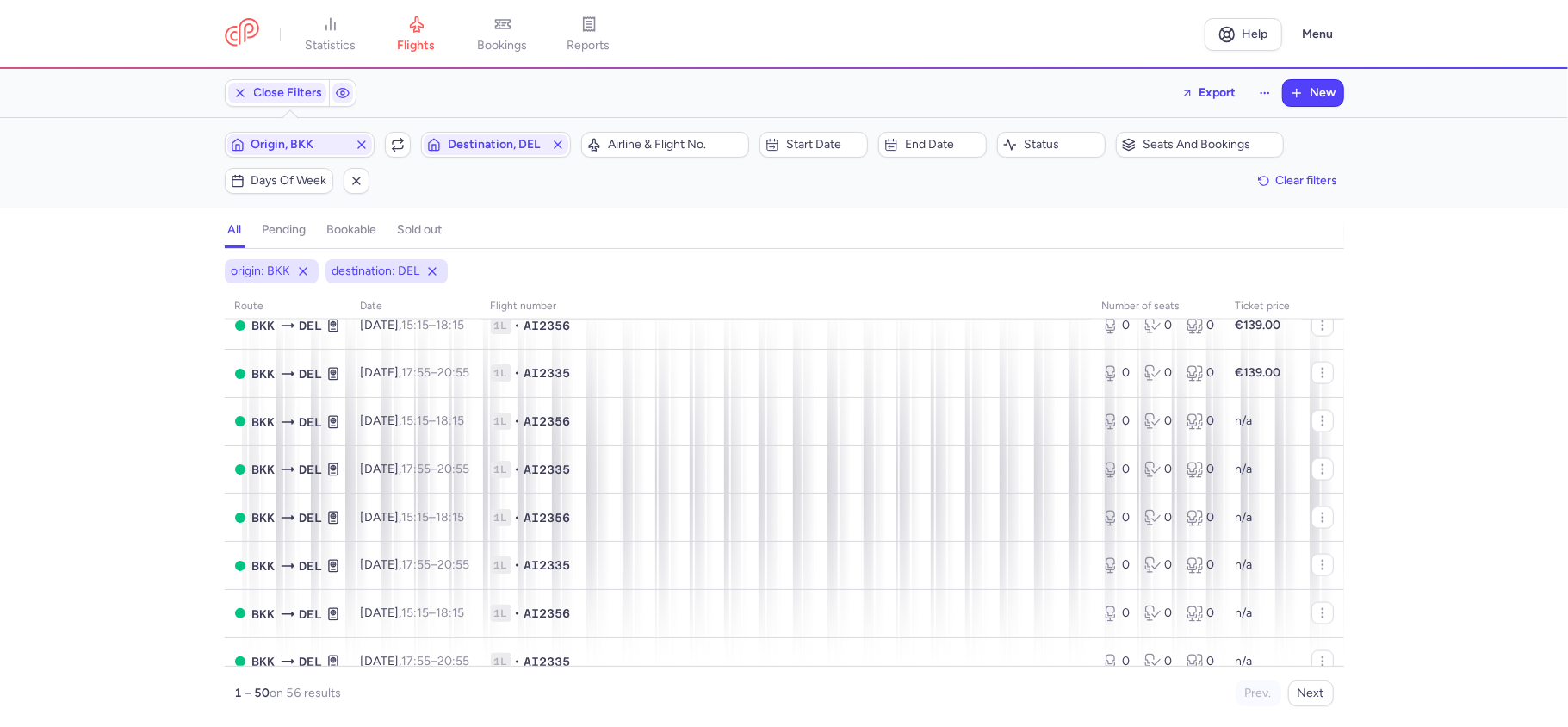
scroll to position [2107, 0]
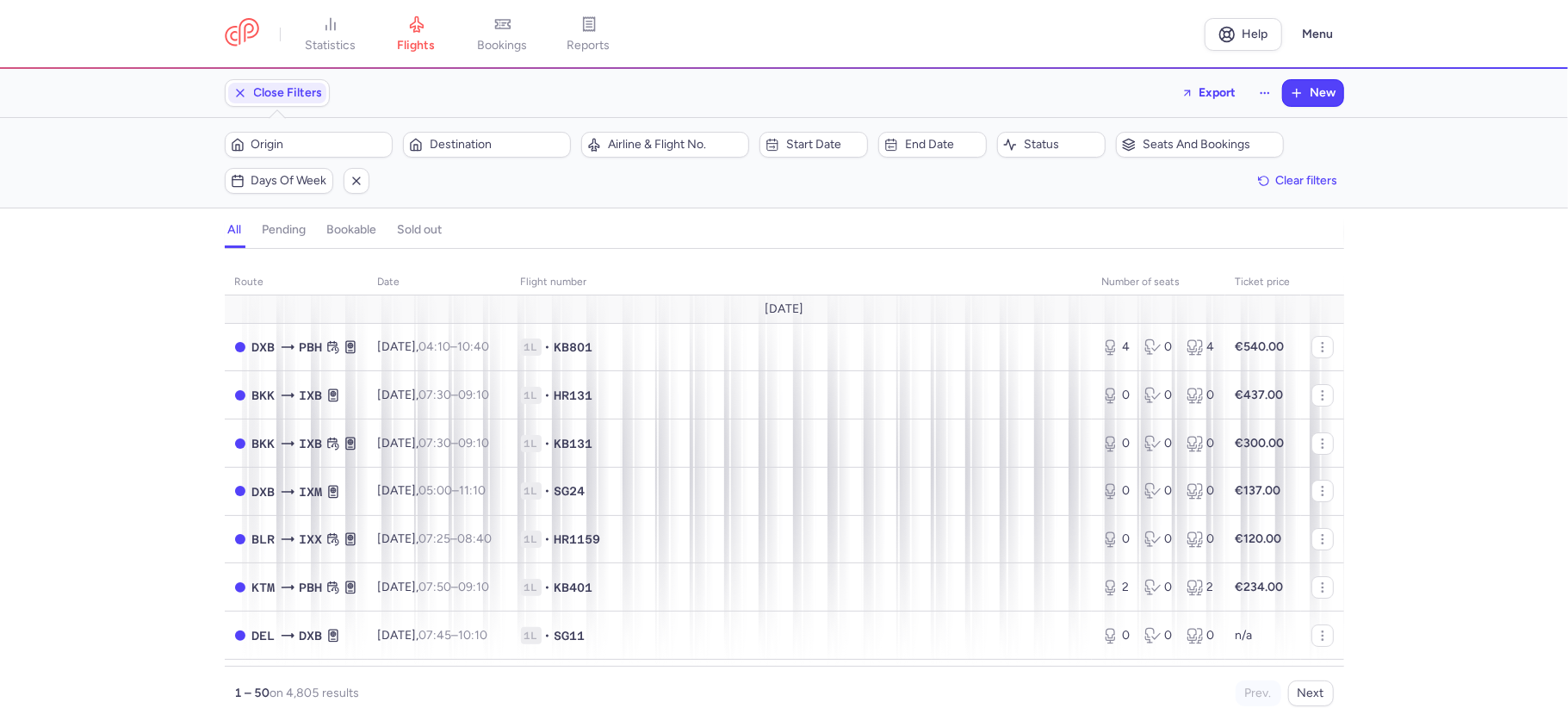
click at [372, 129] on div "Origin Destination" at bounding box center [398, 144] width 357 height 36
click at [366, 136] on span "Origin" at bounding box center [308, 144] width 162 height 20
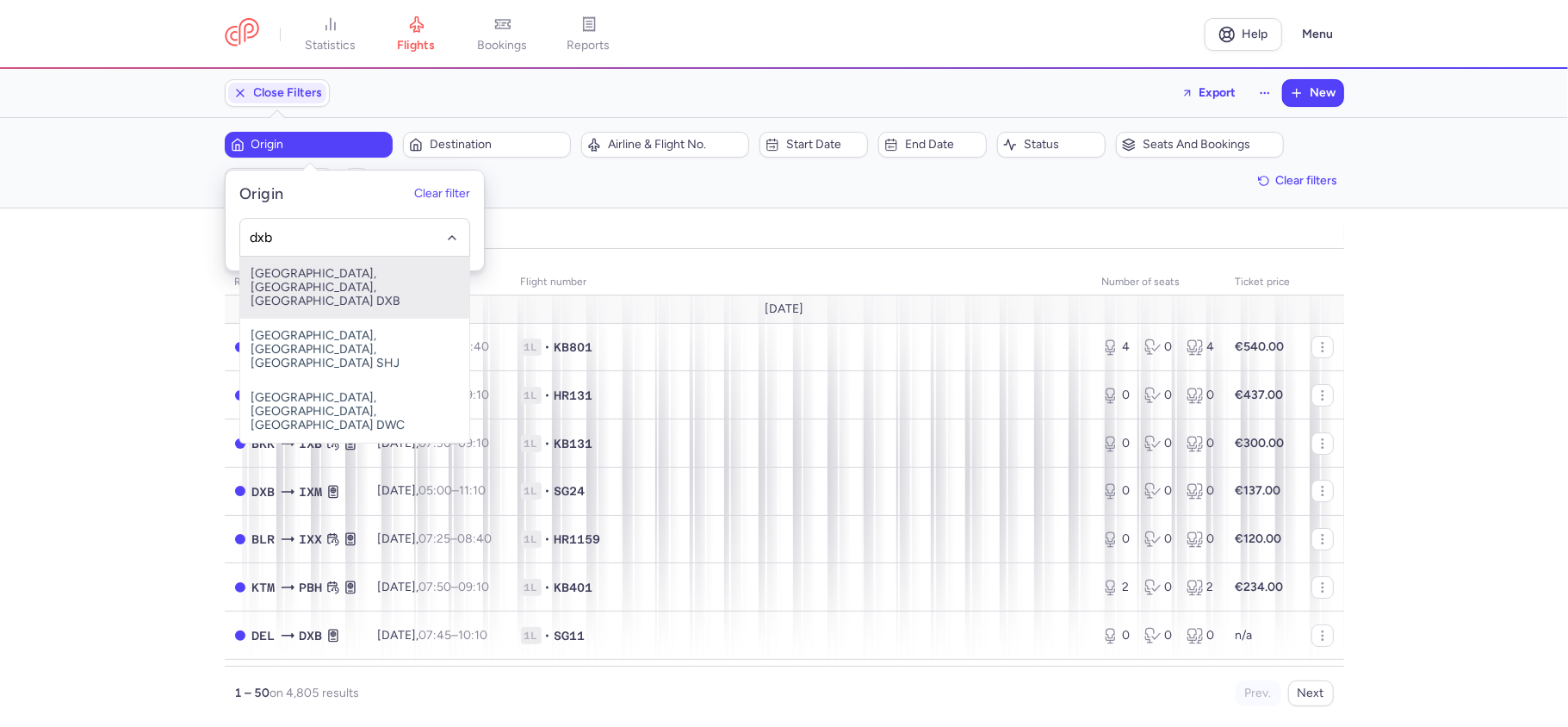
click at [373, 273] on span "[GEOGRAPHIC_DATA], [GEOGRAPHIC_DATA], [GEOGRAPHIC_DATA] DXB" at bounding box center [354, 288] width 229 height 62
type input "dxb"
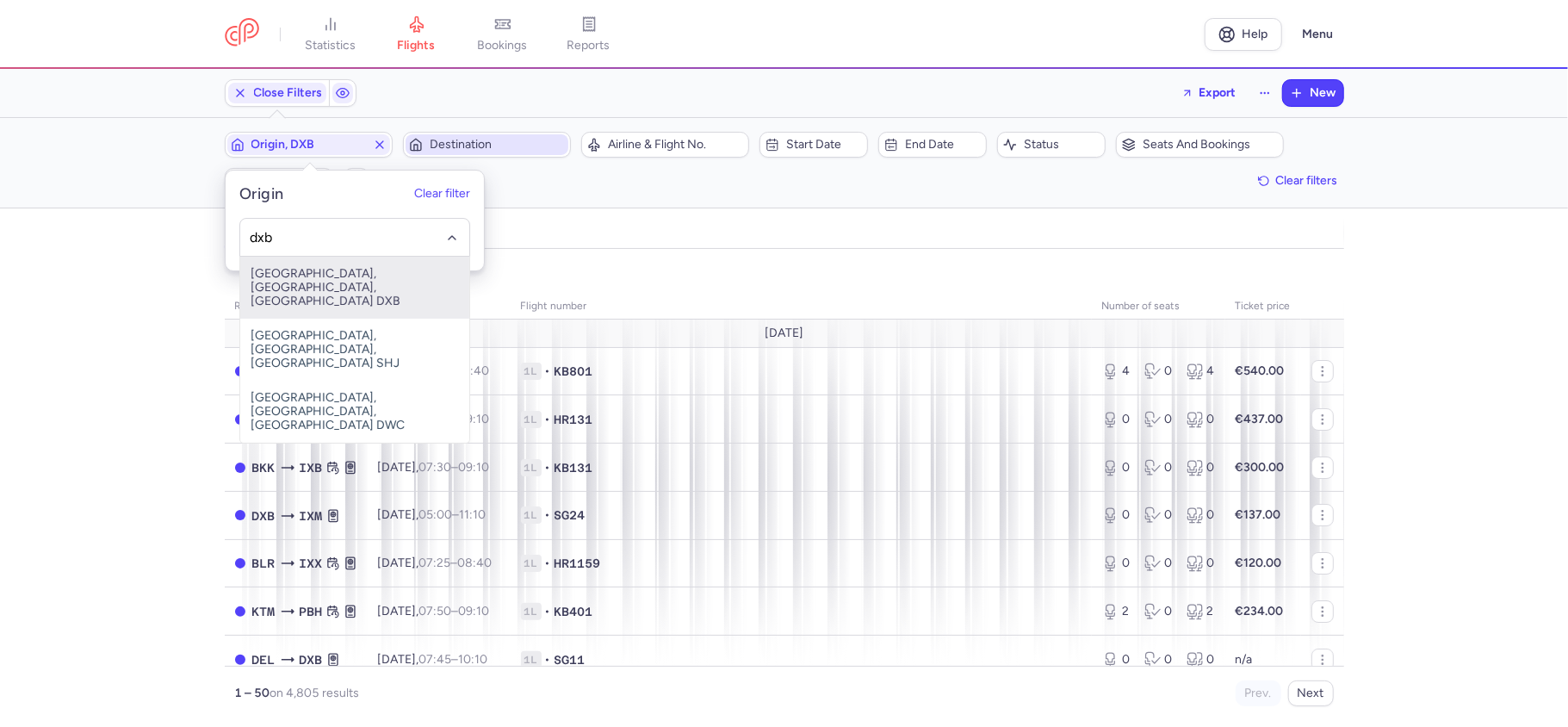
click at [501, 148] on span "Destination" at bounding box center [497, 145] width 135 height 14
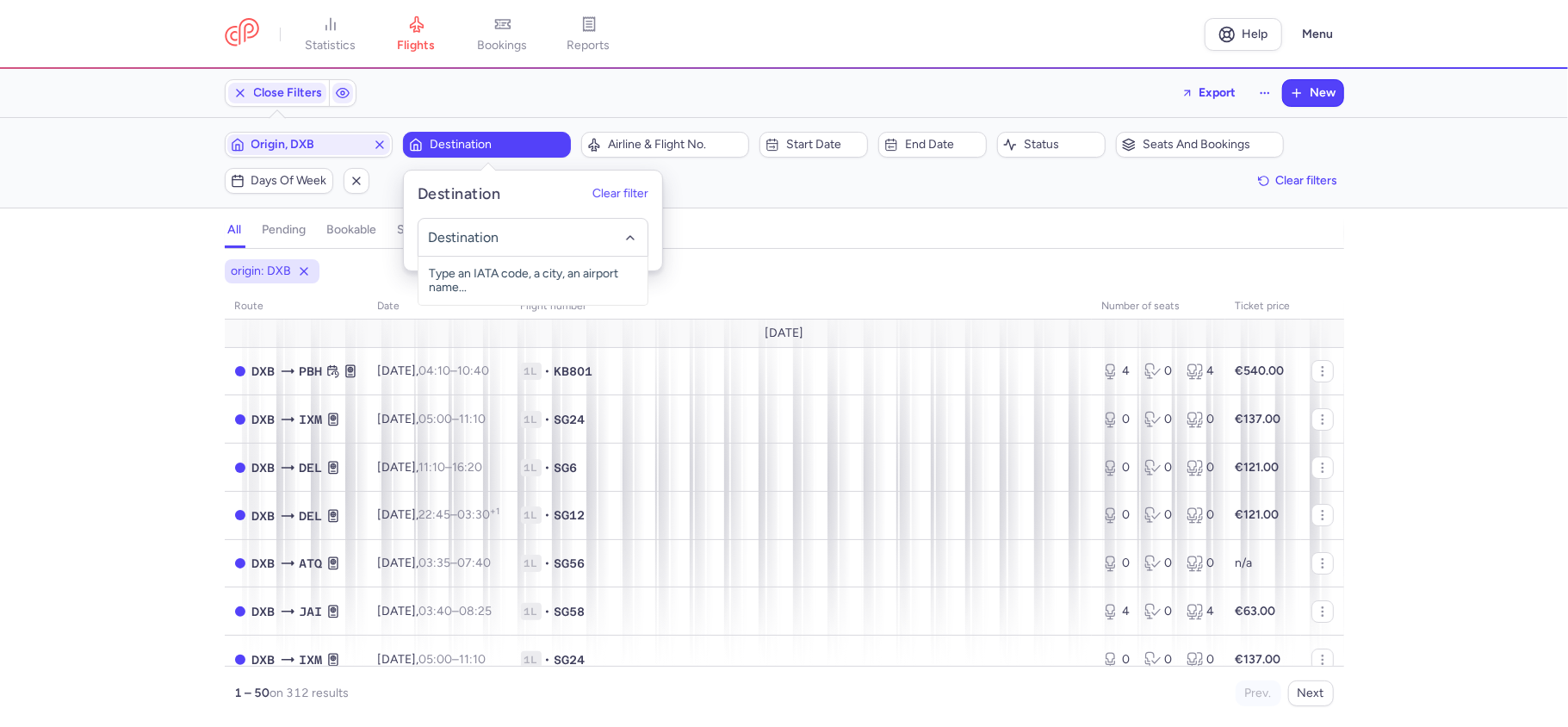
click at [509, 147] on span "Destination" at bounding box center [497, 145] width 135 height 14
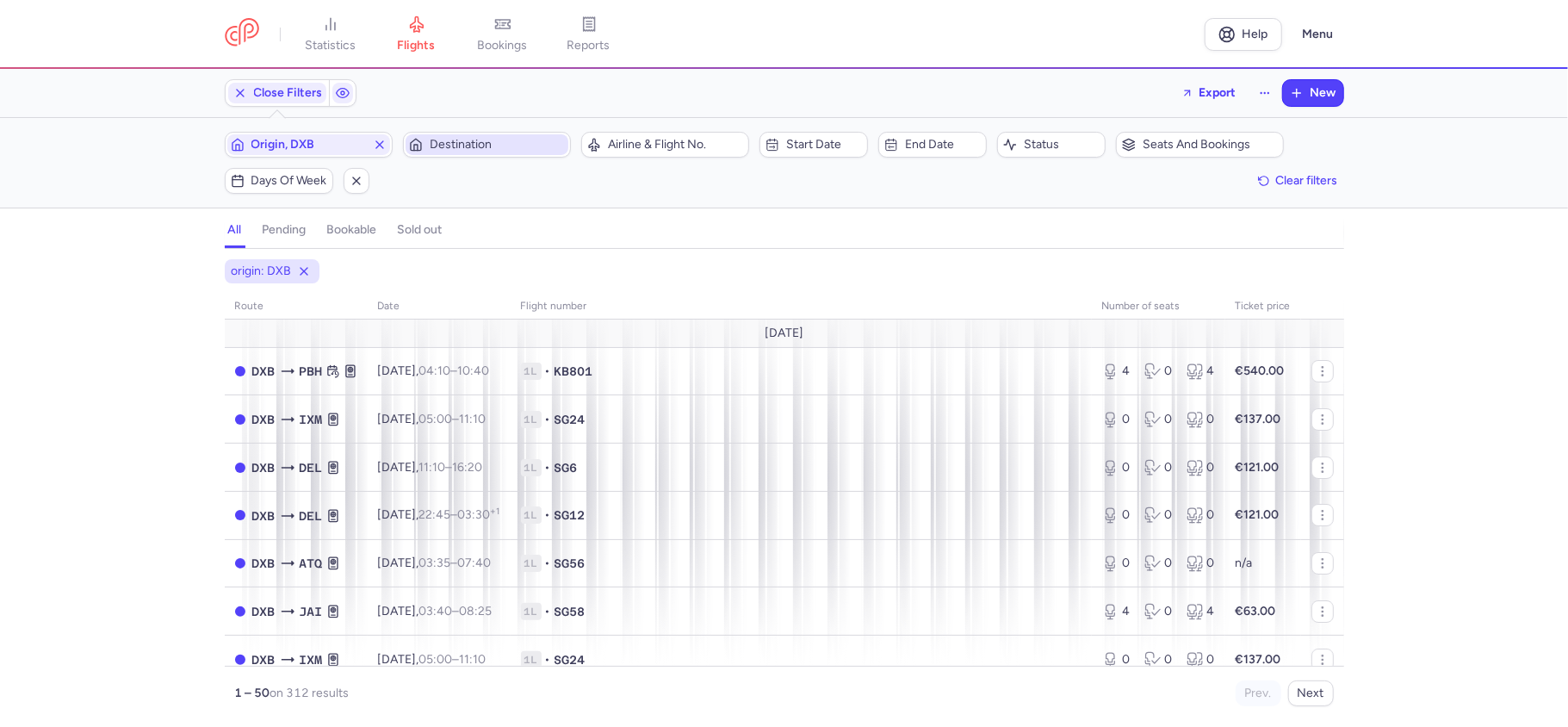
click at [509, 147] on span "Destination" at bounding box center [497, 145] width 135 height 14
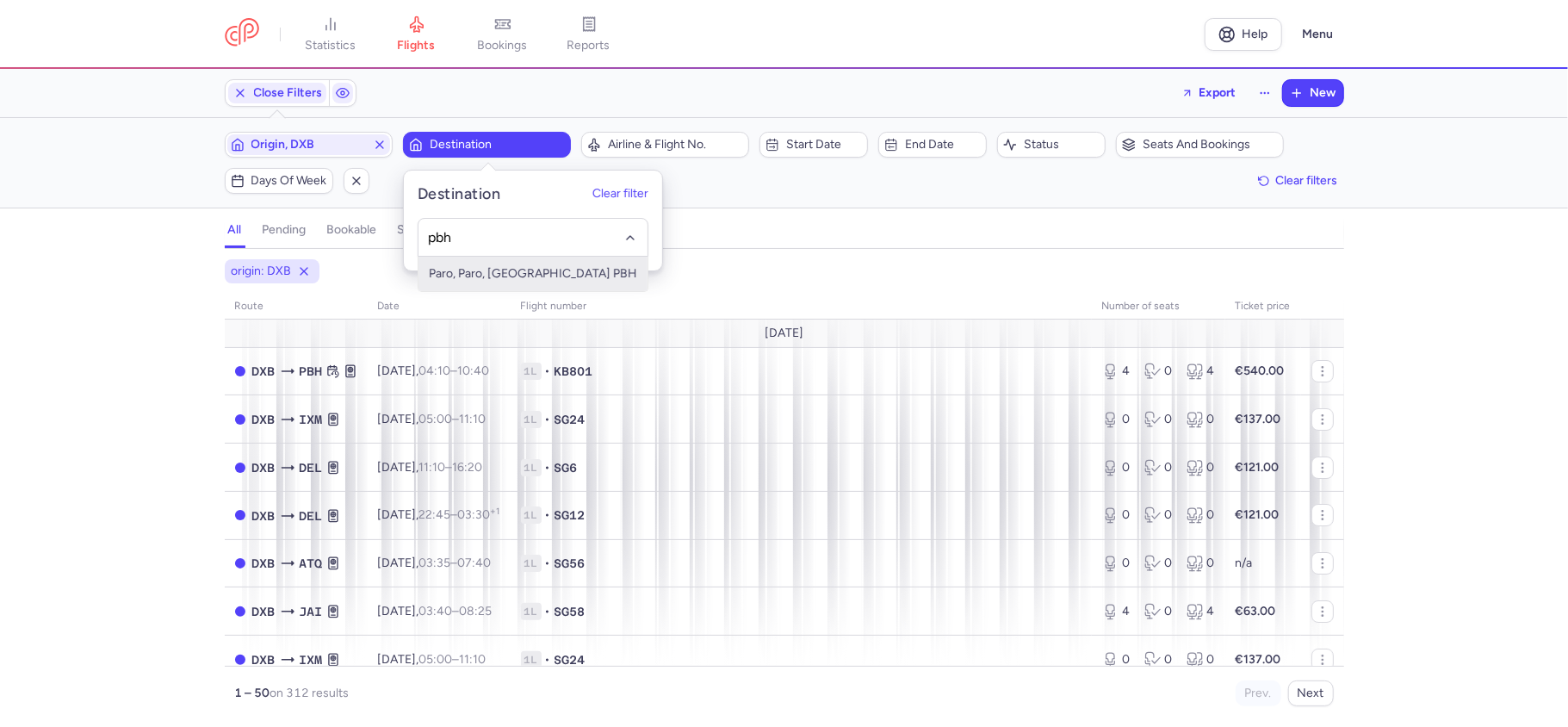
click at [536, 260] on span "Paro, Paro, Bhutan PBH" at bounding box center [532, 274] width 229 height 34
type input "pbh"
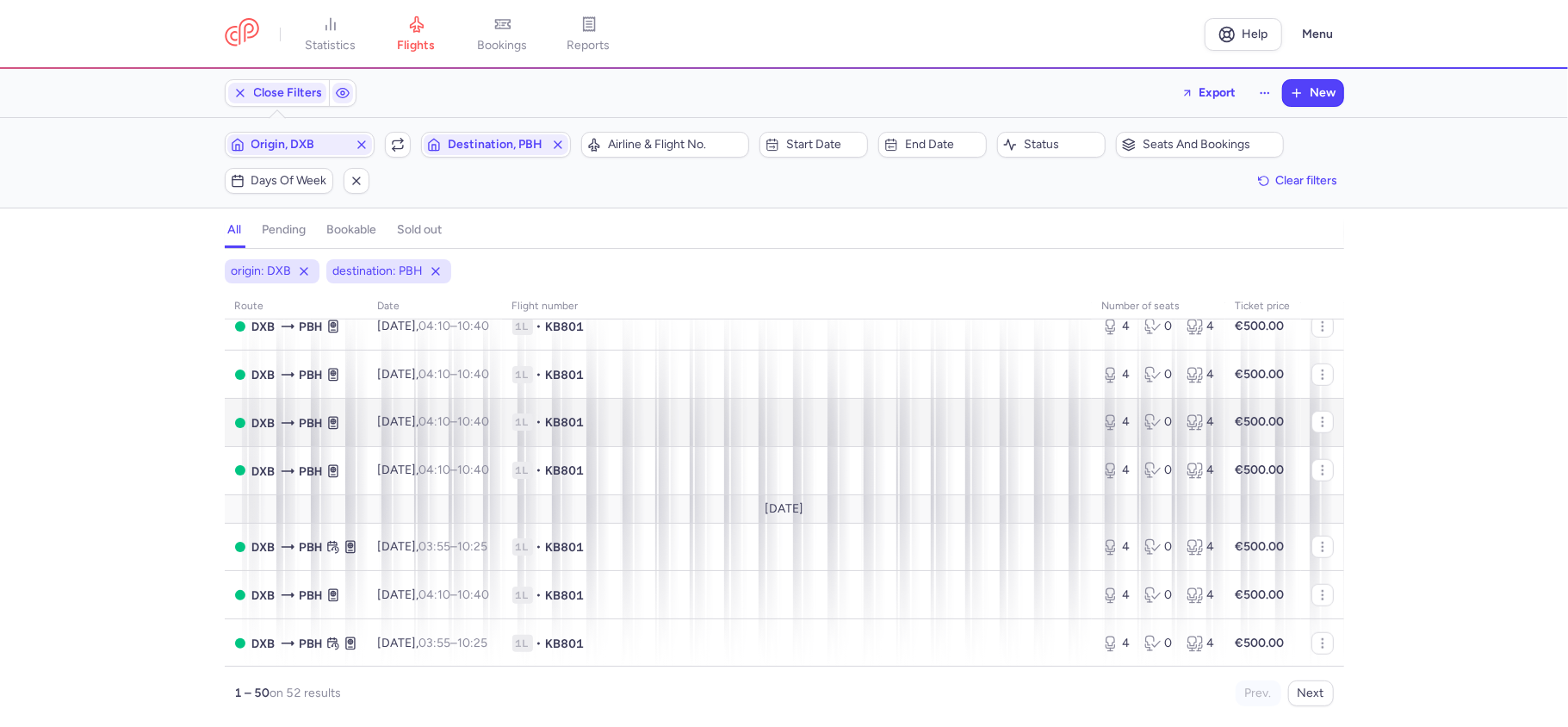
scroll to position [1034, 0]
